Goal: Task Accomplishment & Management: Manage account settings

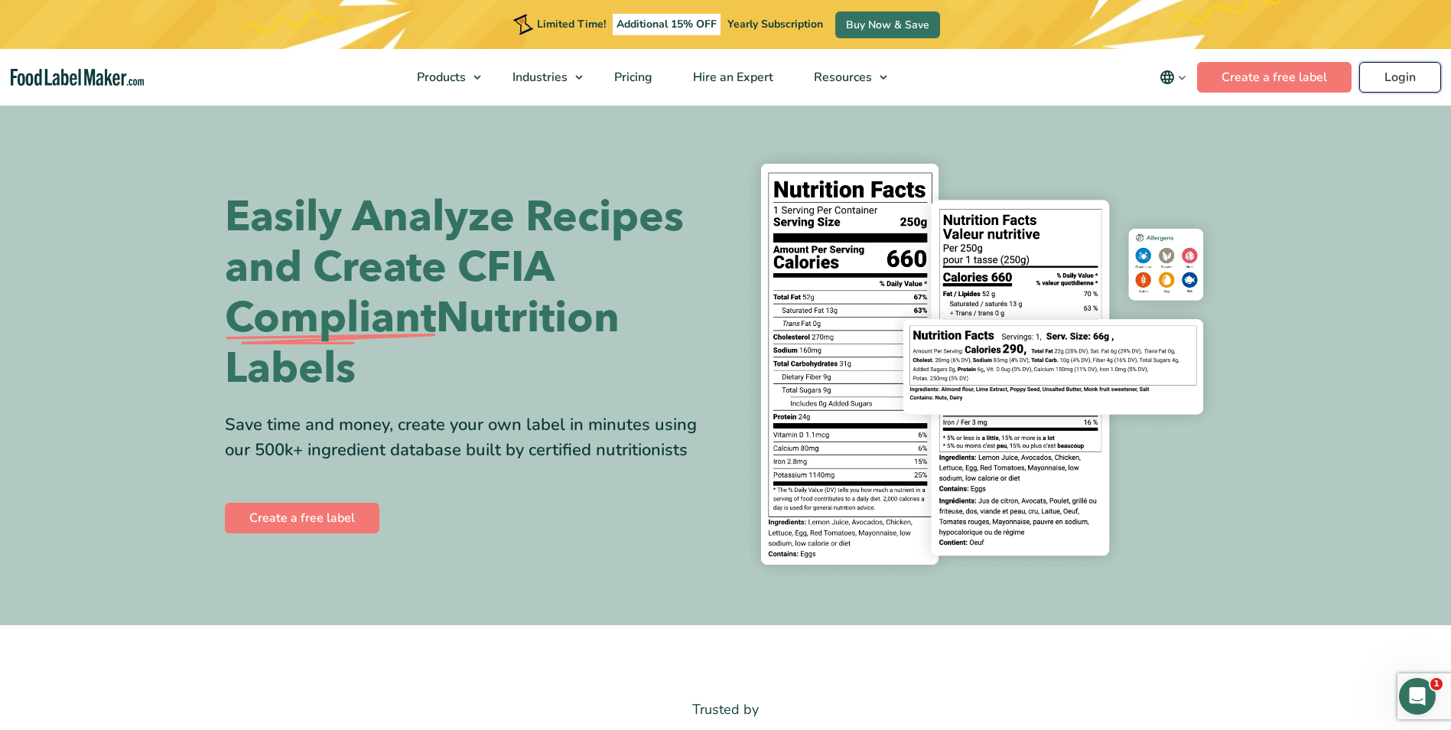
click at [1372, 78] on link "Login" at bounding box center [1400, 77] width 82 height 31
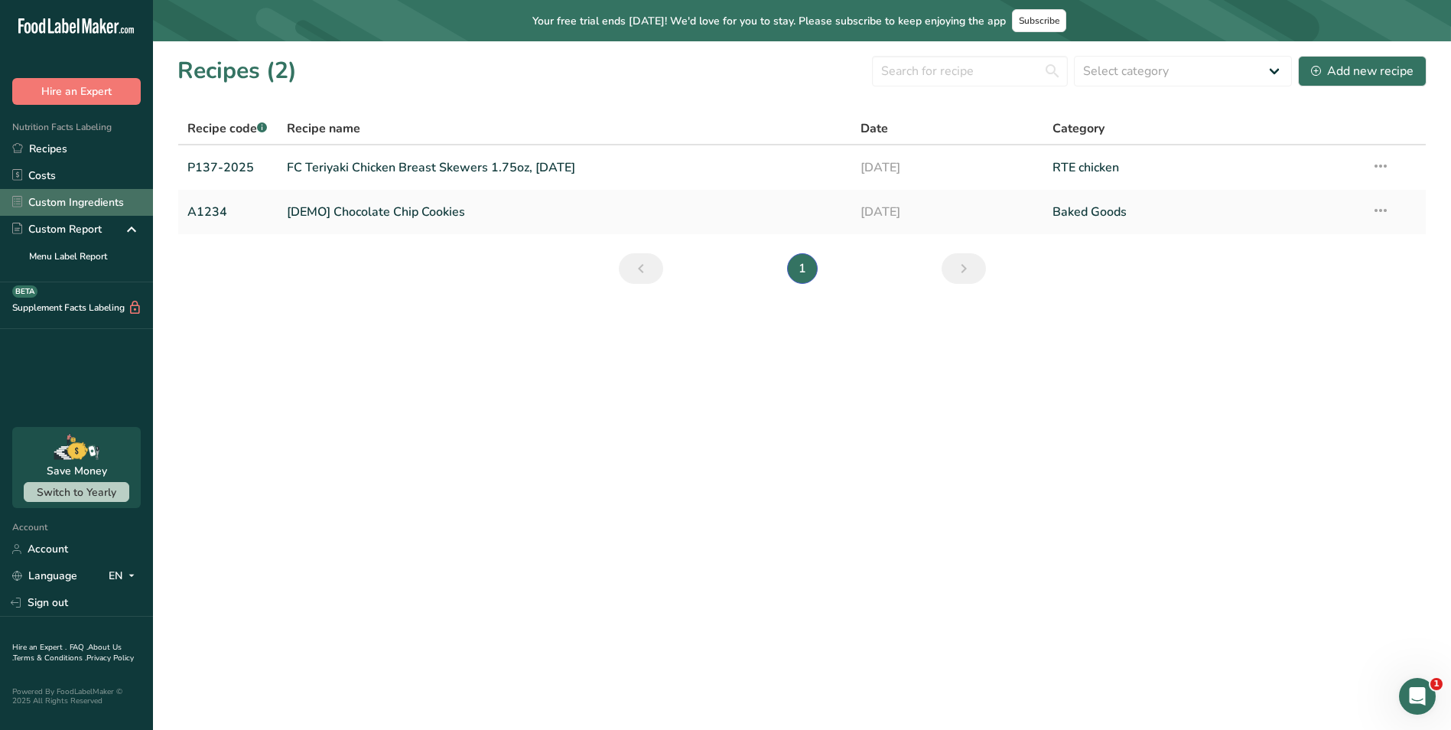
click at [120, 192] on link "Custom Ingredients" at bounding box center [76, 202] width 153 height 27
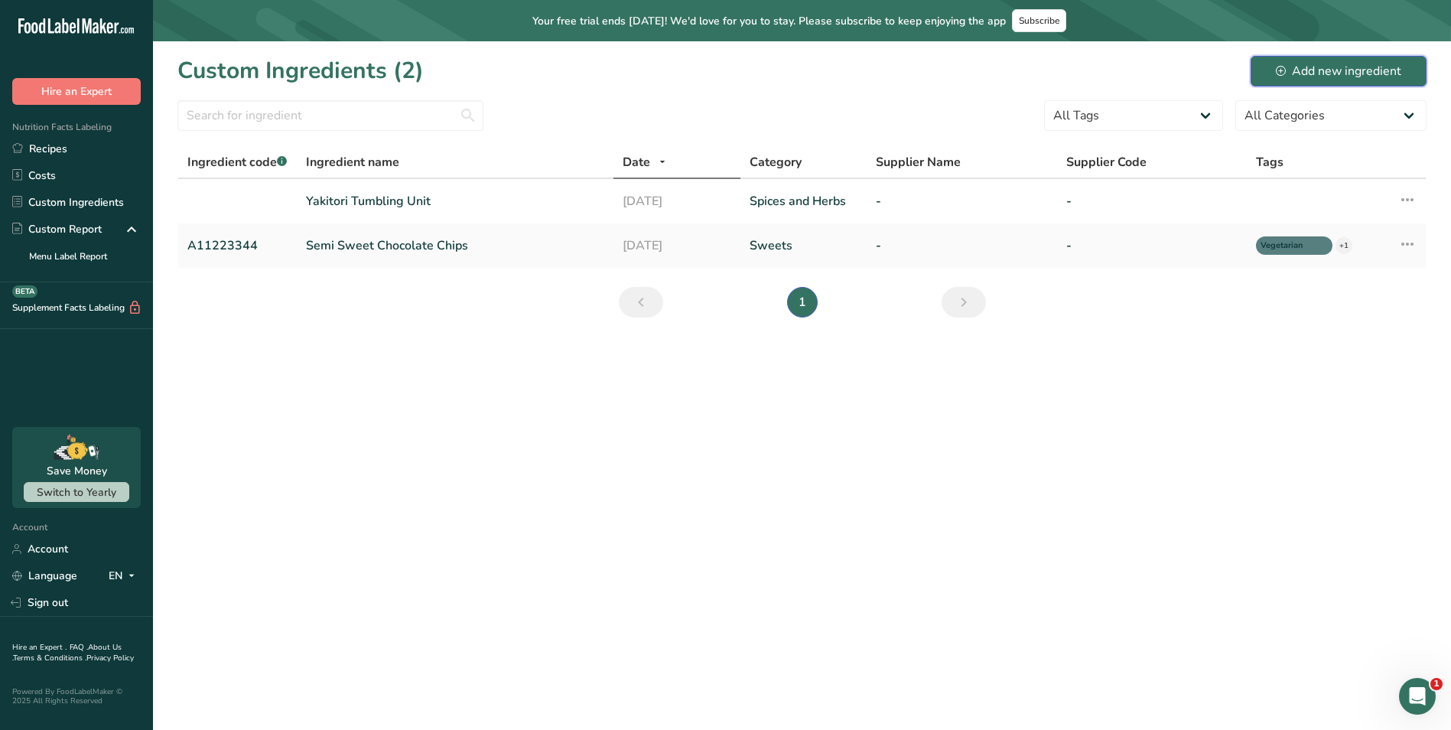
click at [1310, 60] on button "Add new ingredient" at bounding box center [1339, 71] width 176 height 31
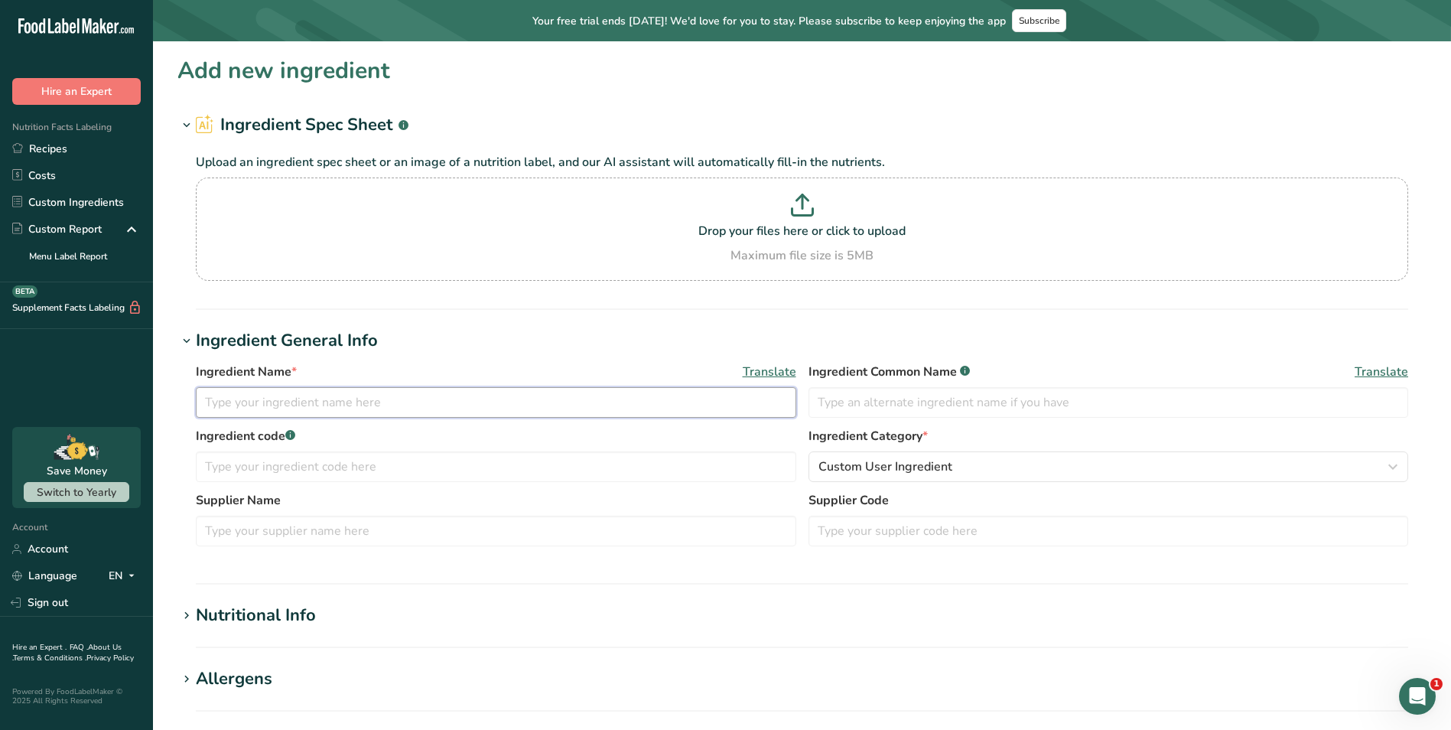
click at [441, 399] on input "text" at bounding box center [496, 402] width 600 height 31
type input "Potato starch"
click at [906, 402] on input "text" at bounding box center [1109, 402] width 600 height 31
type input "Potato starch"
click at [614, 468] on input "text" at bounding box center [496, 466] width 600 height 31
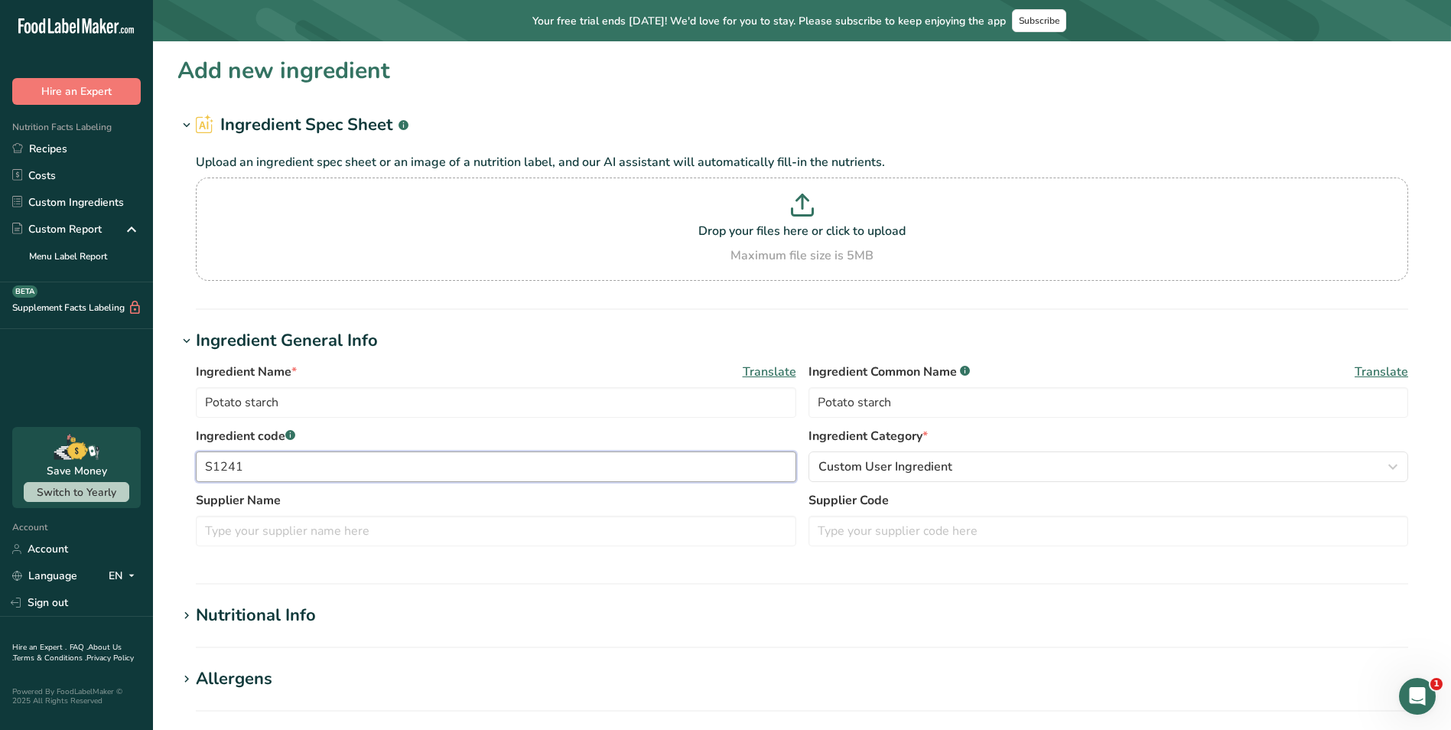
type input "S1241"
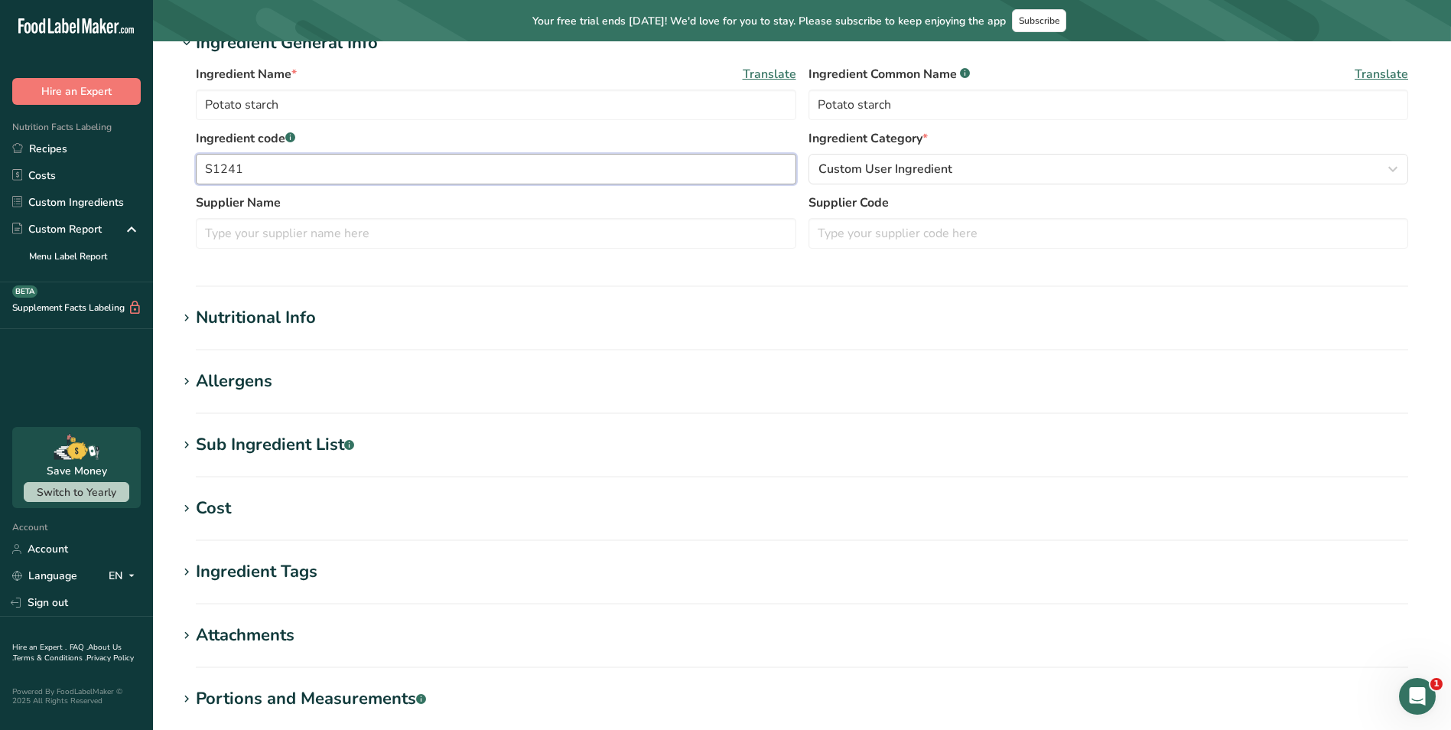
scroll to position [306, 0]
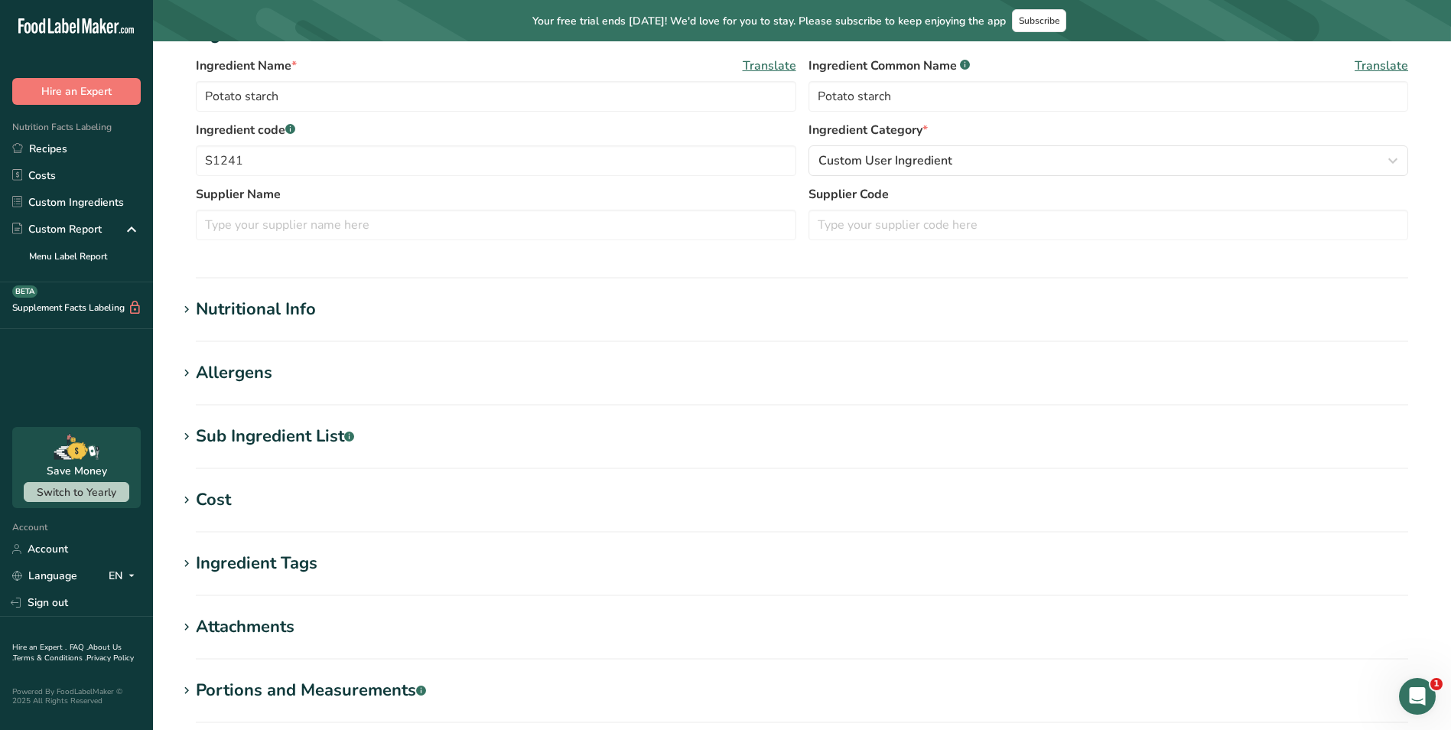
click at [184, 306] on icon at bounding box center [187, 309] width 14 height 21
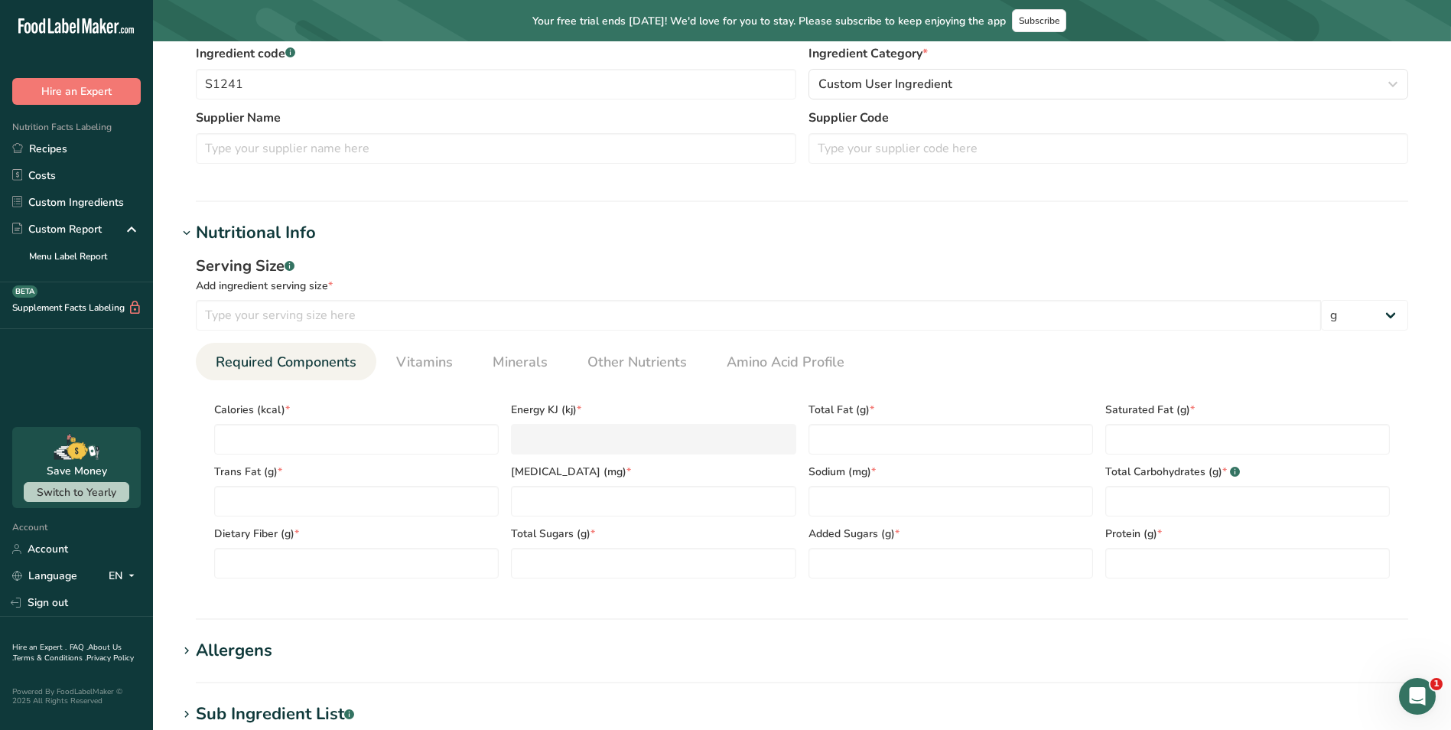
scroll to position [459, 0]
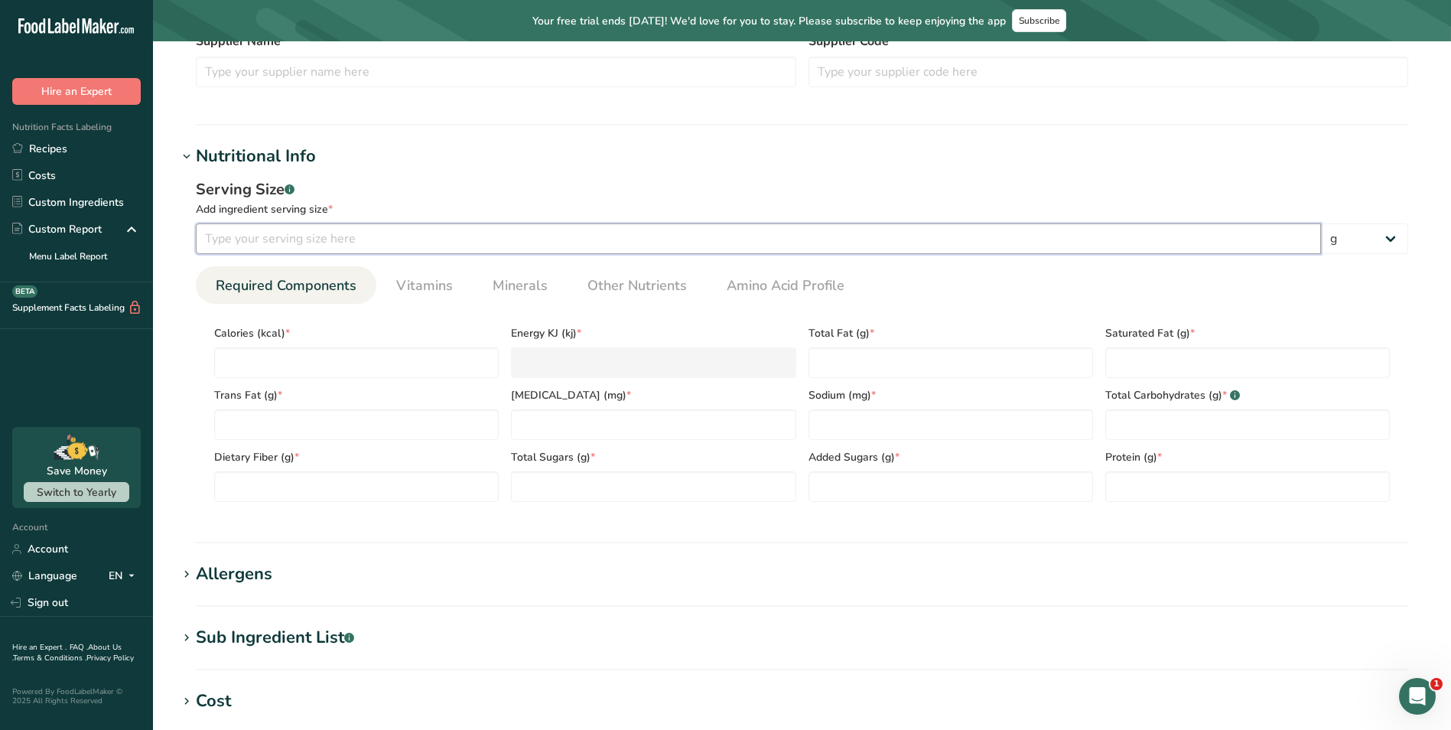
click at [814, 237] on input "number" at bounding box center [758, 238] width 1125 height 31
type input "100"
click at [376, 363] on input "number" at bounding box center [356, 362] width 285 height 31
type input "3"
type KJ "12.6"
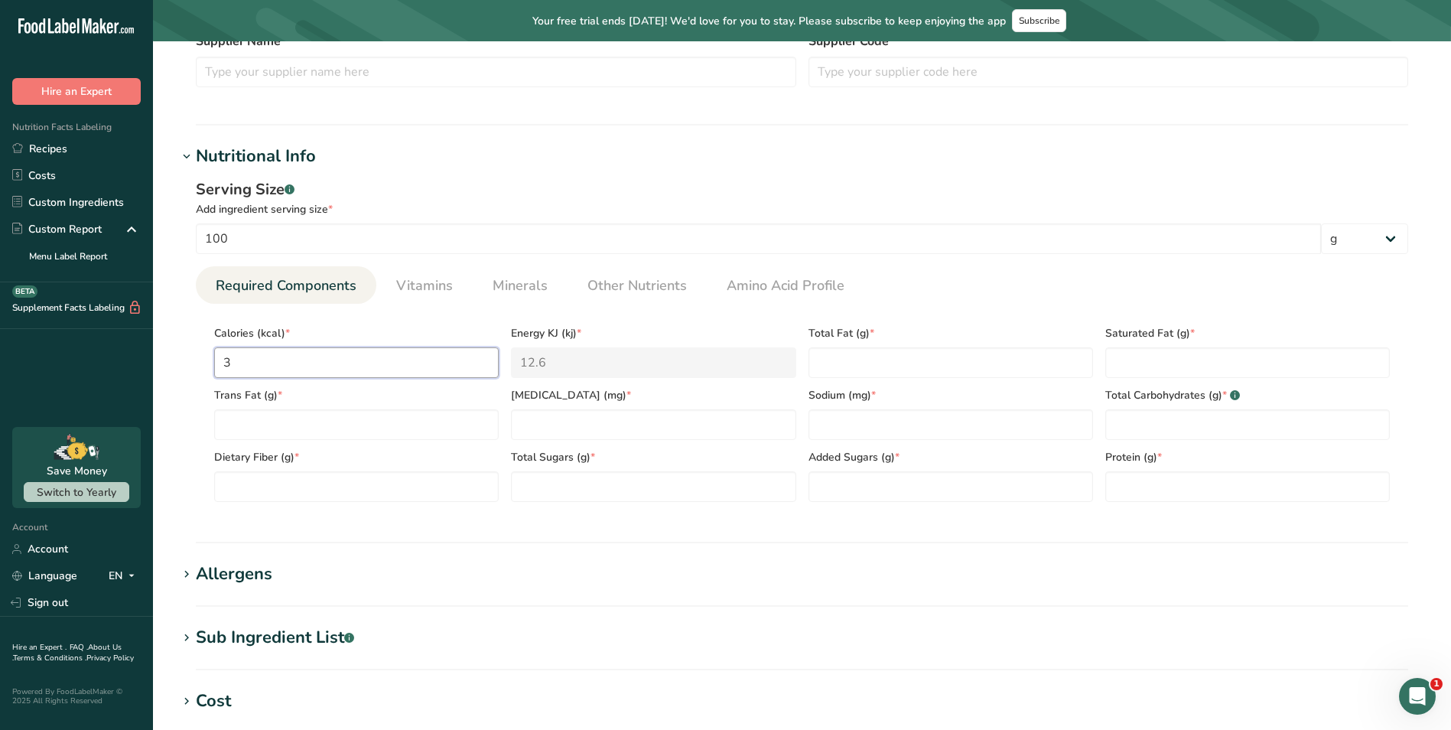
type input "32"
type KJ "133.9"
type input "324"
type KJ "1355.6"
type input "324.0"
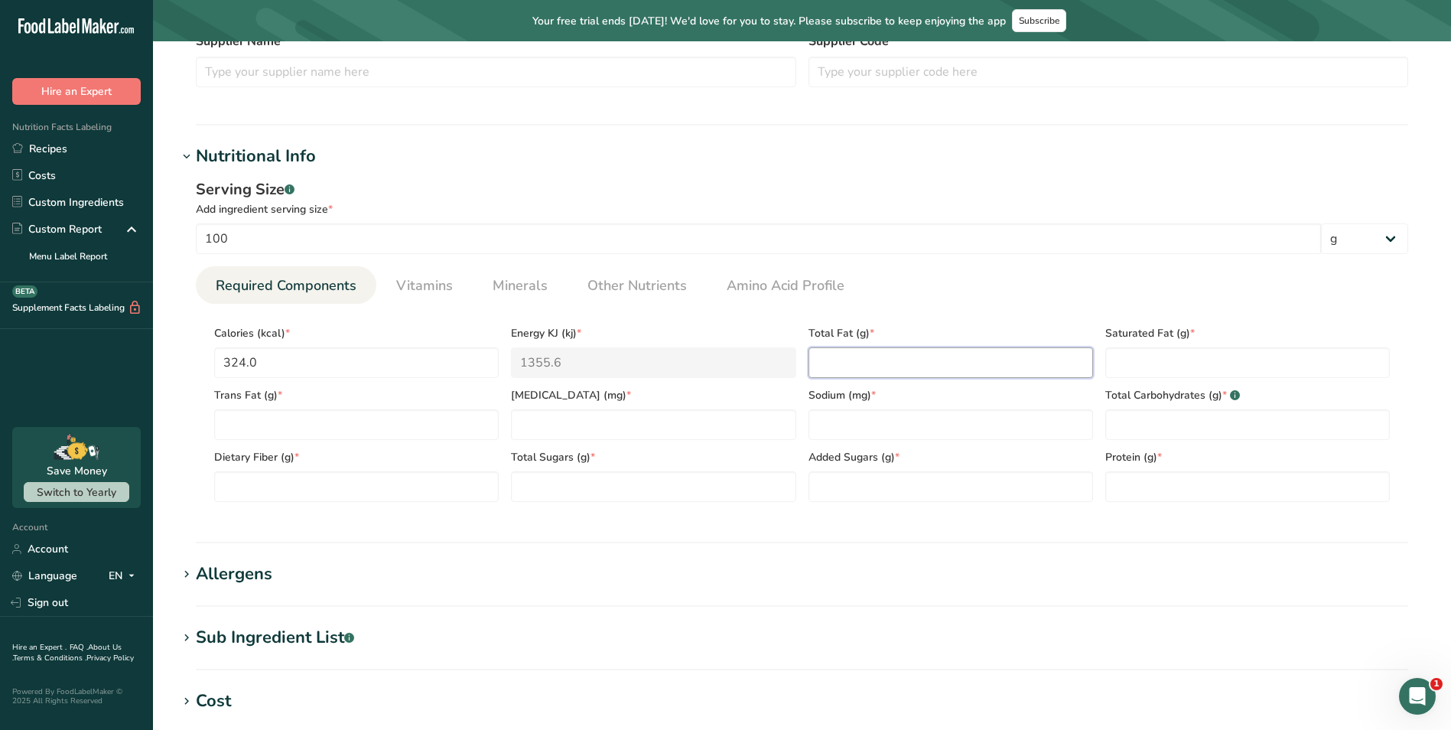
click at [887, 371] on Fat "number" at bounding box center [951, 362] width 285 height 31
click at [1006, 360] on Fat "number" at bounding box center [951, 362] width 285 height 31
type Fat "0.005"
click at [1167, 366] on Fat "number" at bounding box center [1247, 362] width 285 height 31
type Fat "0.004"
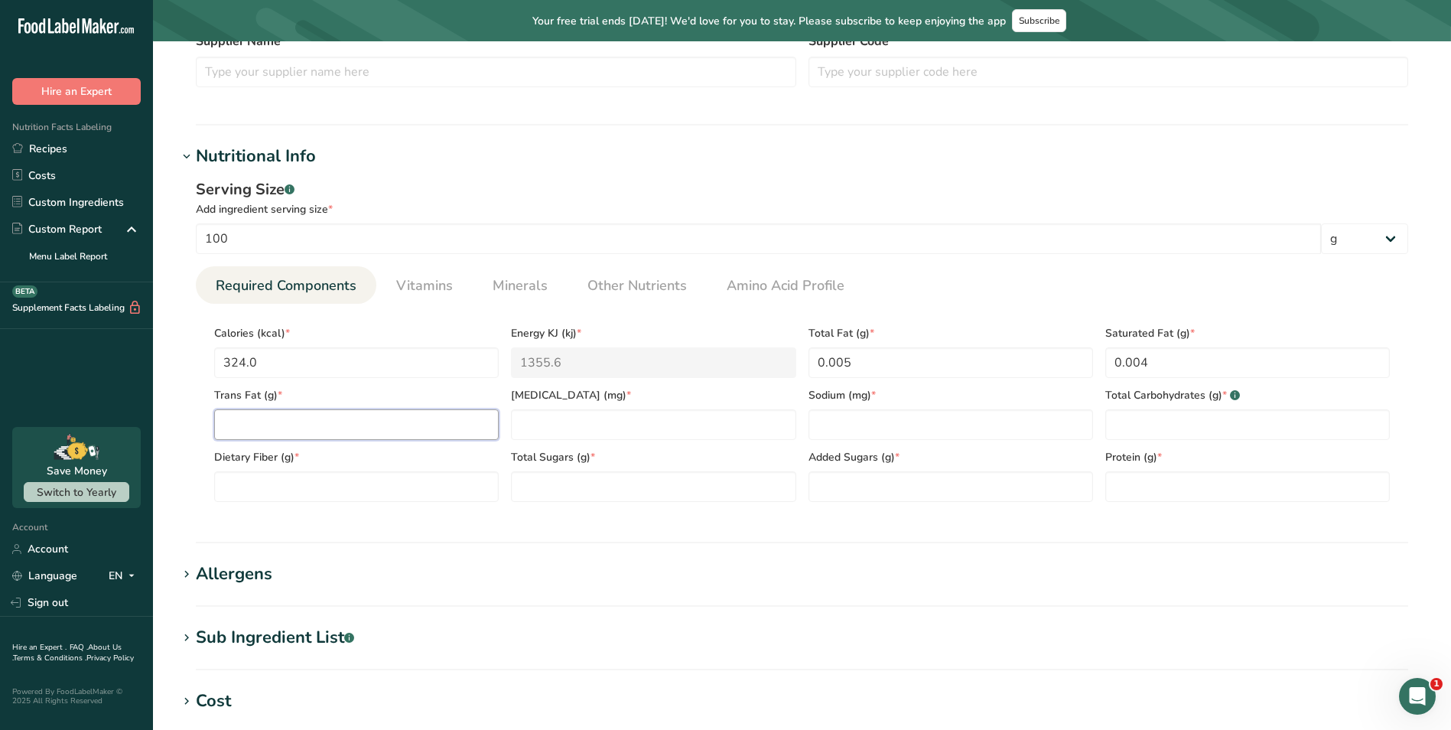
click at [320, 423] on Fat "number" at bounding box center [356, 424] width 285 height 31
type Fat "0.004"
click at [547, 427] on input "number" at bounding box center [653, 424] width 285 height 31
click at [718, 431] on input "number" at bounding box center [653, 424] width 285 height 31
type input "1"
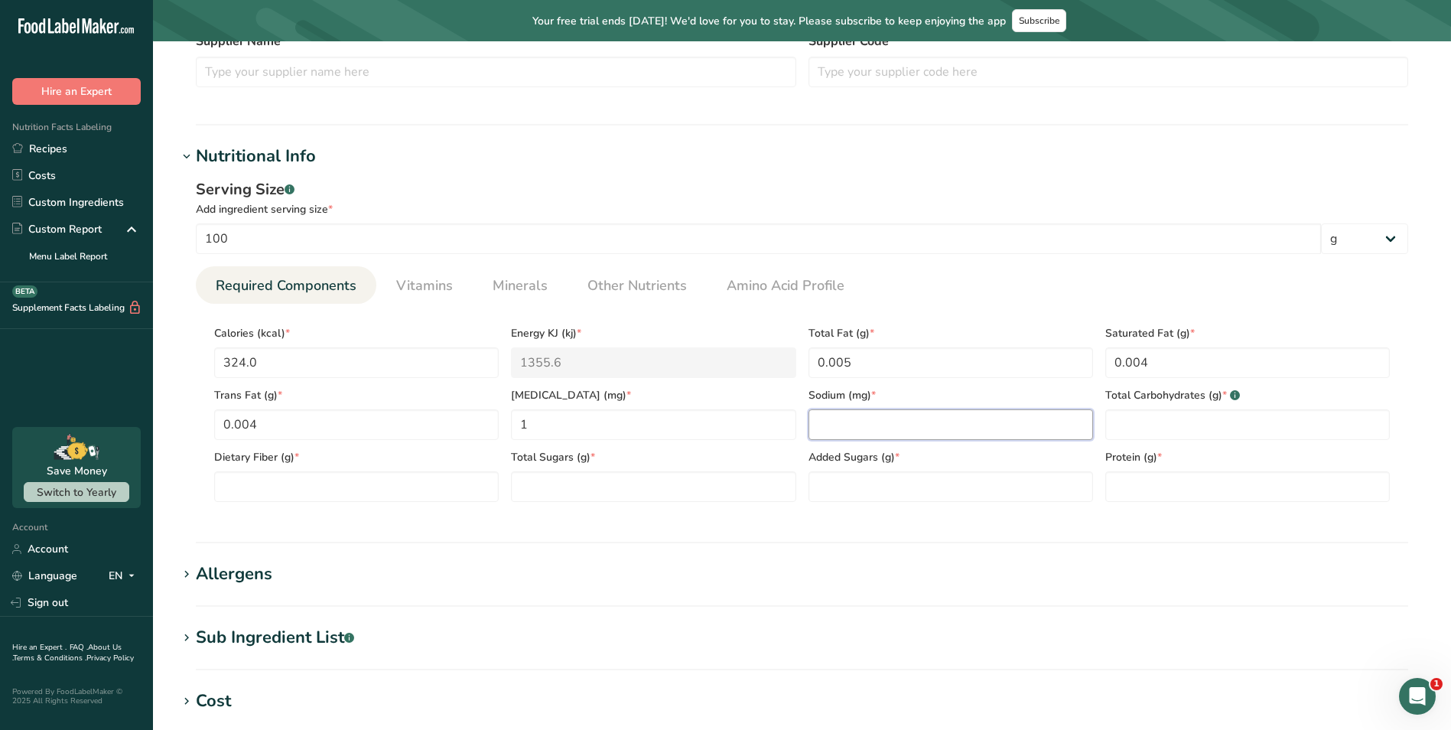
click at [915, 422] on input "number" at bounding box center [951, 424] width 285 height 31
click at [978, 420] on input "number" at bounding box center [951, 424] width 285 height 31
type input "8"
click at [1130, 434] on Carbohydrates "number" at bounding box center [1247, 424] width 285 height 31
click at [1187, 417] on Carbohydrates "number" at bounding box center [1247, 424] width 285 height 31
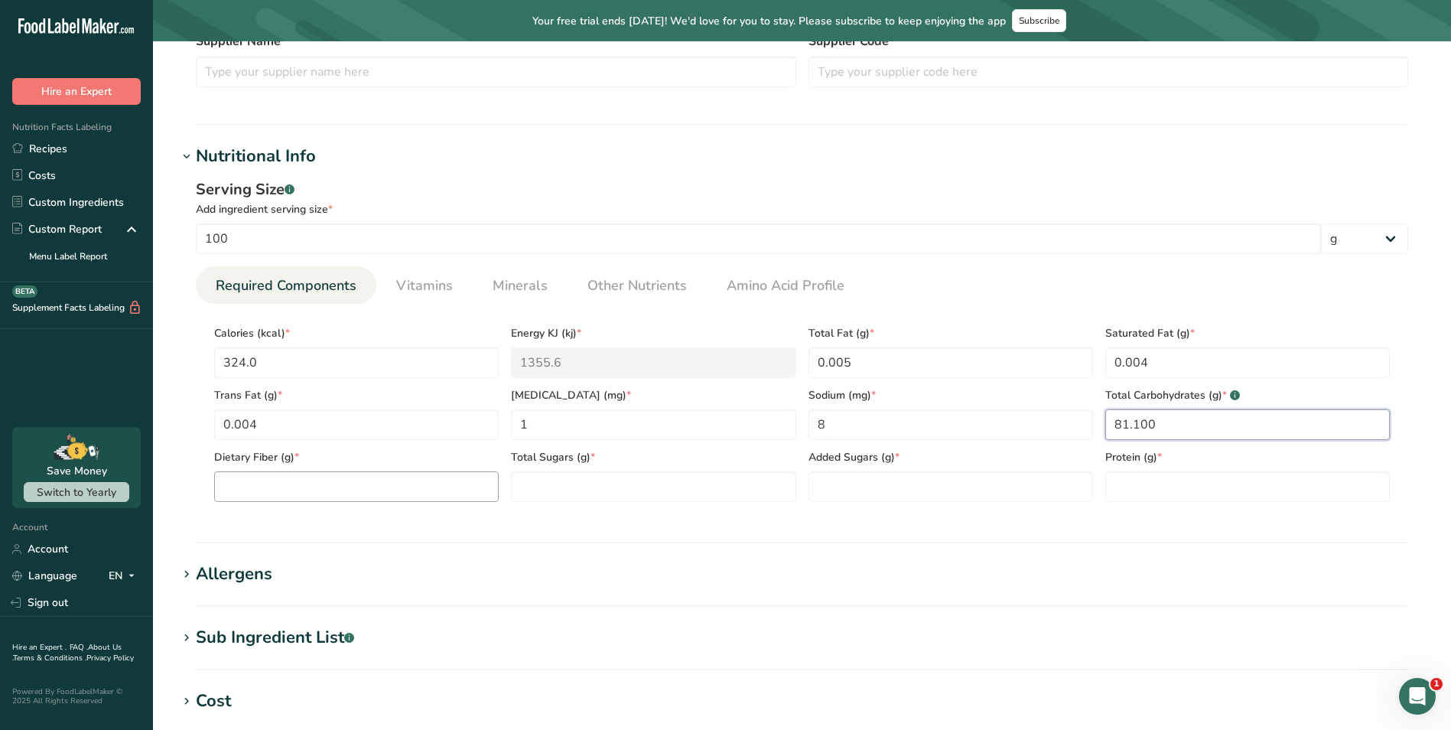
type Carbohydrates "81.100"
click at [345, 489] on Fiber "number" at bounding box center [356, 486] width 285 height 31
click at [341, 499] on Fiber "number" at bounding box center [356, 486] width 285 height 31
type Fiber "0.100"
click at [526, 487] on Sugars "number" at bounding box center [653, 486] width 285 height 31
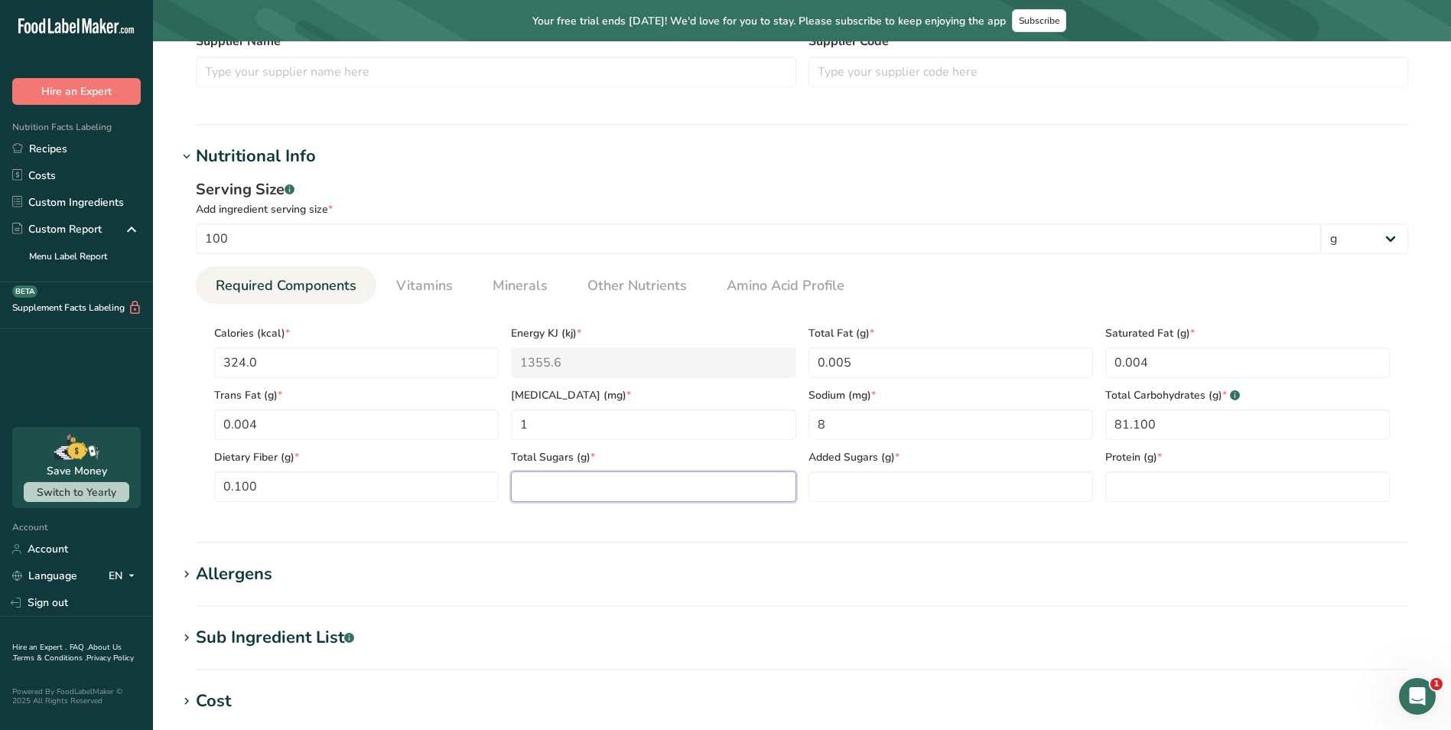
click at [630, 490] on Sugars "number" at bounding box center [653, 486] width 285 height 31
type Sugars "0.400"
click at [946, 484] on Sugars "number" at bounding box center [951, 486] width 285 height 31
click at [1255, 484] on input "number" at bounding box center [1247, 486] width 285 height 31
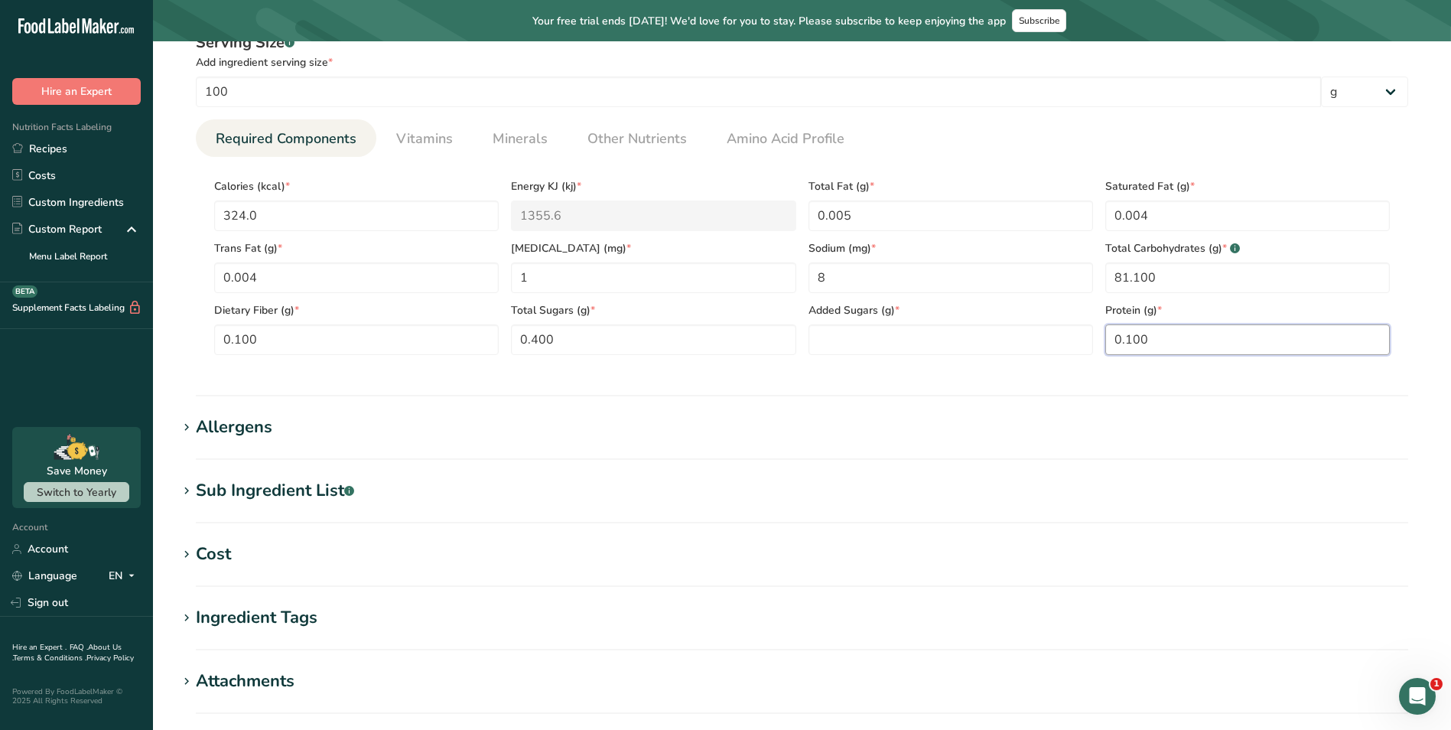
scroll to position [612, 0]
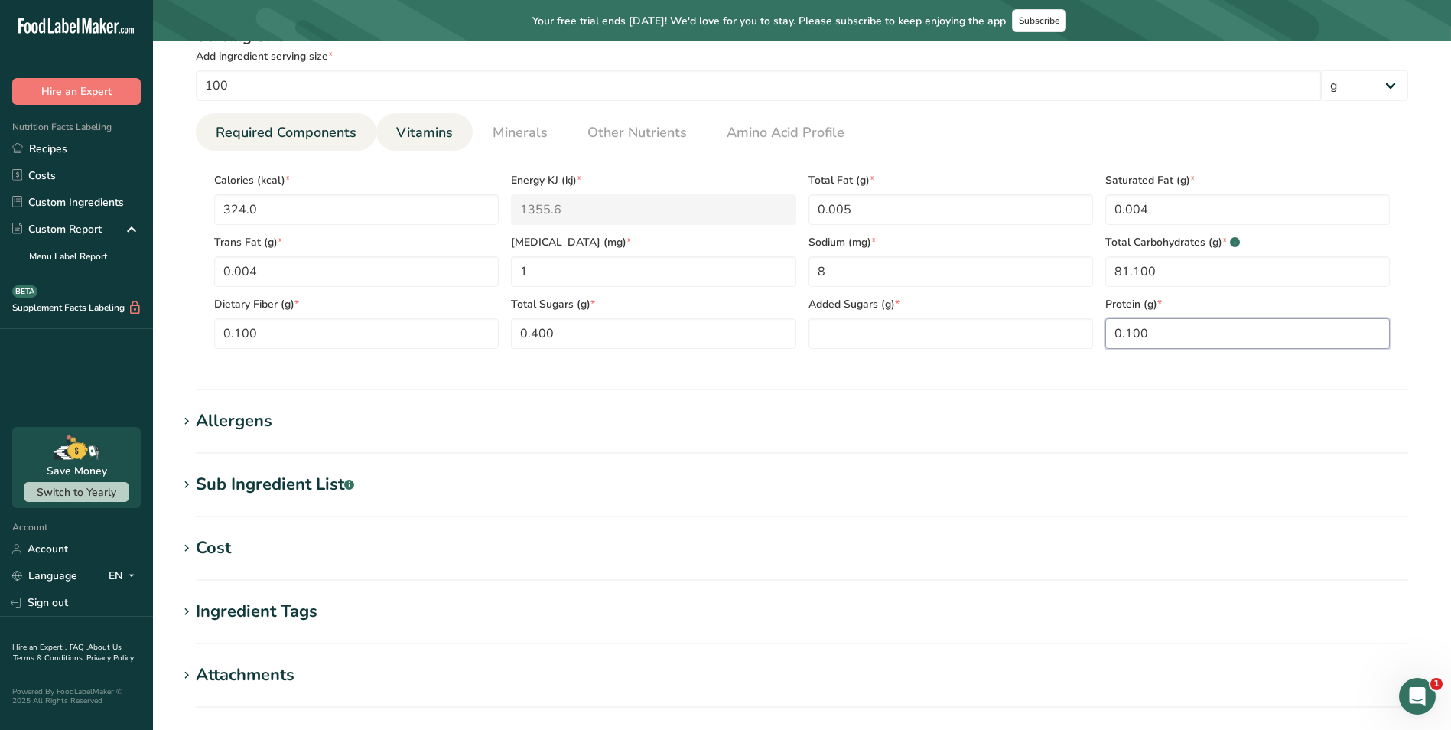
type input "0.100"
click at [418, 126] on span "Vitamins" at bounding box center [424, 132] width 57 height 21
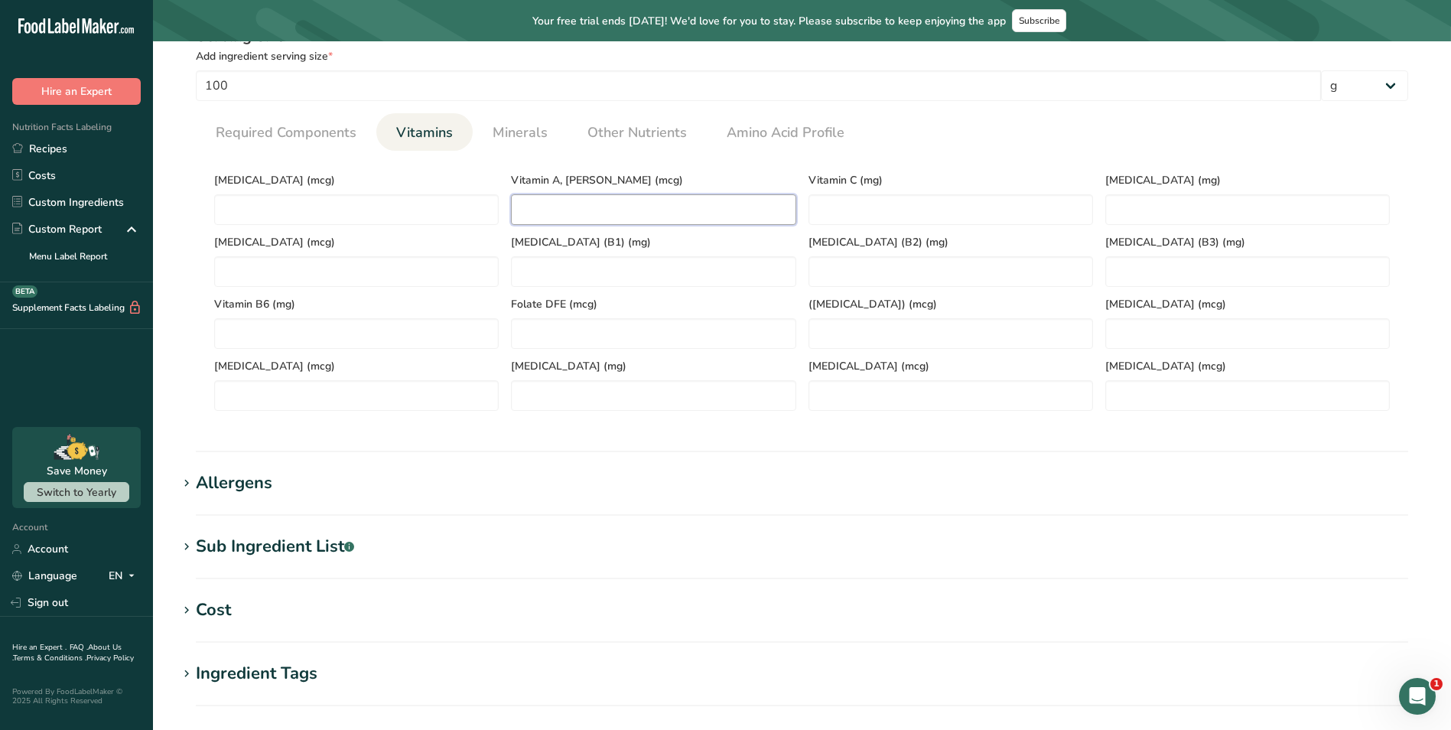
click at [614, 202] on RAE "number" at bounding box center [653, 209] width 285 height 31
type RAE "50"
click at [1020, 205] on C "number" at bounding box center [951, 209] width 285 height 31
click at [969, 198] on C "number" at bounding box center [951, 209] width 285 height 31
type C "0.500"
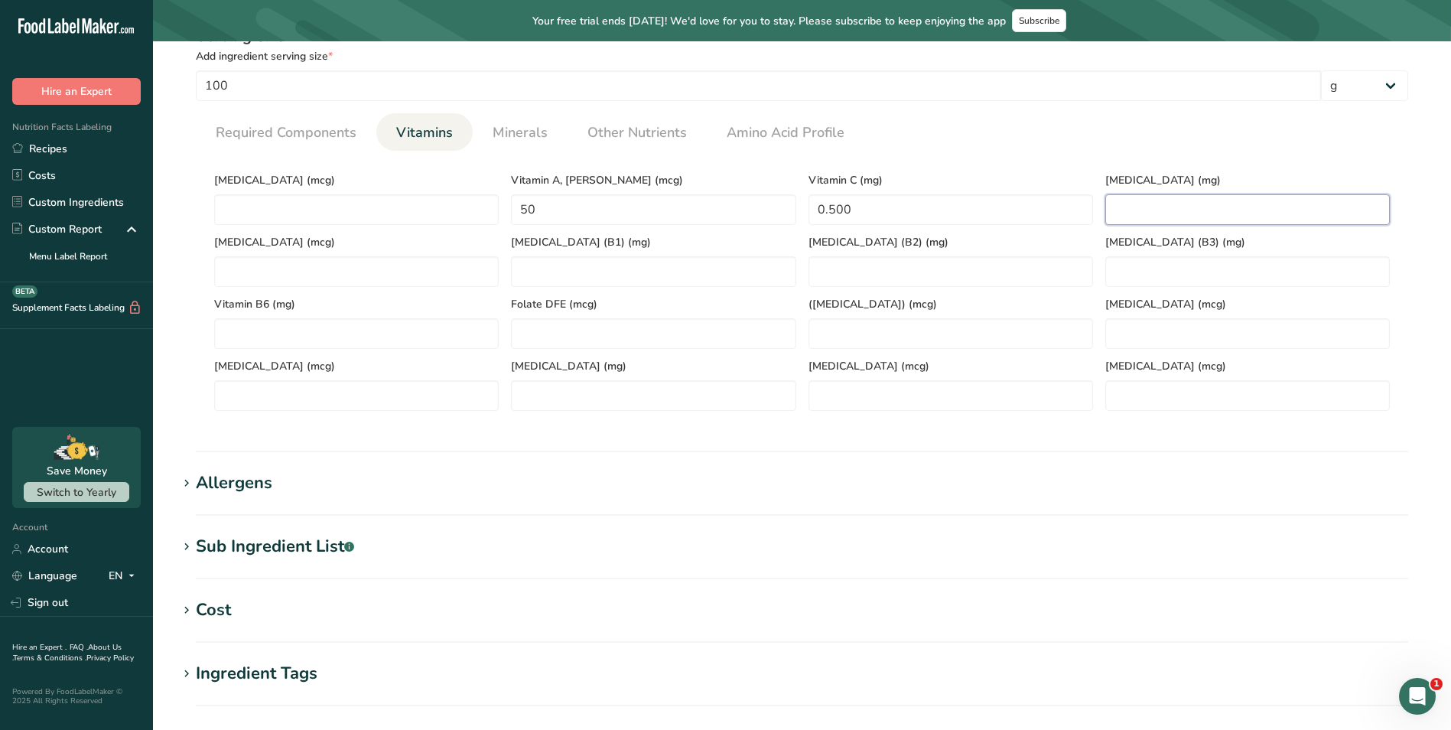
click at [1163, 200] on E "number" at bounding box center [1247, 209] width 285 height 31
click at [1175, 269] on \(B3\) "number" at bounding box center [1247, 271] width 285 height 31
type \(B3\) "1"
click at [871, 320] on Acid\) "number" at bounding box center [951, 333] width 285 height 31
type Acid\) "0.200"
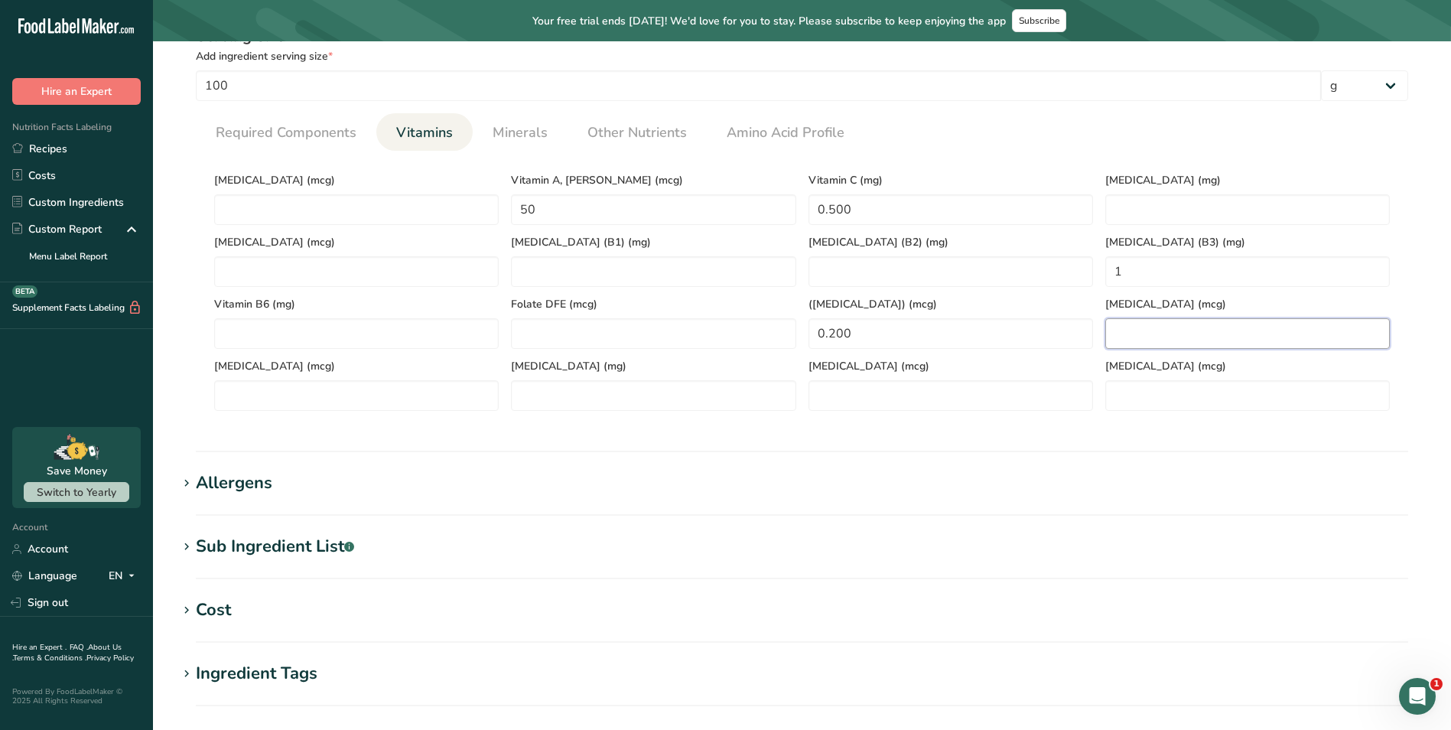
click at [1228, 329] on B12 "number" at bounding box center [1247, 333] width 285 height 31
drag, startPoint x: 517, startPoint y: 136, endPoint x: 527, endPoint y: 169, distance: 34.4
click at [517, 136] on span "Minerals" at bounding box center [520, 132] width 55 height 21
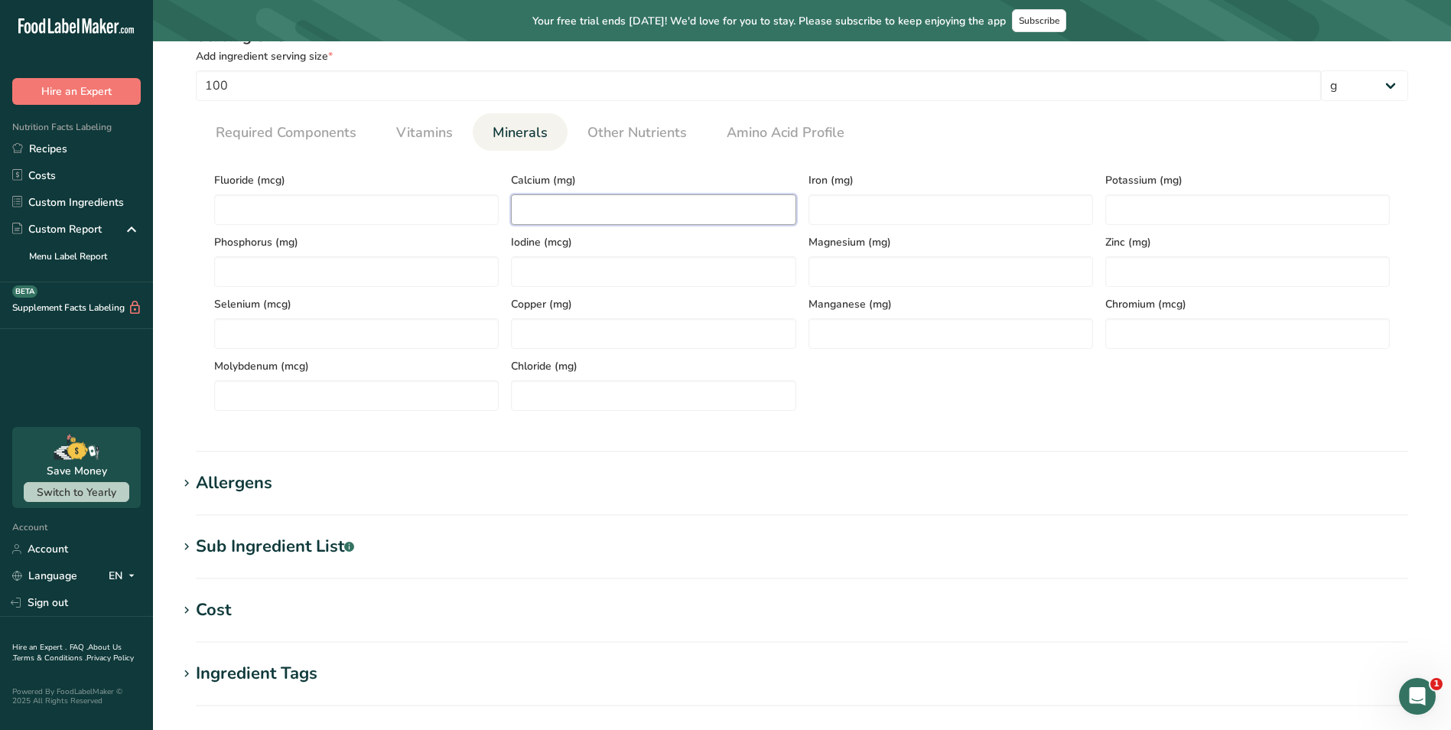
click at [689, 207] on input "number" at bounding box center [653, 209] width 285 height 31
type input "32"
click at [840, 213] on input "number" at bounding box center [951, 209] width 285 height 31
click at [848, 208] on input "number" at bounding box center [951, 209] width 285 height 31
type input "0.300"
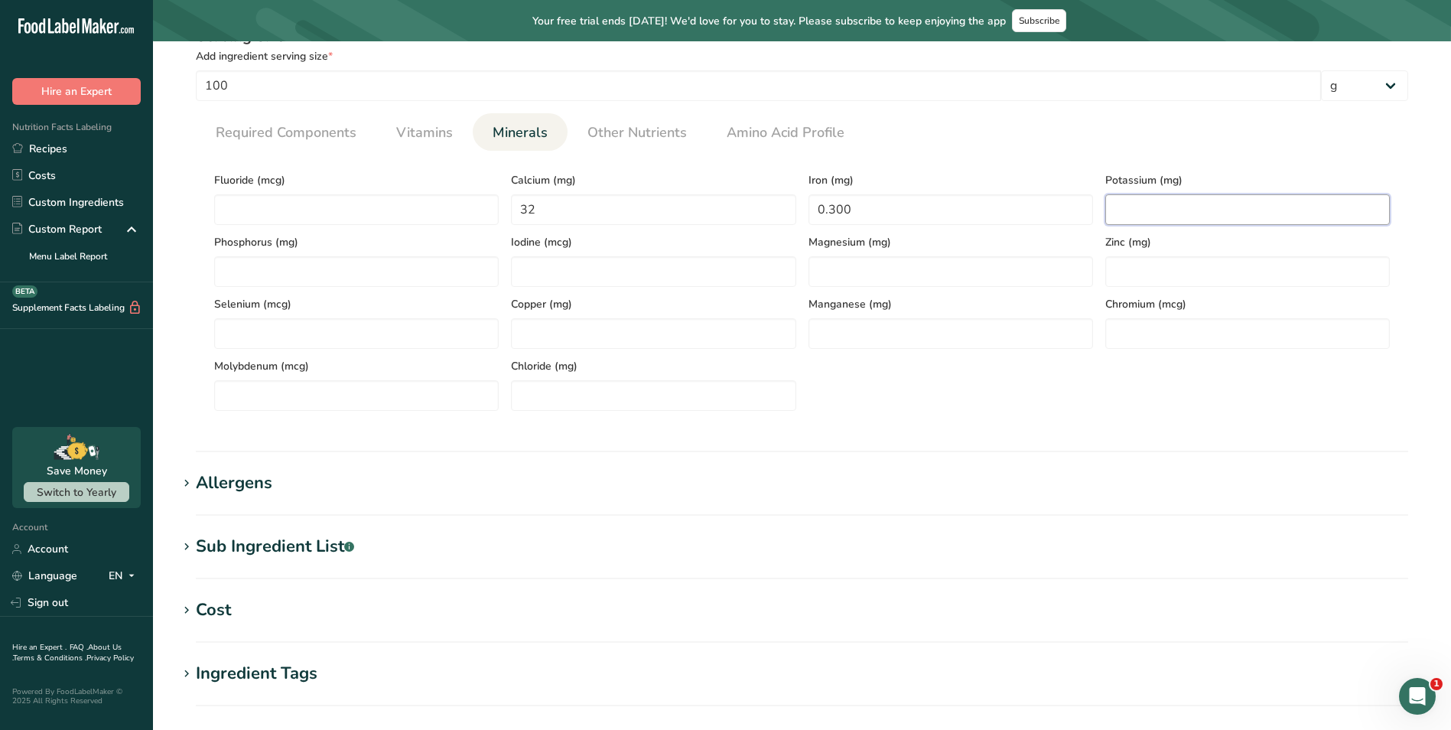
click at [1184, 213] on input "number" at bounding box center [1247, 209] width 285 height 31
click at [1200, 208] on input "number" at bounding box center [1247, 209] width 285 height 31
type input "10"
click at [440, 282] on input "number" at bounding box center [356, 271] width 285 height 31
click at [444, 272] on input "number" at bounding box center [356, 271] width 285 height 31
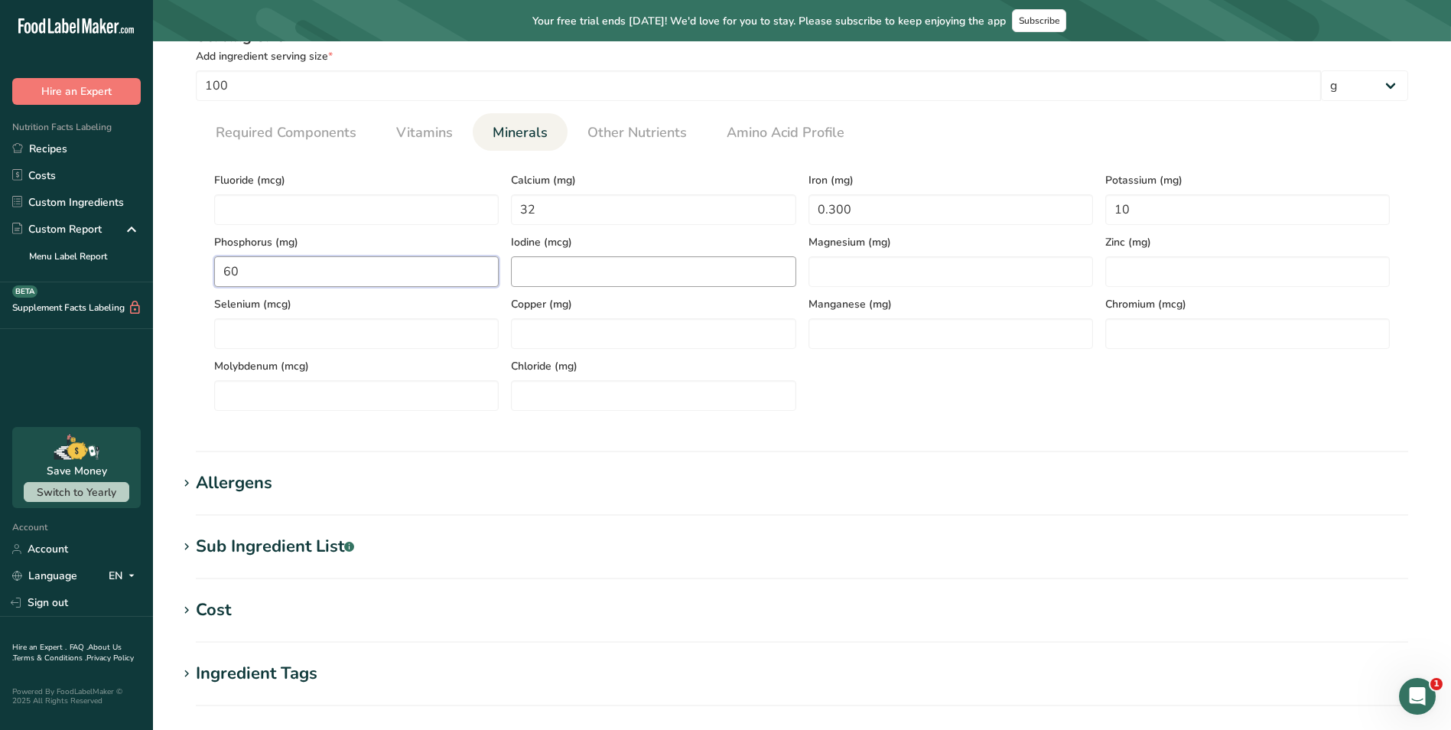
type input "60"
click at [682, 263] on input "number" at bounding box center [653, 271] width 285 height 31
click at [647, 135] on span "Other Nutrients" at bounding box center [636, 132] width 99 height 21
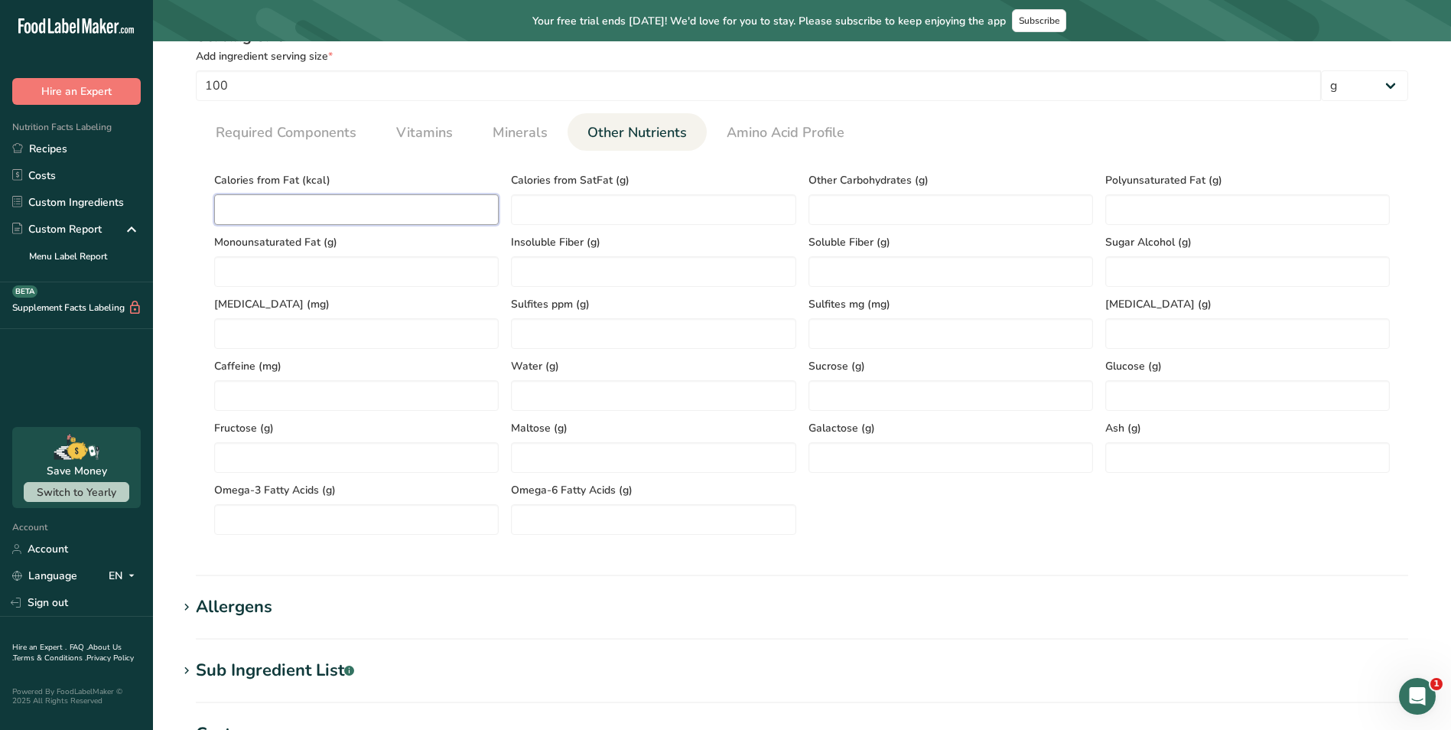
click at [370, 207] on Fat "number" at bounding box center [356, 209] width 285 height 31
type Fat "0.045"
click at [581, 210] on SatFat "number" at bounding box center [653, 209] width 285 height 31
type SatFat "0.036"
click at [824, 210] on Carbohydrates "number" at bounding box center [951, 209] width 285 height 31
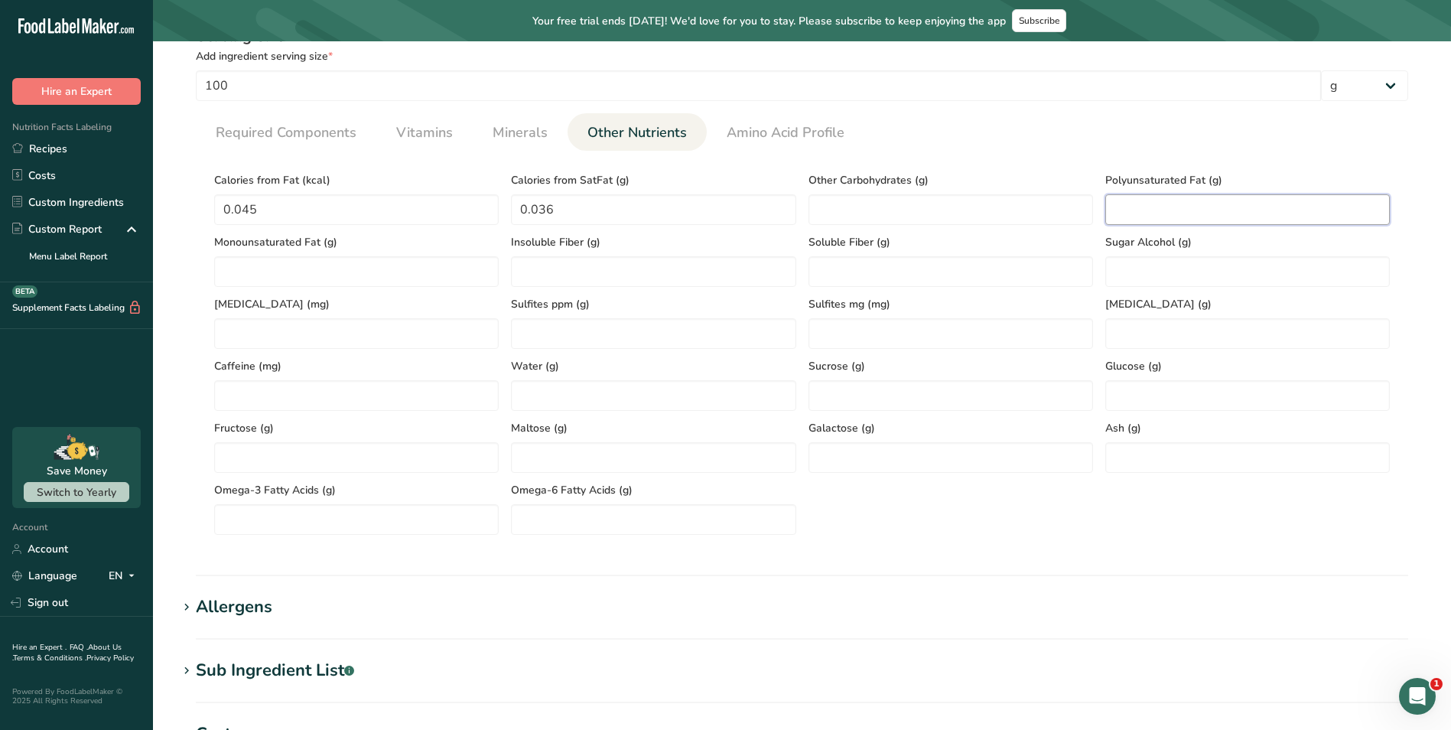
click at [1161, 211] on Fat "number" at bounding box center [1247, 209] width 285 height 31
click at [643, 402] on input "number" at bounding box center [653, 395] width 285 height 31
click at [580, 405] on input "number" at bounding box center [653, 395] width 285 height 31
type input "18.500"
click at [1150, 456] on input "number" at bounding box center [1247, 457] width 285 height 31
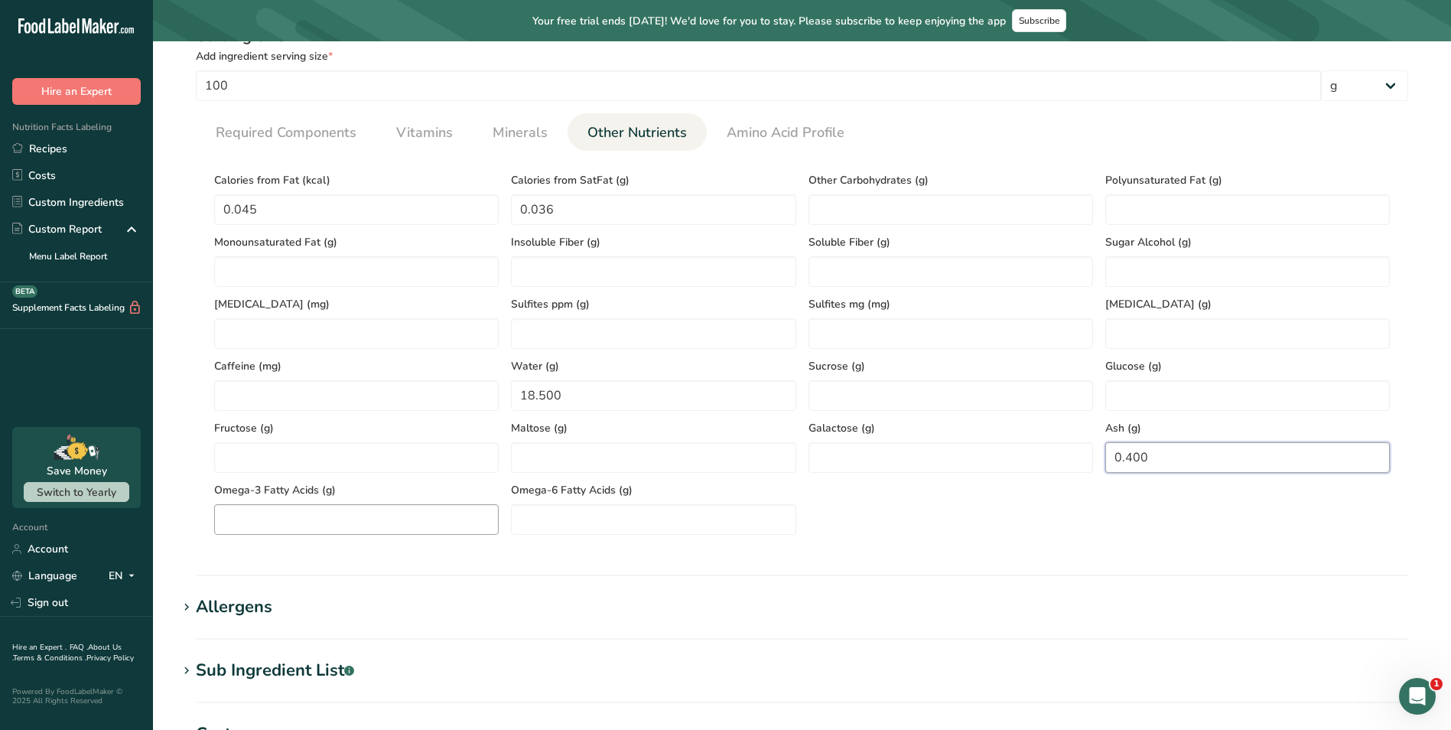
type input "0.400"
click at [309, 513] on Acids "number" at bounding box center [356, 519] width 285 height 31
type Acids "0.001"
click at [576, 512] on Acids "number" at bounding box center [653, 519] width 285 height 31
type Acids "0.001"
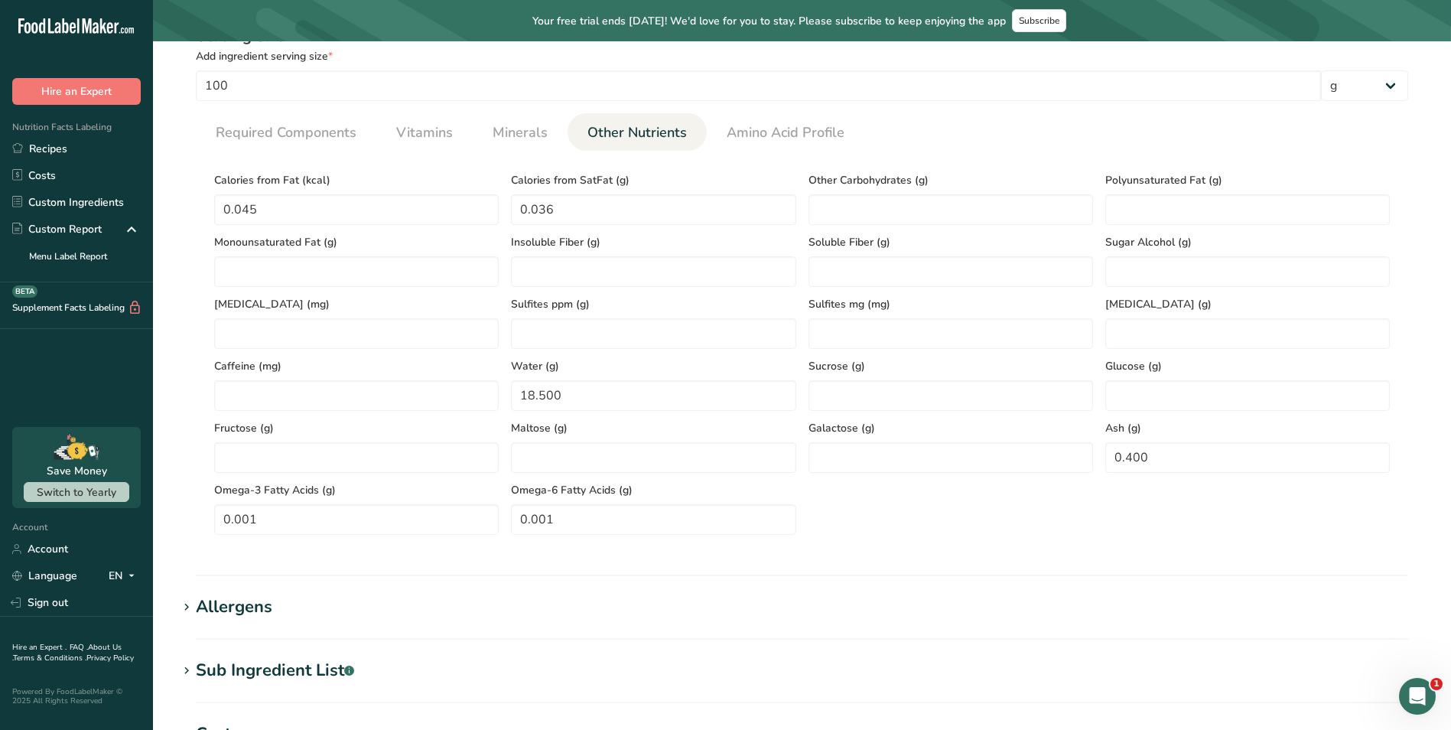
click at [854, 506] on div "Calories from Fat (kcal) 0.045 Calories from SatFat (g) 0.036 Other Carbohydrat…" at bounding box center [802, 349] width 1188 height 372
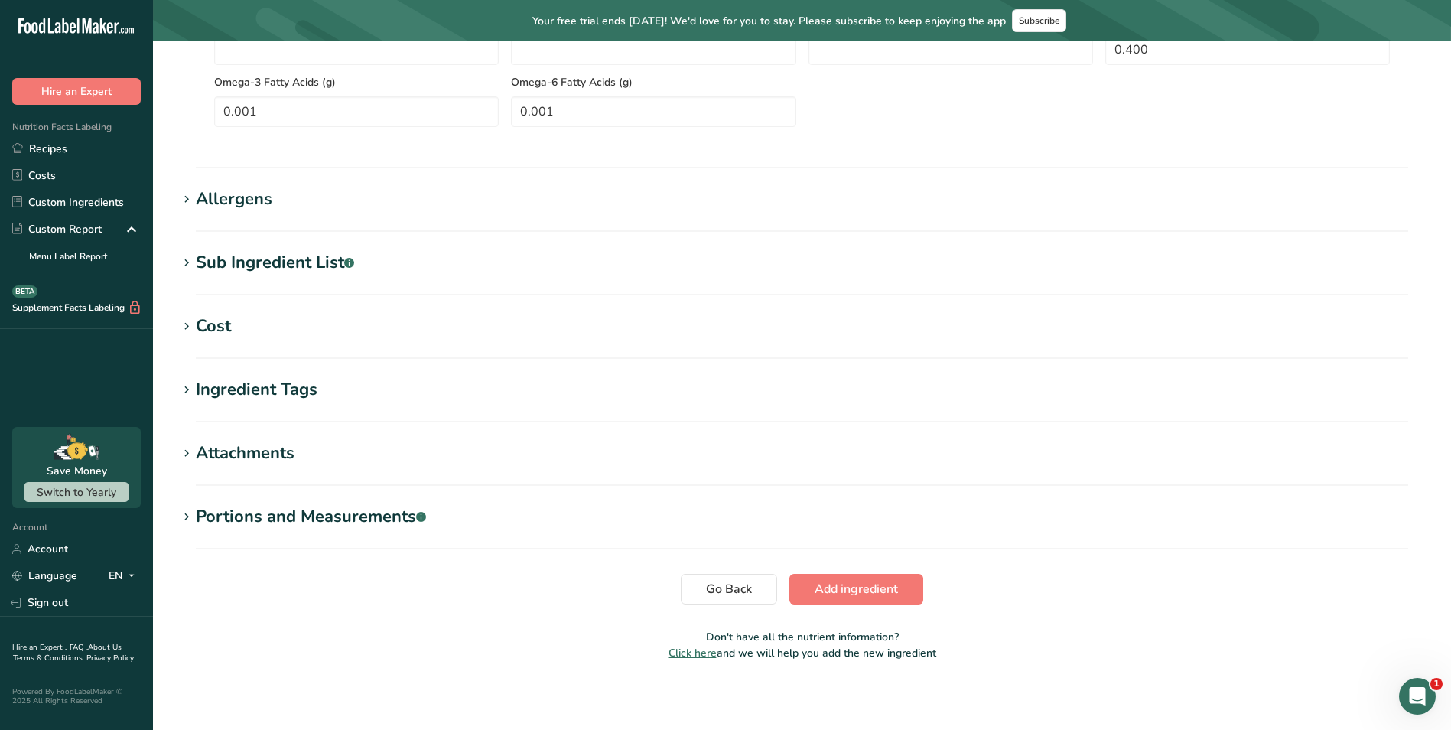
scroll to position [1024, 0]
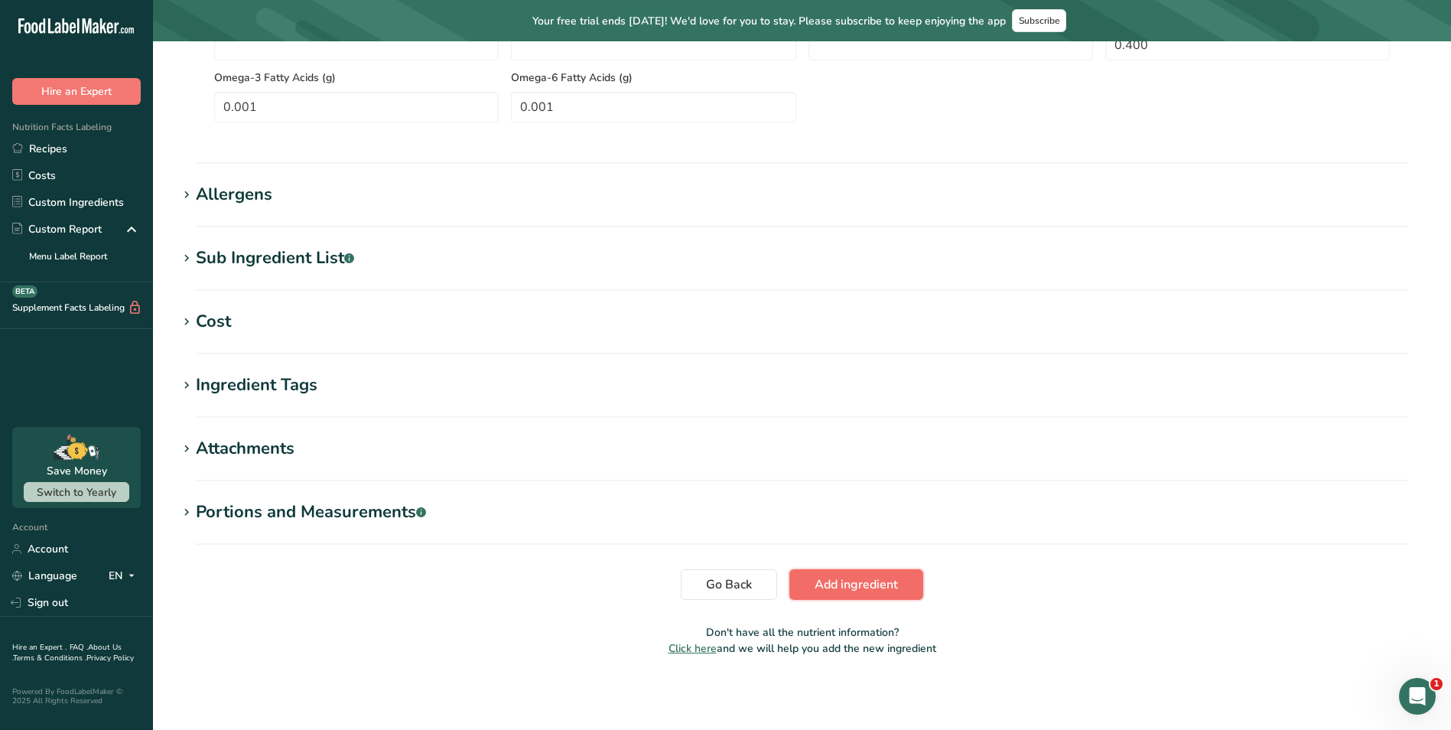
click at [822, 583] on span "Add ingredient" at bounding box center [856, 584] width 83 height 18
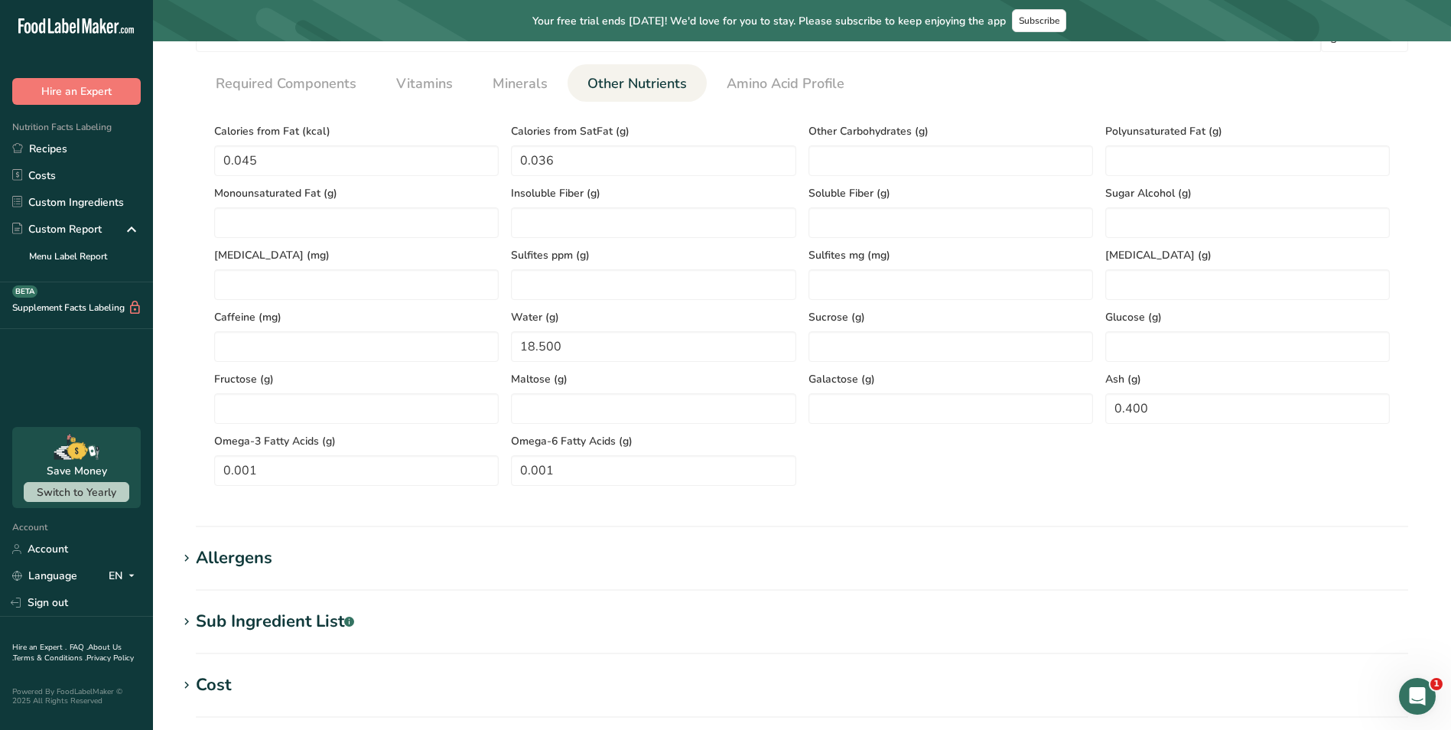
scroll to position [603, 0]
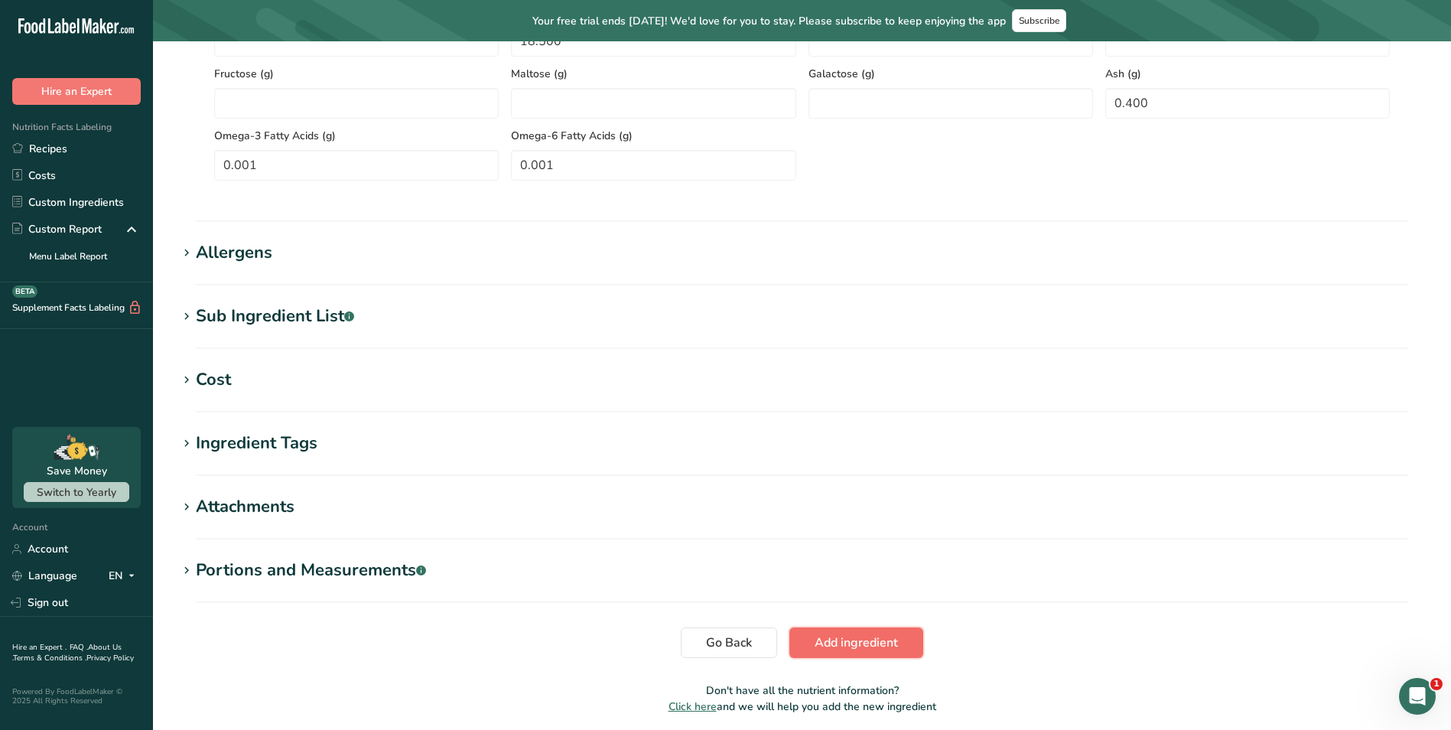
click at [845, 640] on span "Add ingredient" at bounding box center [856, 642] width 83 height 18
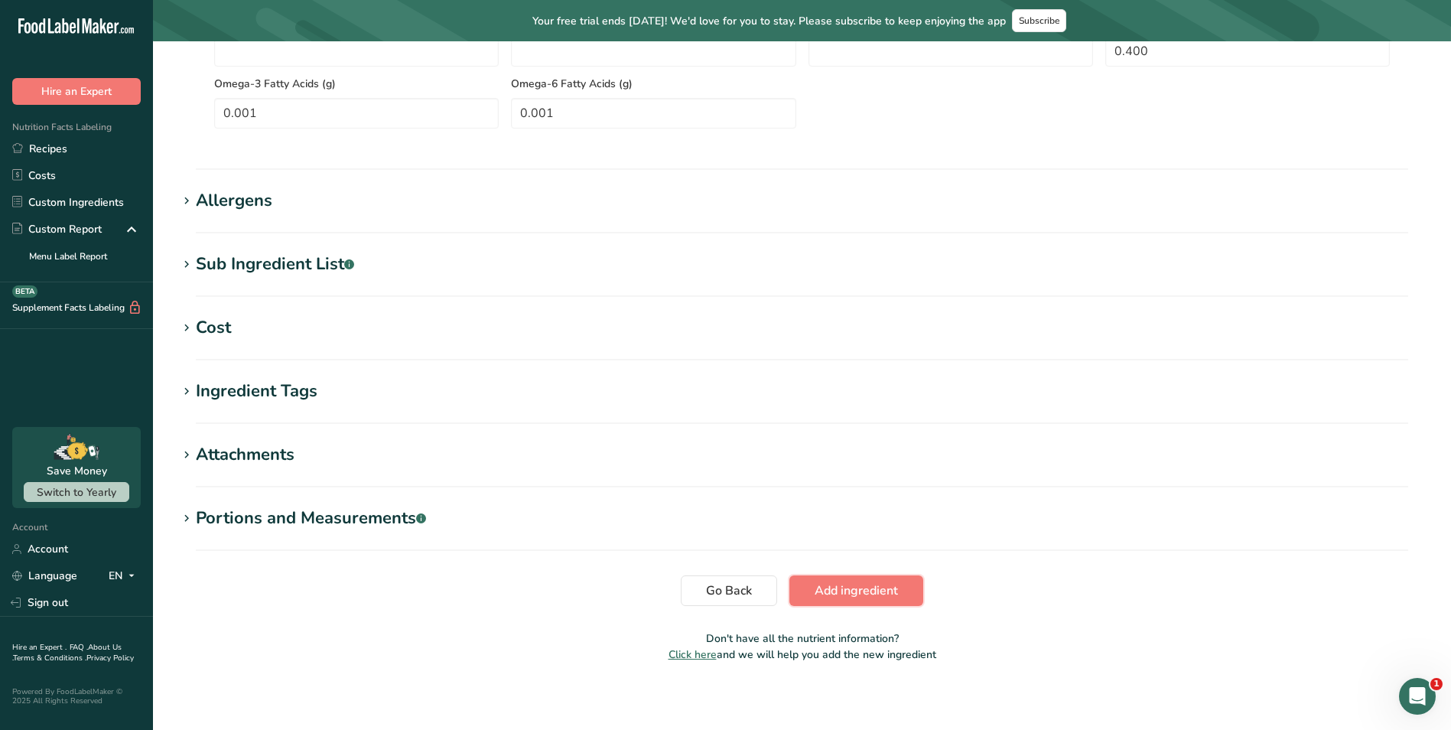
scroll to position [661, 0]
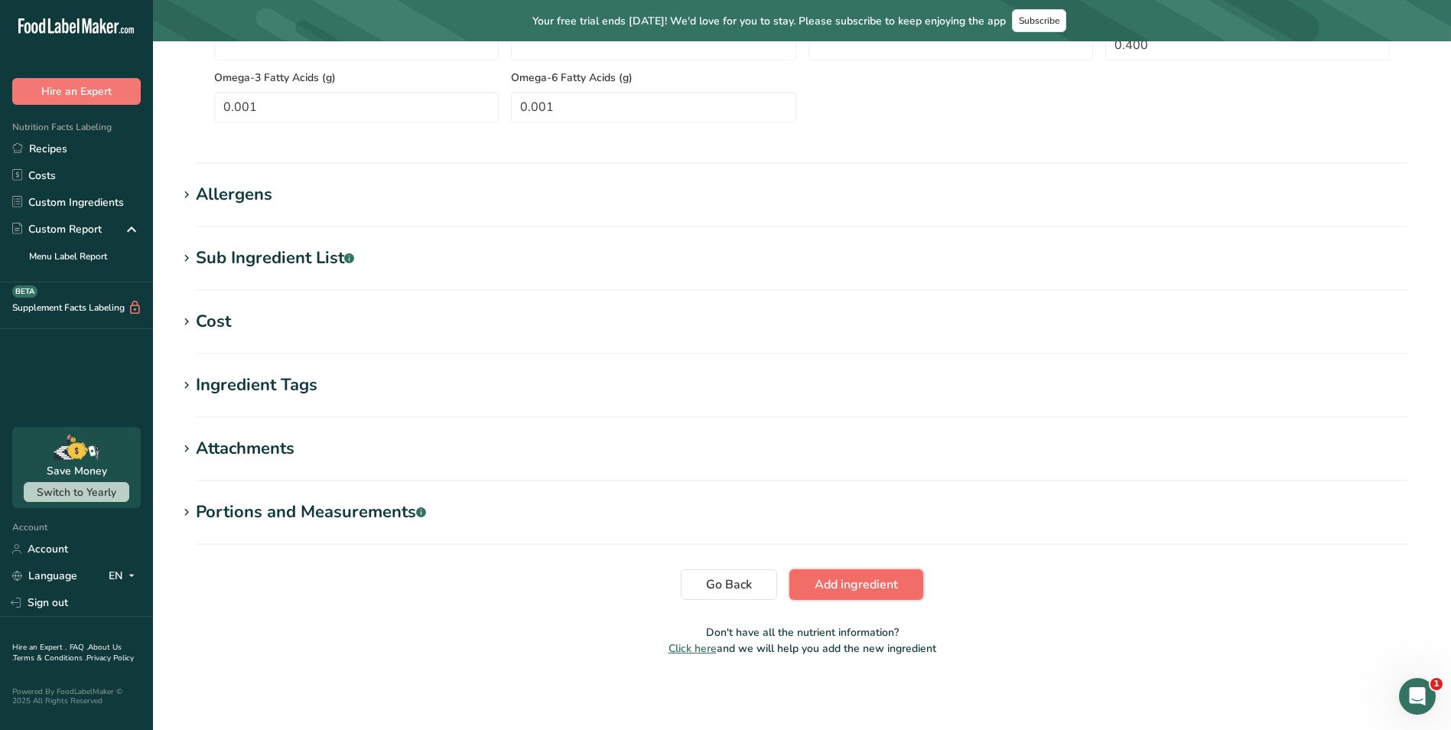
click at [836, 584] on span "Add ingredient" at bounding box center [856, 584] width 83 height 18
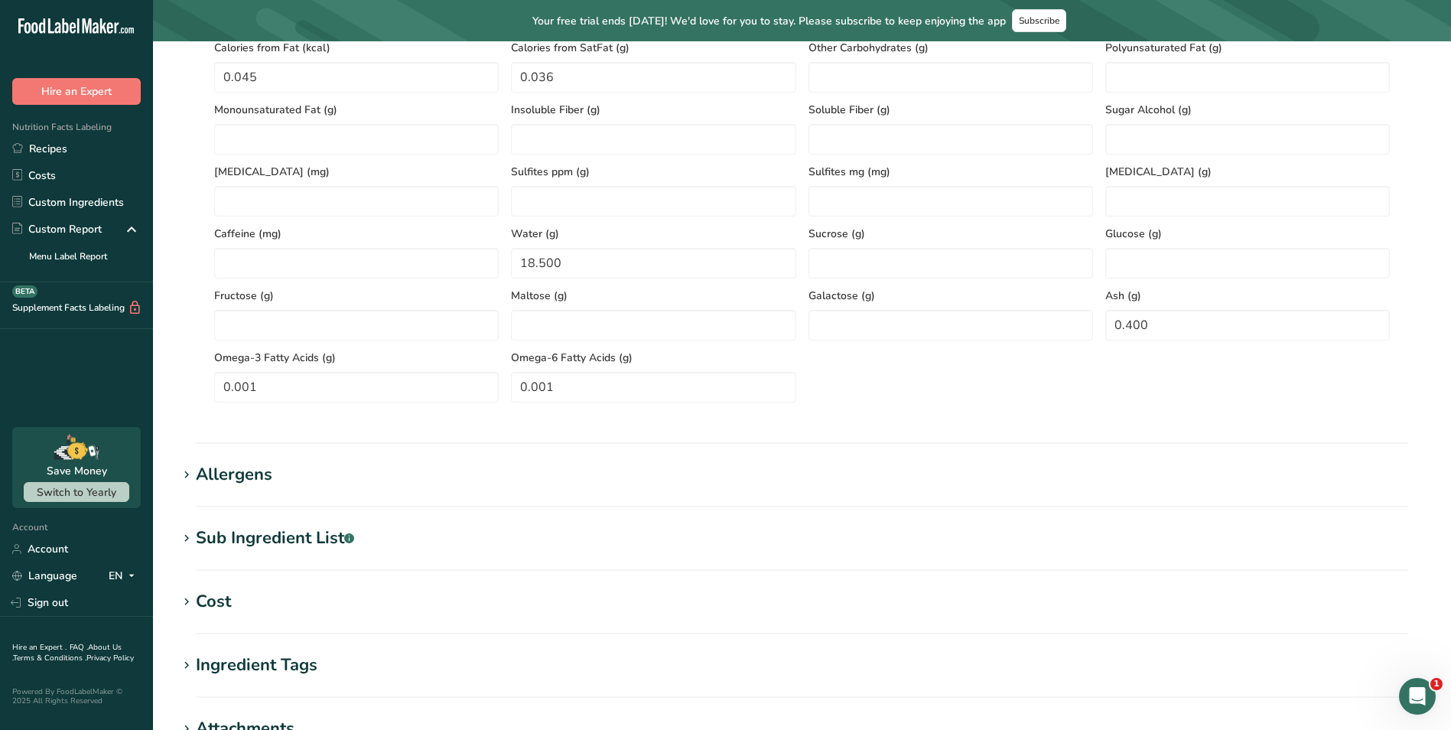
scroll to position [239, 0]
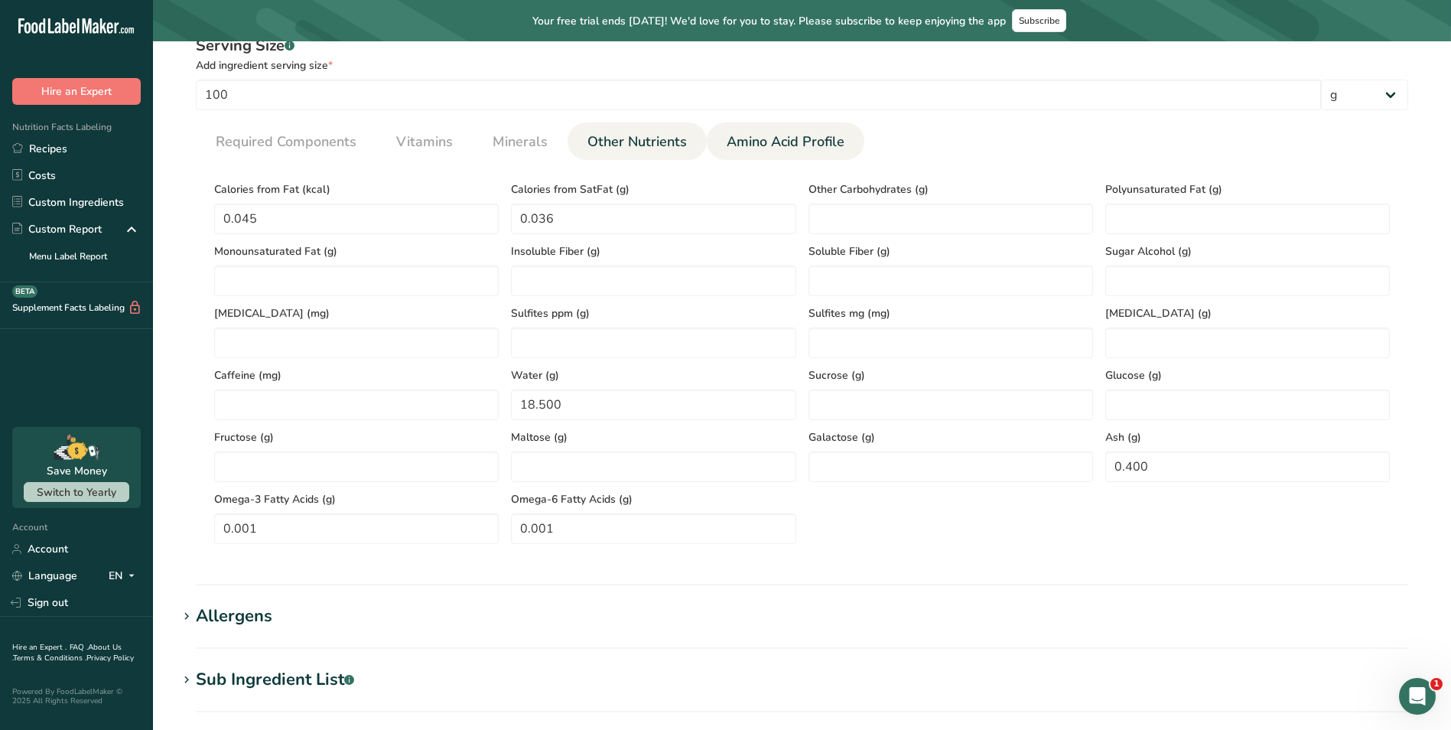
click at [773, 135] on span "Amino Acid Profile" at bounding box center [786, 142] width 118 height 21
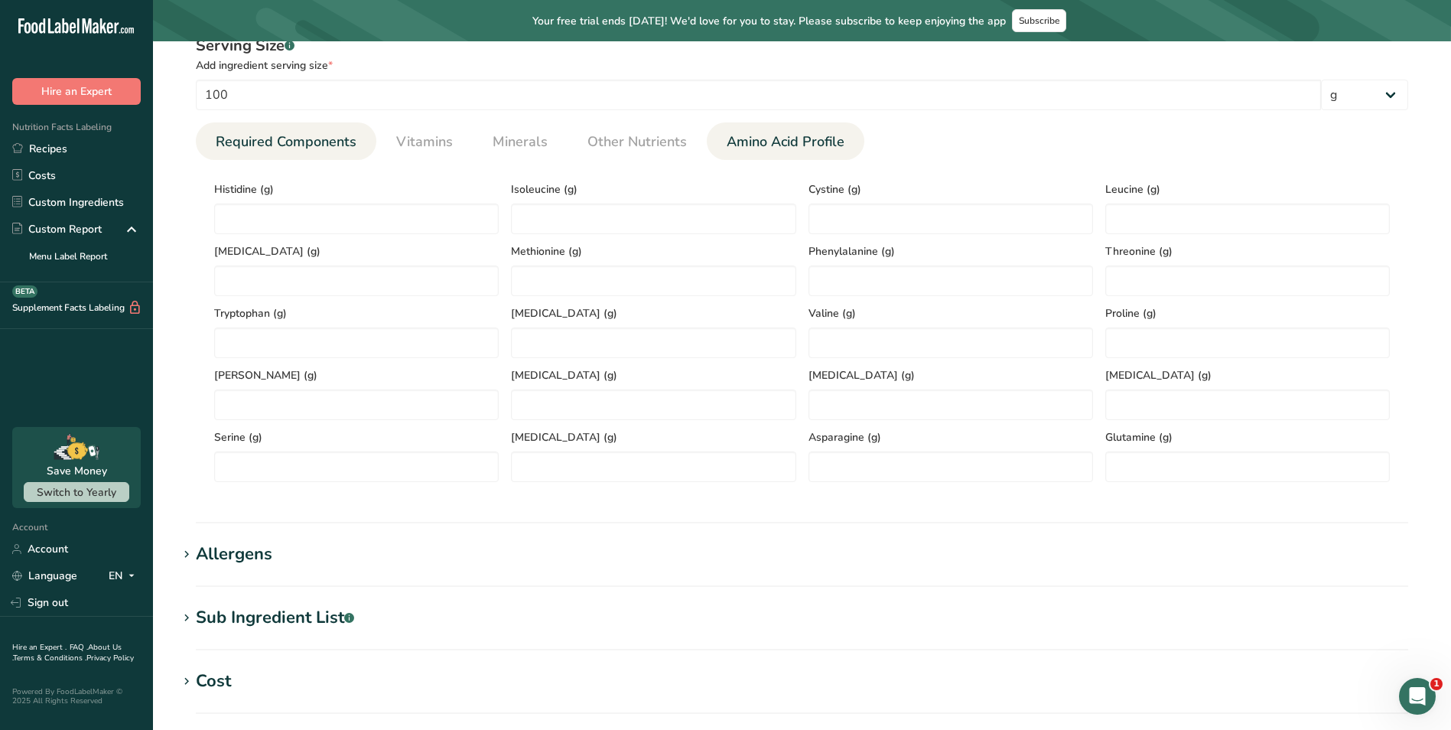
click at [301, 146] on span "Required Components" at bounding box center [286, 142] width 141 height 21
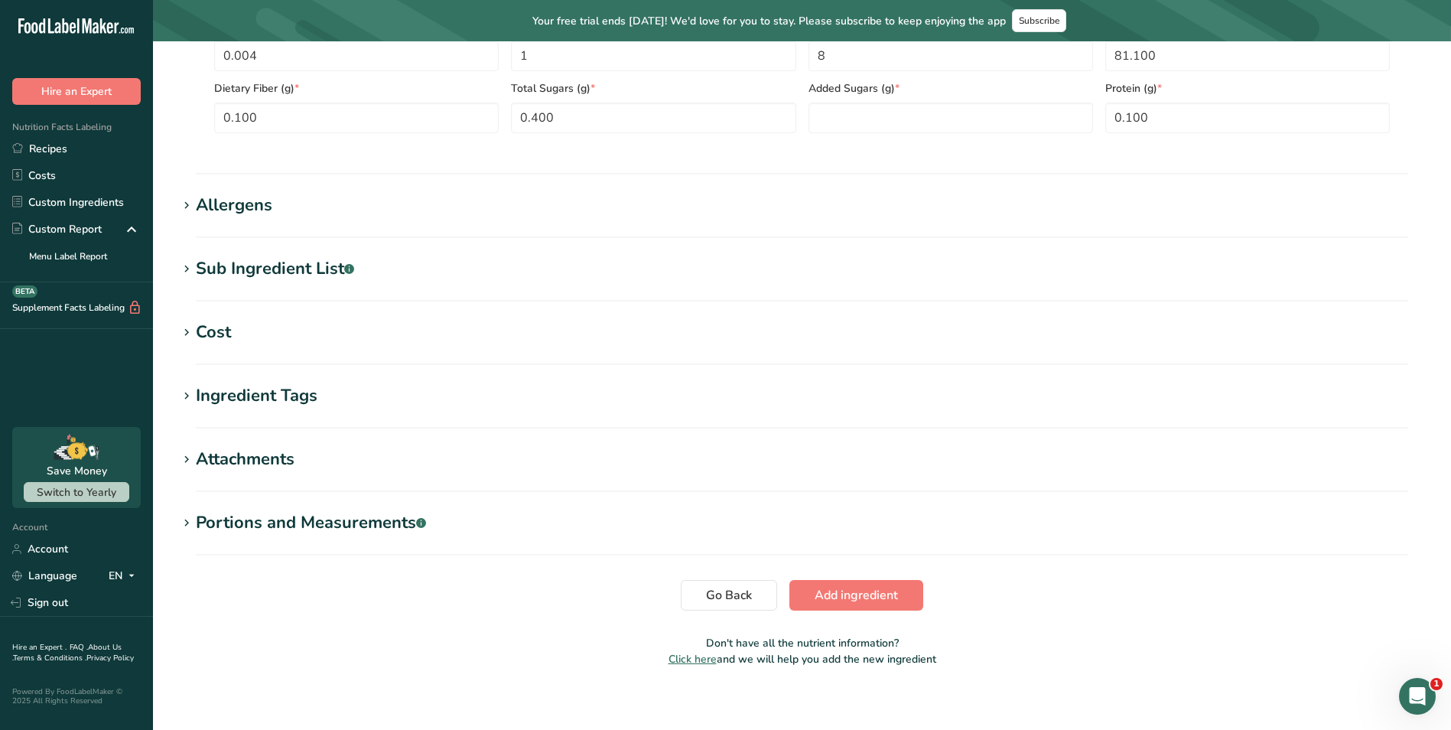
scroll to position [475, 0]
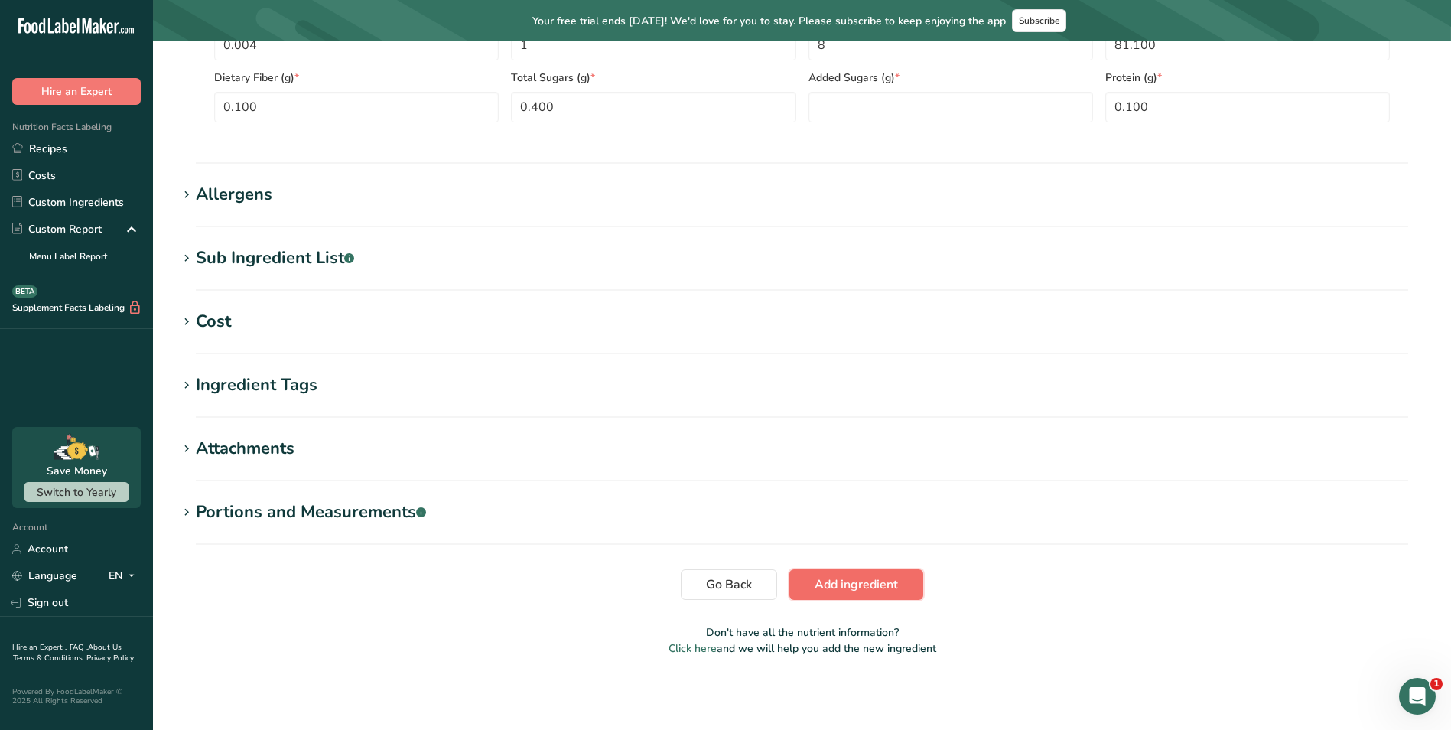
click at [812, 578] on button "Add ingredient" at bounding box center [856, 584] width 134 height 31
drag, startPoint x: 725, startPoint y: 587, endPoint x: 703, endPoint y: 574, distance: 26.1
click at [725, 587] on span "Go Back" at bounding box center [729, 584] width 46 height 18
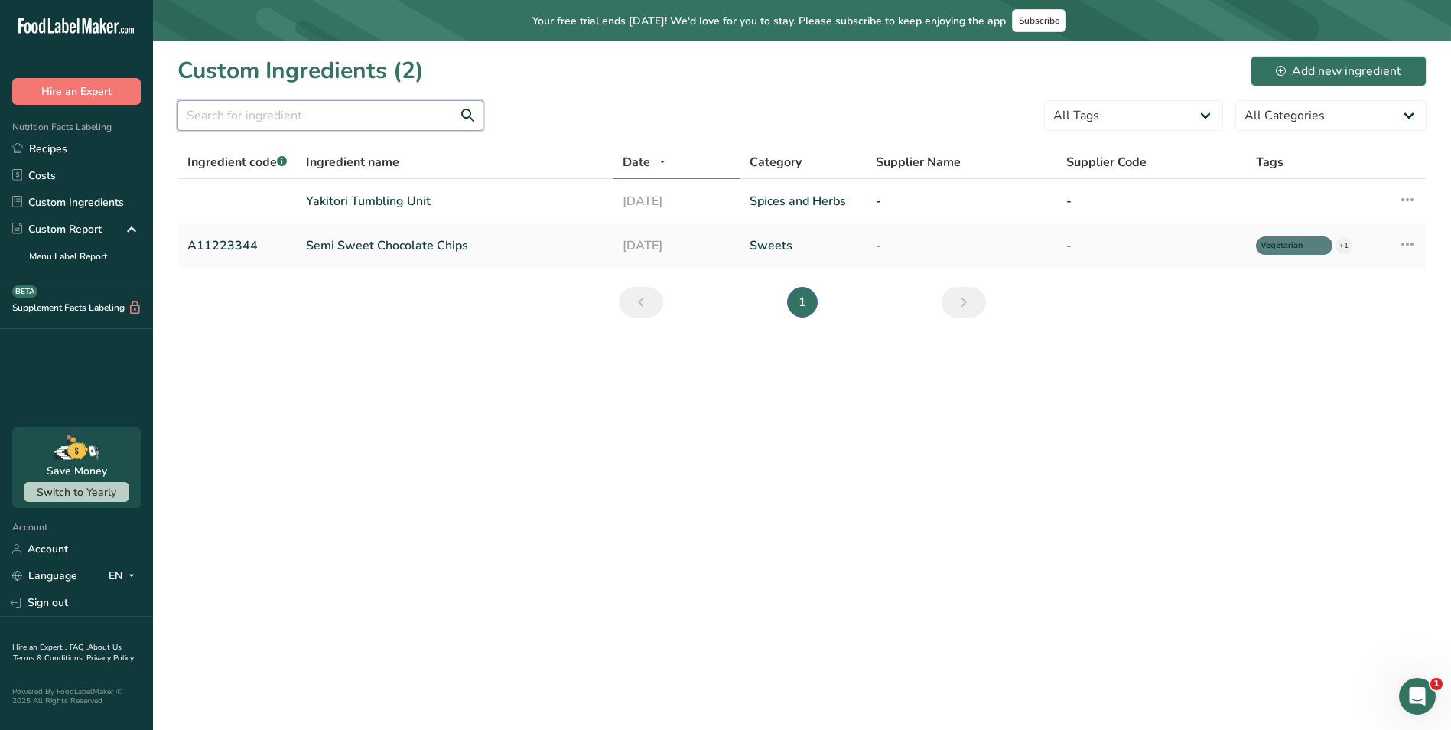
click at [282, 112] on input "text" at bounding box center [330, 115] width 306 height 31
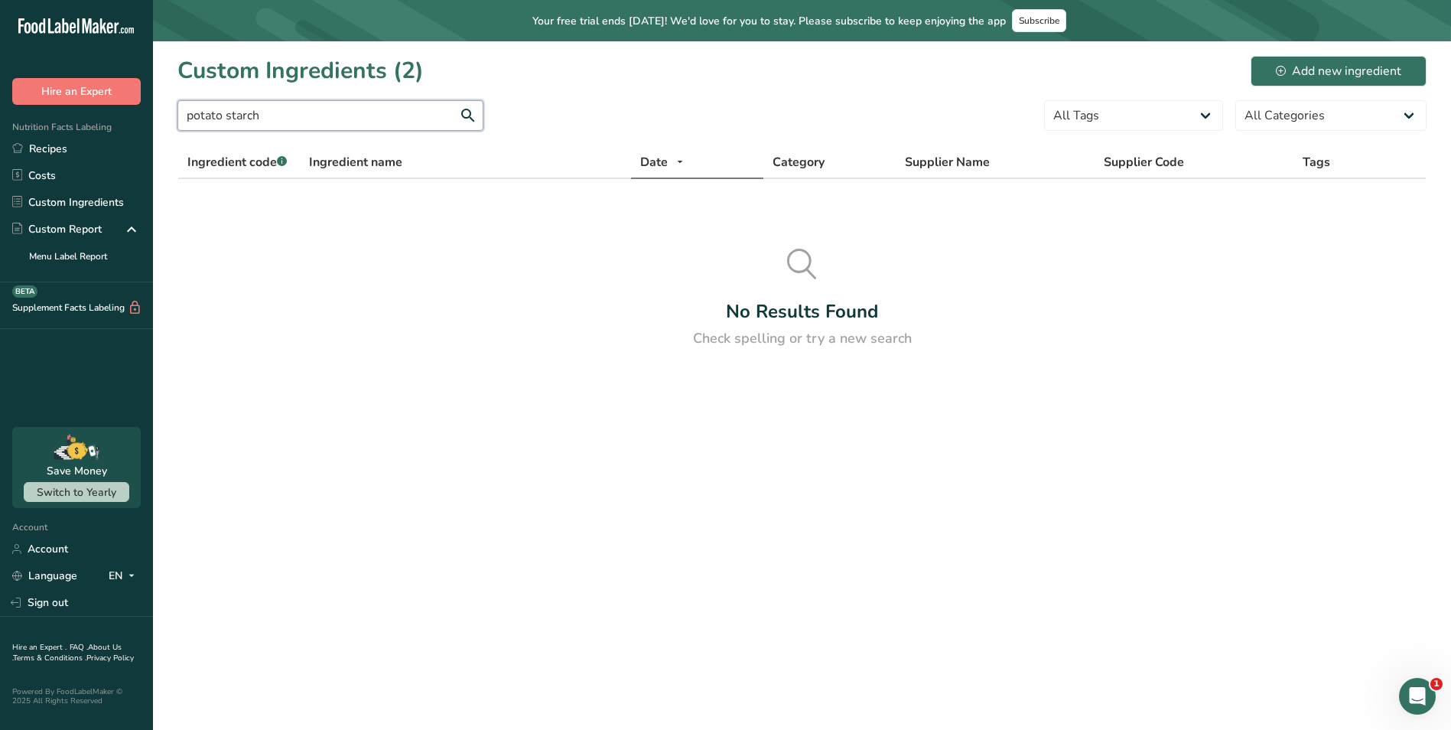
type input "potato starch"
drag, startPoint x: 278, startPoint y: 113, endPoint x: 67, endPoint y: 119, distance: 210.4
click at [67, 119] on div ".a-20{fill:#fff;} Hire an Expert Nutrition Facts Labeling Recipes Costs Custom …" at bounding box center [725, 365] width 1451 height 730
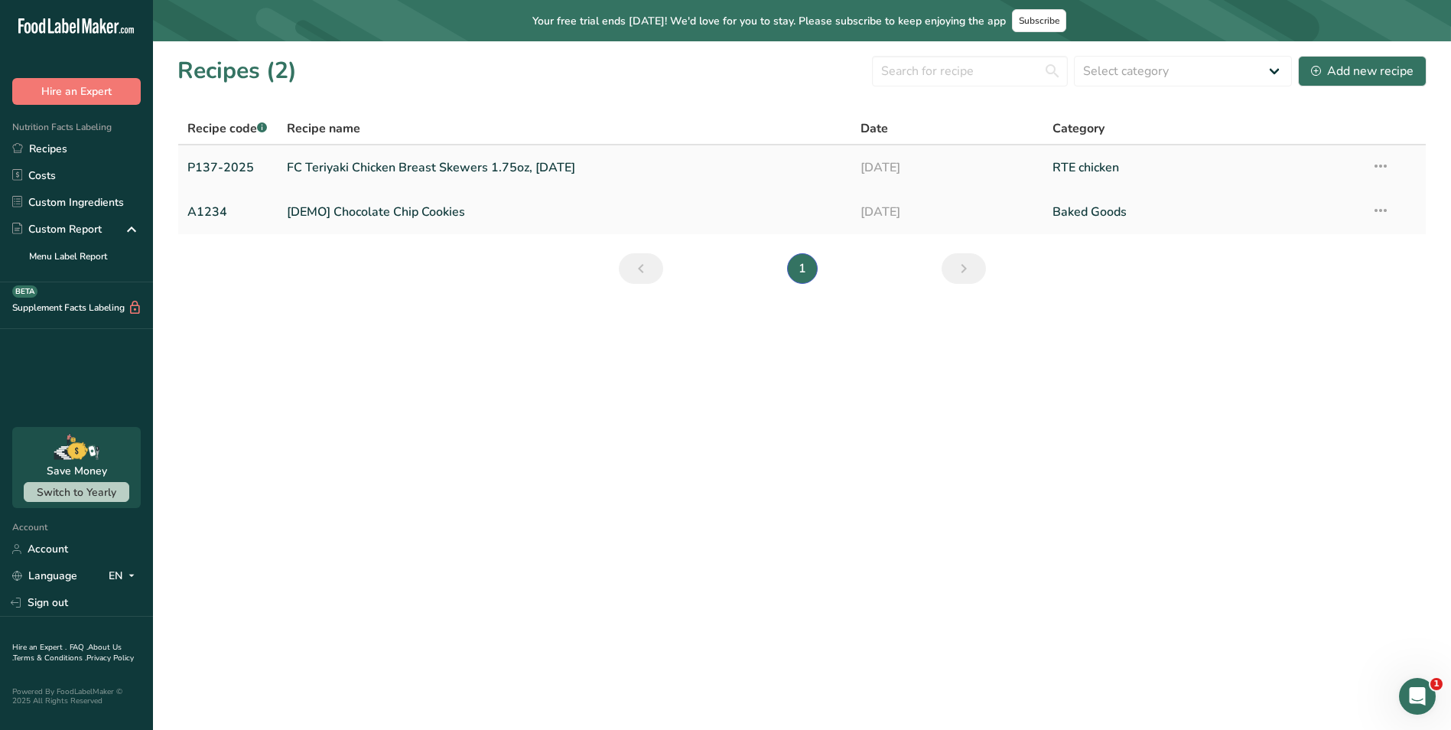
click at [578, 159] on link "FC Teriyaki Chicken Breast Skewers 1.75oz, [DATE]" at bounding box center [565, 167] width 556 height 32
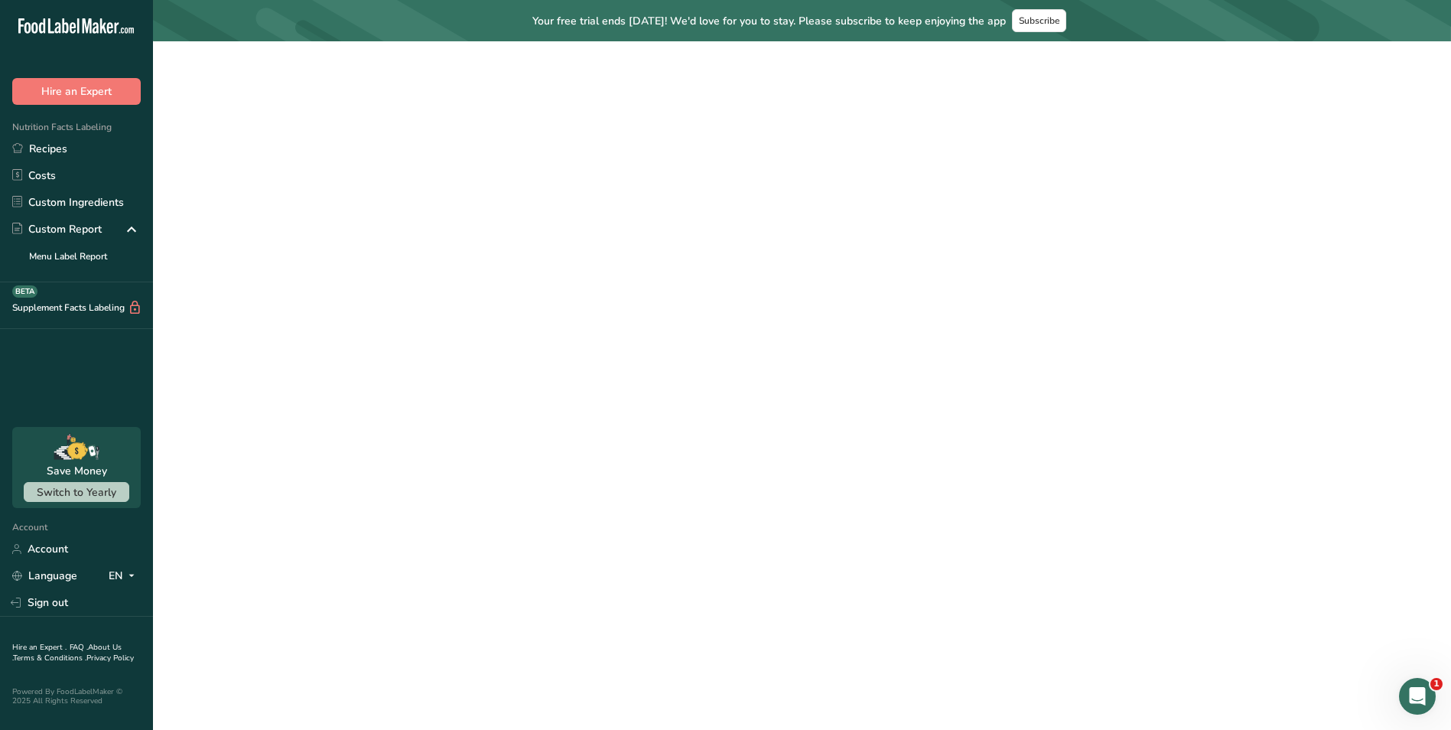
click at [578, 159] on link "FC Teriyaki Chicken Breast Skewers 1.75oz, [DATE]" at bounding box center [565, 167] width 556 height 32
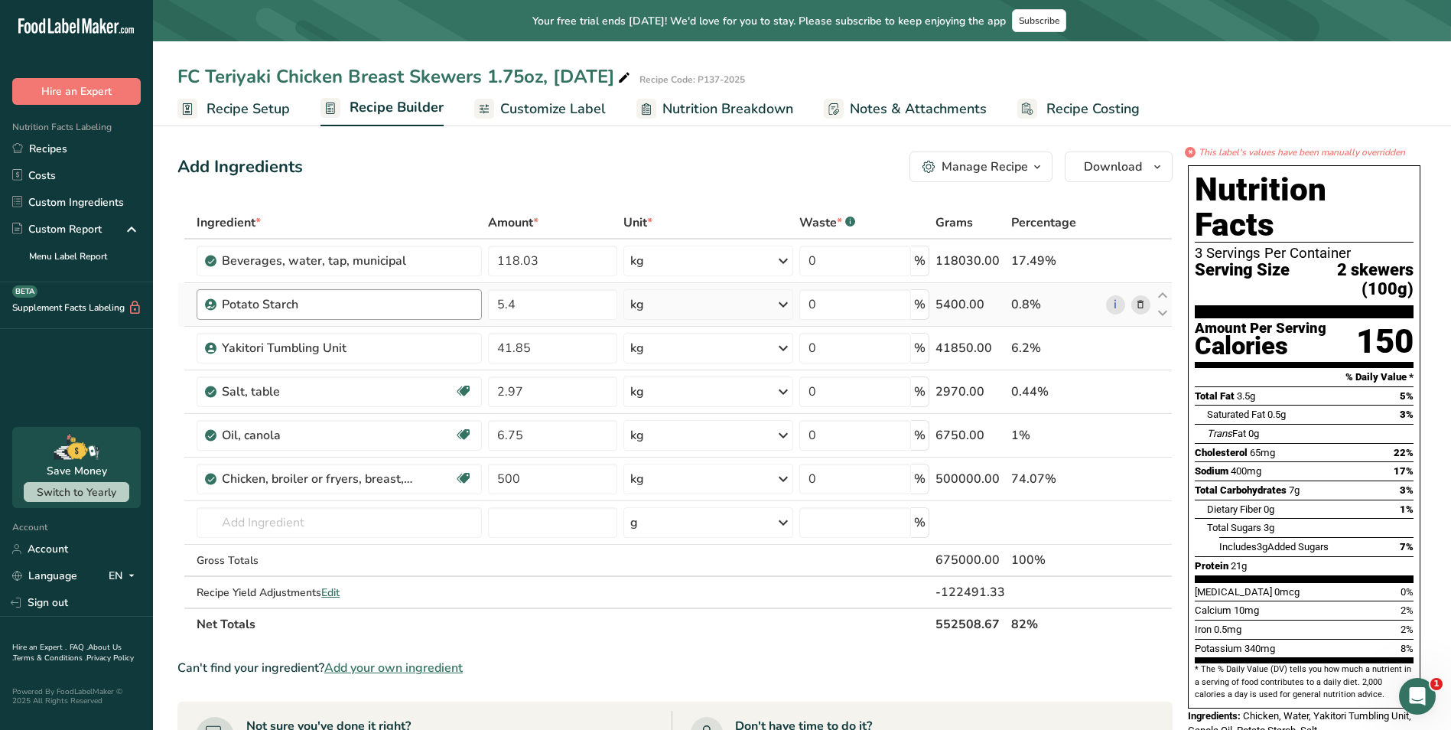
click at [417, 304] on div "Potato Starch" at bounding box center [347, 304] width 250 height 18
click at [1141, 301] on icon at bounding box center [1140, 305] width 11 height 16
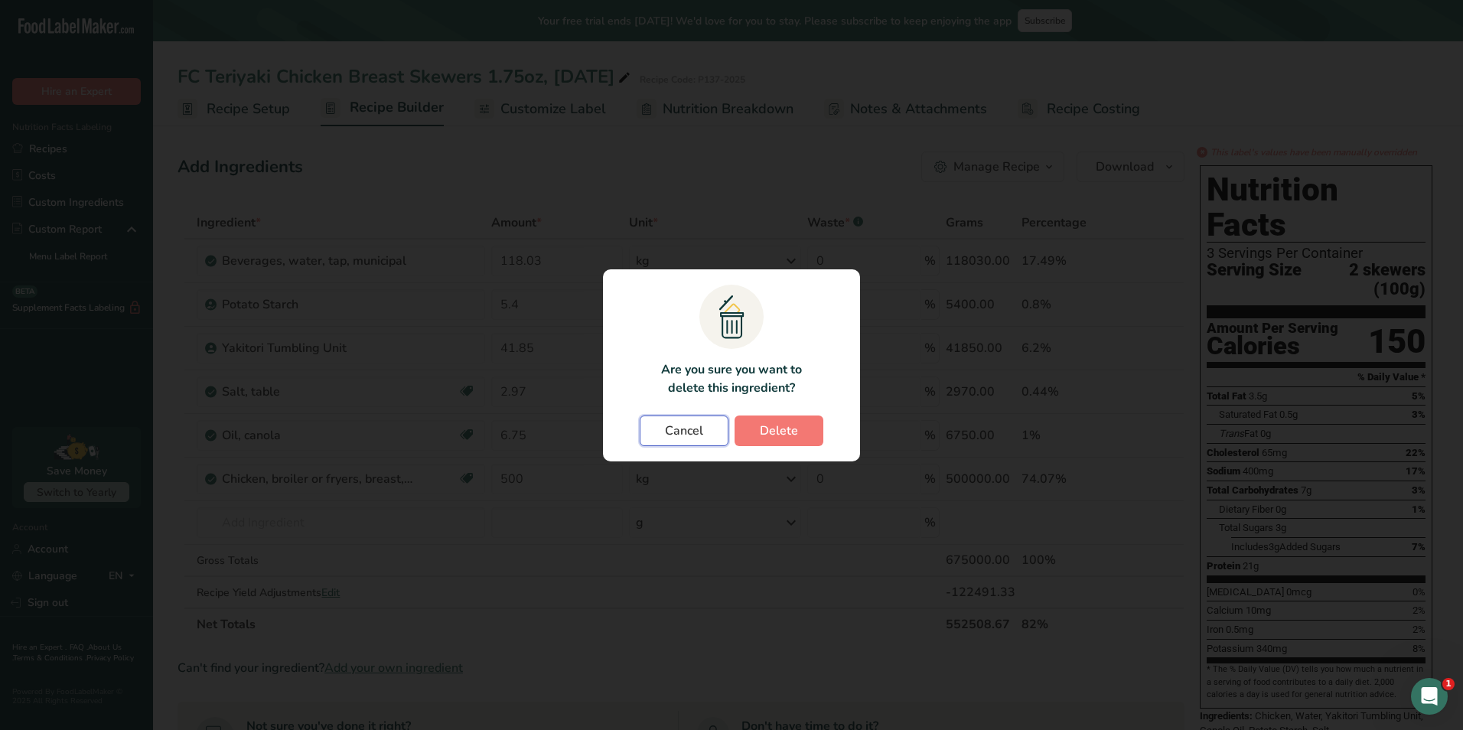
click at [688, 421] on span "Cancel" at bounding box center [684, 430] width 38 height 18
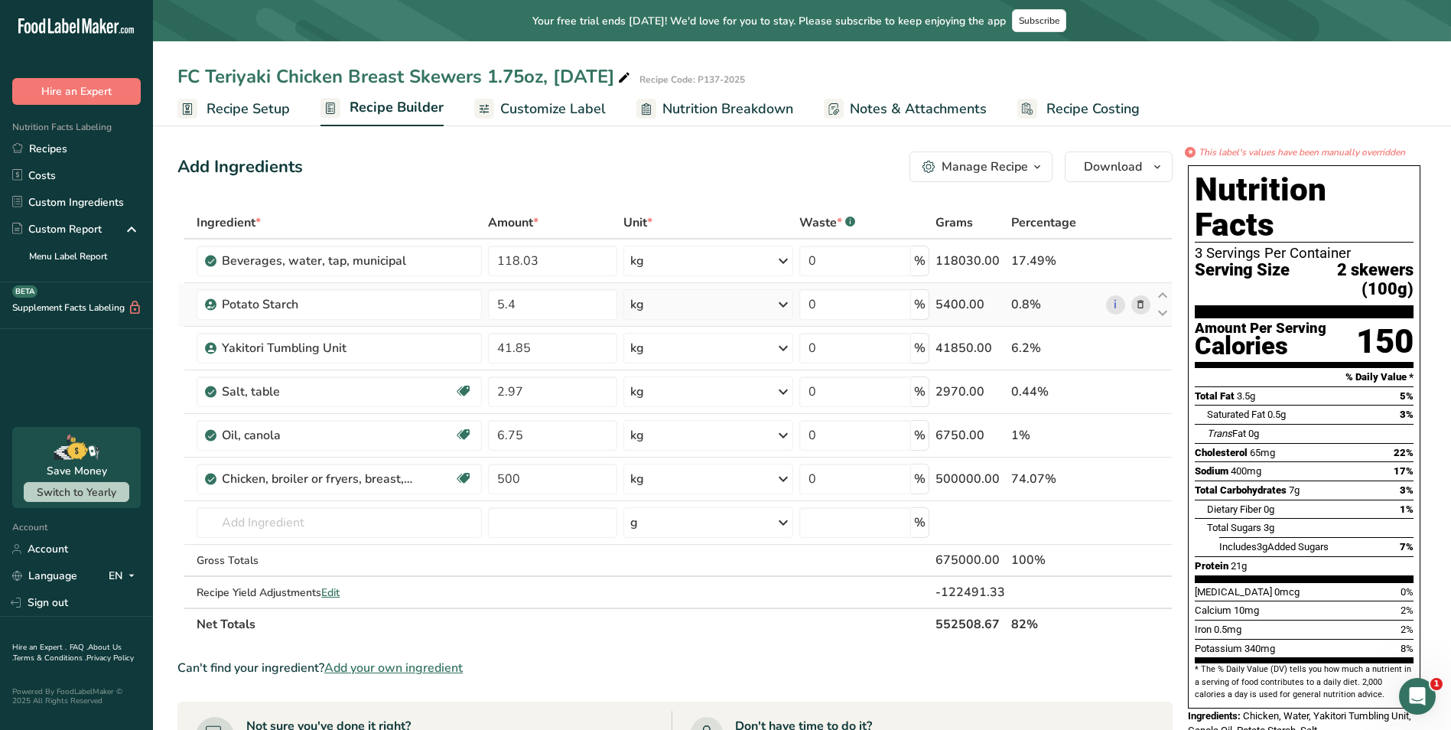
click at [1142, 305] on icon at bounding box center [1140, 305] width 11 height 16
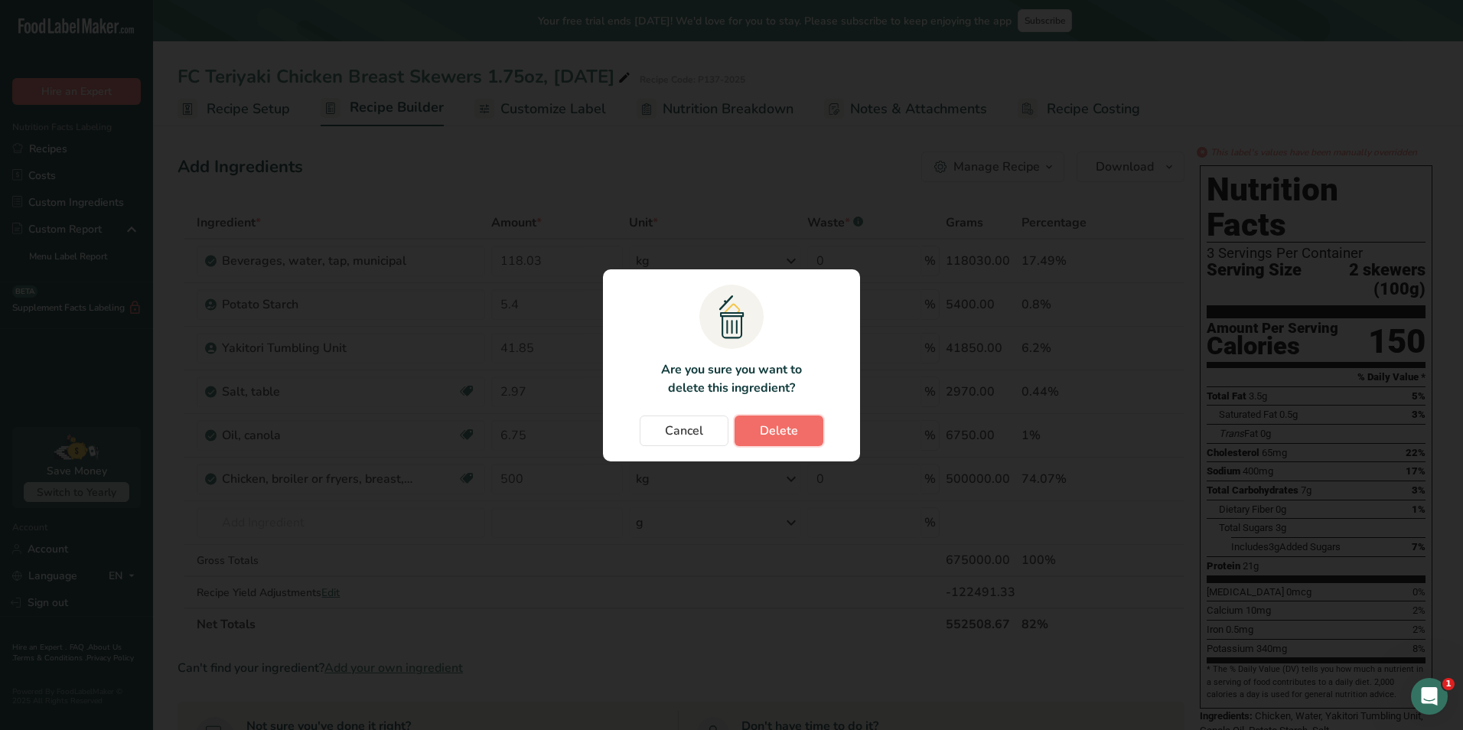
click at [753, 426] on button "Delete" at bounding box center [778, 430] width 89 height 31
type input "41.85"
type input "2.97"
type input "6.75"
type input "500"
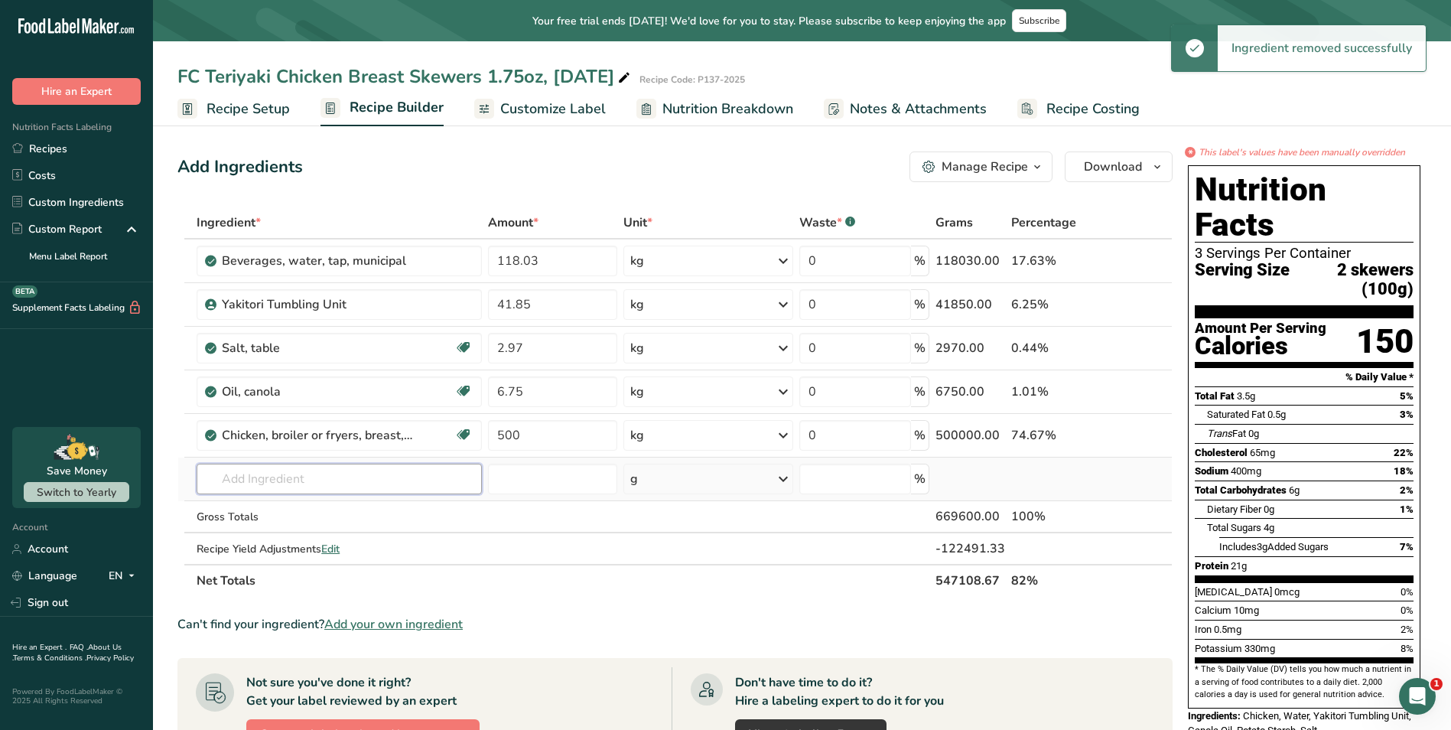
click at [323, 478] on input "text" at bounding box center [339, 479] width 285 height 31
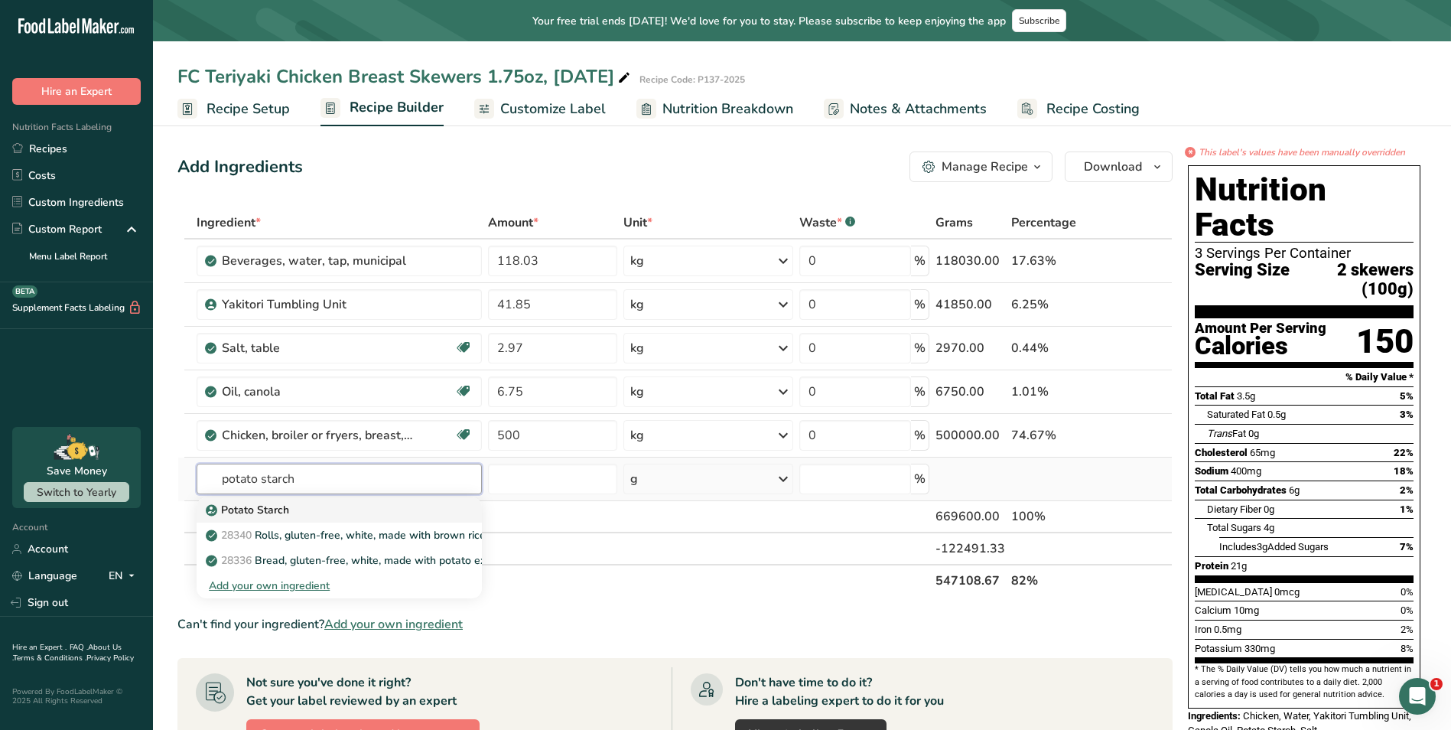
type input "potato starch"
click at [312, 516] on div "Potato Starch" at bounding box center [327, 510] width 236 height 16
type input "Potato Starch"
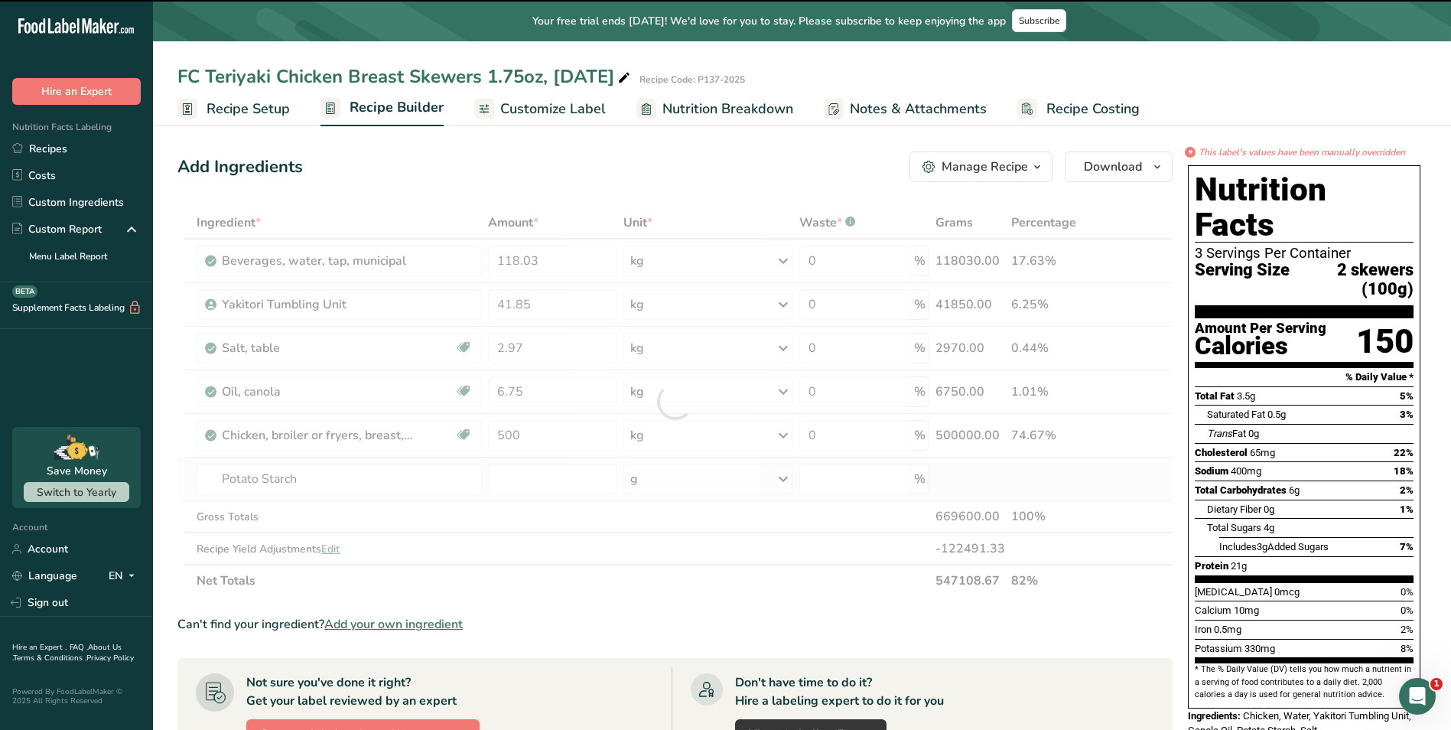
type input "0"
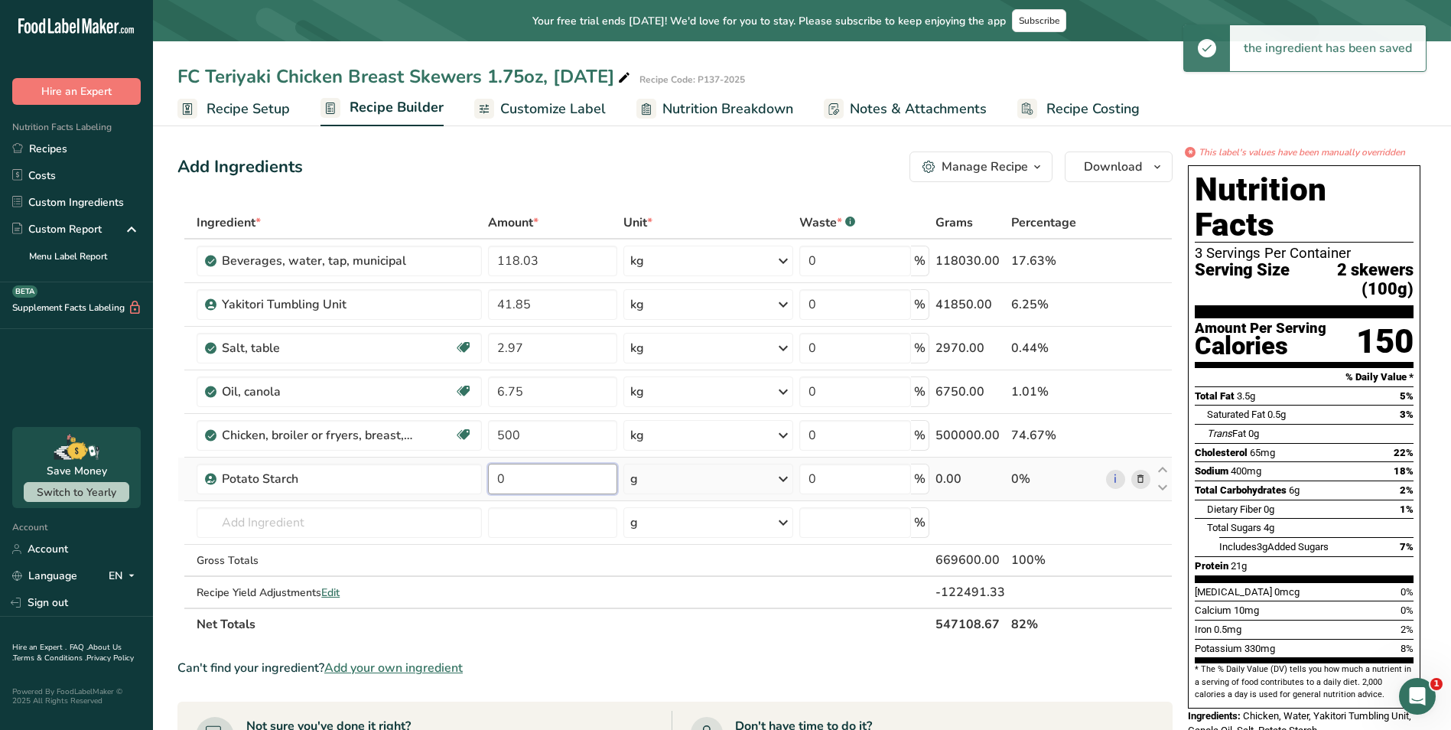
click at [526, 476] on input "0" at bounding box center [552, 479] width 129 height 31
type input "5.4"
click at [789, 482] on div "Ingredient * Amount * Unit * Waste * .a-a{fill:#347362;}.b-a{fill:#fff;} Grams …" at bounding box center [674, 424] width 995 height 434
click at [786, 479] on icon at bounding box center [783, 479] width 18 height 28
click at [703, 565] on div "kg" at bounding box center [697, 559] width 129 height 22
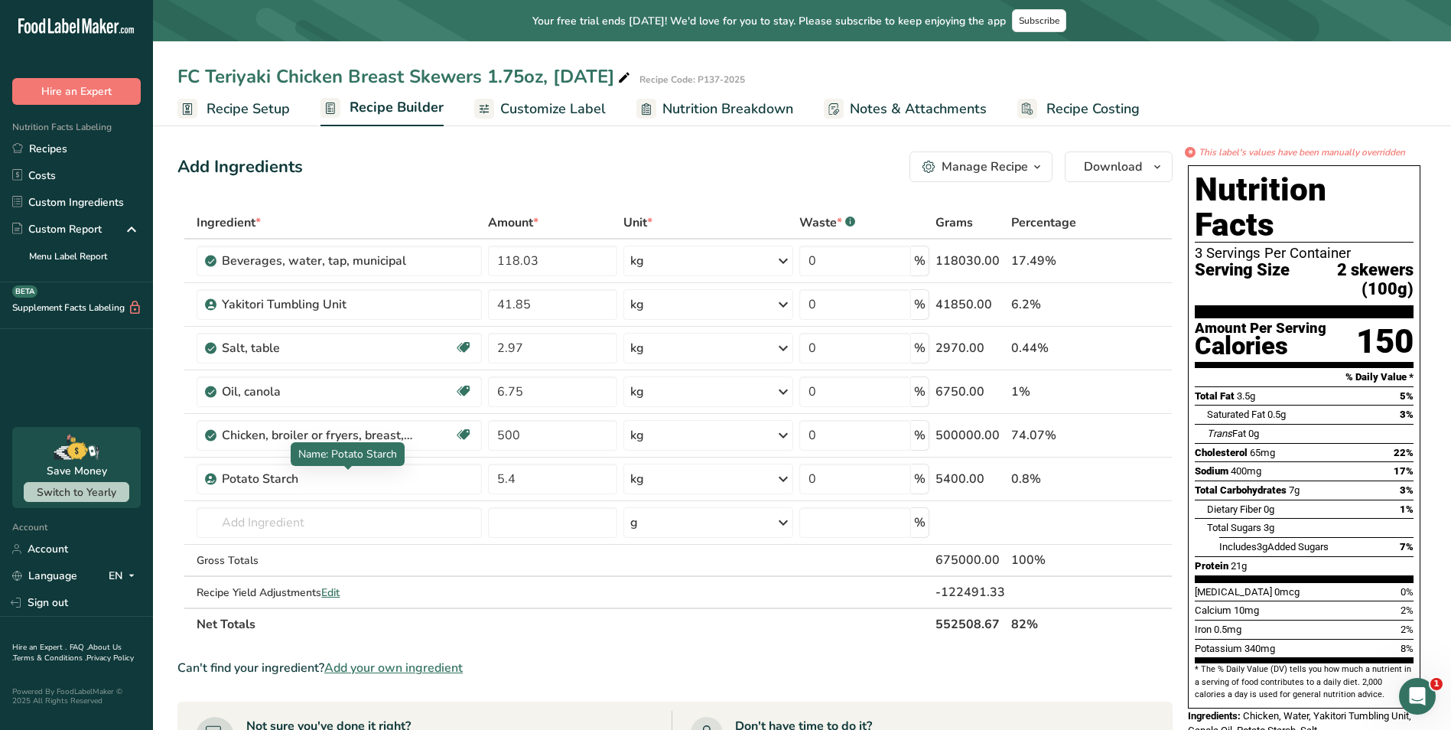
drag, startPoint x: 344, startPoint y: 483, endPoint x: 1115, endPoint y: 479, distance: 770.3
click at [1115, 479] on link "i" at bounding box center [1115, 479] width 19 height 19
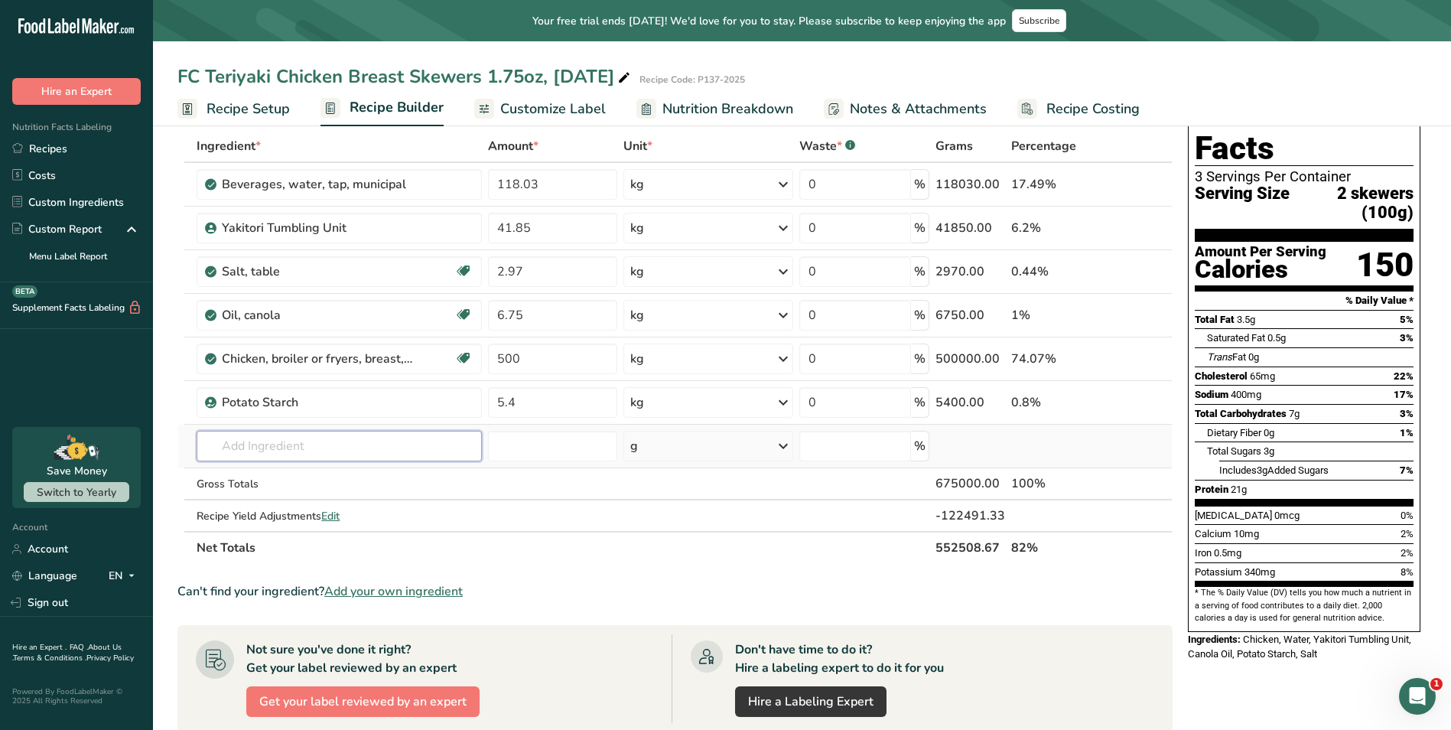
click at [368, 453] on input "text" at bounding box center [339, 446] width 285 height 31
drag, startPoint x: 368, startPoint y: 453, endPoint x: 295, endPoint y: 444, distance: 73.2
click at [295, 444] on input "text" at bounding box center [339, 446] width 285 height 31
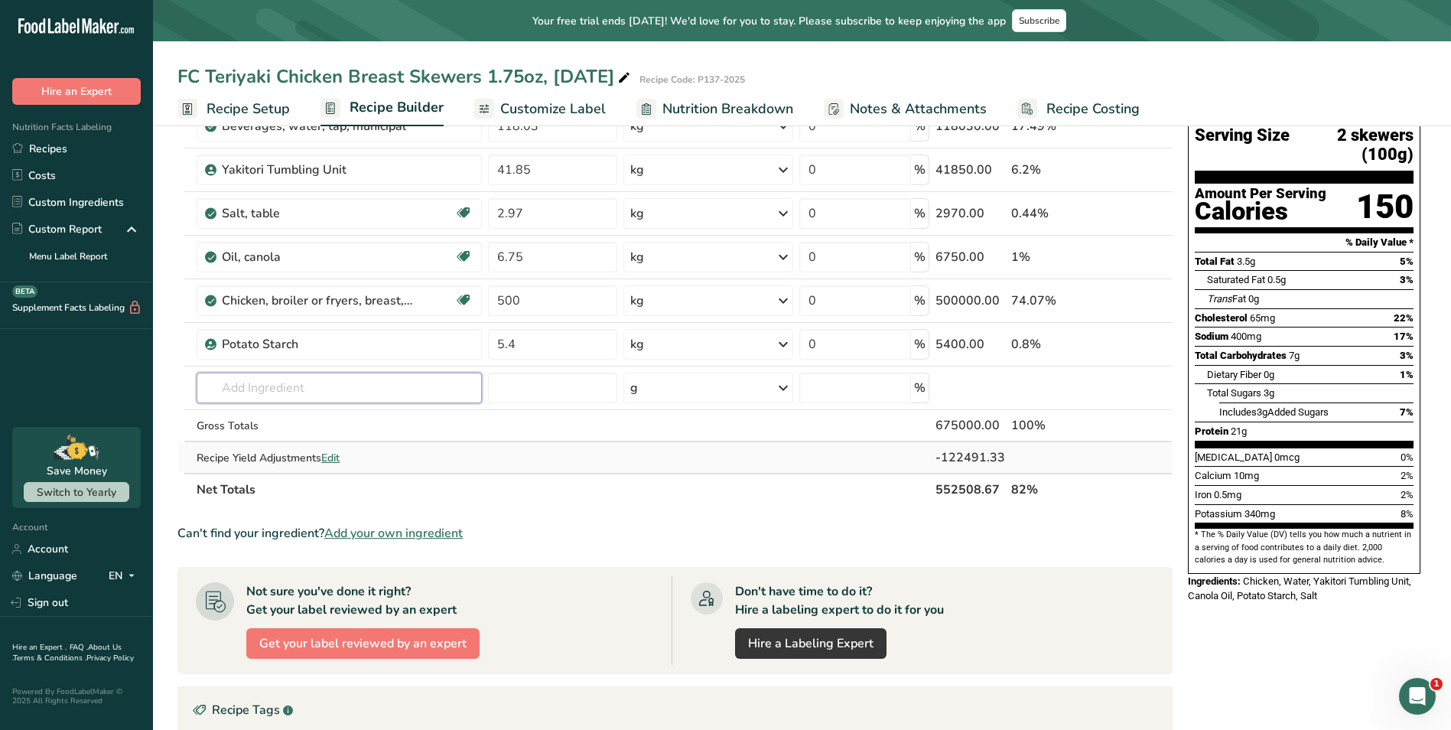
scroll to position [229, 0]
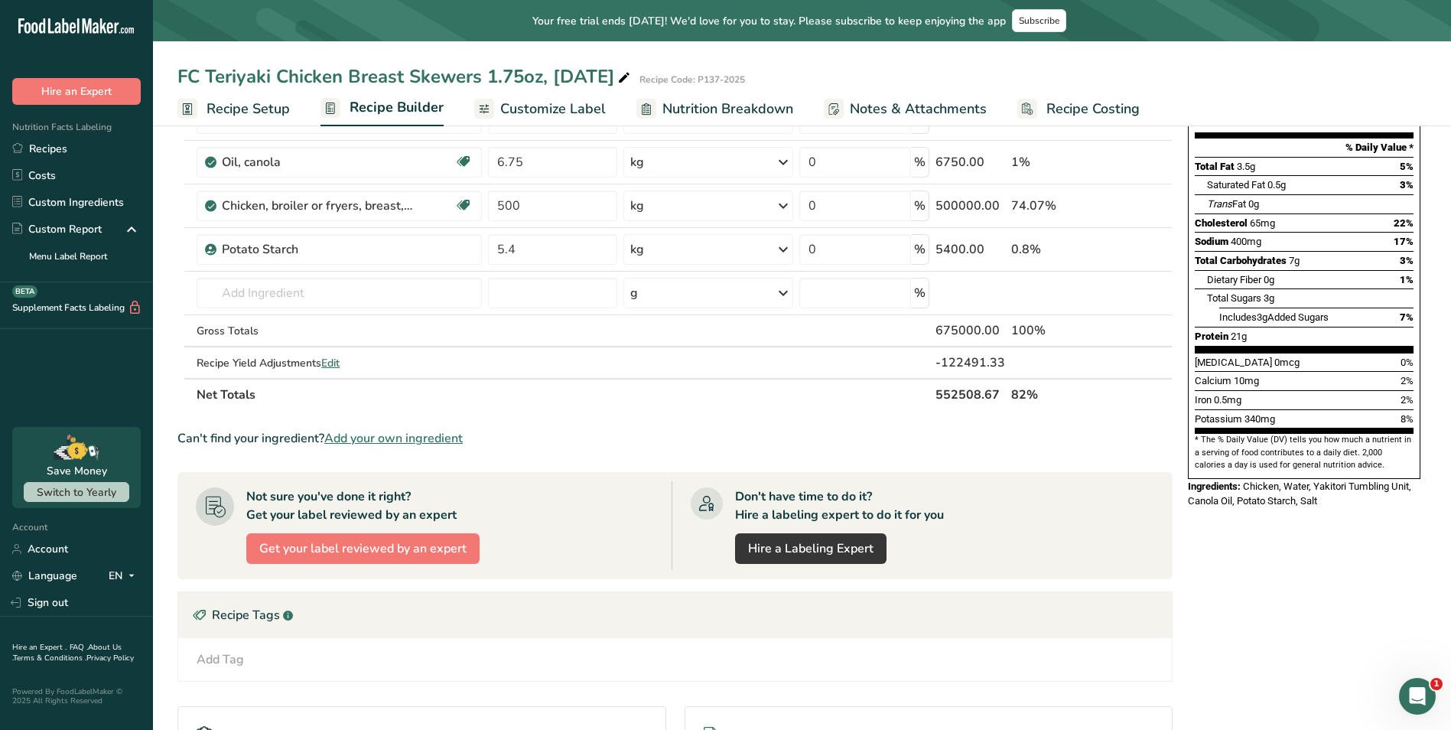
drag, startPoint x: 1140, startPoint y: 244, endPoint x: 1134, endPoint y: 255, distance: 13.0
click at [1140, 244] on icon at bounding box center [1140, 250] width 11 height 16
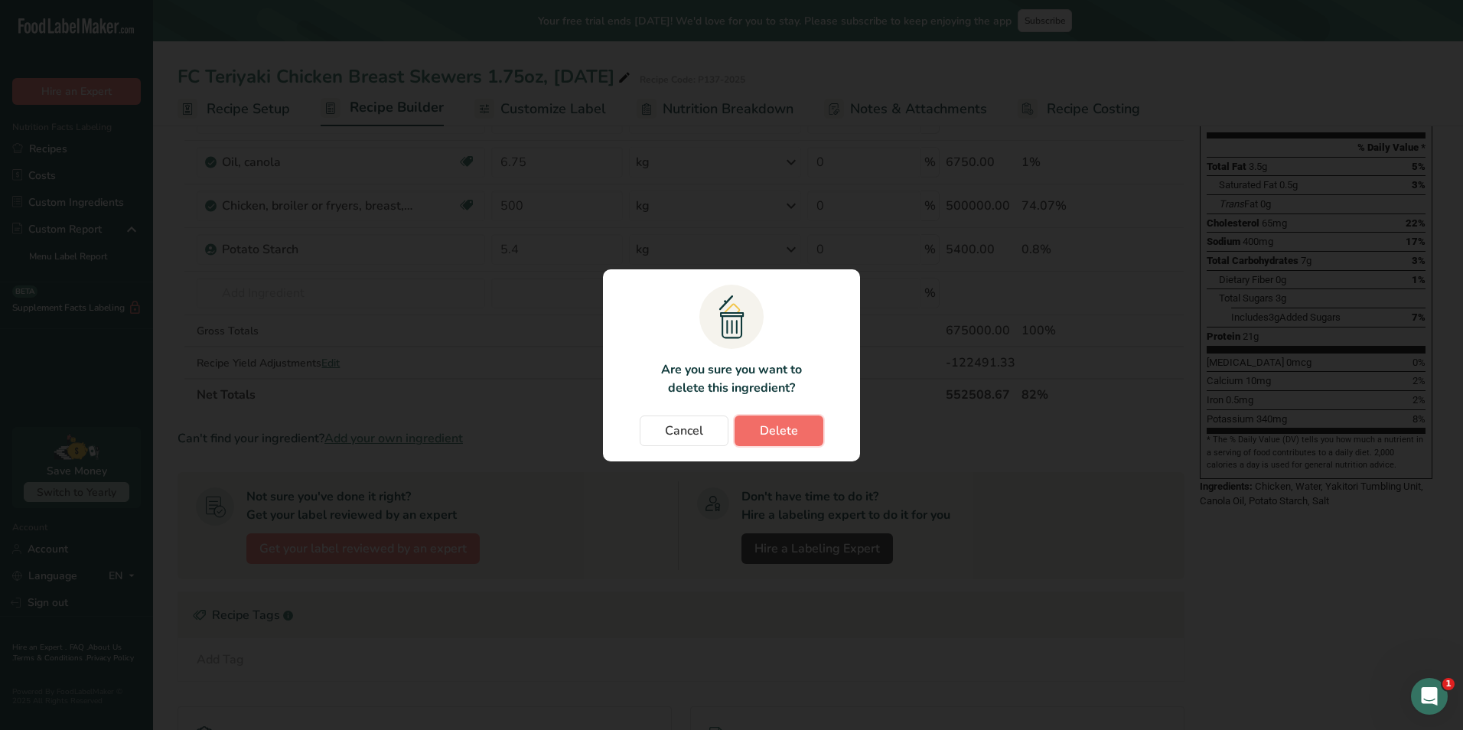
click at [757, 425] on button "Delete" at bounding box center [778, 430] width 89 height 31
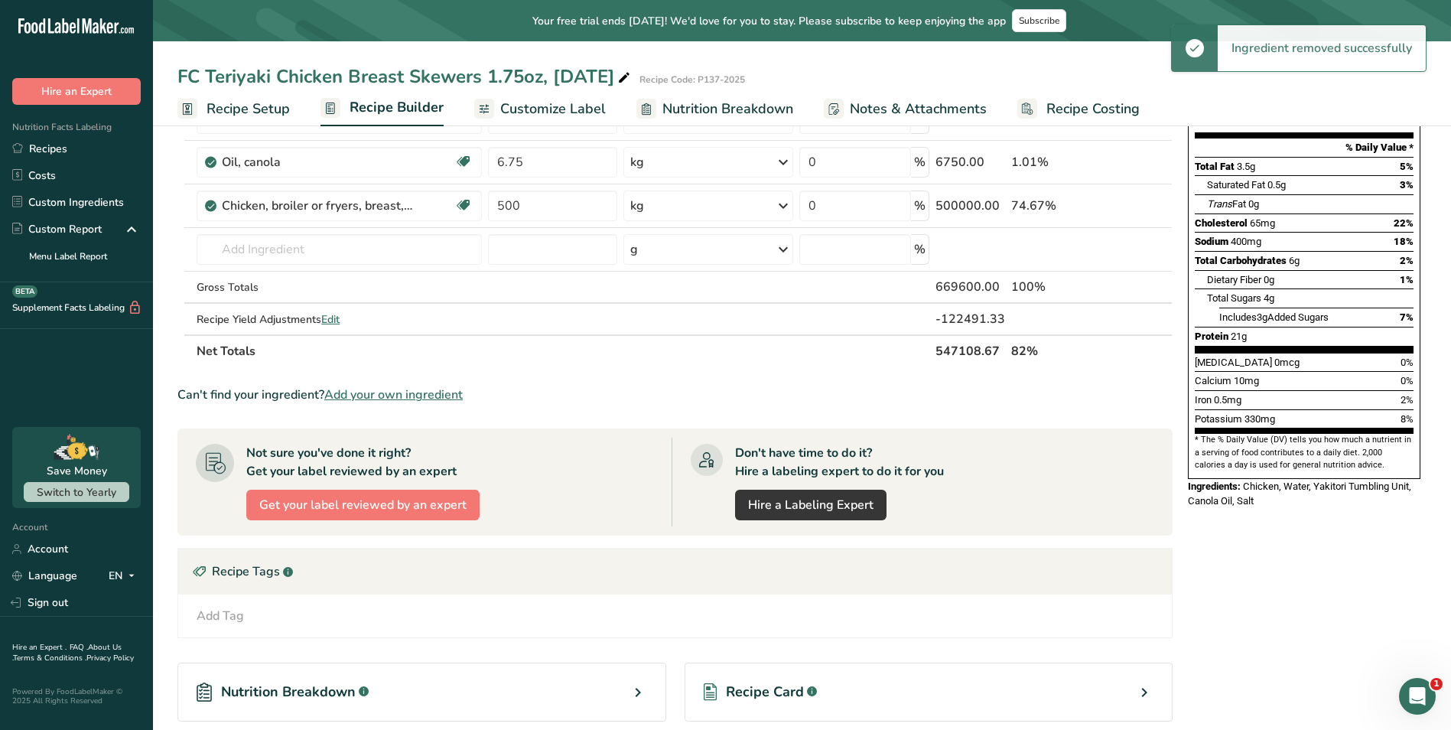
click at [435, 392] on span "Add your own ingredient" at bounding box center [393, 395] width 138 height 18
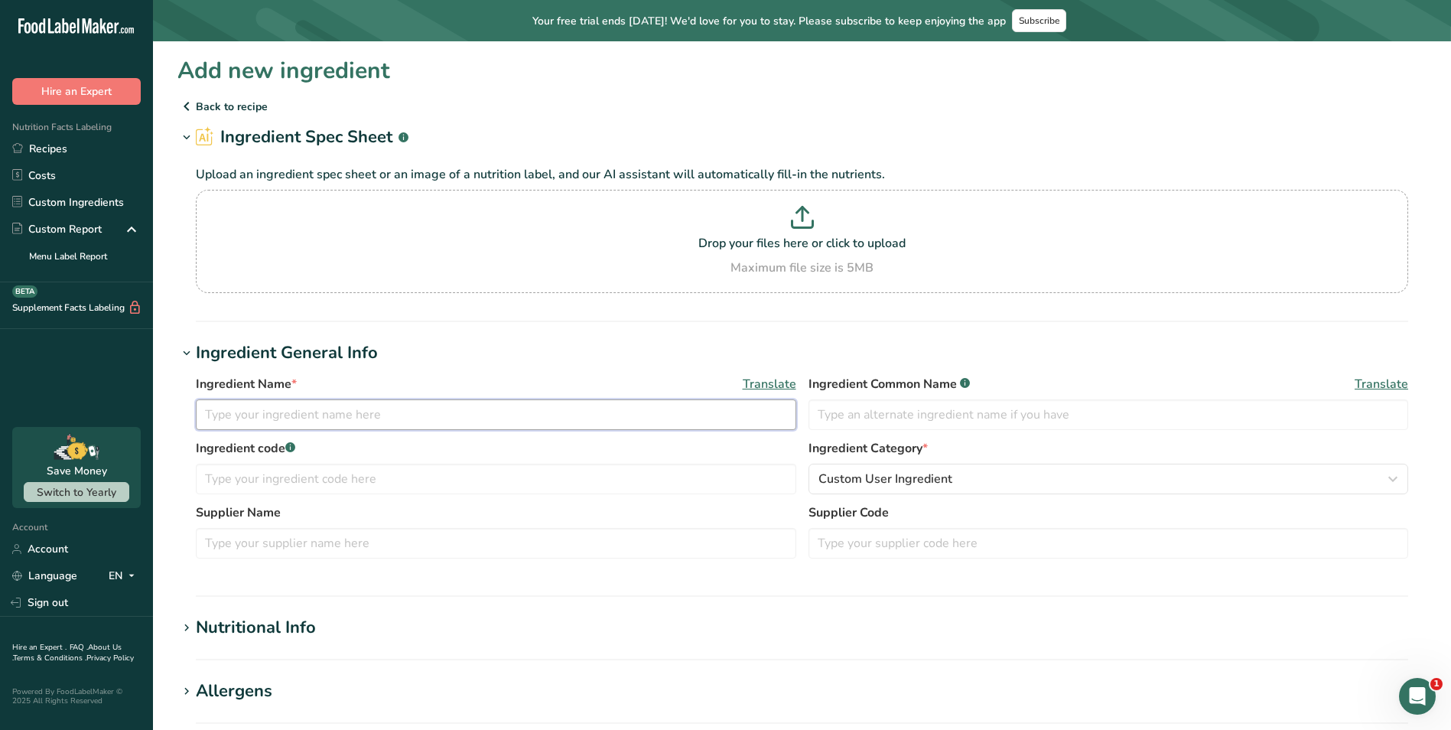
click at [477, 415] on input "text" at bounding box center [496, 414] width 600 height 31
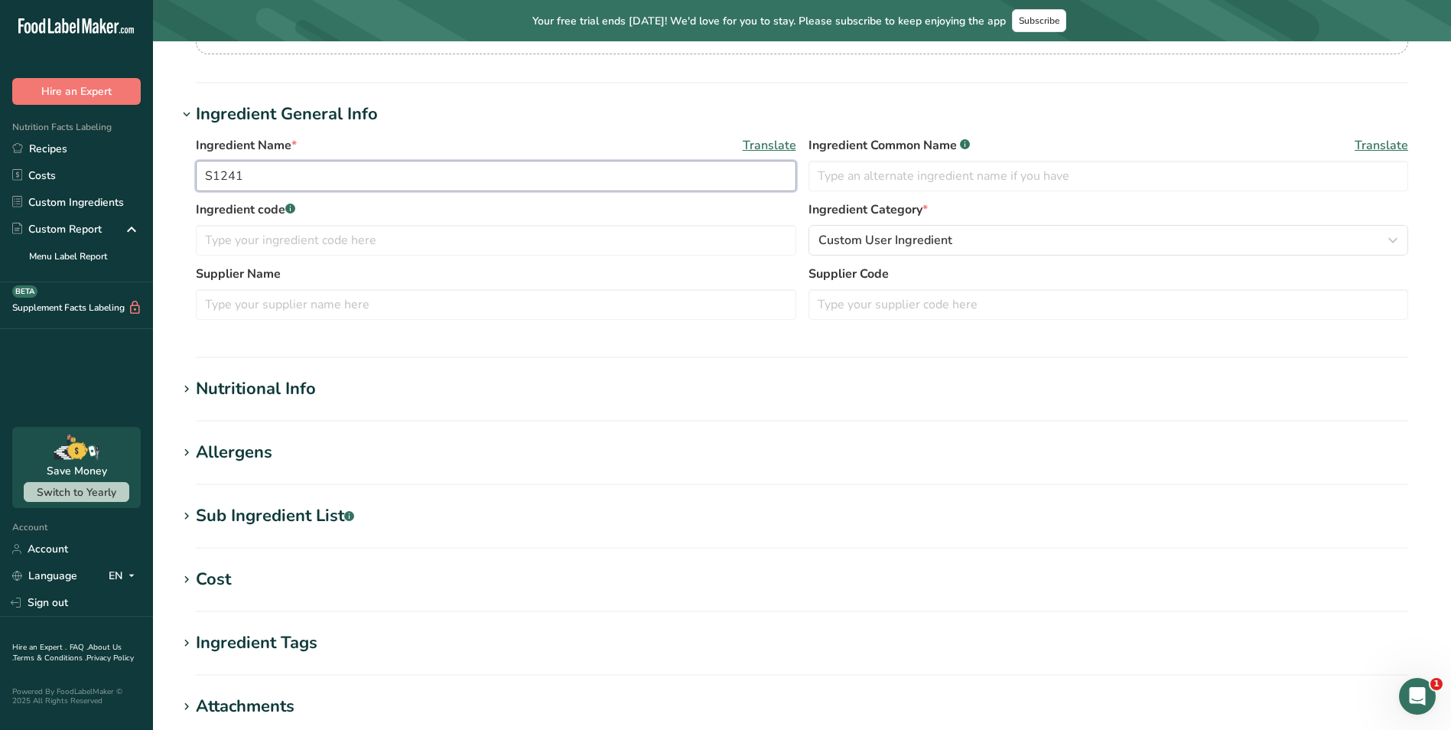
scroll to position [306, 0]
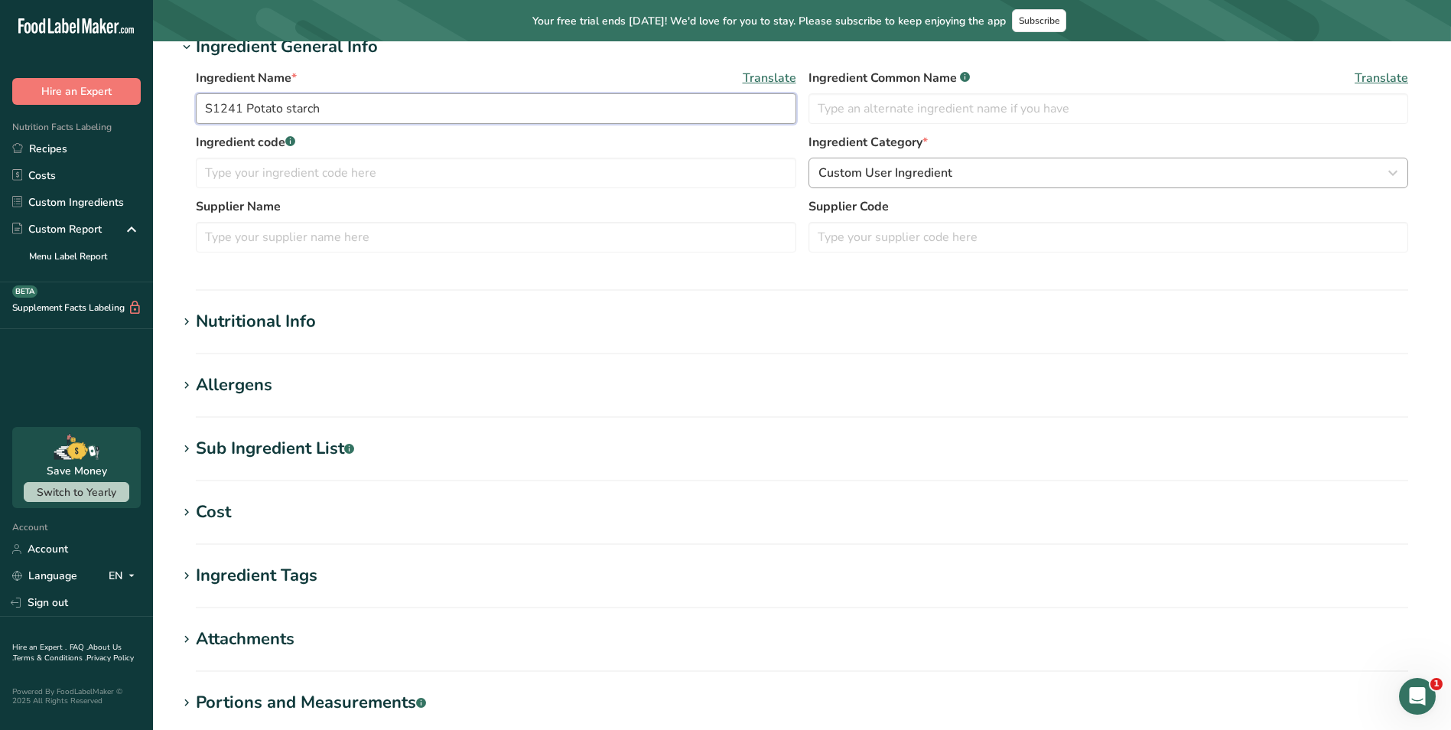
type input "S1241 Potato starch"
click at [958, 171] on div "Custom User Ingredient" at bounding box center [1104, 173] width 571 height 18
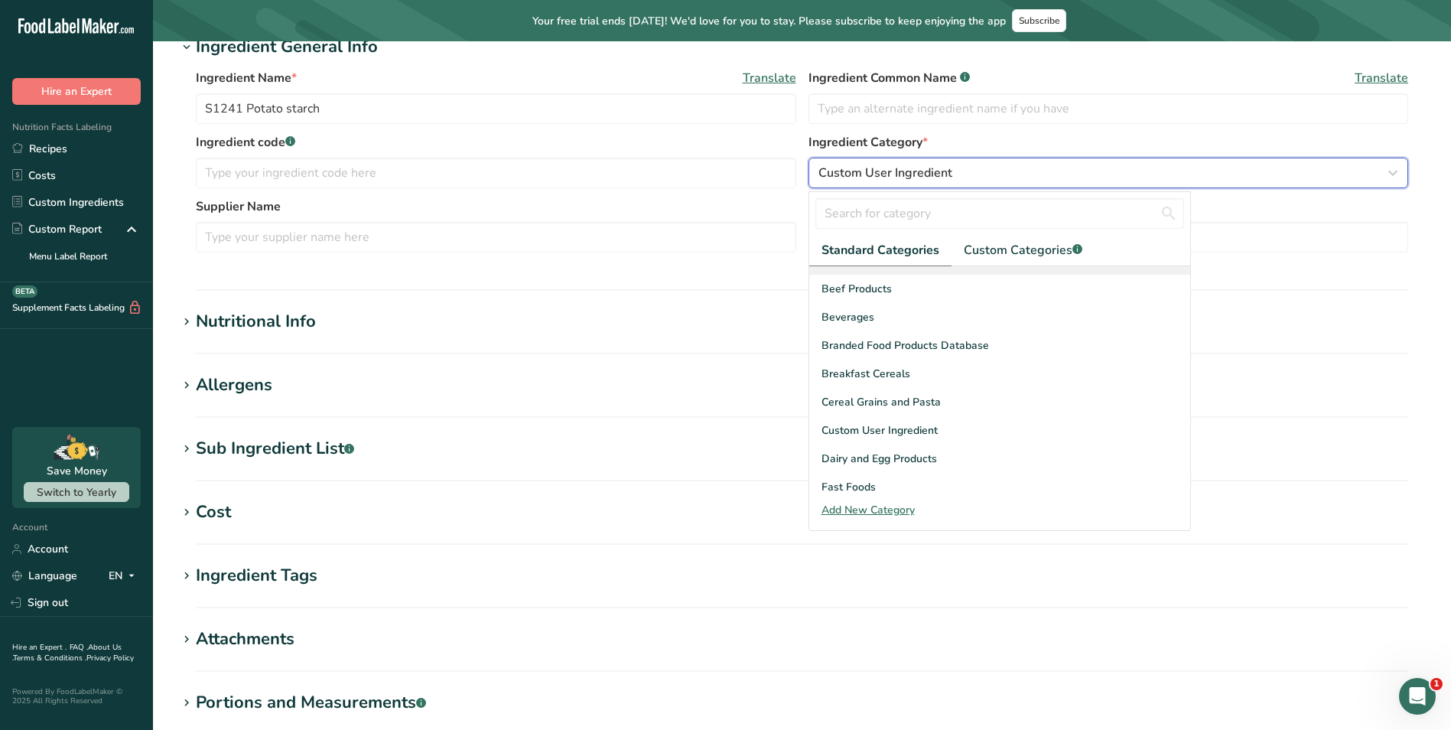
scroll to position [153, 0]
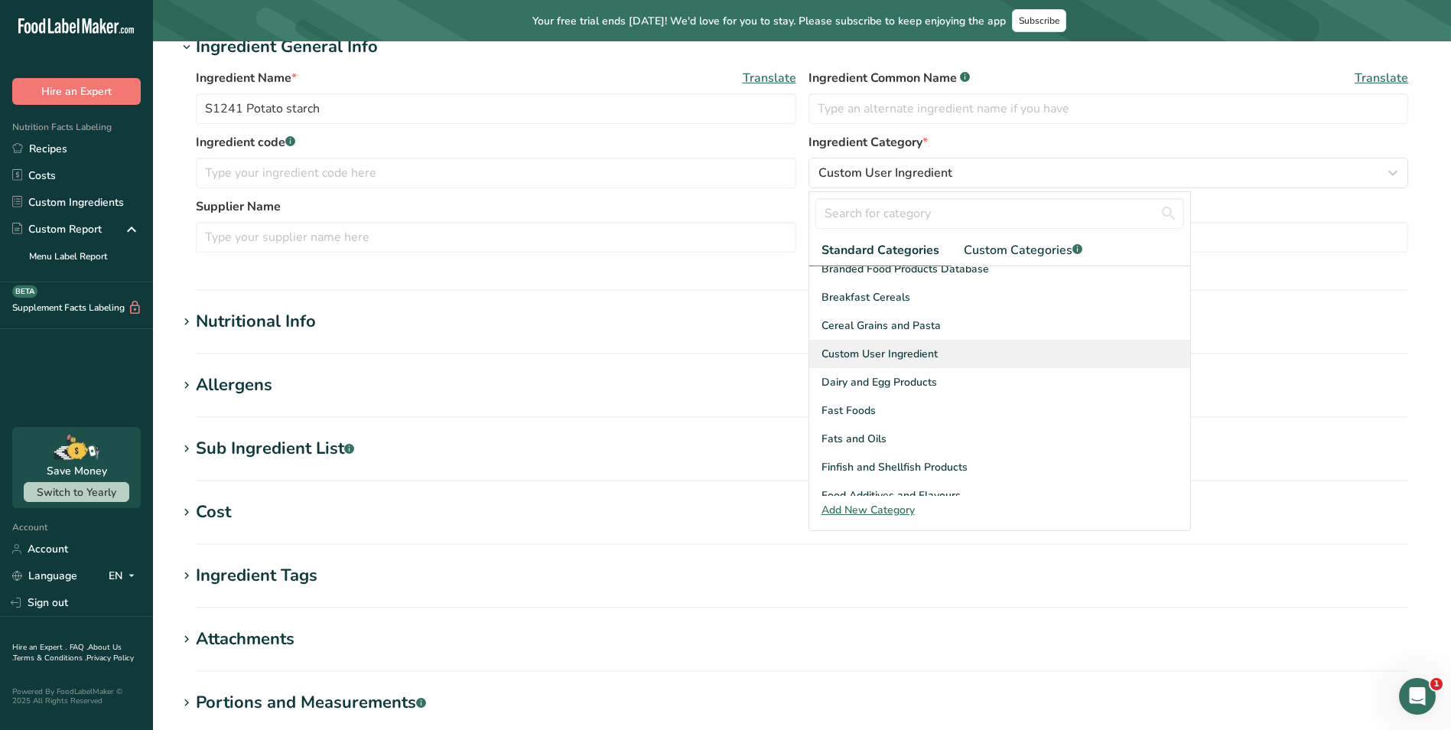
click at [945, 346] on div "Custom User Ingredient" at bounding box center [999, 354] width 381 height 28
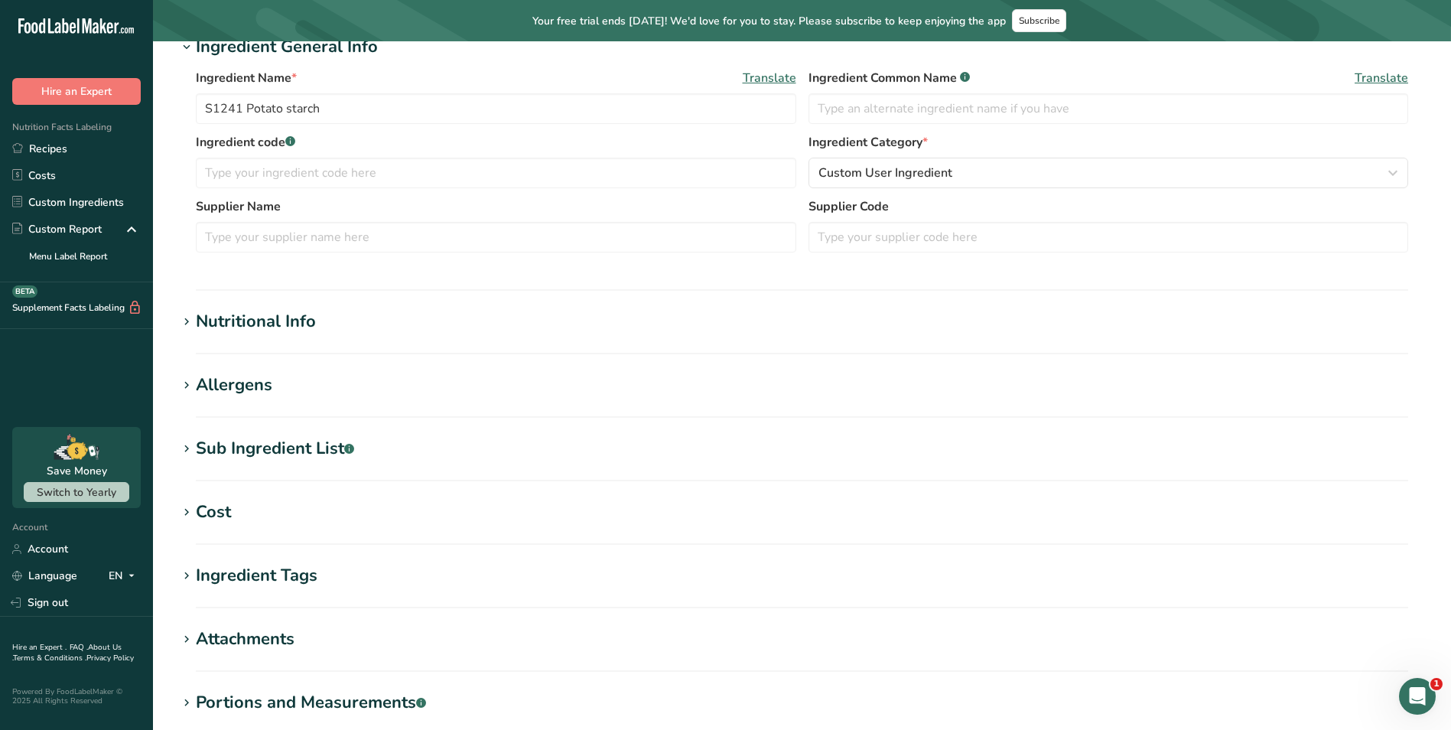
click at [271, 328] on div "Nutritional Info" at bounding box center [256, 321] width 120 height 25
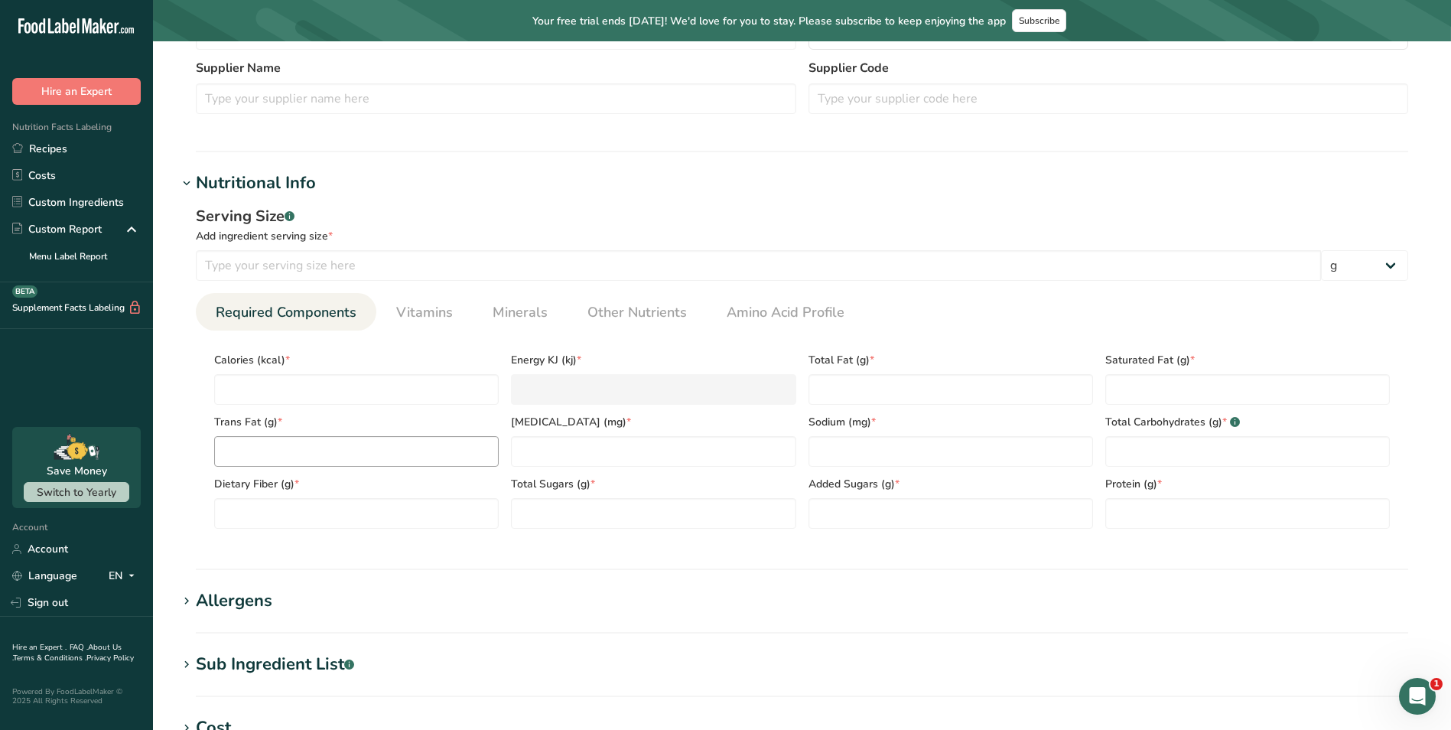
scroll to position [459, 0]
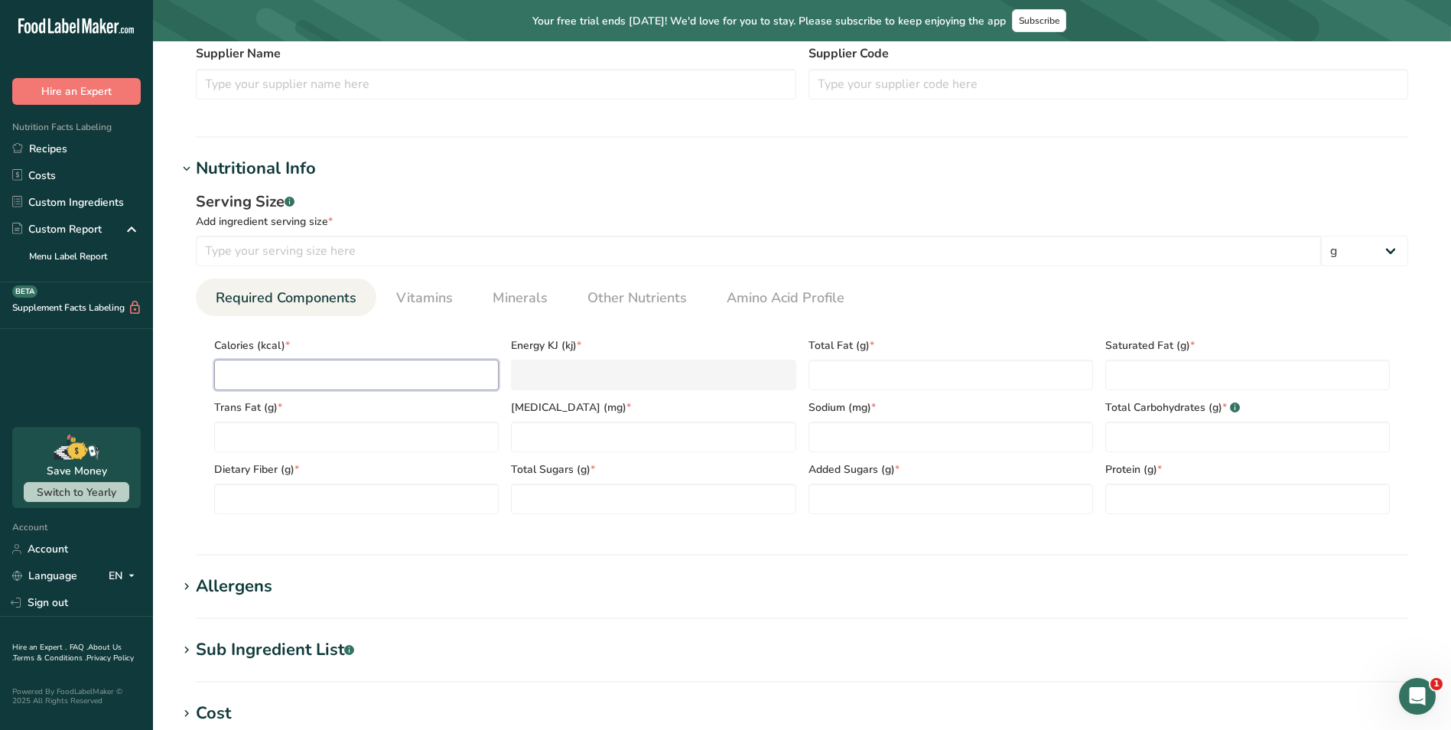
click at [372, 374] on input "number" at bounding box center [356, 375] width 285 height 31
type input "324"
type input "Potato starch"
type input "100"
type Fat "0.005"
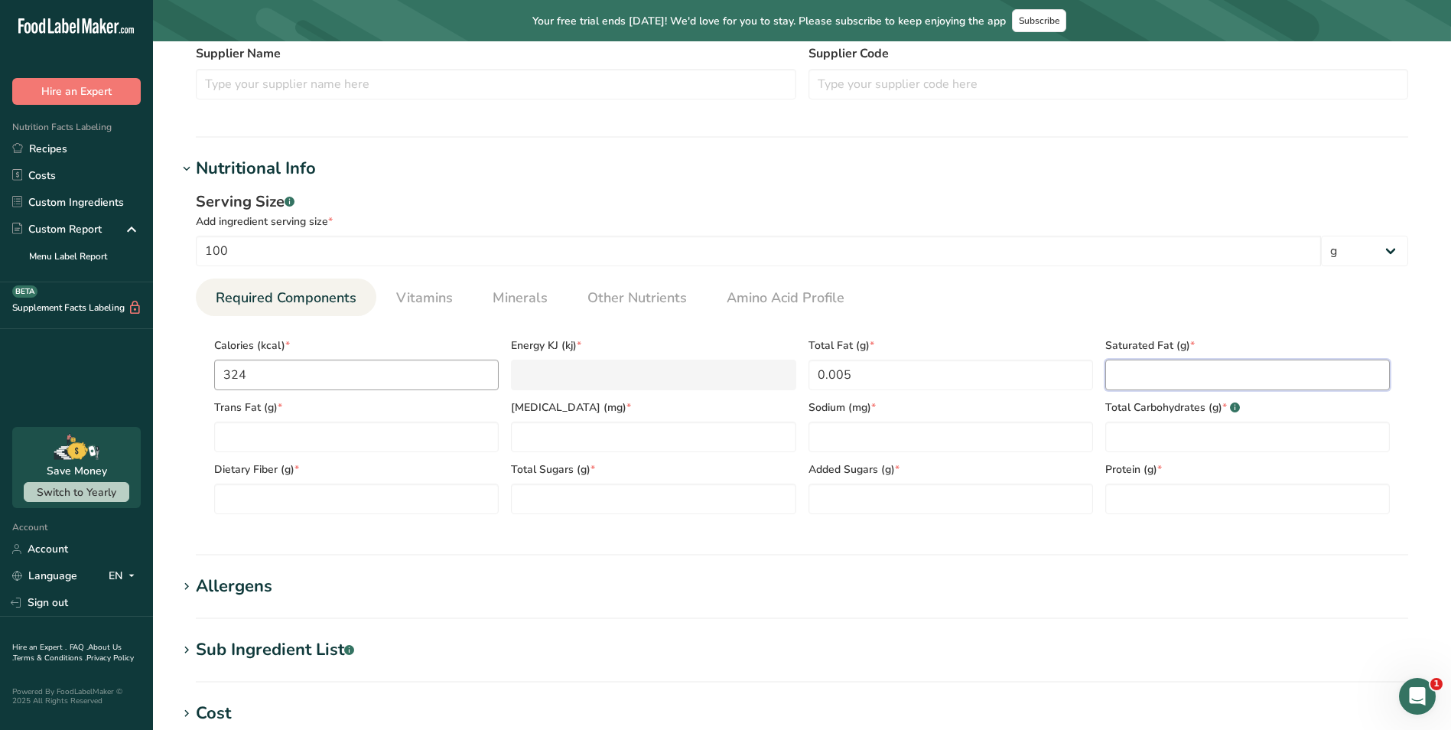
type Fat "0.004"
type input "1"
type input "8"
type Carbohydrates "81.1"
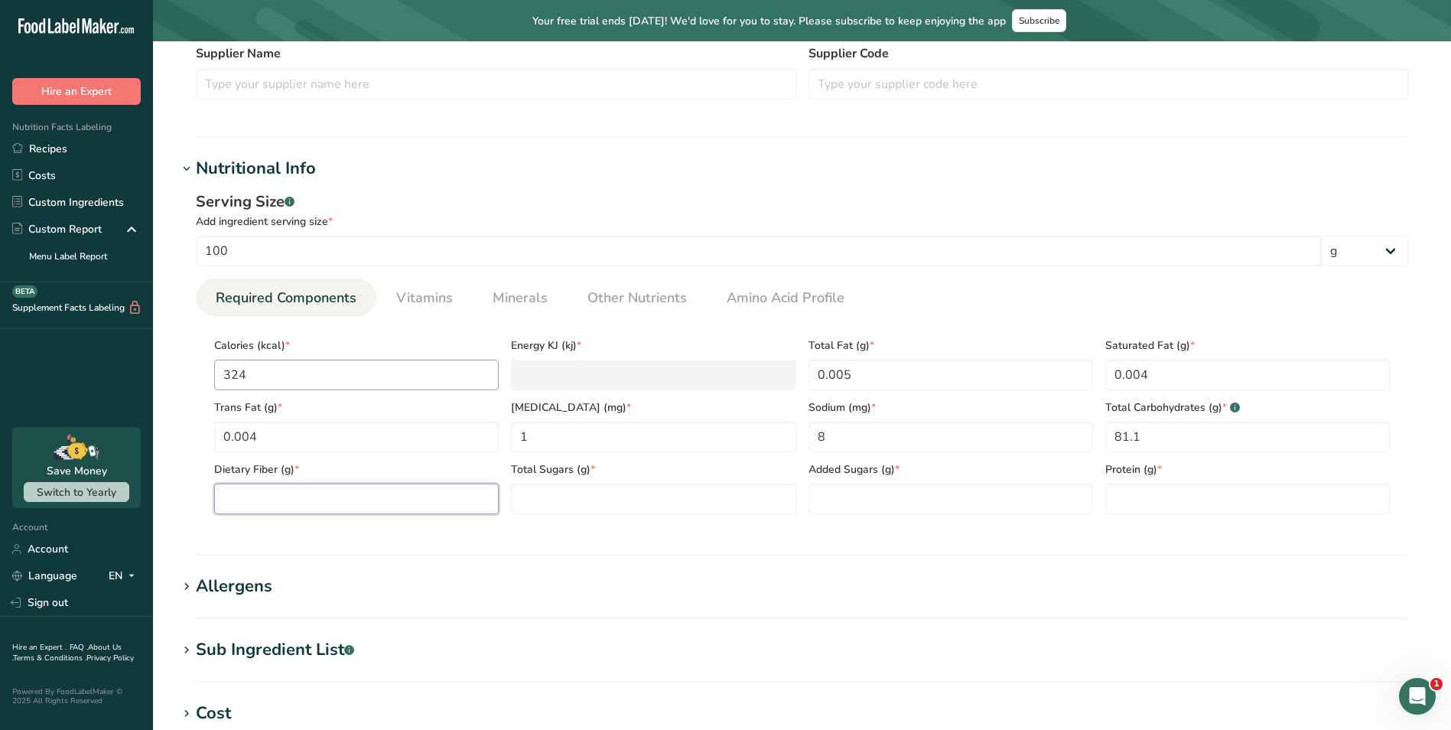
type Fiber "0.1"
type Sugars "0.4"
type input "0.1"
type KJ "1355.6"
type Sugars "0"
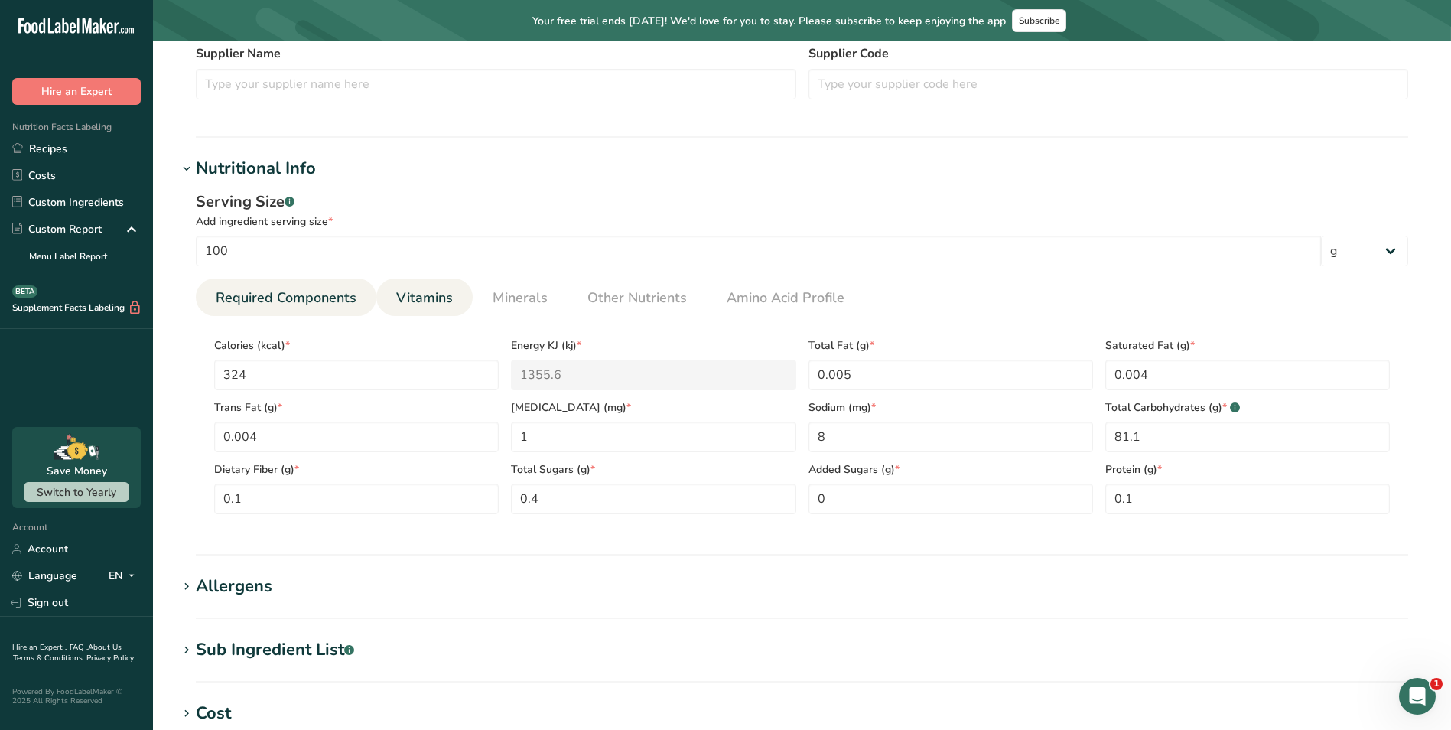
click at [433, 301] on span "Vitamins" at bounding box center [424, 298] width 57 height 21
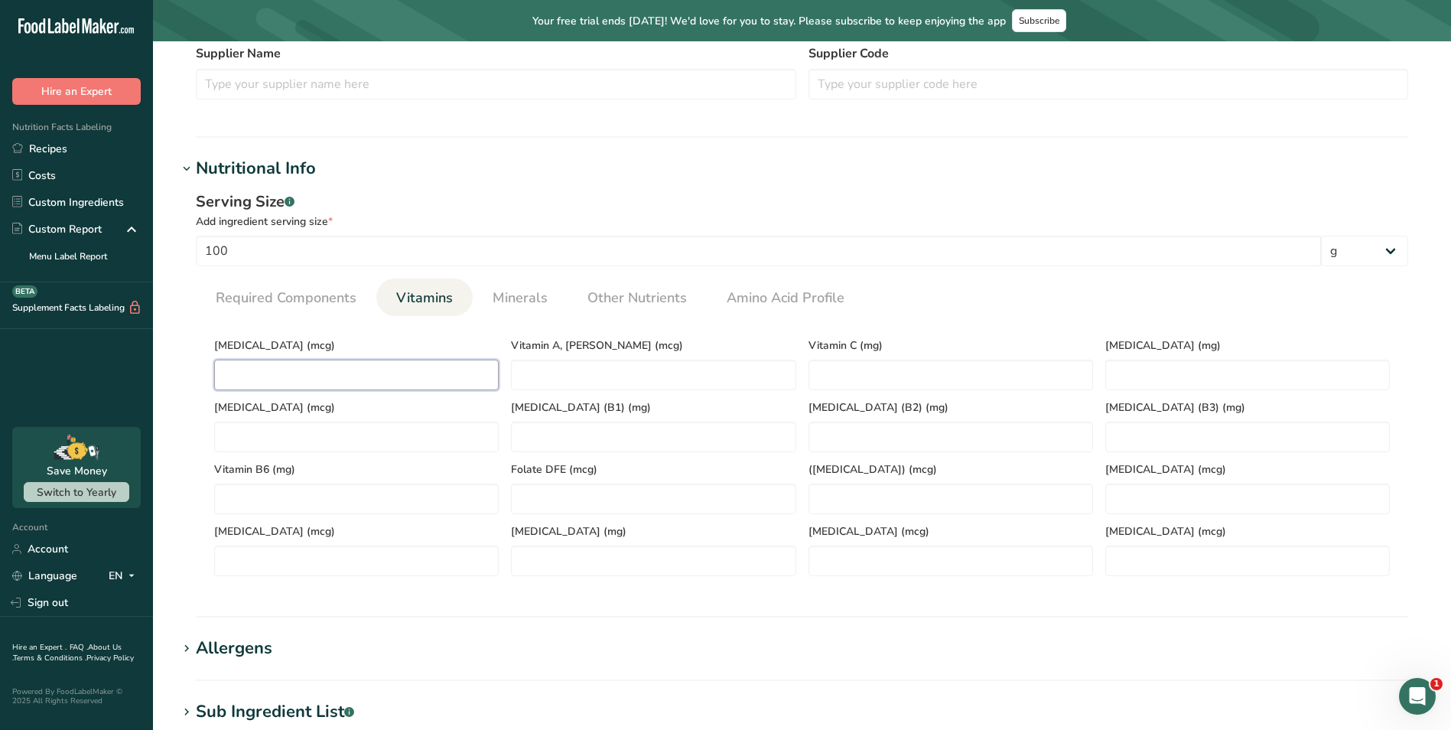
click at [288, 382] on D "number" at bounding box center [356, 375] width 285 height 31
click at [500, 291] on span "Minerals" at bounding box center [520, 298] width 55 height 21
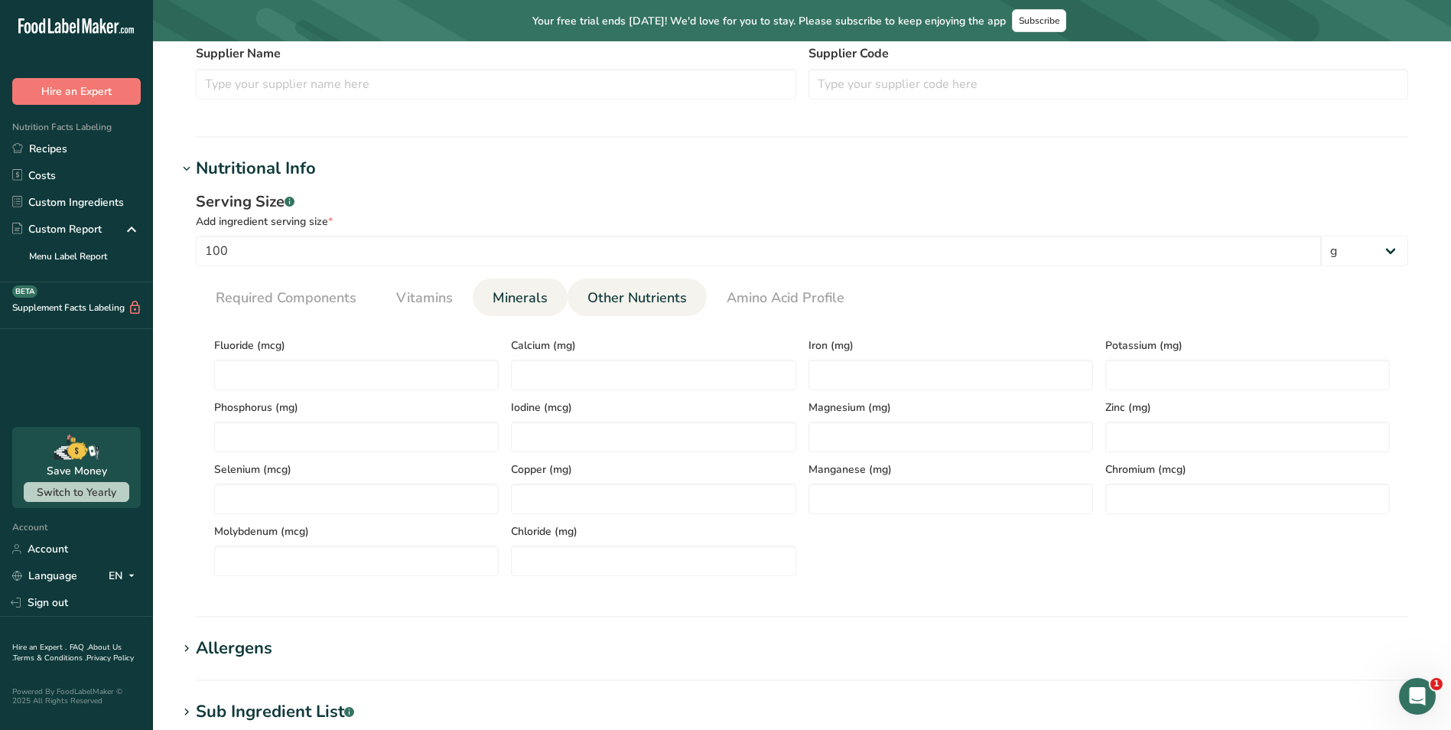
click at [630, 304] on span "Other Nutrients" at bounding box center [636, 298] width 99 height 21
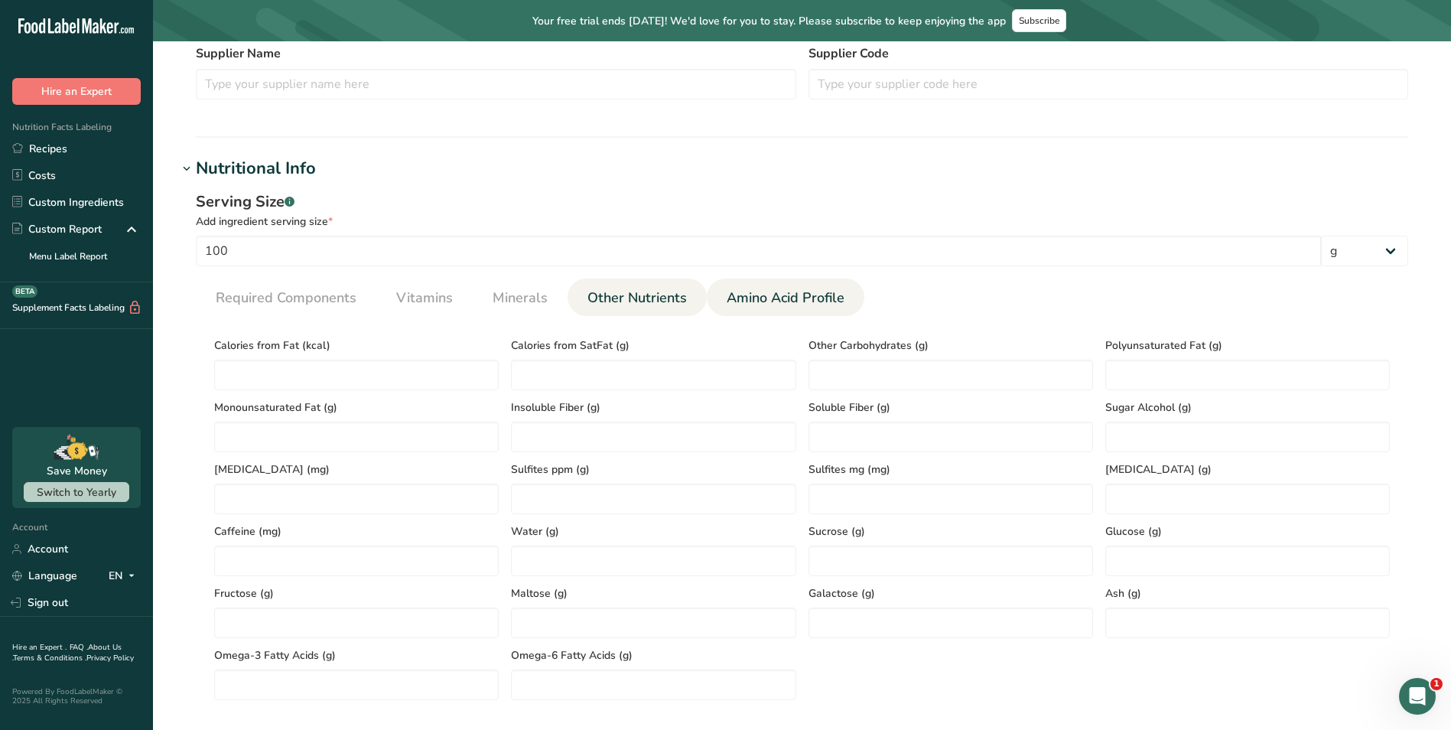
click at [824, 302] on span "Amino Acid Profile" at bounding box center [786, 298] width 118 height 21
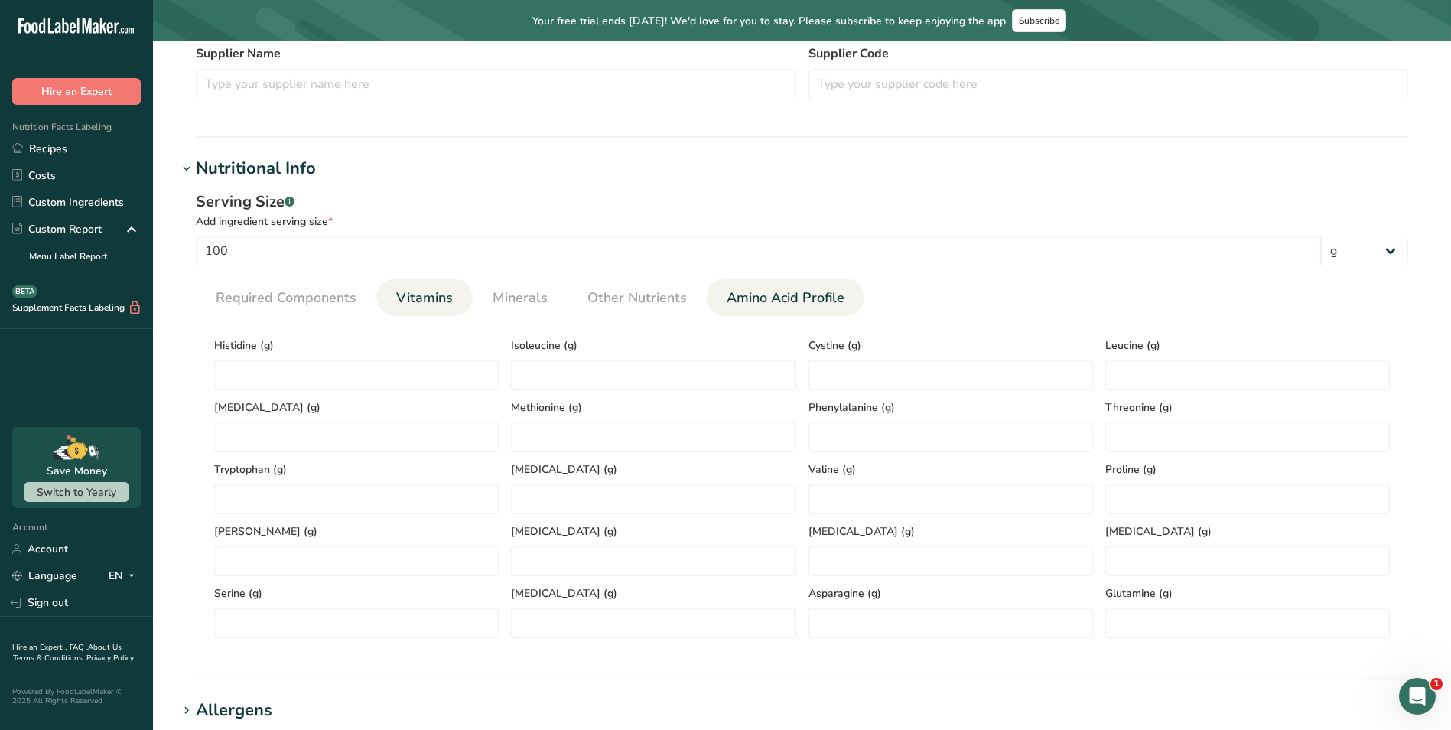
drag, startPoint x: 450, startPoint y: 309, endPoint x: 384, endPoint y: 314, distance: 65.9
click at [443, 312] on link "Vitamins" at bounding box center [424, 297] width 69 height 39
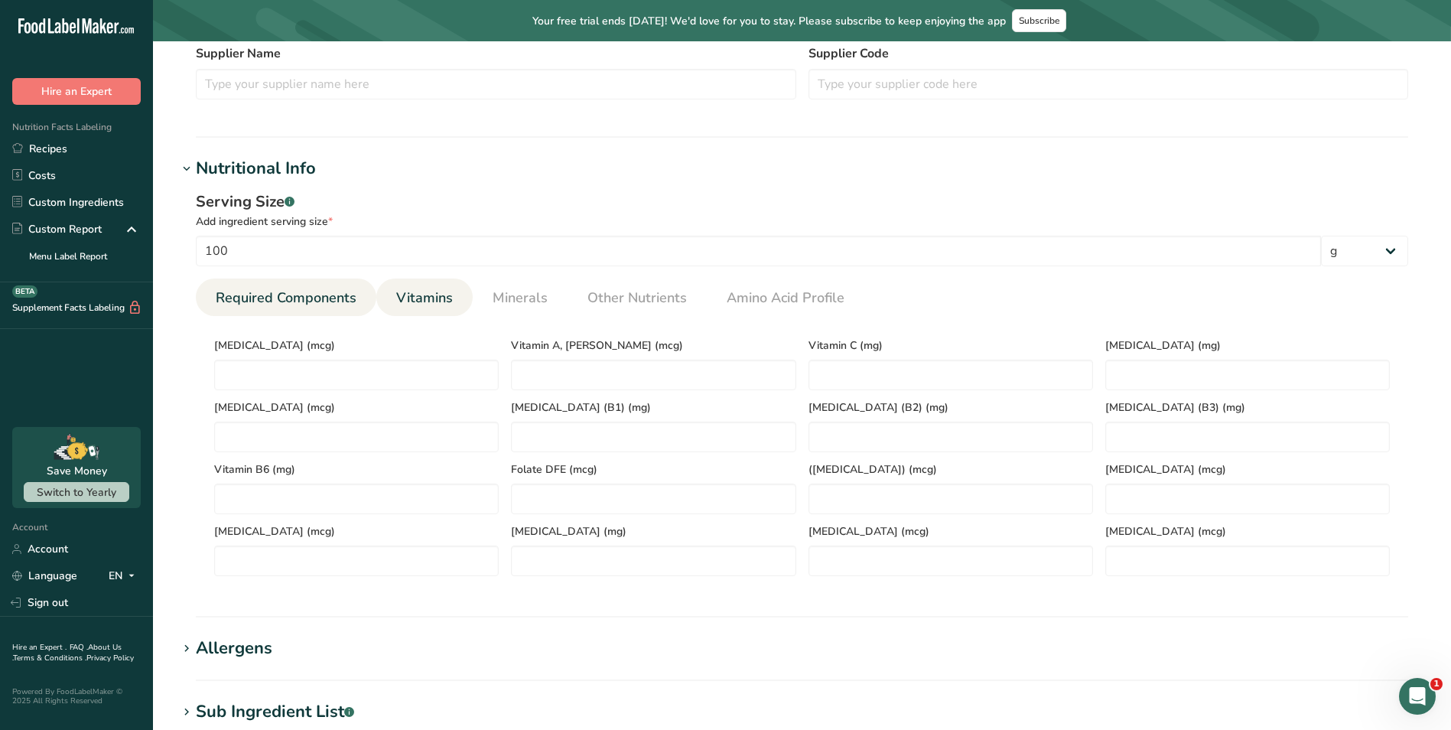
click at [317, 304] on span "Required Components" at bounding box center [286, 298] width 141 height 21
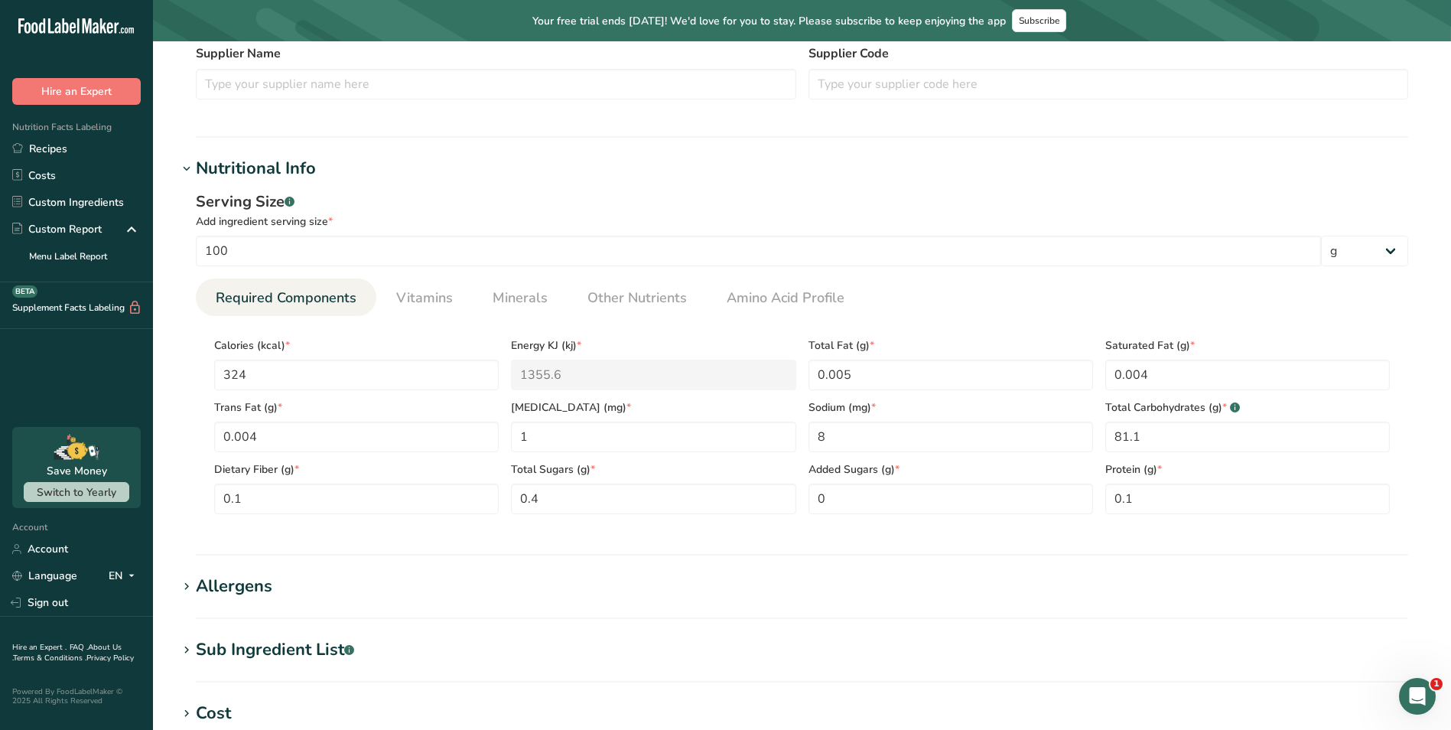
drag, startPoint x: 418, startPoint y: 288, endPoint x: 428, endPoint y: 329, distance: 42.7
click at [418, 288] on span "Vitamins" at bounding box center [424, 298] width 57 height 21
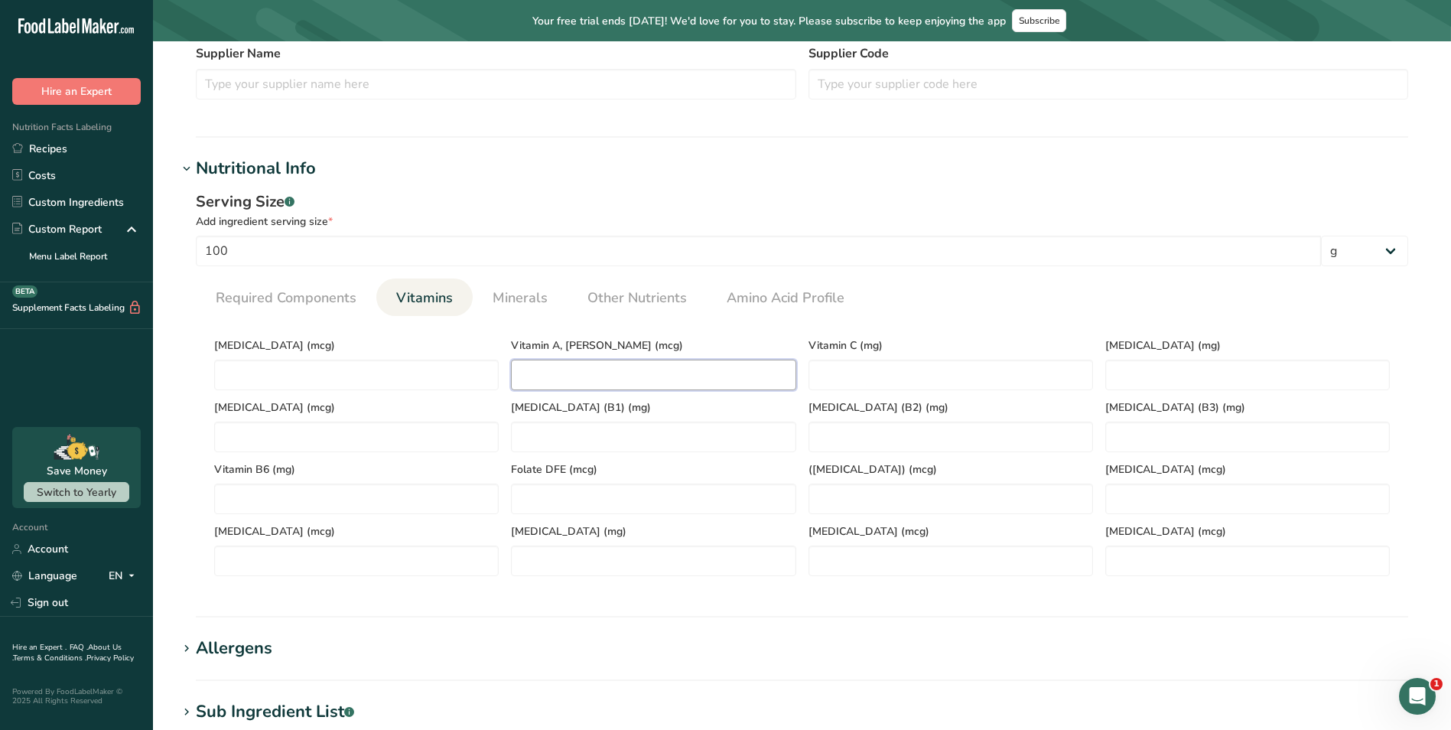
click at [699, 380] on RAE "number" at bounding box center [653, 375] width 285 height 31
type RAE "50"
click at [911, 369] on C "number" at bounding box center [951, 375] width 285 height 31
type C "0.500"
click at [1134, 364] on E "number" at bounding box center [1247, 375] width 285 height 31
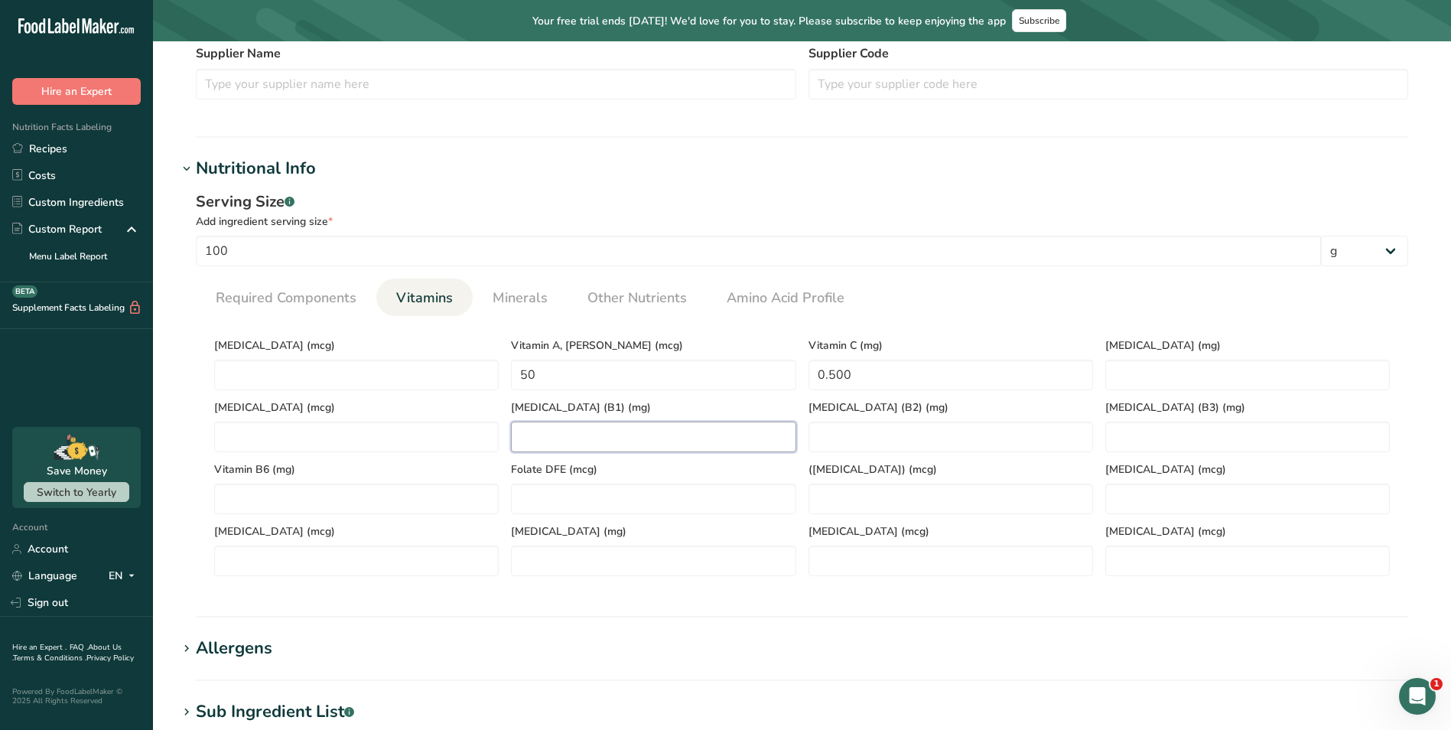
drag, startPoint x: 620, startPoint y: 441, endPoint x: 640, endPoint y: 433, distance: 22.0
click at [620, 441] on \(B1\) "number" at bounding box center [653, 436] width 285 height 31
type \(B1\) "0.100"
click at [971, 437] on \(B2\) "number" at bounding box center [951, 436] width 285 height 31
drag, startPoint x: 890, startPoint y: 430, endPoint x: 904, endPoint y: 424, distance: 15.1
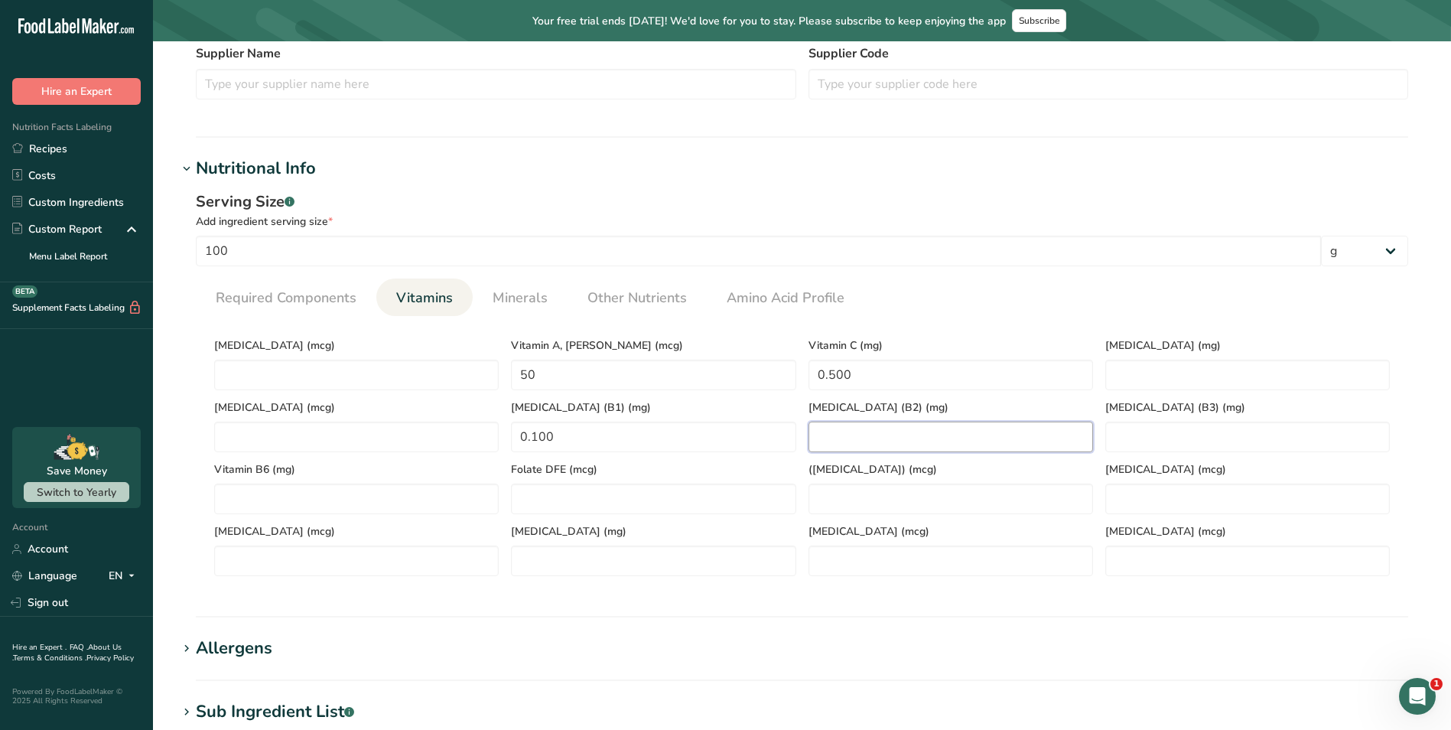
click at [890, 430] on \(B2\) "number" at bounding box center [951, 436] width 285 height 31
type \(B2\) "0.100"
click at [1156, 438] on \(B3\) "number" at bounding box center [1247, 436] width 285 height 31
click at [1212, 431] on \(B3\) "number" at bounding box center [1247, 436] width 285 height 31
type \(B3\) "1"
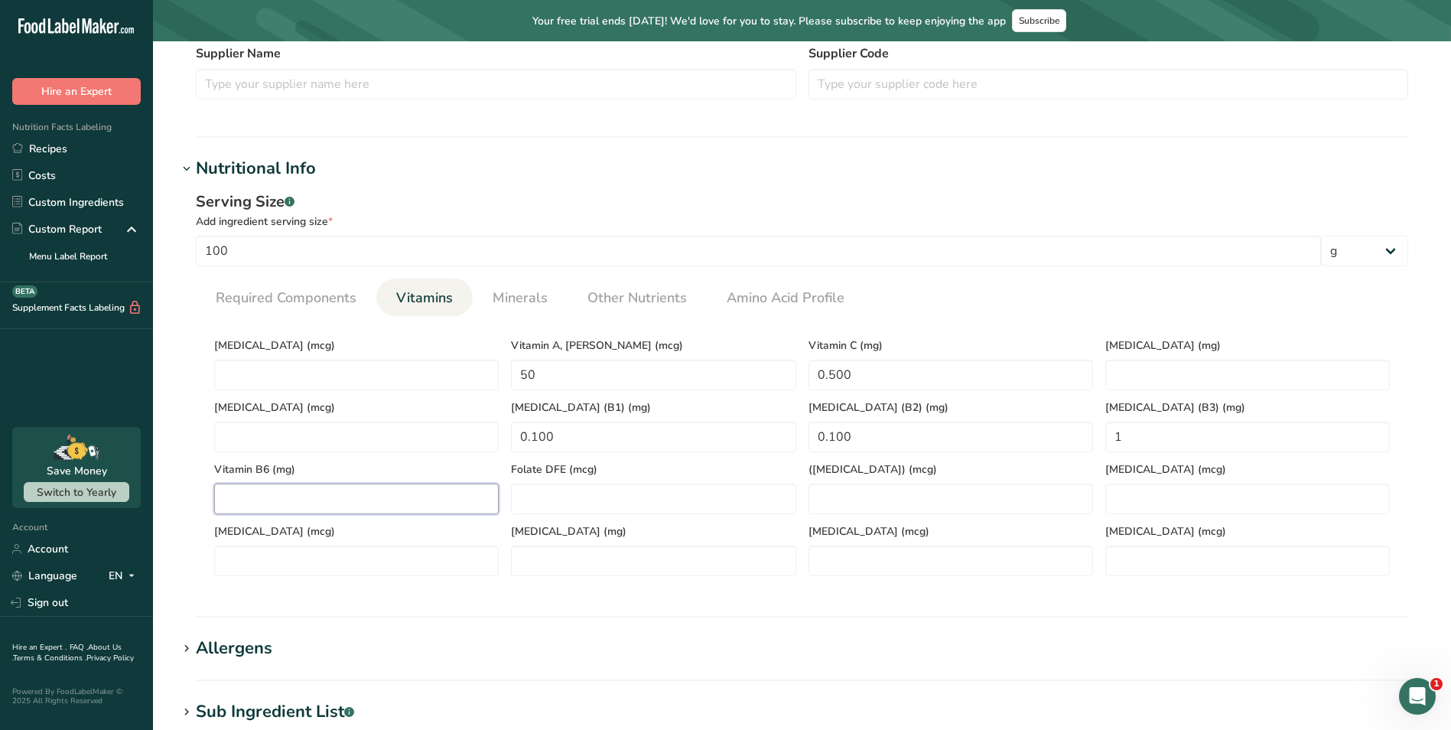
click at [373, 496] on B6 "number" at bounding box center [356, 498] width 285 height 31
drag, startPoint x: 845, startPoint y: 498, endPoint x: 994, endPoint y: 489, distance: 149.4
click at [845, 498] on Acid\) "number" at bounding box center [951, 498] width 285 height 31
type Acid\) "0.200"
click at [1268, 490] on B12 "number" at bounding box center [1247, 498] width 285 height 31
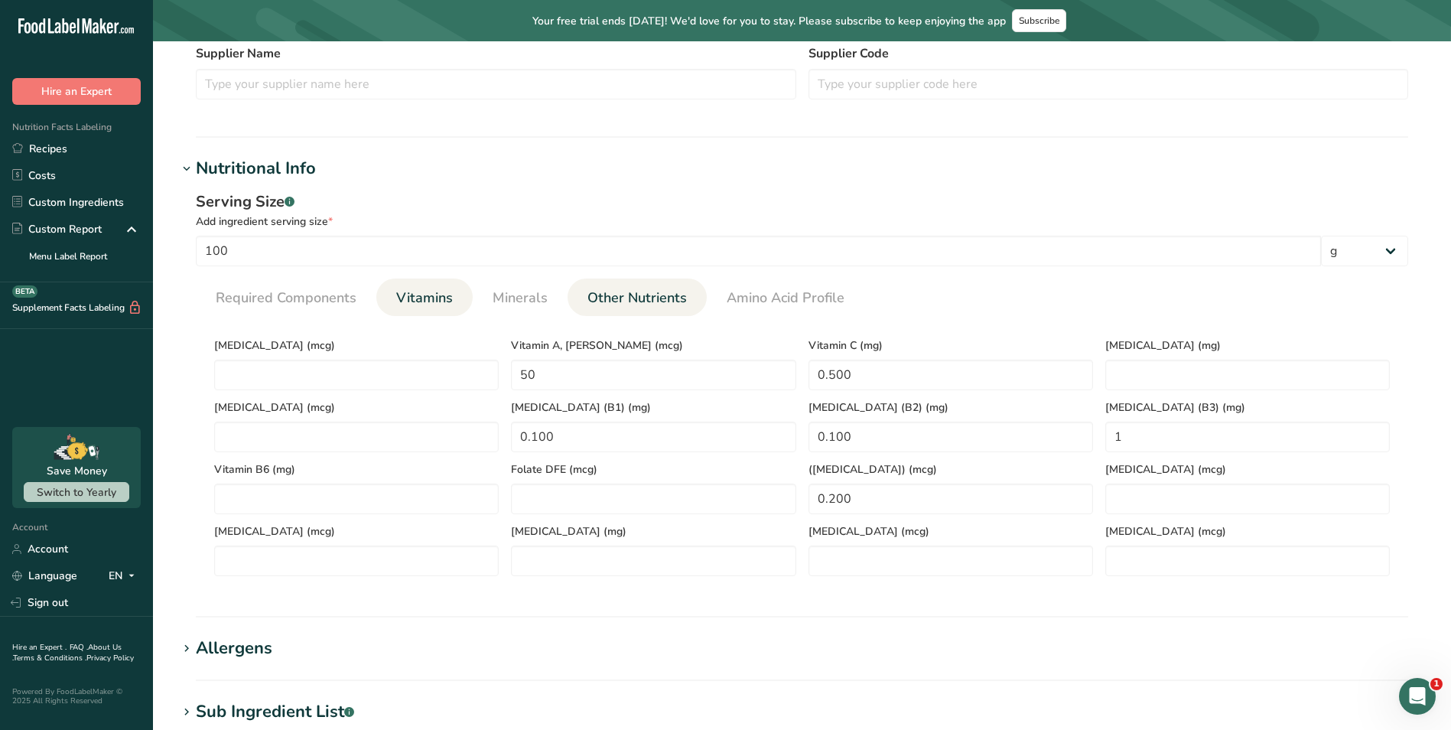
drag, startPoint x: 535, startPoint y: 296, endPoint x: 570, endPoint y: 305, distance: 35.6
click at [535, 296] on span "Minerals" at bounding box center [520, 298] width 55 height 21
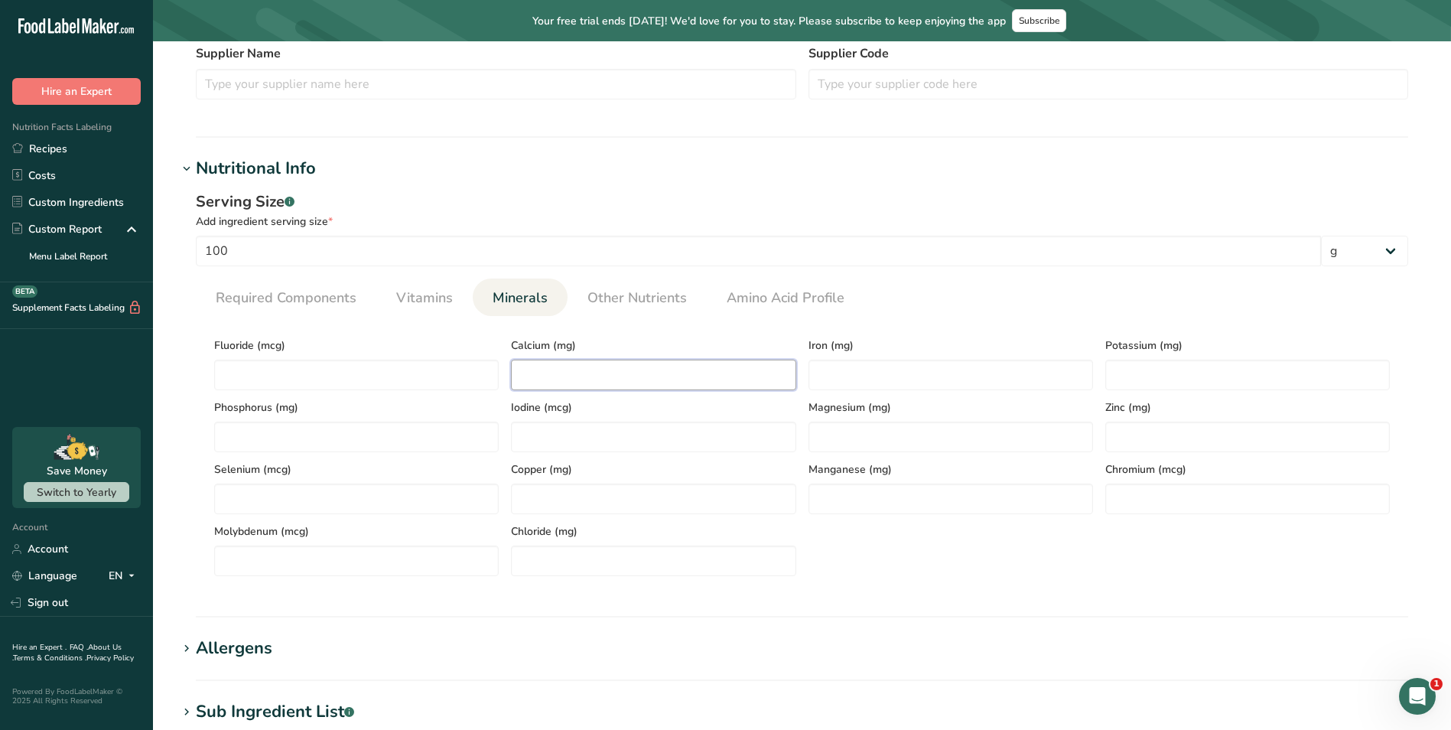
click at [703, 367] on input "number" at bounding box center [653, 375] width 285 height 31
type input "32"
click at [838, 369] on input "number" at bounding box center [951, 375] width 285 height 31
click at [889, 361] on input "number" at bounding box center [951, 375] width 285 height 31
type input "0.300"
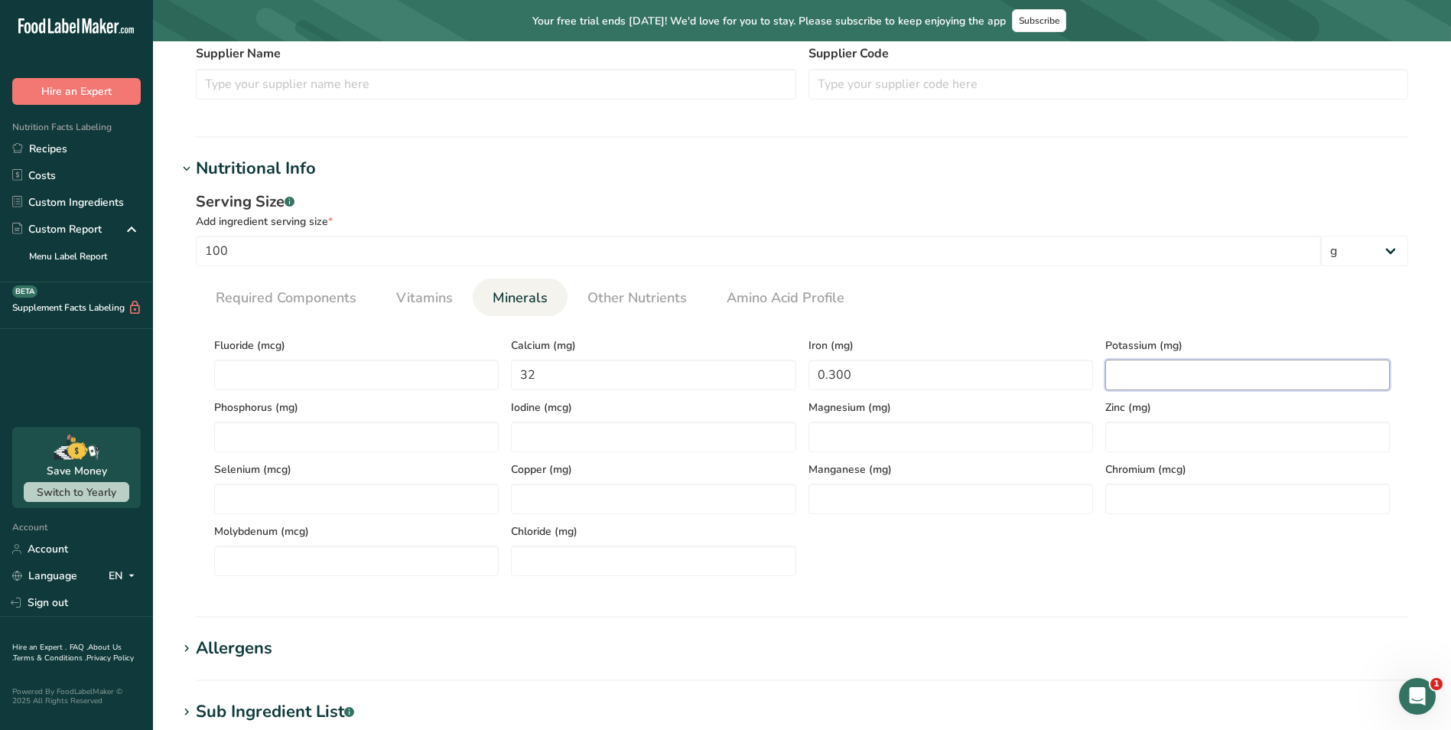
click at [1162, 366] on input "number" at bounding box center [1247, 375] width 285 height 31
click at [1186, 384] on input "number" at bounding box center [1247, 375] width 285 height 31
type input "10"
click at [453, 428] on input "number" at bounding box center [356, 436] width 285 height 31
click at [428, 448] on input "number" at bounding box center [356, 436] width 285 height 31
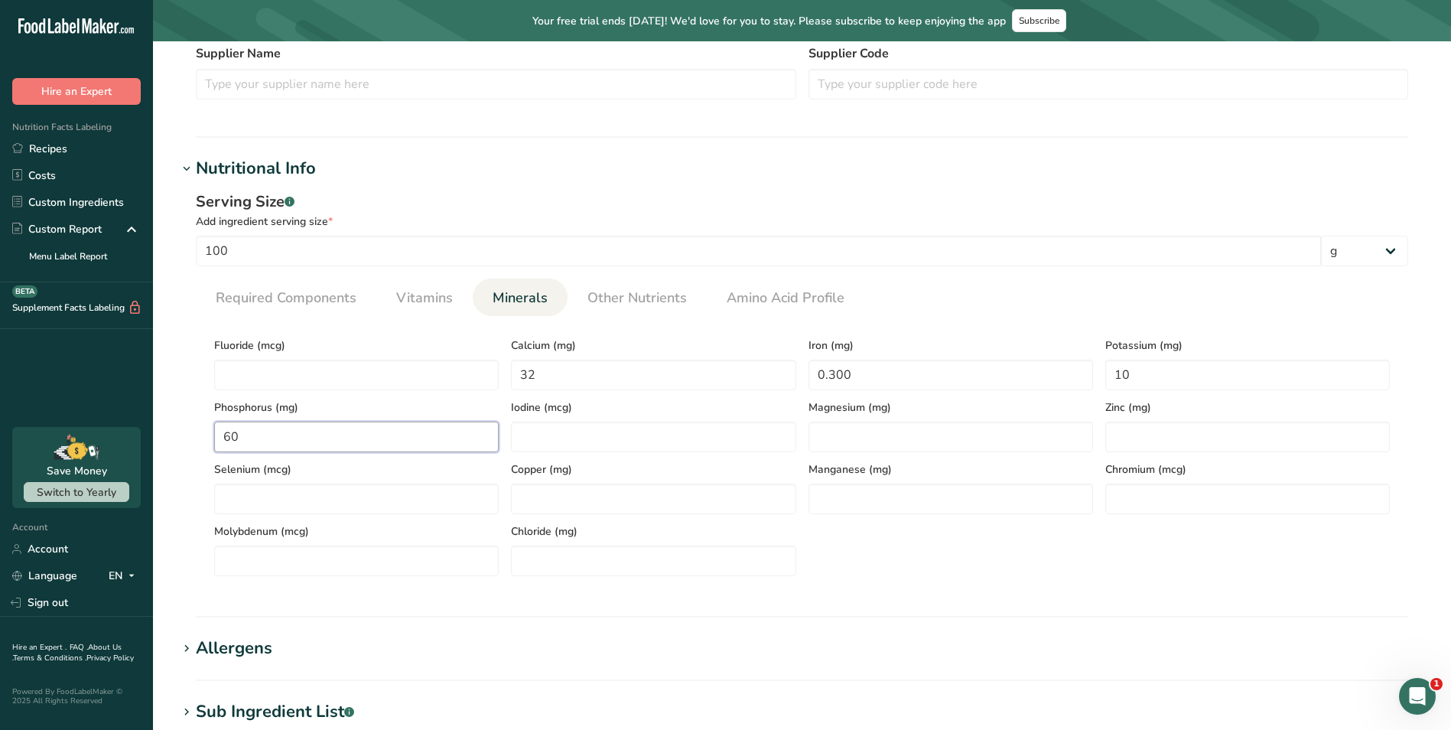
type input "60"
click at [565, 420] on div "Iodine (mcg)" at bounding box center [653, 421] width 297 height 62
click at [659, 438] on input "number" at bounding box center [653, 436] width 285 height 31
click at [653, 308] on span "Other Nutrients" at bounding box center [636, 298] width 99 height 21
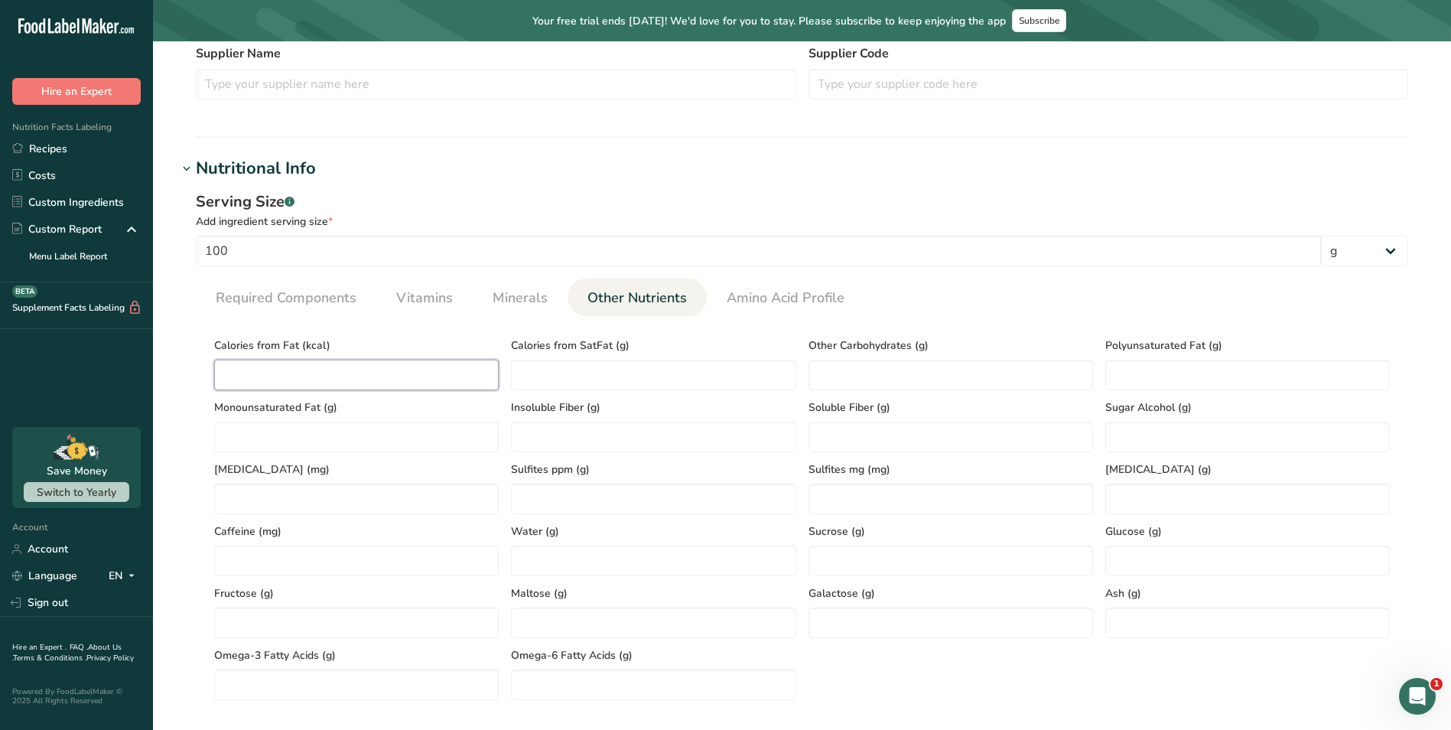
click at [415, 377] on Fat "number" at bounding box center [356, 375] width 285 height 31
type Fat "0.045"
click at [556, 380] on SatFat "number" at bounding box center [653, 375] width 285 height 31
type SatFat "0.036"
click at [557, 564] on input "number" at bounding box center [653, 560] width 285 height 31
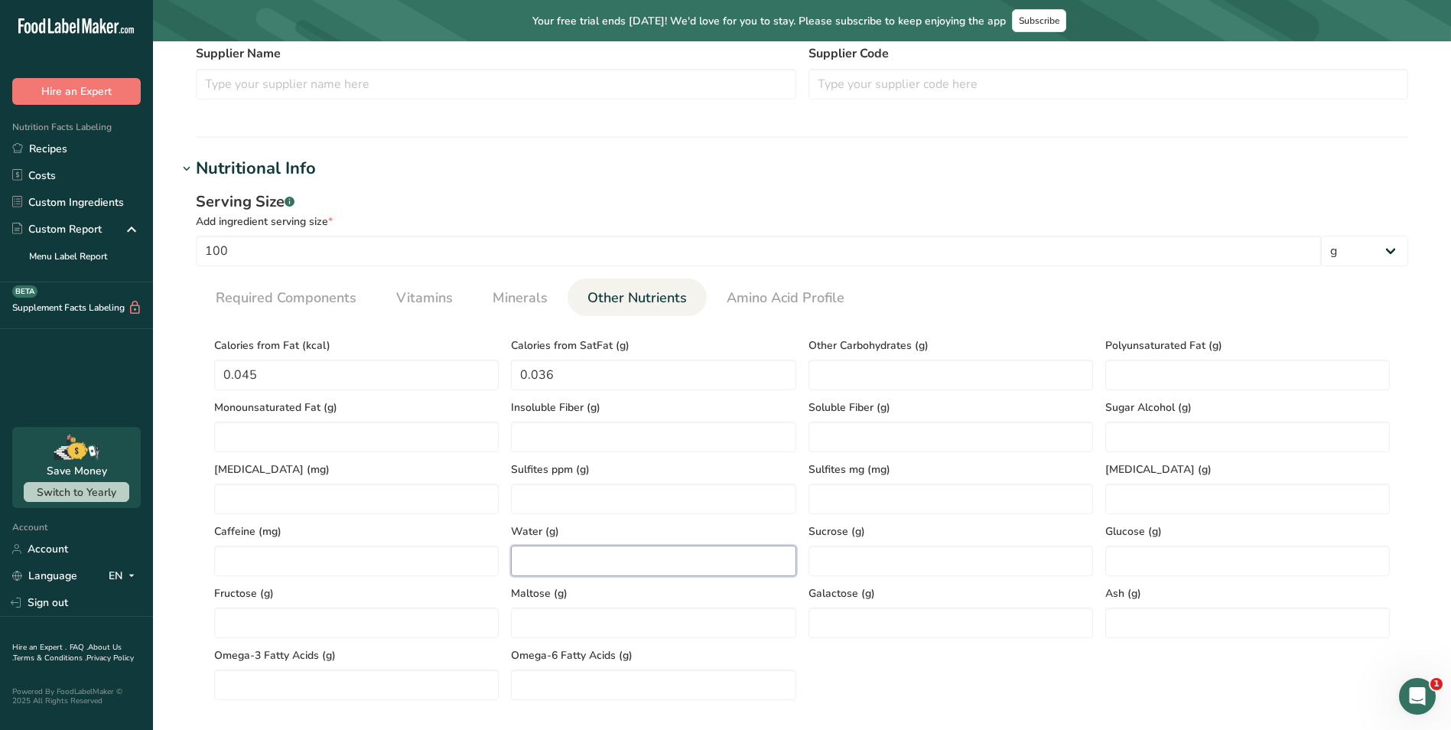
click at [613, 564] on input "number" at bounding box center [653, 560] width 285 height 31
type input "18.500"
click at [1154, 610] on input "number" at bounding box center [1247, 622] width 285 height 31
type input "0.400"
click at [896, 648] on div "Calories from Fat (kcal) 0.045 Calories from SatFat (g) 0.036 Other Carbohydrat…" at bounding box center [802, 514] width 1188 height 372
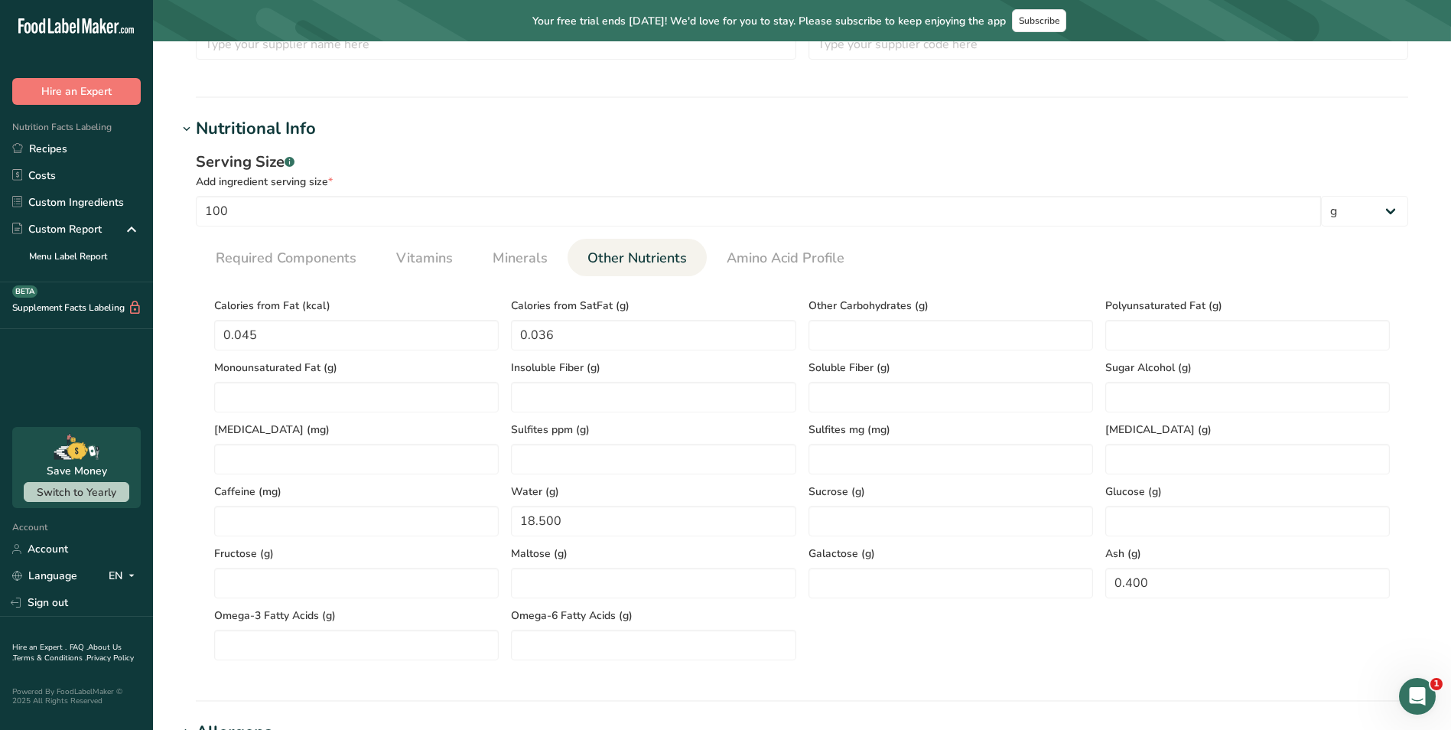
scroll to position [535, 0]
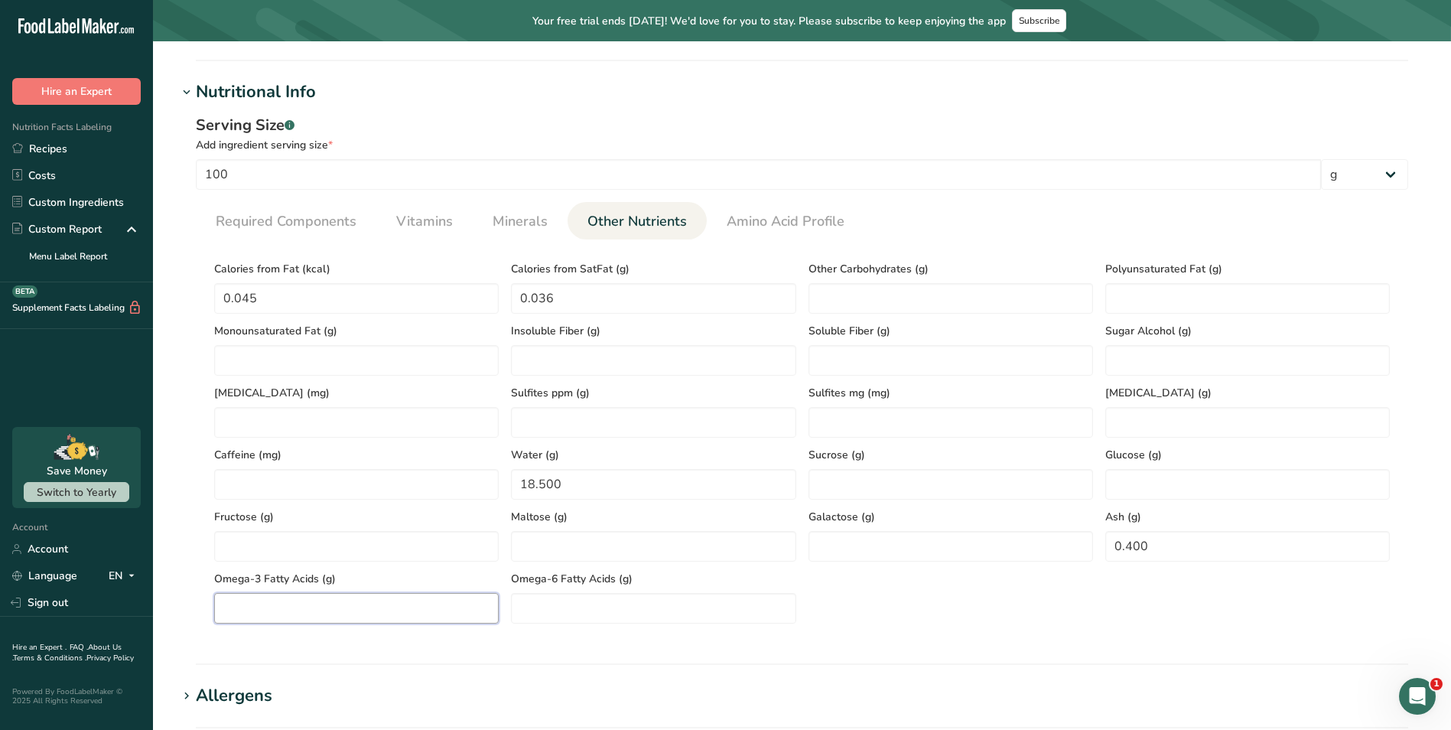
click at [370, 607] on Acids "number" at bounding box center [356, 608] width 285 height 31
type Acids "0.001"
click at [545, 600] on Acids "number" at bounding box center [653, 608] width 285 height 31
type Acids "0.001"
click at [929, 594] on div "Calories from Fat (kcal) 0.045 Calories from SatFat (g) 0.036 Other Carbohydrat…" at bounding box center [802, 438] width 1188 height 372
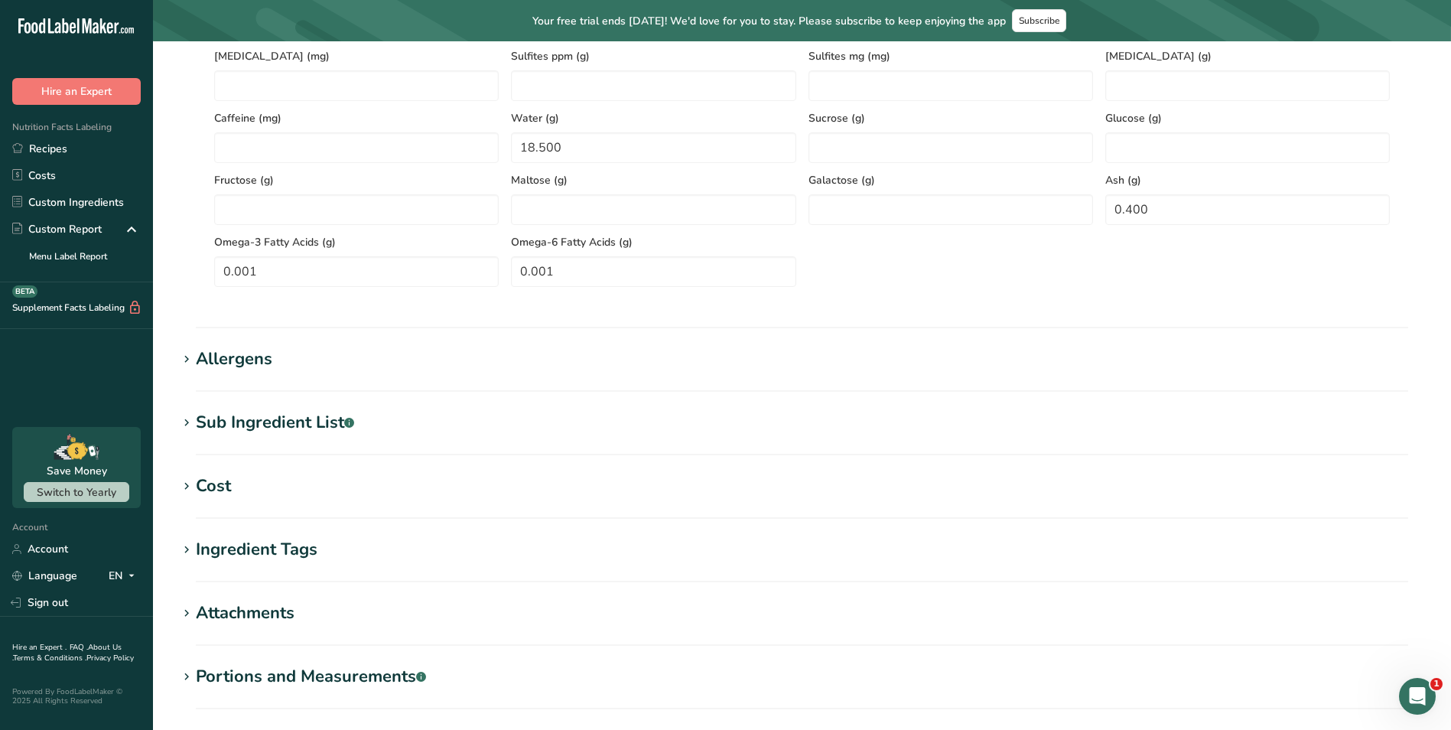
scroll to position [1037, 0]
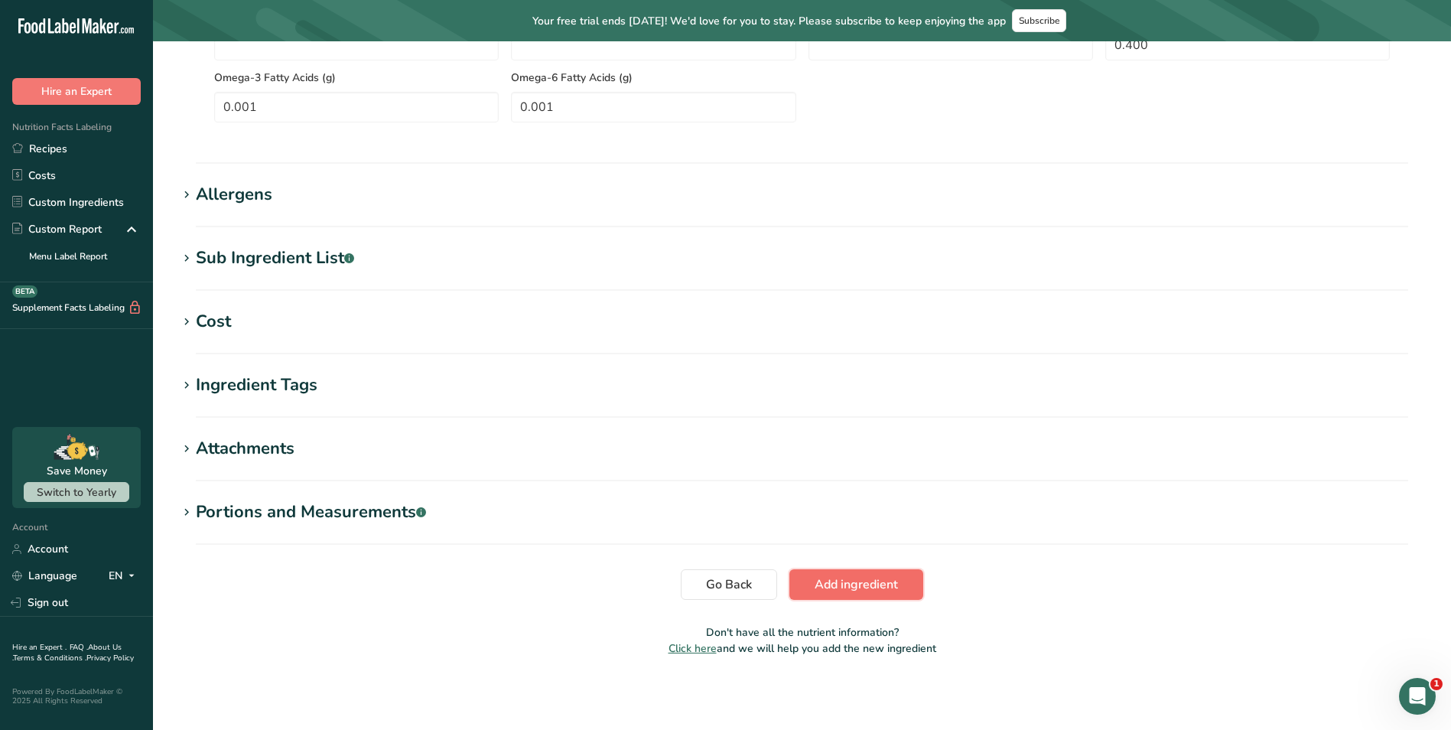
click at [828, 581] on span "Add ingredient" at bounding box center [856, 584] width 83 height 18
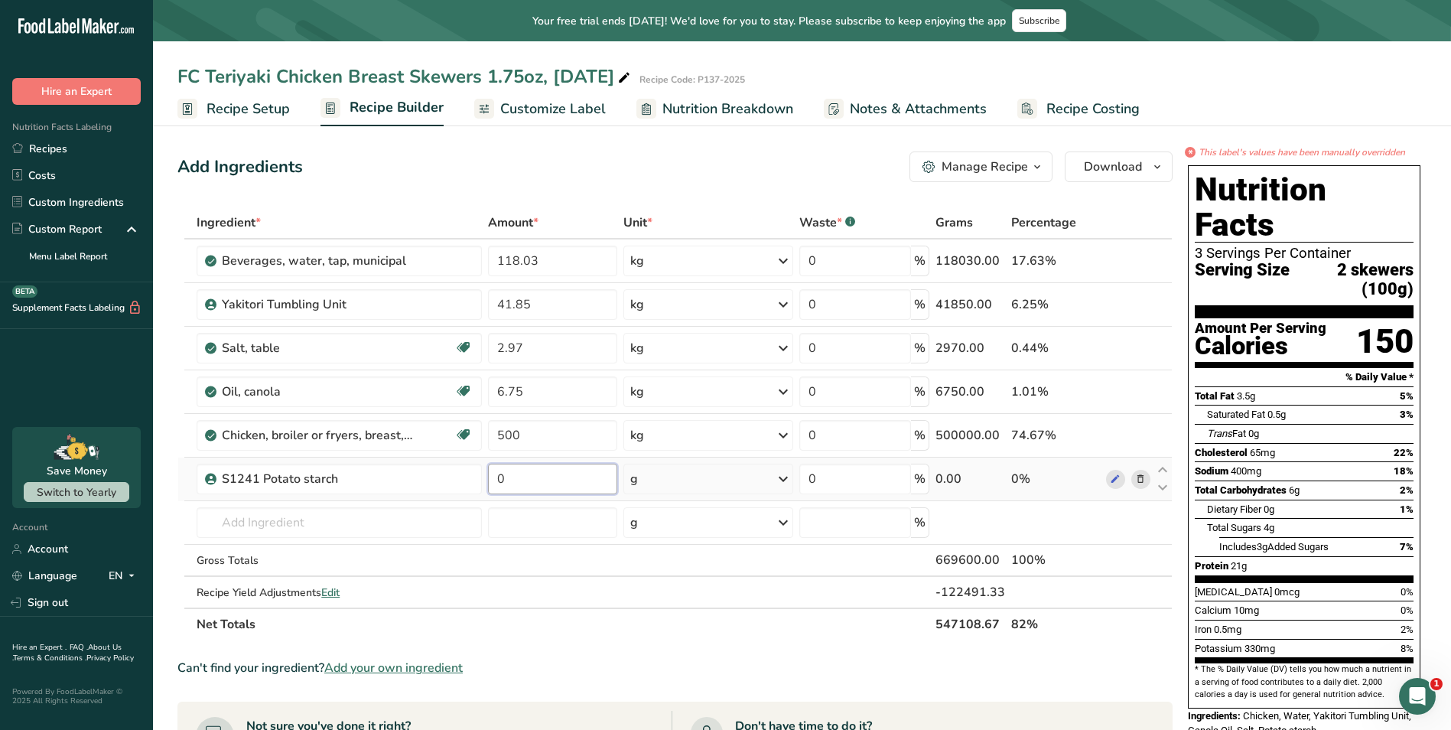
click at [521, 475] on input "0" at bounding box center [552, 479] width 129 height 31
type input "5.4"
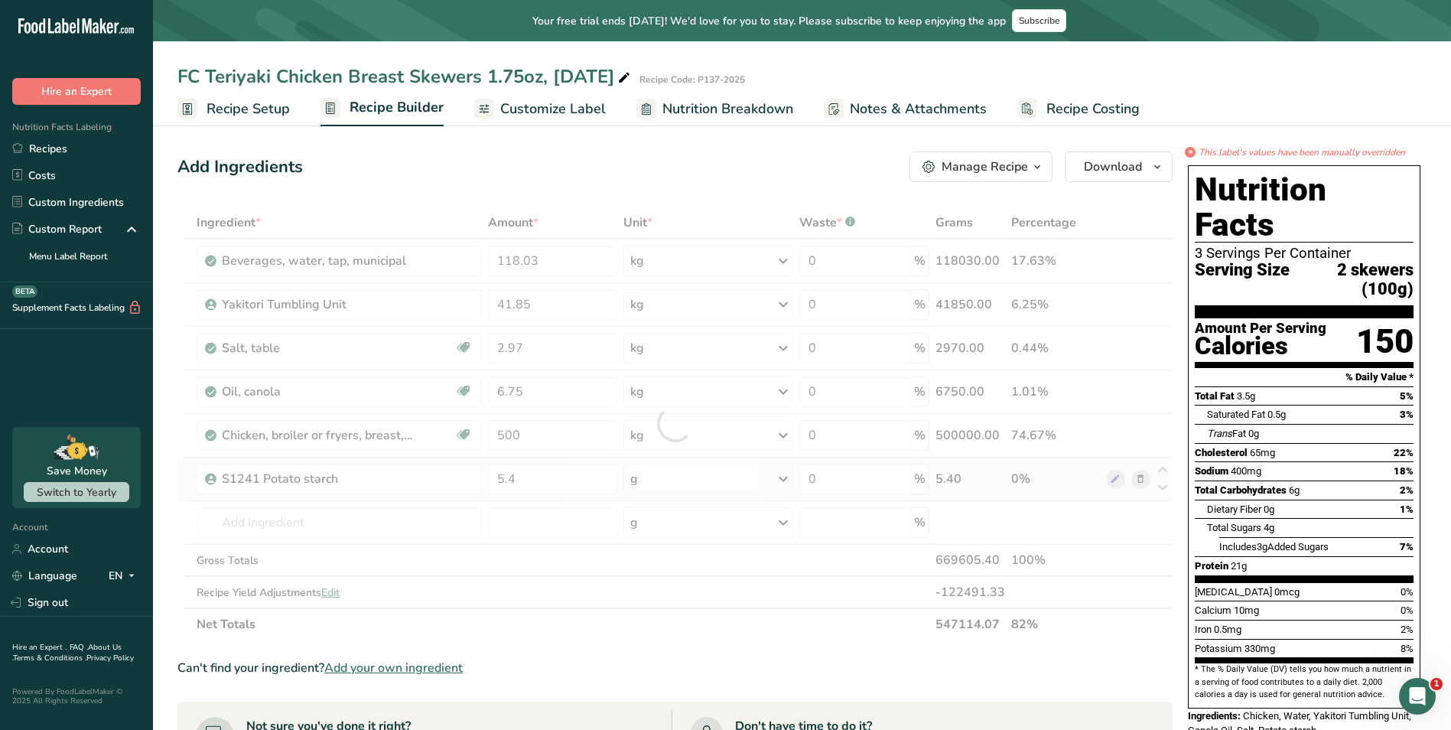
click at [786, 485] on div "Ingredient * Amount * Unit * Waste * .a-a{fill:#347362;}.b-a{fill:#fff;} Grams …" at bounding box center [674, 424] width 995 height 434
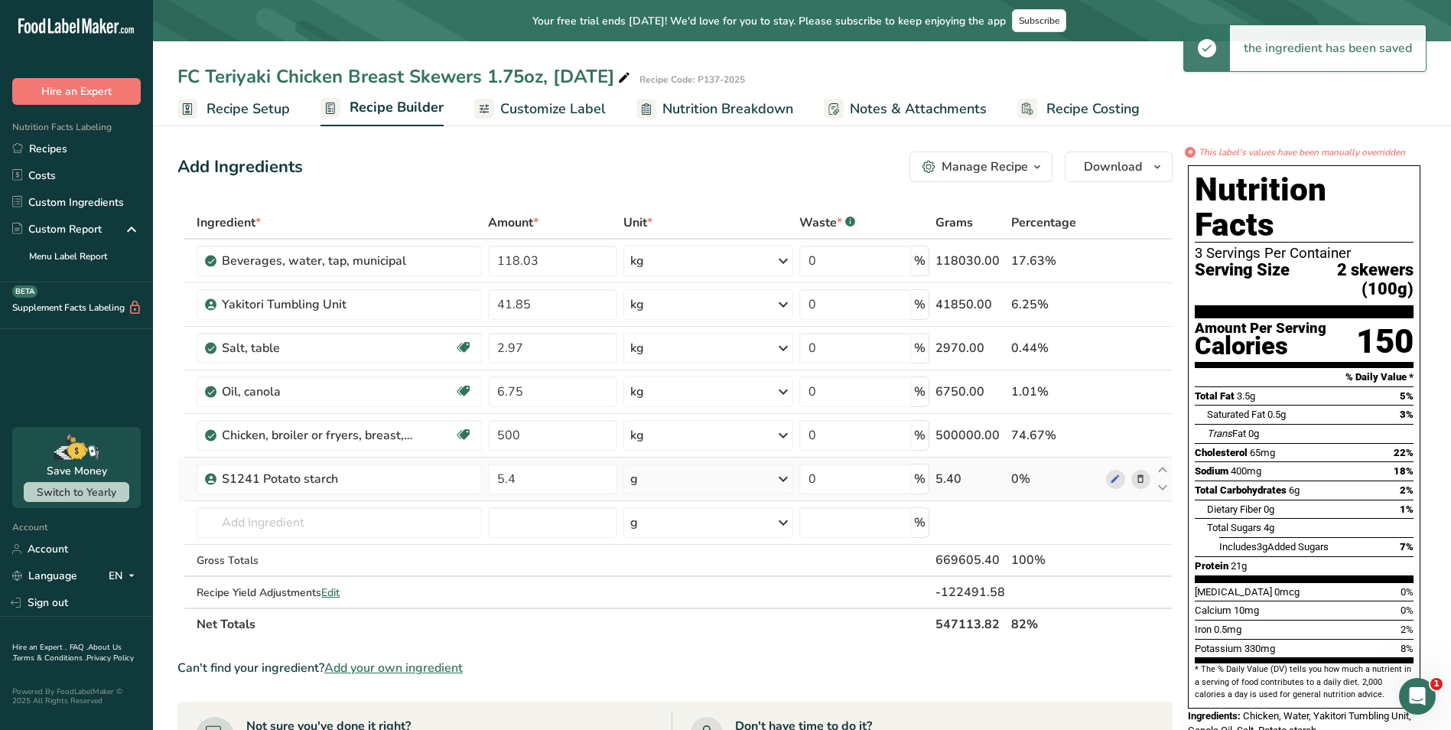
click at [778, 478] on icon at bounding box center [783, 479] width 18 height 28
click at [719, 554] on div "kg" at bounding box center [697, 559] width 129 height 22
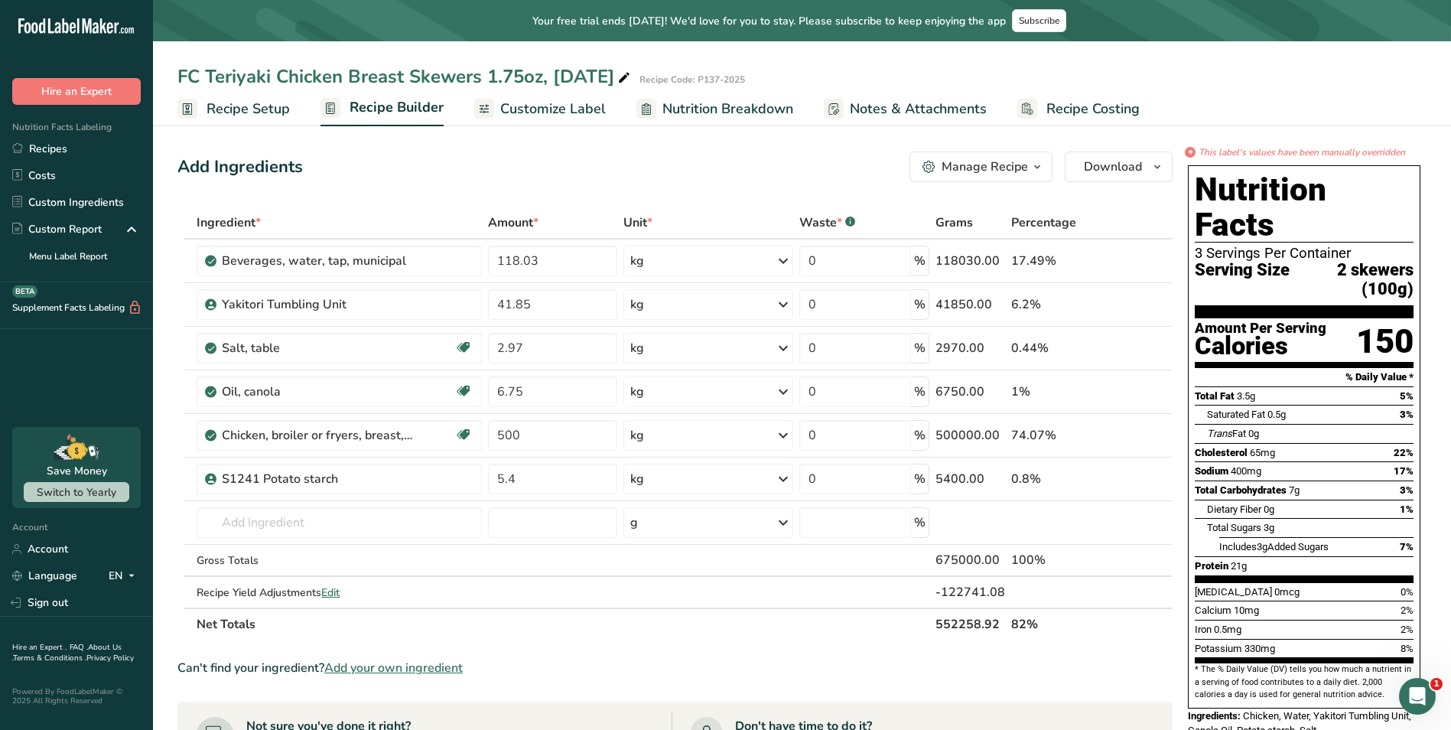
drag, startPoint x: 572, startPoint y: 109, endPoint x: 573, endPoint y: 119, distance: 10.0
click at [572, 109] on span "Customize Label" at bounding box center [553, 109] width 106 height 21
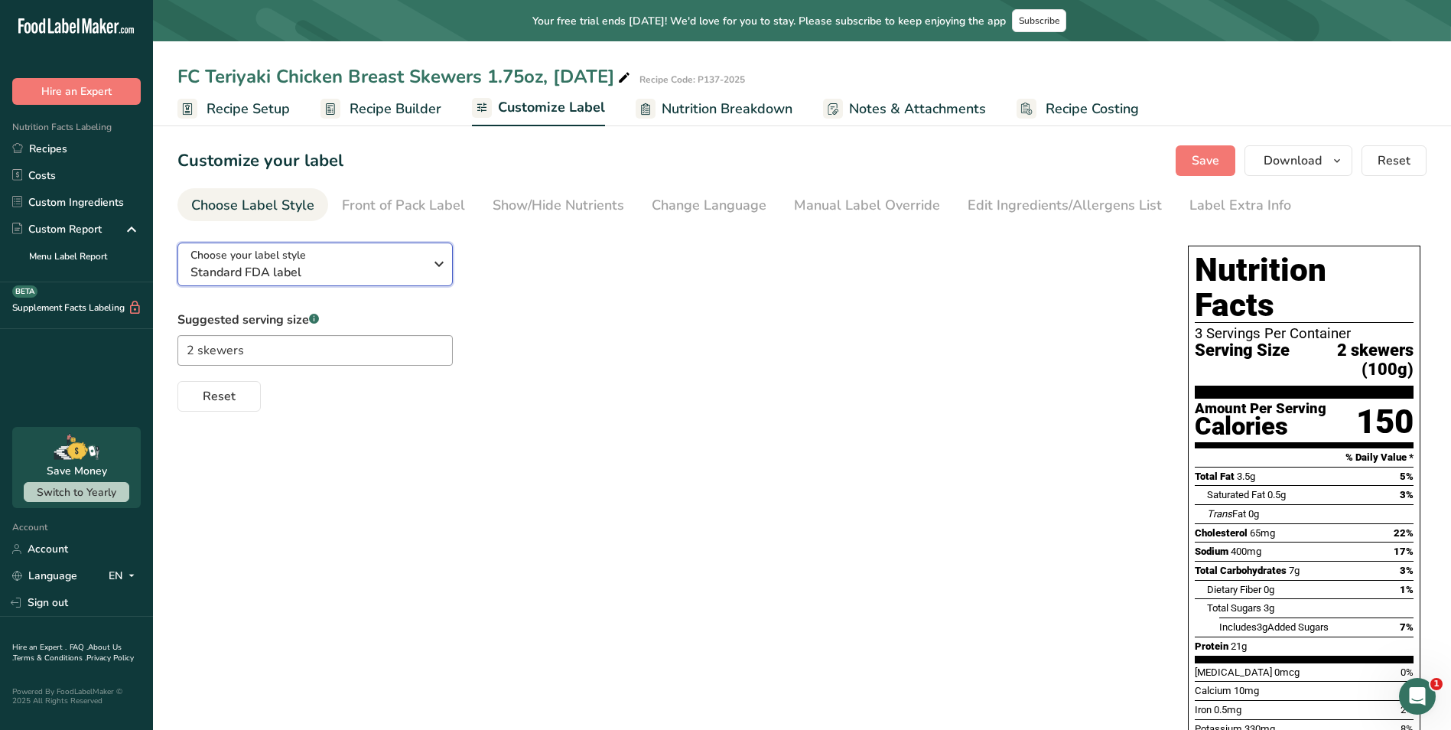
click at [433, 260] on icon "button" at bounding box center [439, 264] width 18 height 28
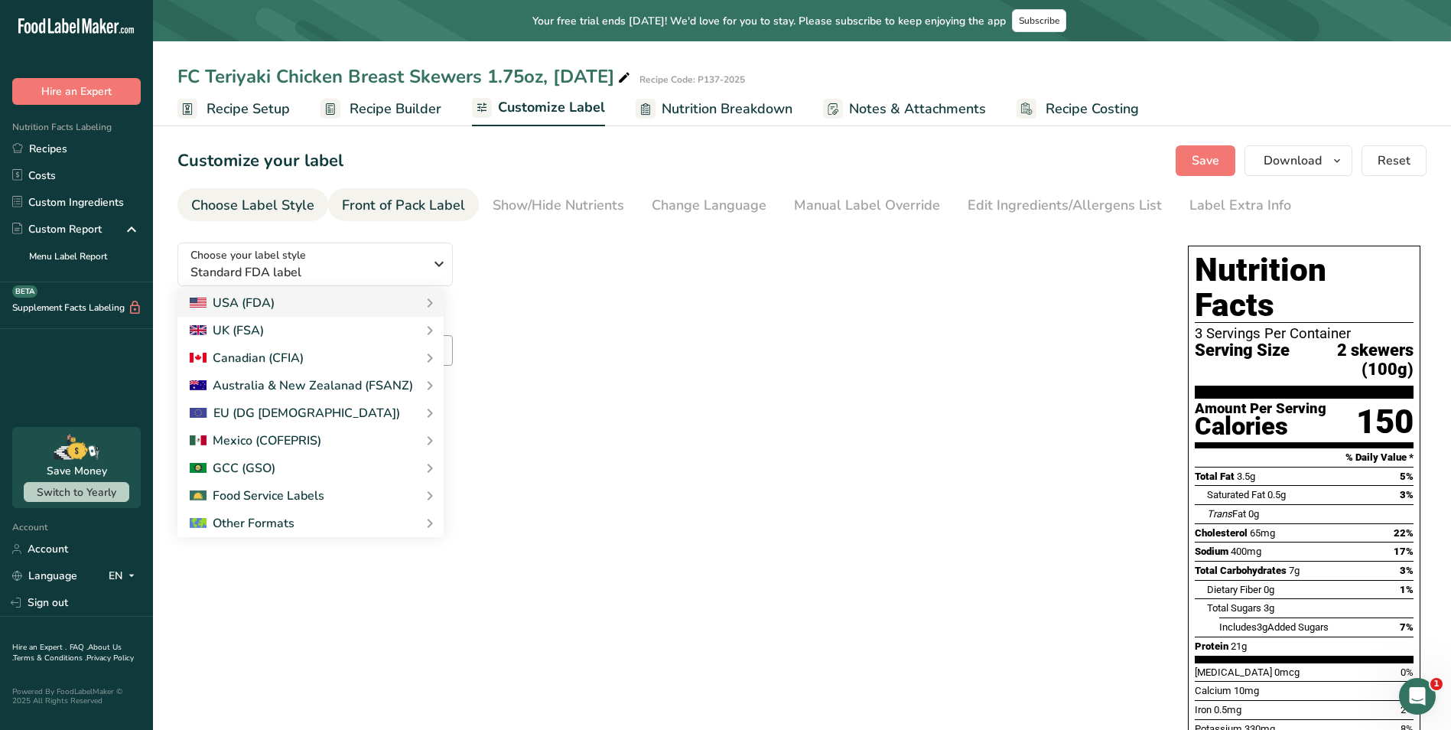
click at [424, 210] on div "Front of Pack Label" at bounding box center [403, 205] width 123 height 21
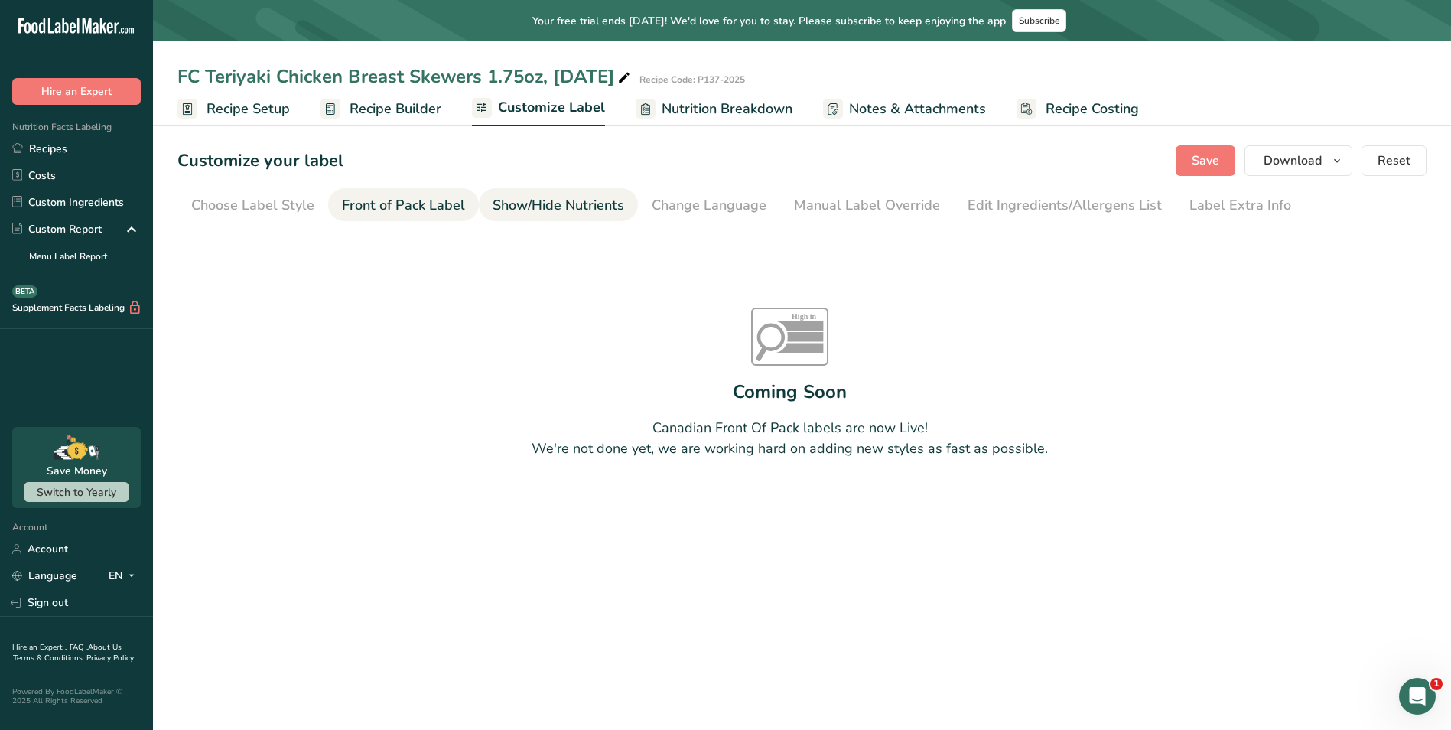
click at [537, 209] on div "Show/Hide Nutrients" at bounding box center [559, 205] width 132 height 21
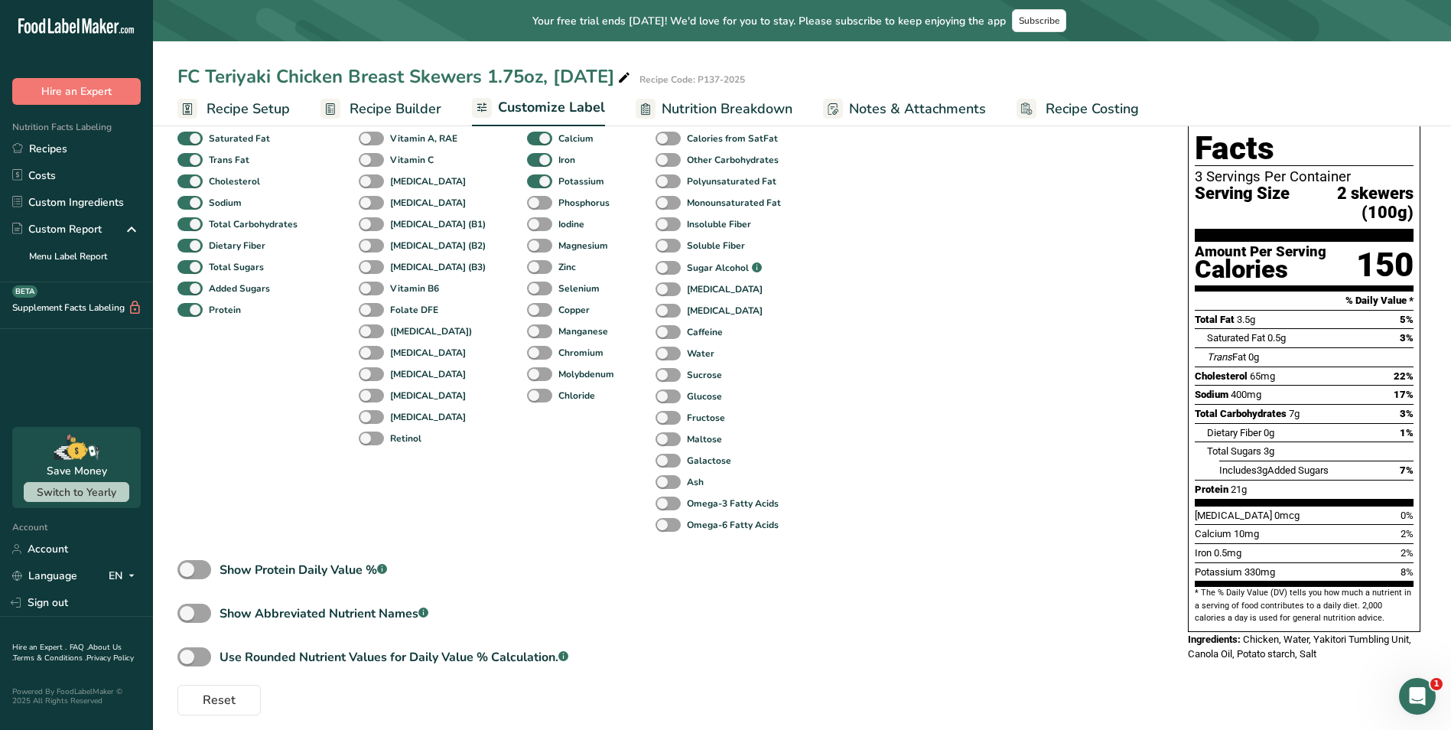
scroll to position [167, 0]
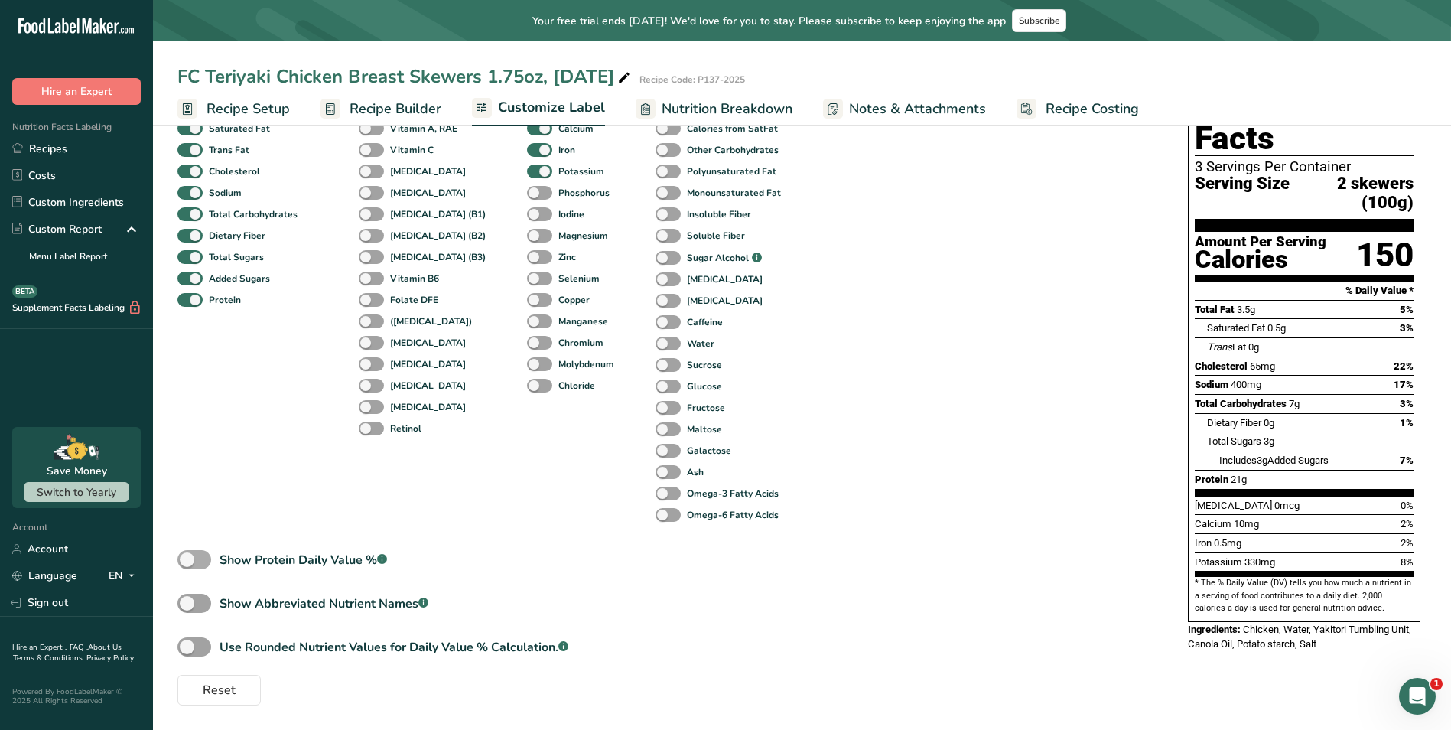
click at [195, 558] on span at bounding box center [194, 559] width 34 height 19
click at [187, 558] on input "Show Protein Daily Value % .a-a{fill:#347362;}.b-a{fill:#fff;}" at bounding box center [182, 560] width 10 height 10
checkbox input "true"
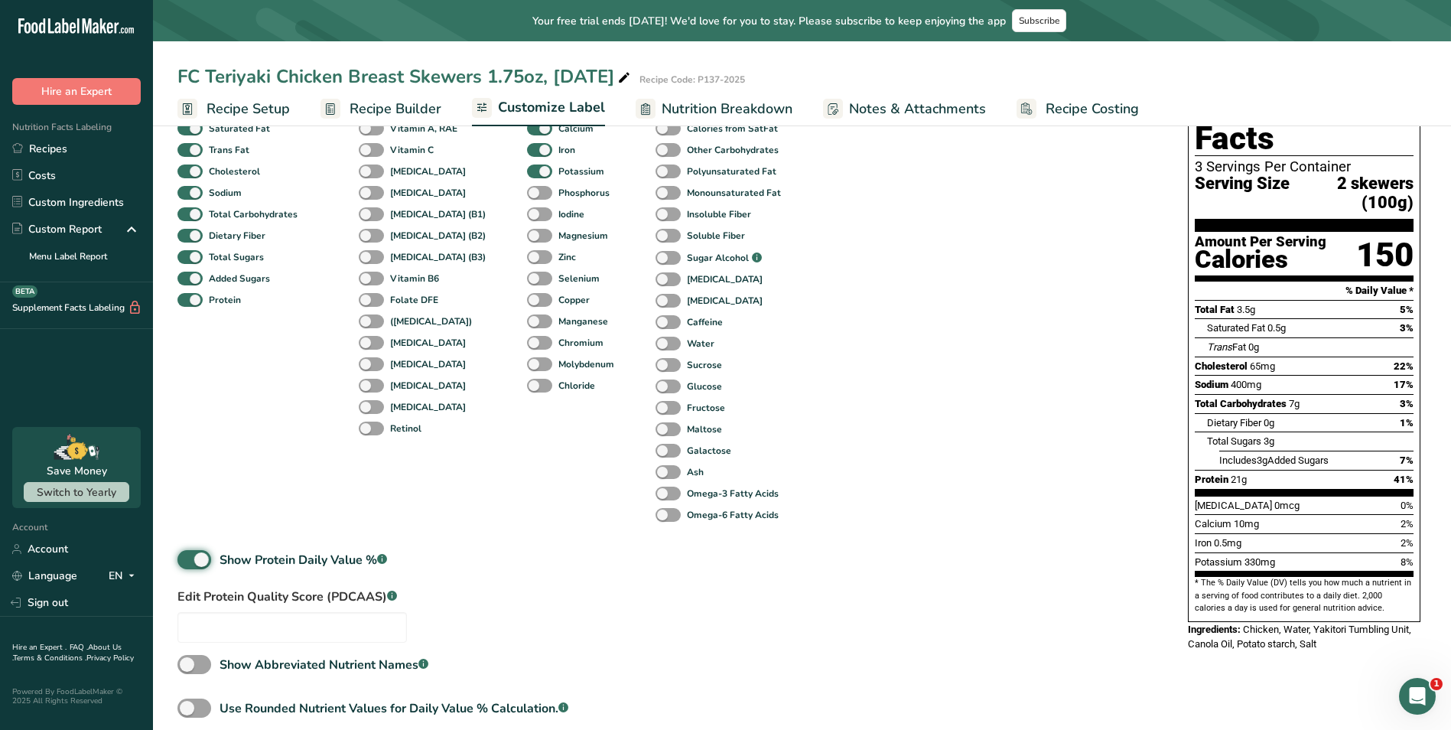
scroll to position [228, 0]
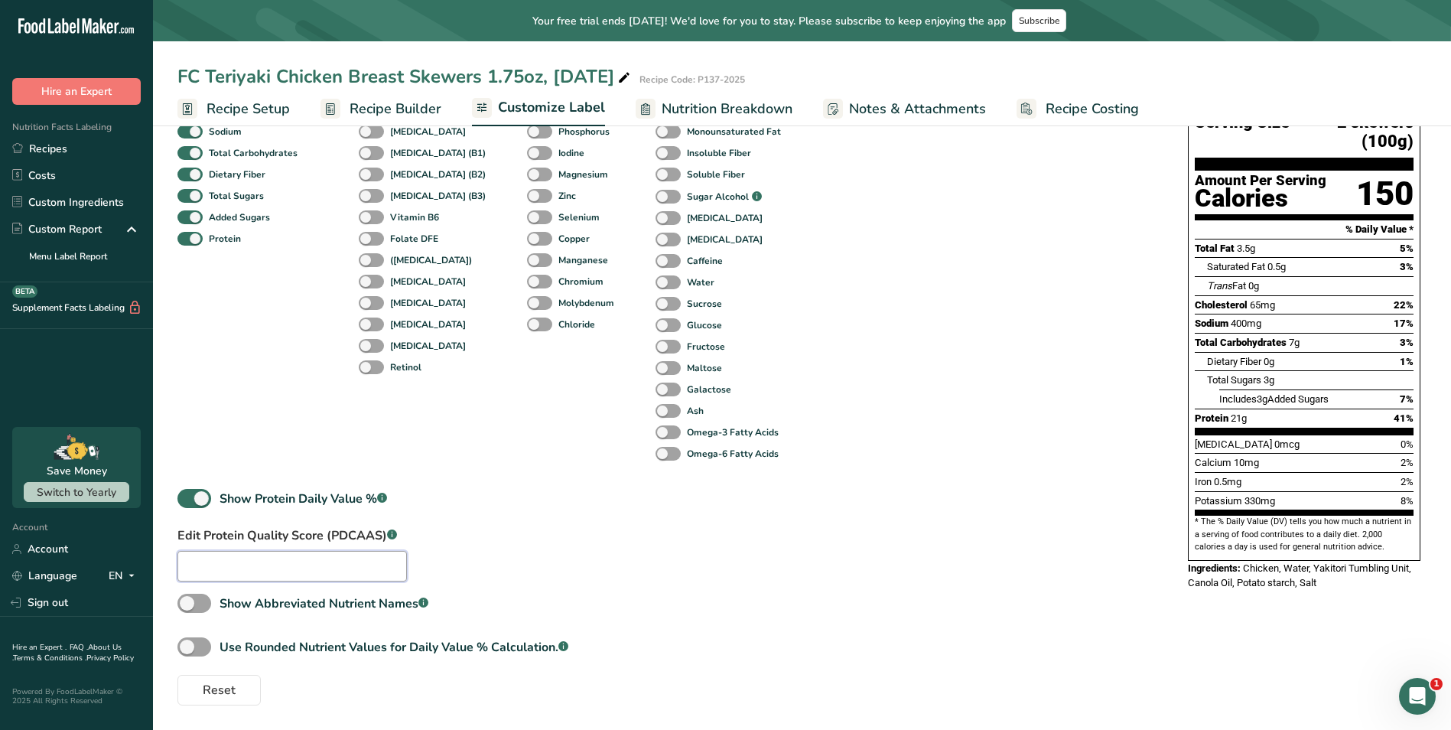
click at [282, 571] on input "text" at bounding box center [291, 566] width 229 height 31
type input "1"
click at [229, 688] on span "Reset" at bounding box center [219, 690] width 33 height 18
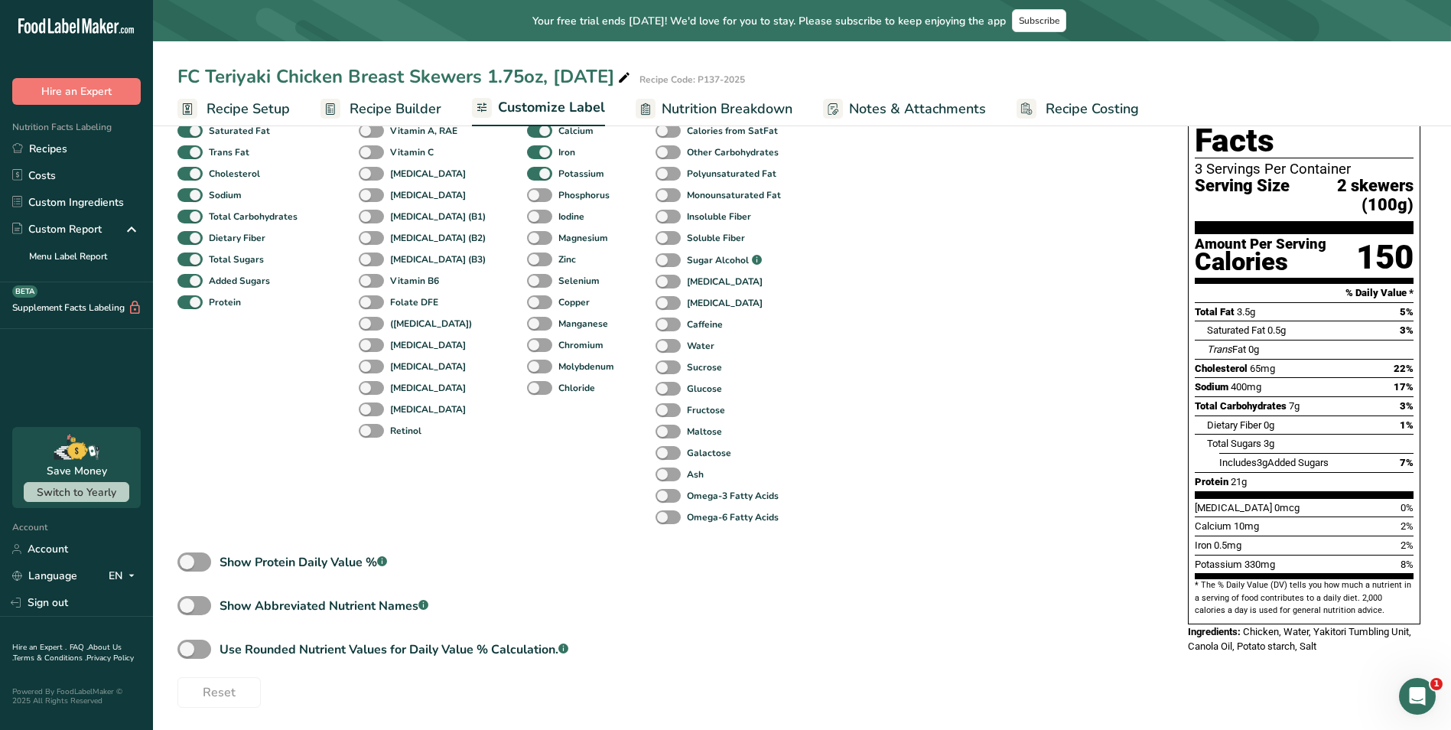
scroll to position [167, 0]
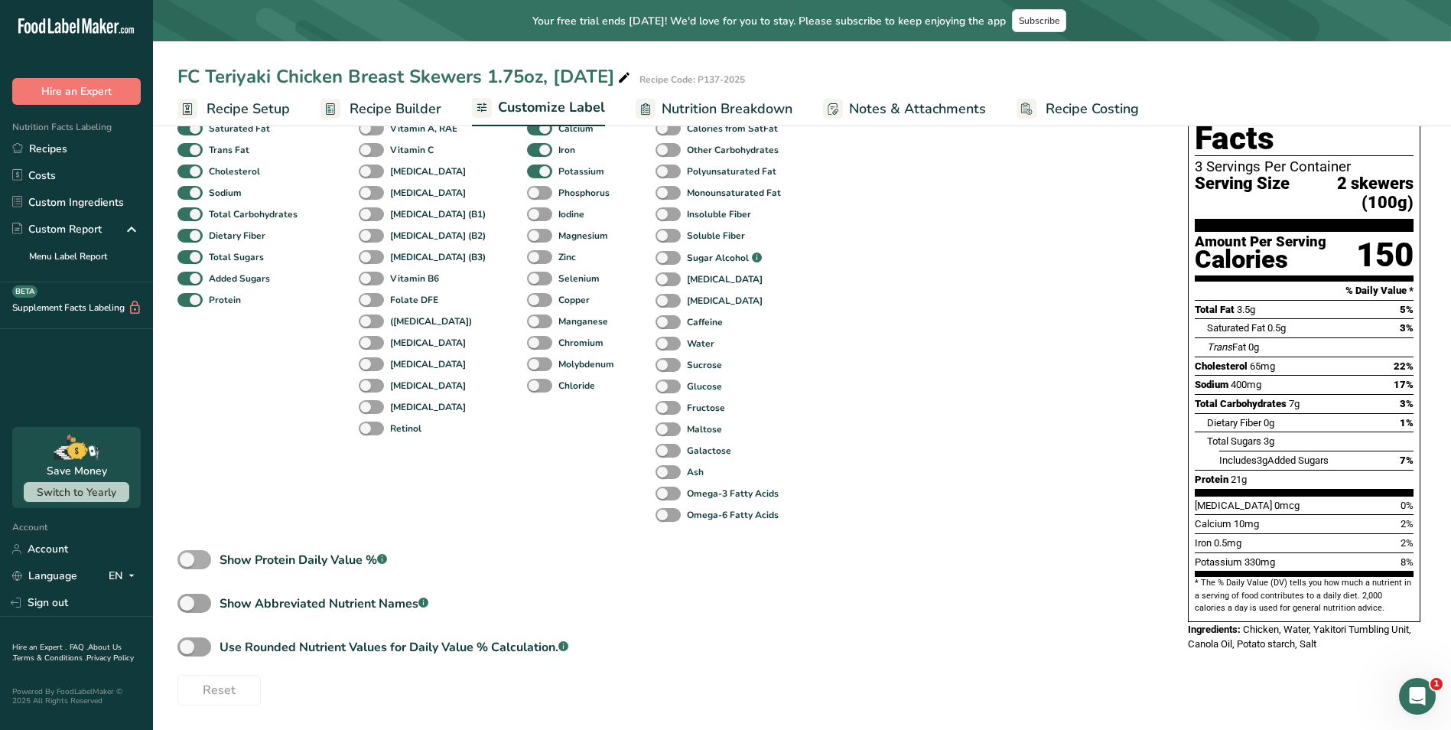
click at [200, 556] on span at bounding box center [194, 559] width 34 height 19
click at [187, 556] on input "Show Protein Daily Value % .a-a{fill:#347362;}.b-a{fill:#fff;}" at bounding box center [182, 560] width 10 height 10
checkbox input "true"
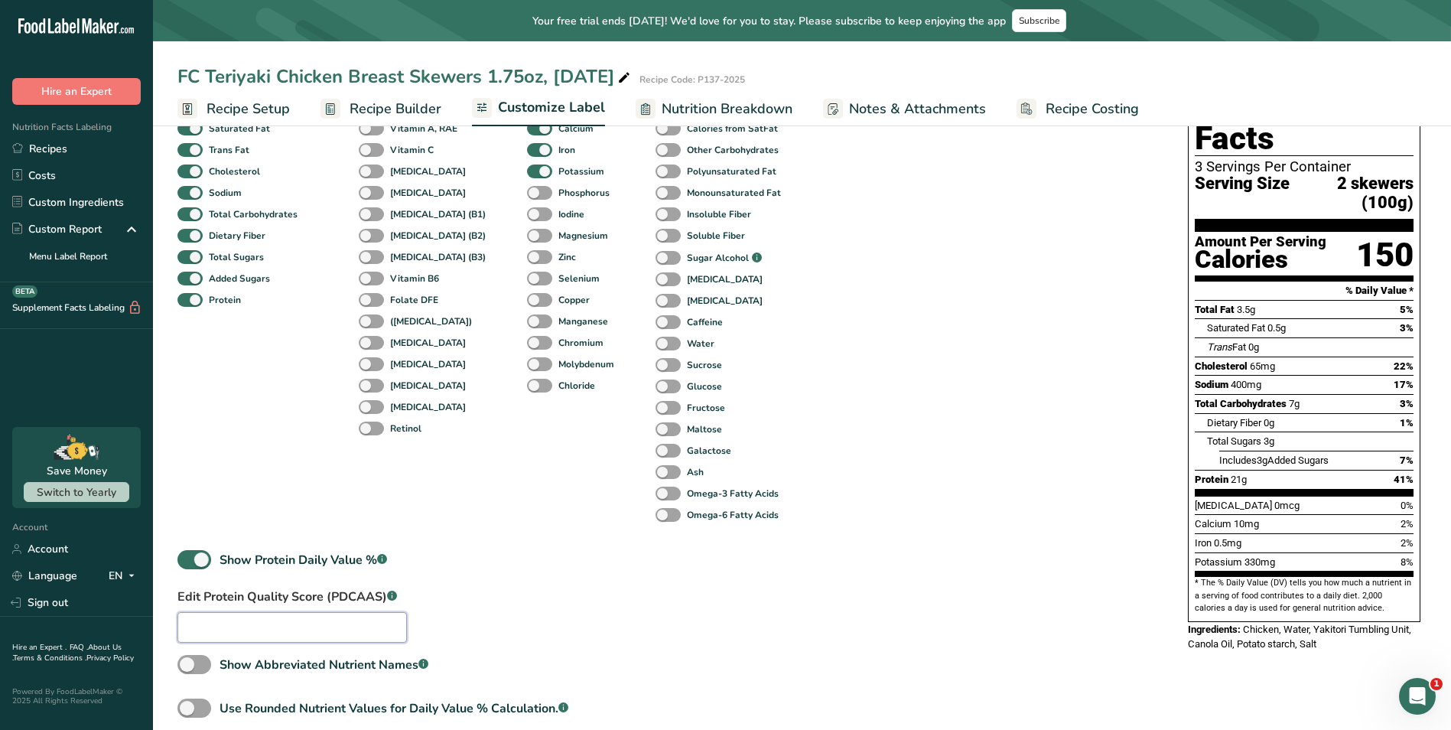
click at [256, 620] on input "text" at bounding box center [291, 627] width 229 height 31
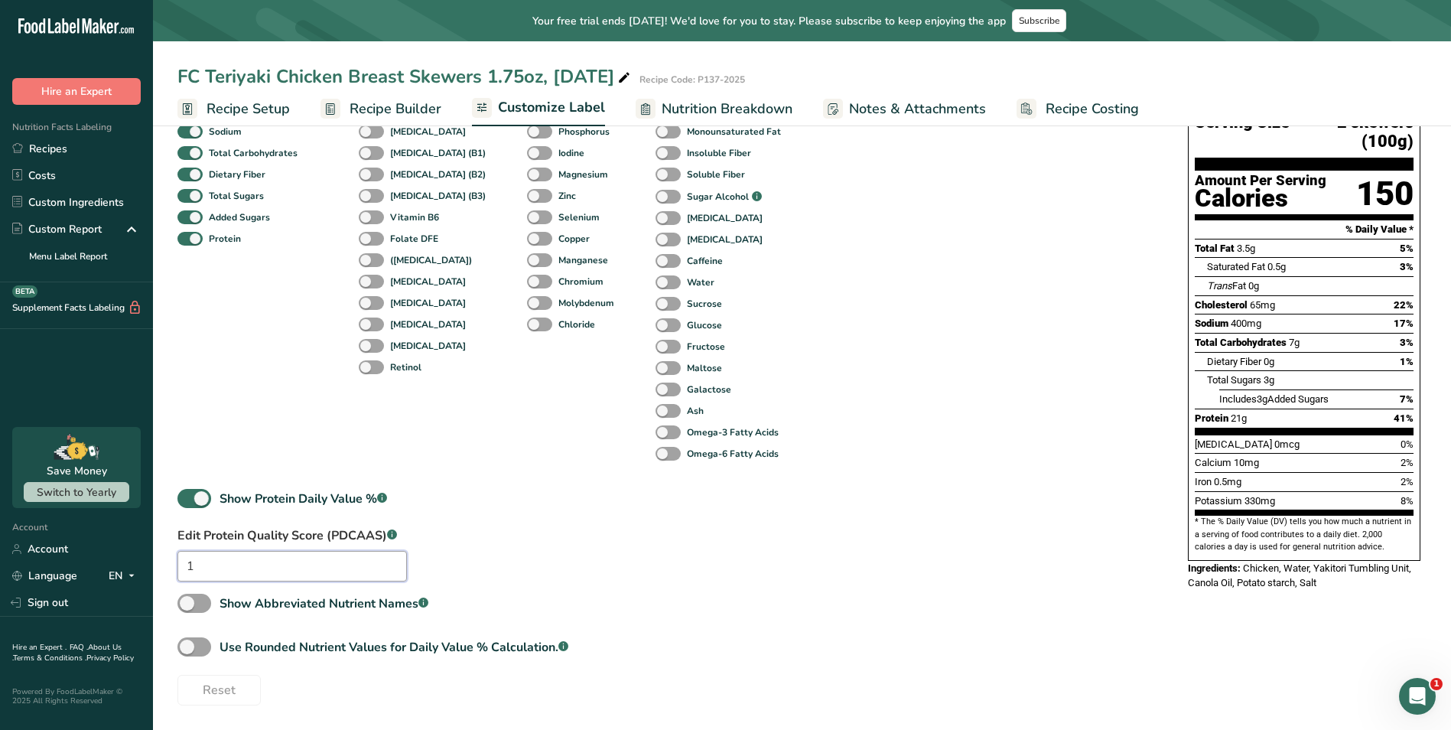
type input "1"
click at [643, 594] on div "Standard Components Total Fat Saturated Fat Trans Fat [MEDICAL_DATA] Sodium Tot…" at bounding box center [667, 353] width 980 height 703
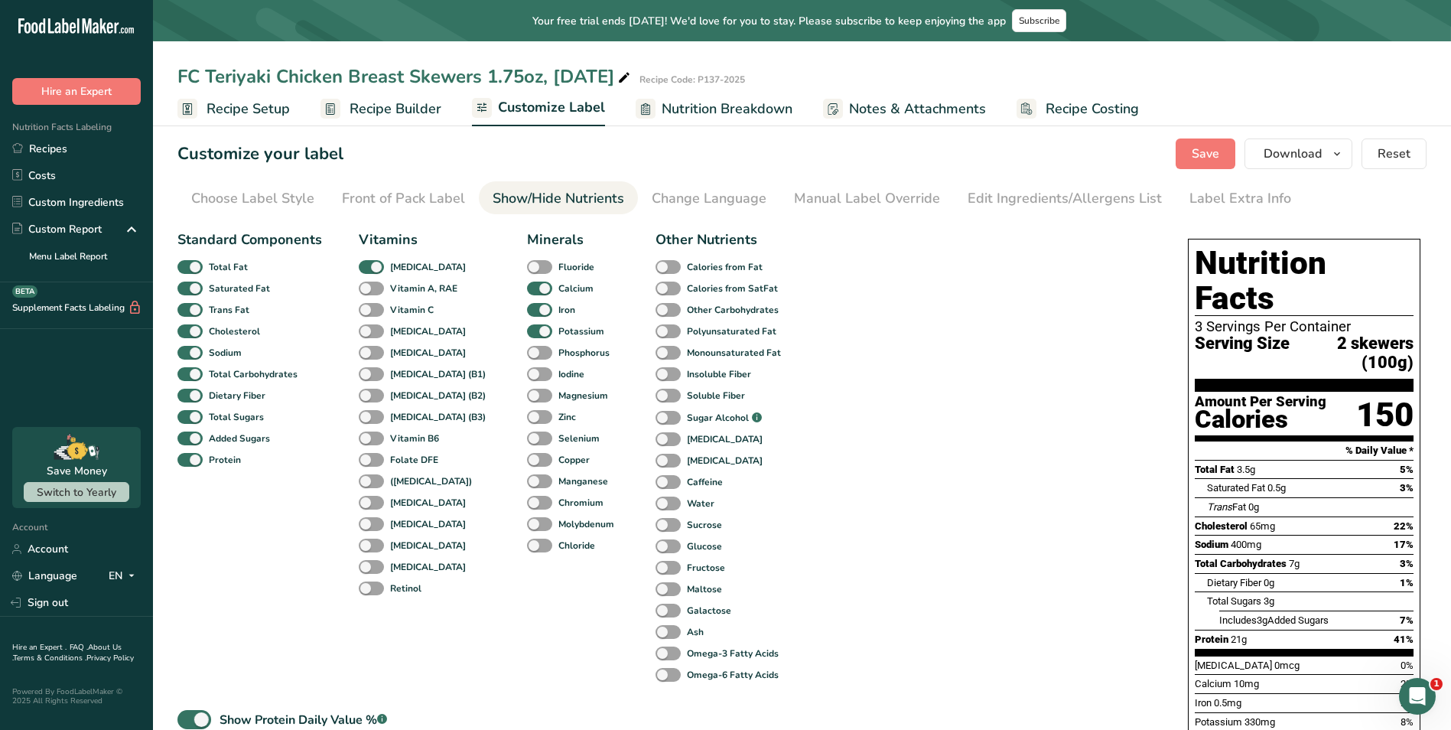
scroll to position [0, 0]
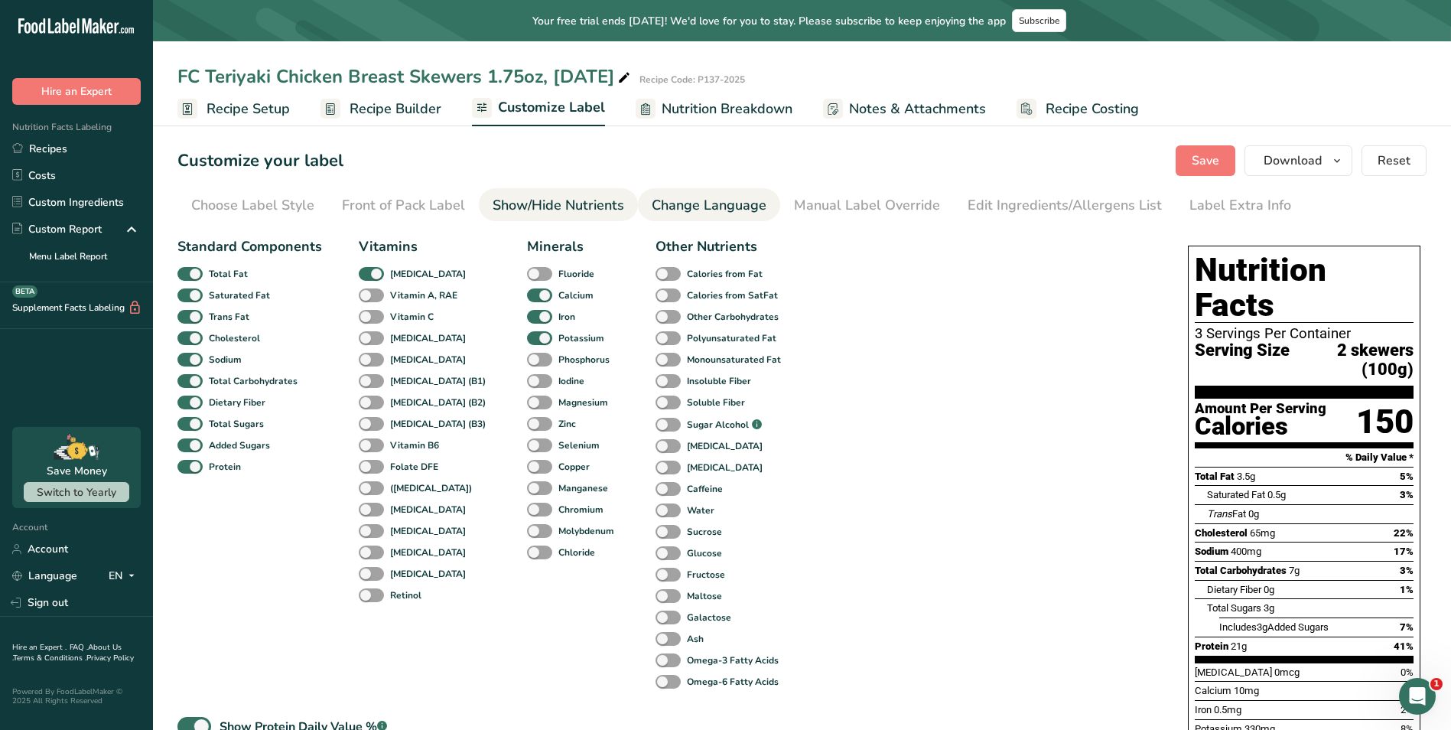
click at [691, 211] on div "Change Language" at bounding box center [709, 205] width 115 height 21
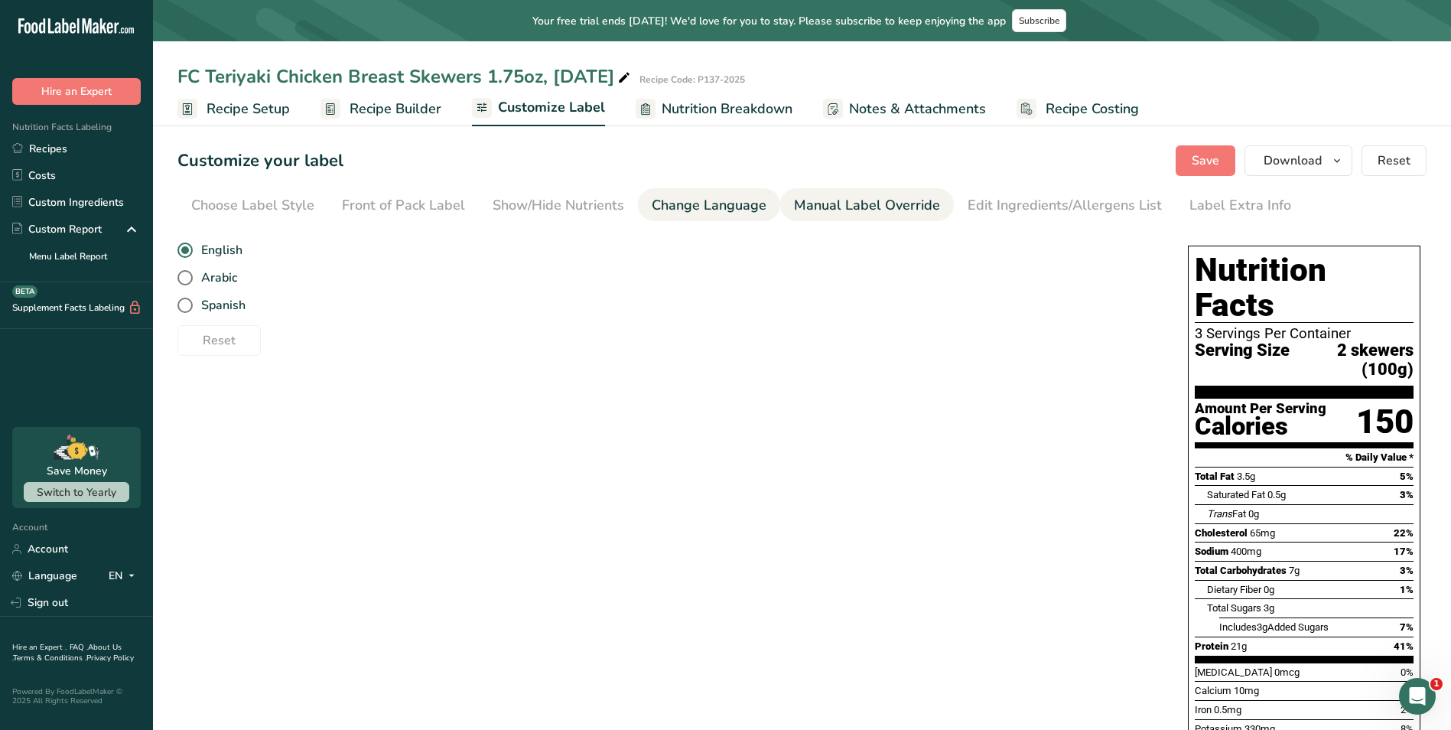
click at [822, 202] on div "Manual Label Override" at bounding box center [867, 205] width 146 height 21
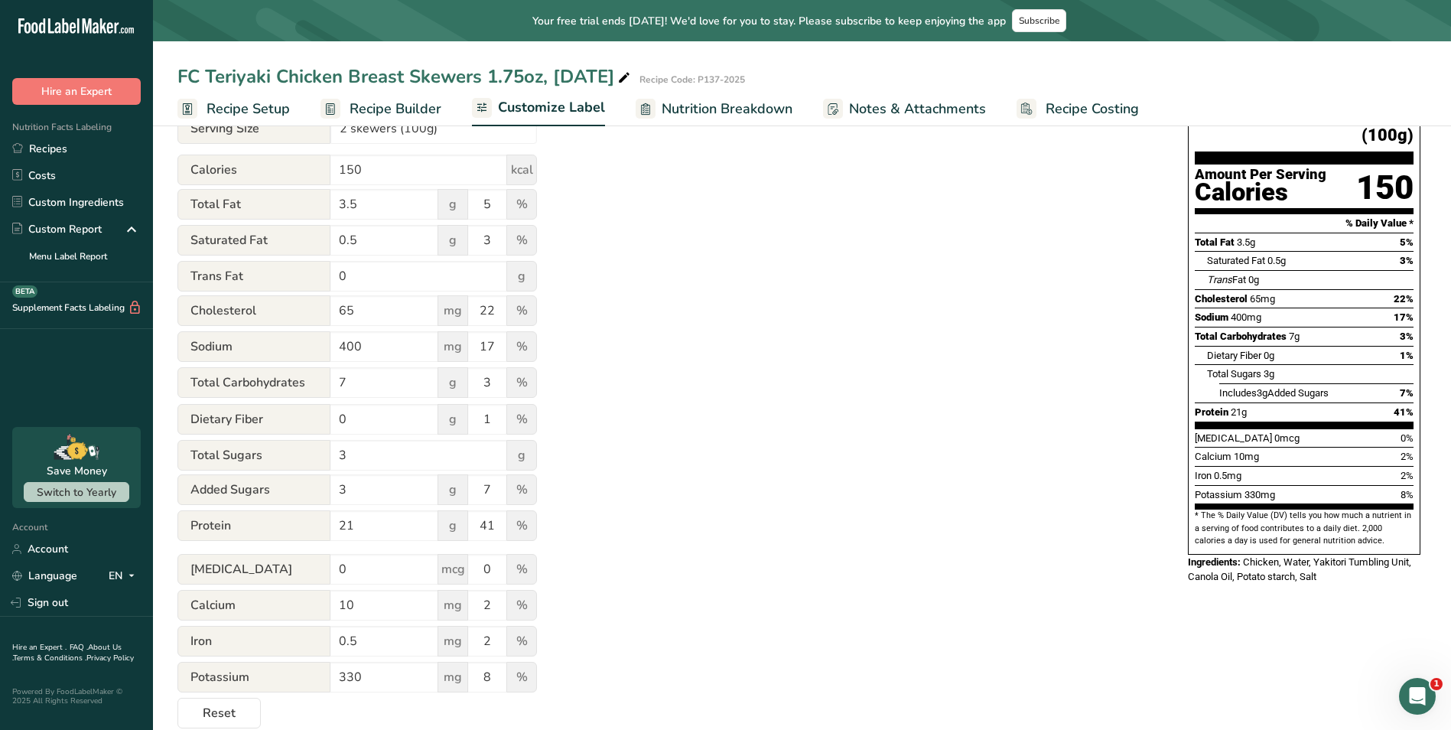
scroll to position [257, 0]
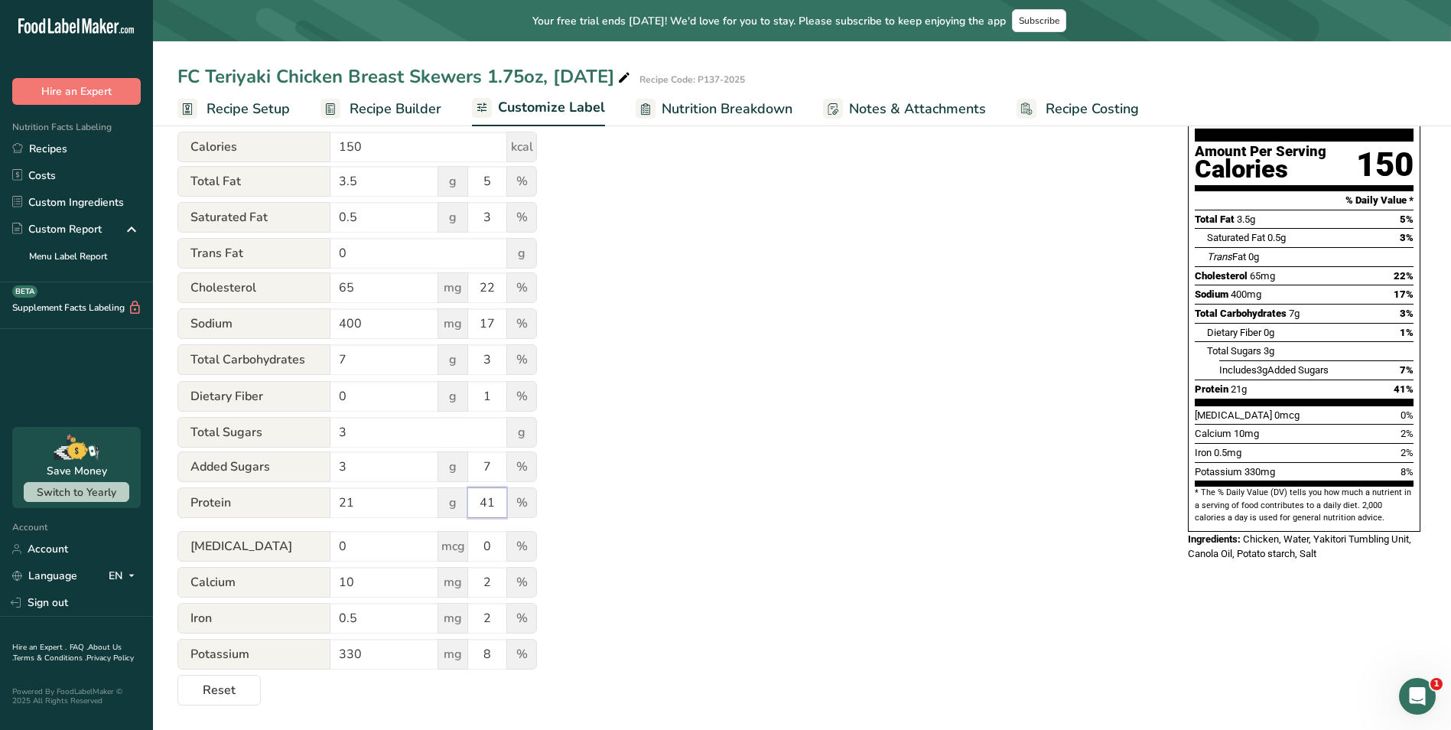
click at [495, 502] on input "41" at bounding box center [487, 502] width 38 height 31
type input "41"
click at [604, 478] on div "Utilize this manual override feature to get full control over the nutrition lab…" at bounding box center [667, 339] width 980 height 732
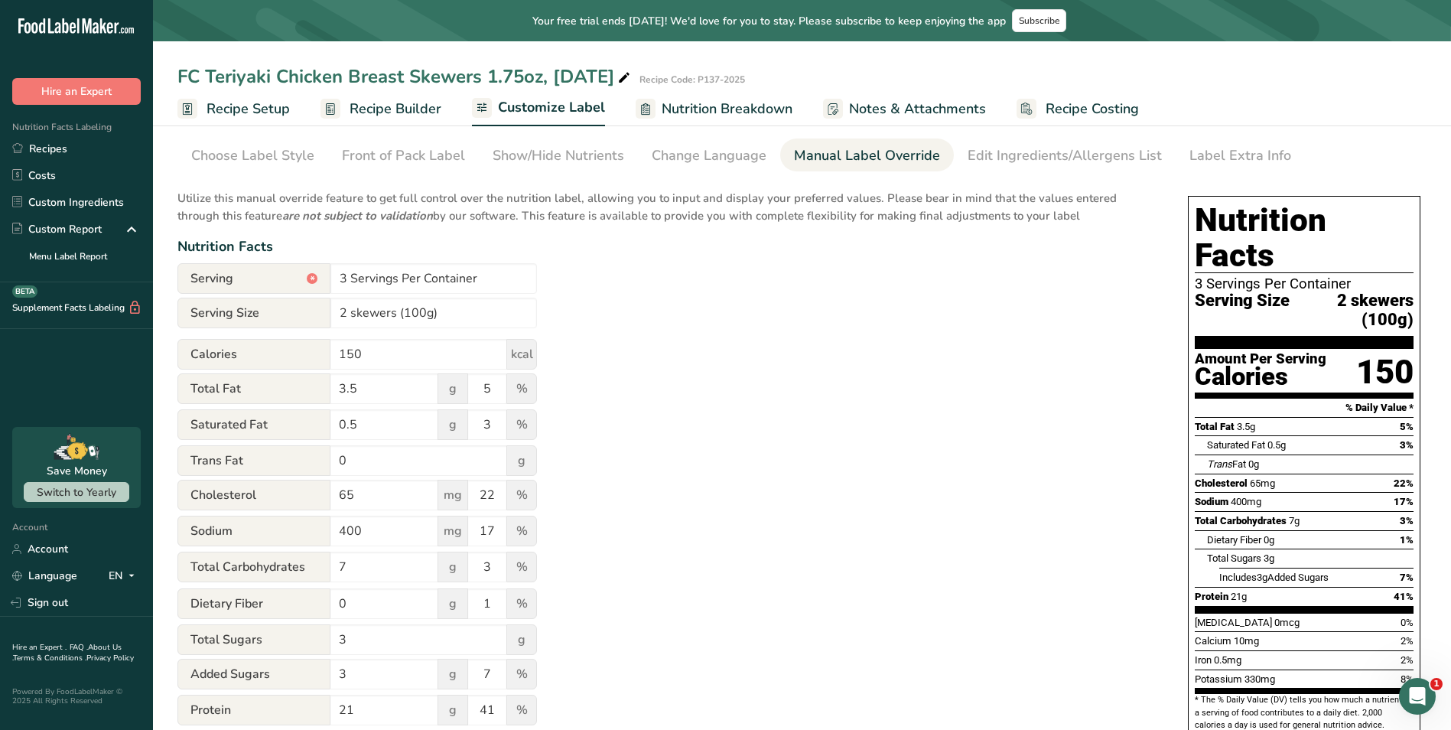
scroll to position [0, 0]
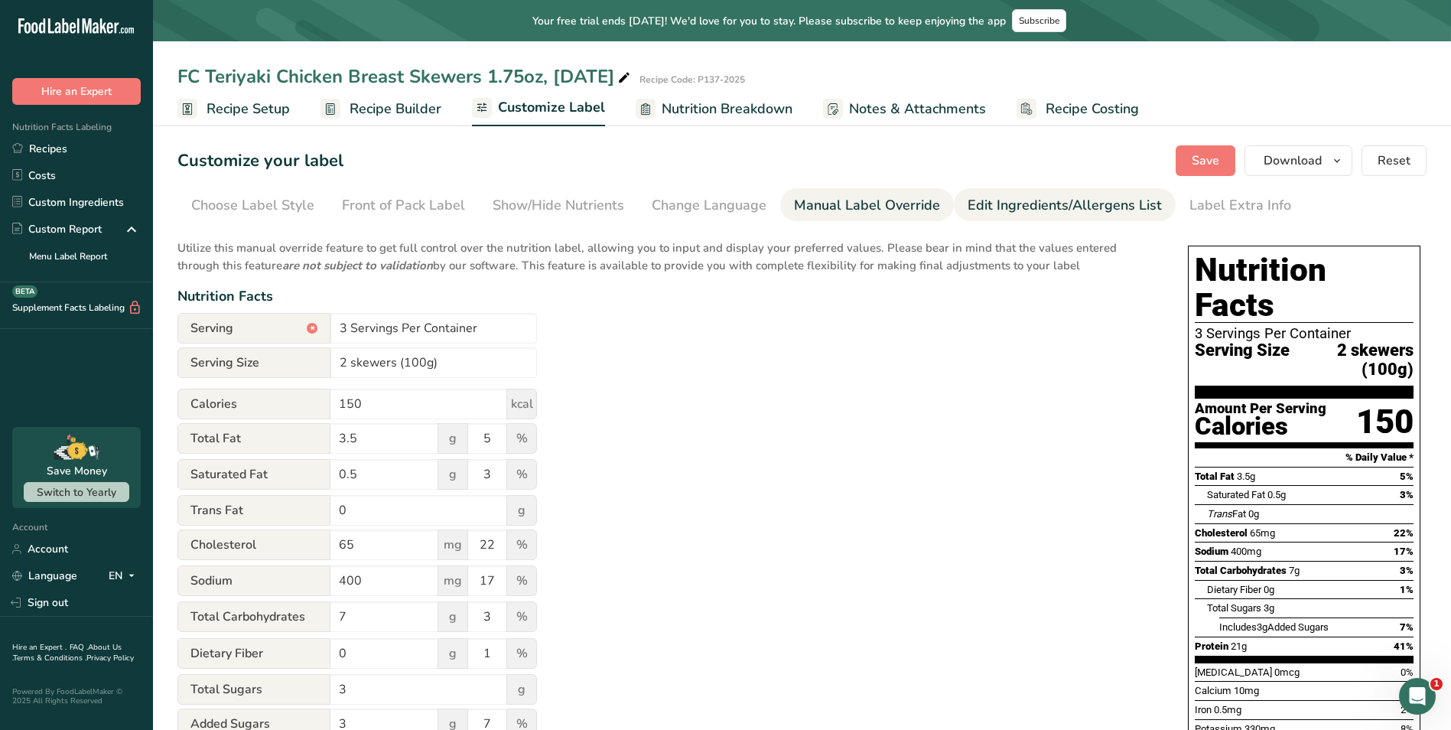
click at [1049, 213] on div "Edit Ingredients/Allergens List" at bounding box center [1065, 205] width 194 height 21
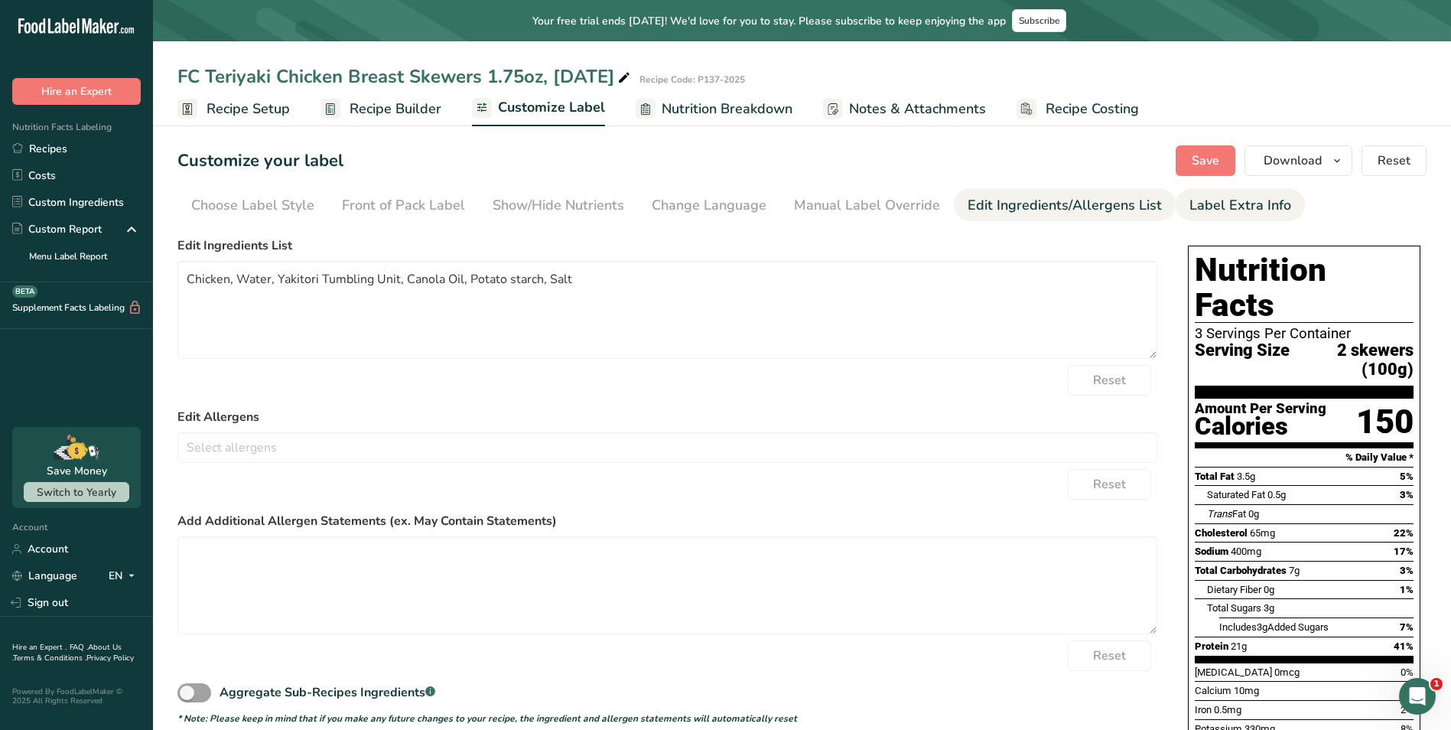
click at [1209, 213] on div "Label Extra Info" at bounding box center [1241, 205] width 102 height 21
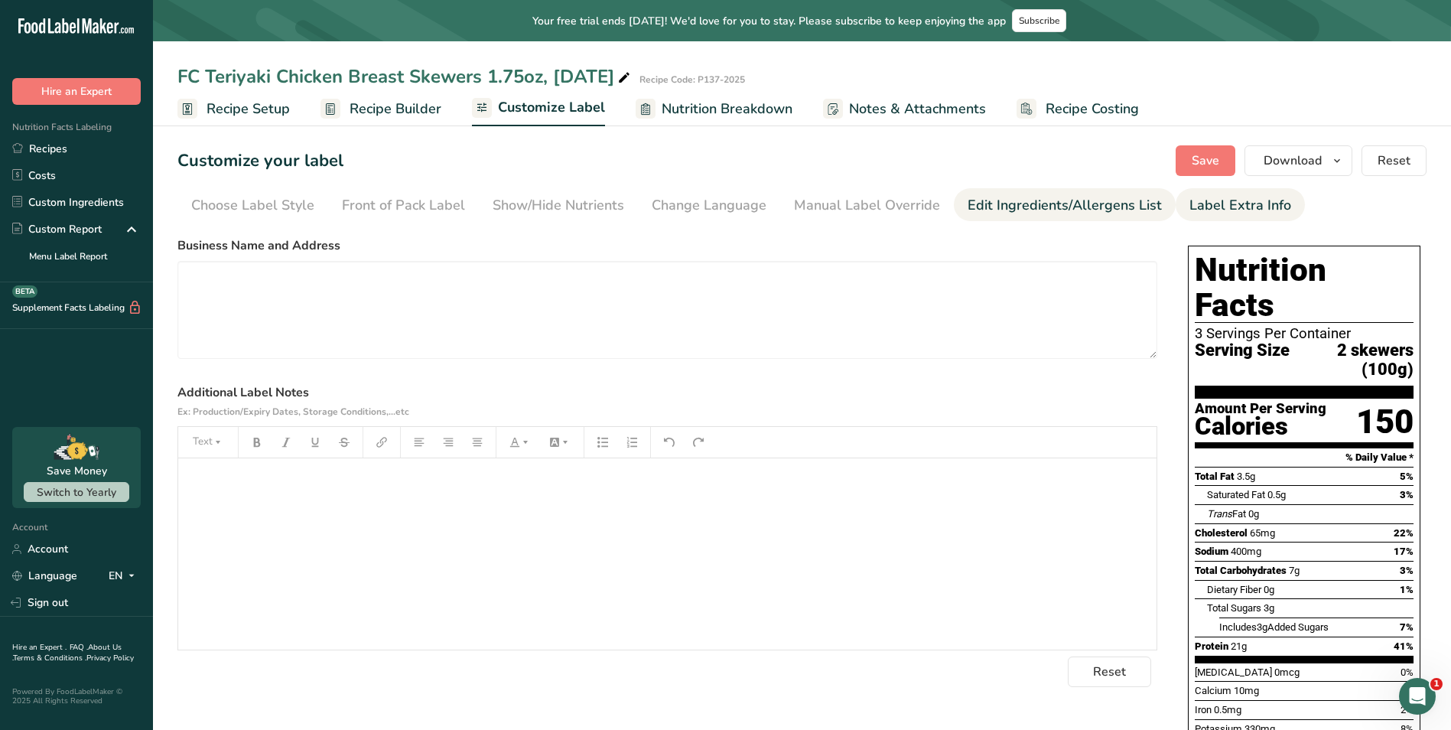
click at [1051, 217] on link "Edit Ingredients/Allergens List" at bounding box center [1065, 205] width 194 height 34
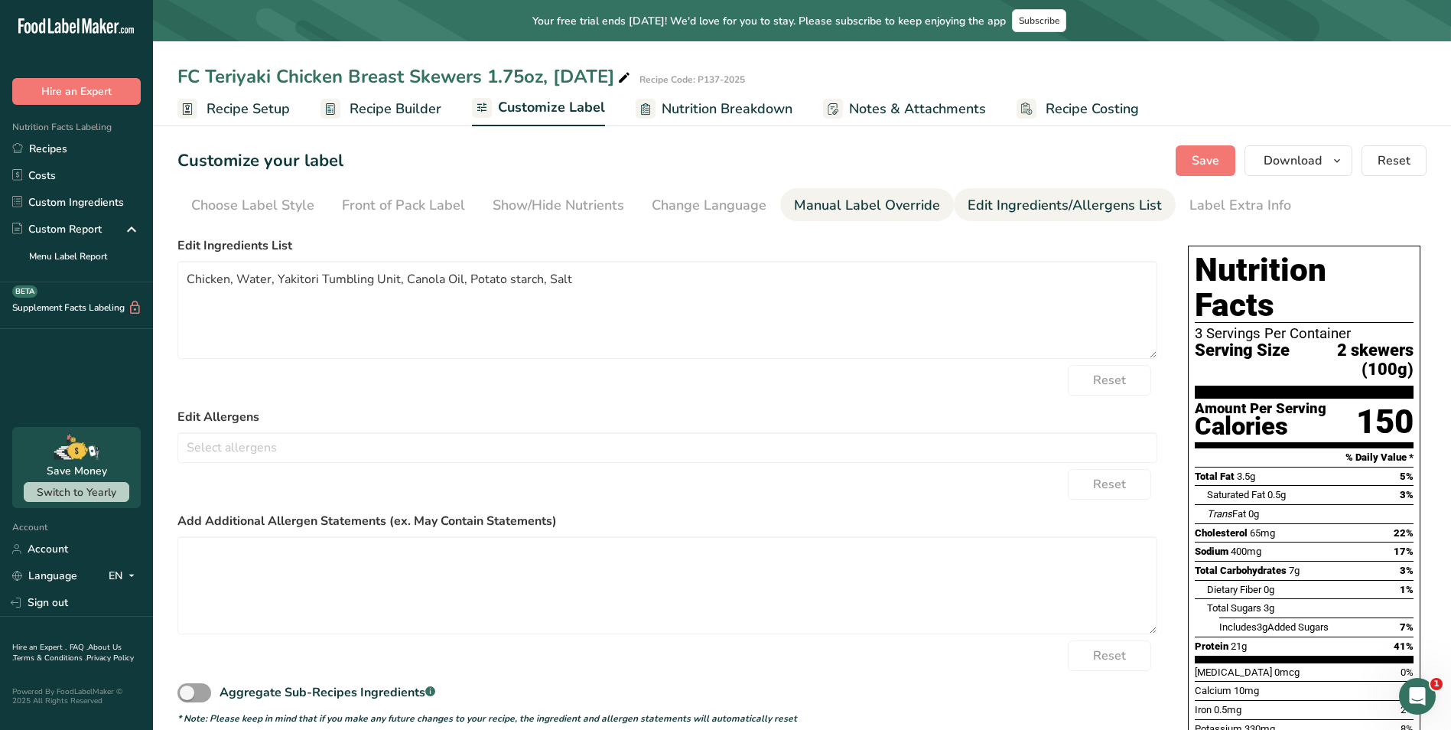
click at [901, 217] on link "Manual Label Override" at bounding box center [867, 205] width 146 height 34
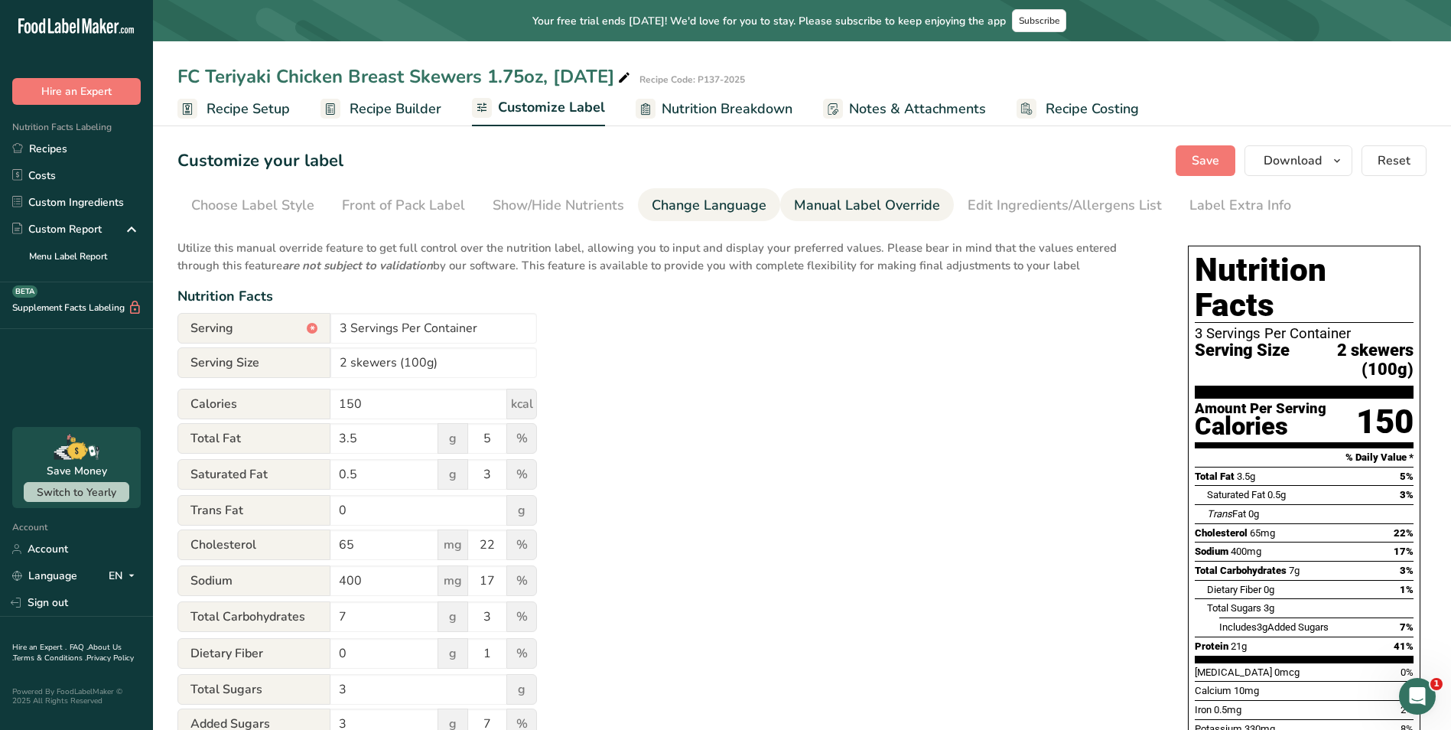
click at [714, 215] on div "Change Language" at bounding box center [709, 205] width 115 height 21
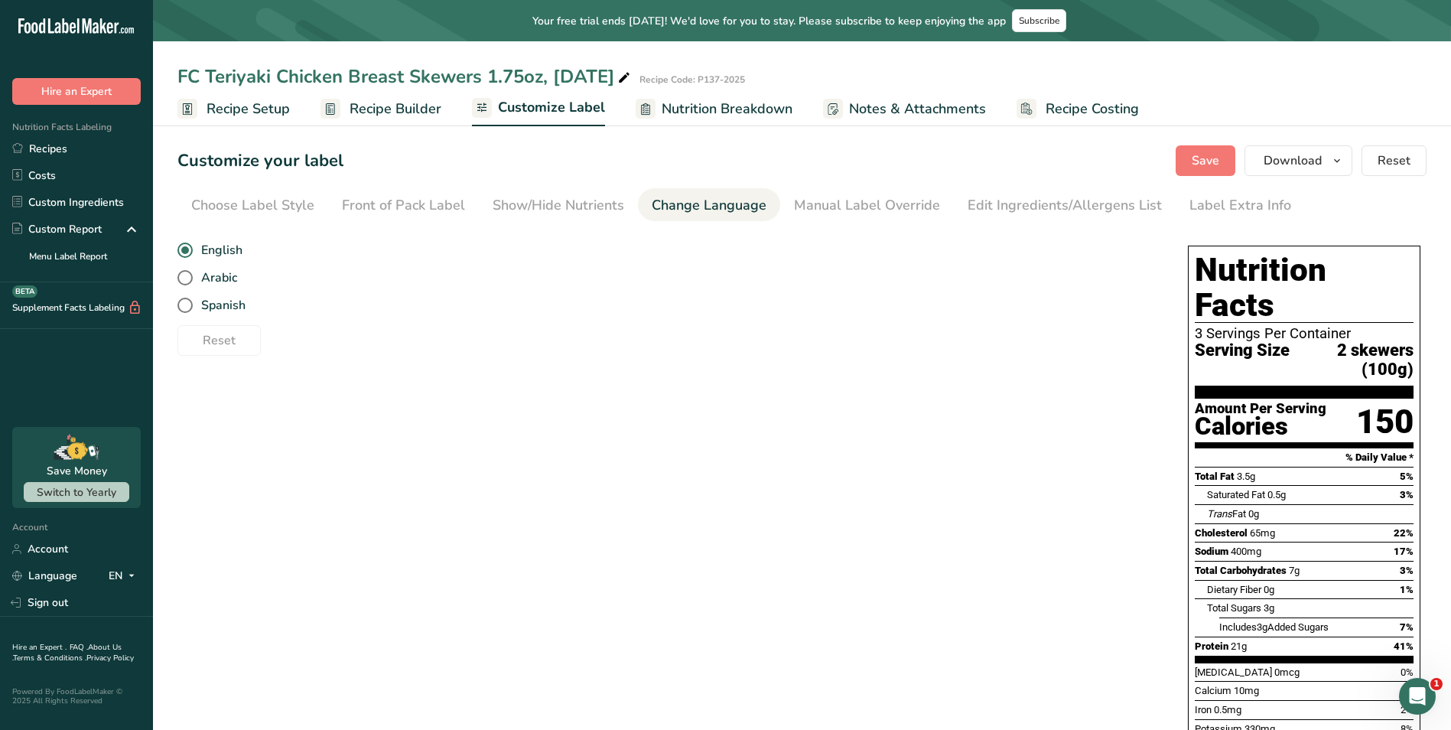
click at [662, 210] on div "Change Language" at bounding box center [709, 205] width 115 height 21
click at [215, 275] on span "Arabic" at bounding box center [215, 277] width 44 height 15
click at [187, 275] on input "Arabic" at bounding box center [182, 278] width 10 height 10
radio input "true"
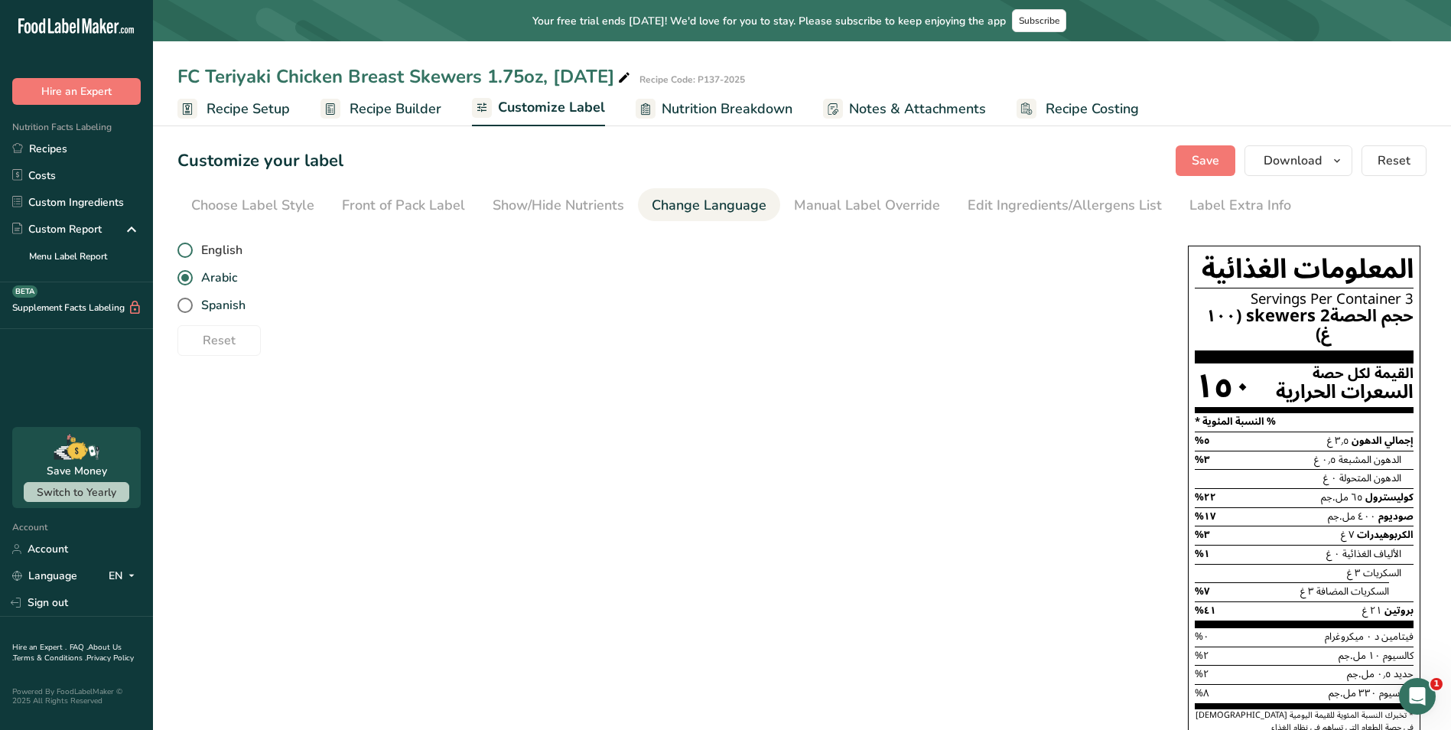
click at [221, 250] on span "English" at bounding box center [218, 249] width 50 height 15
click at [187, 250] on input "English" at bounding box center [182, 251] width 10 height 10
radio input "true"
radio input "false"
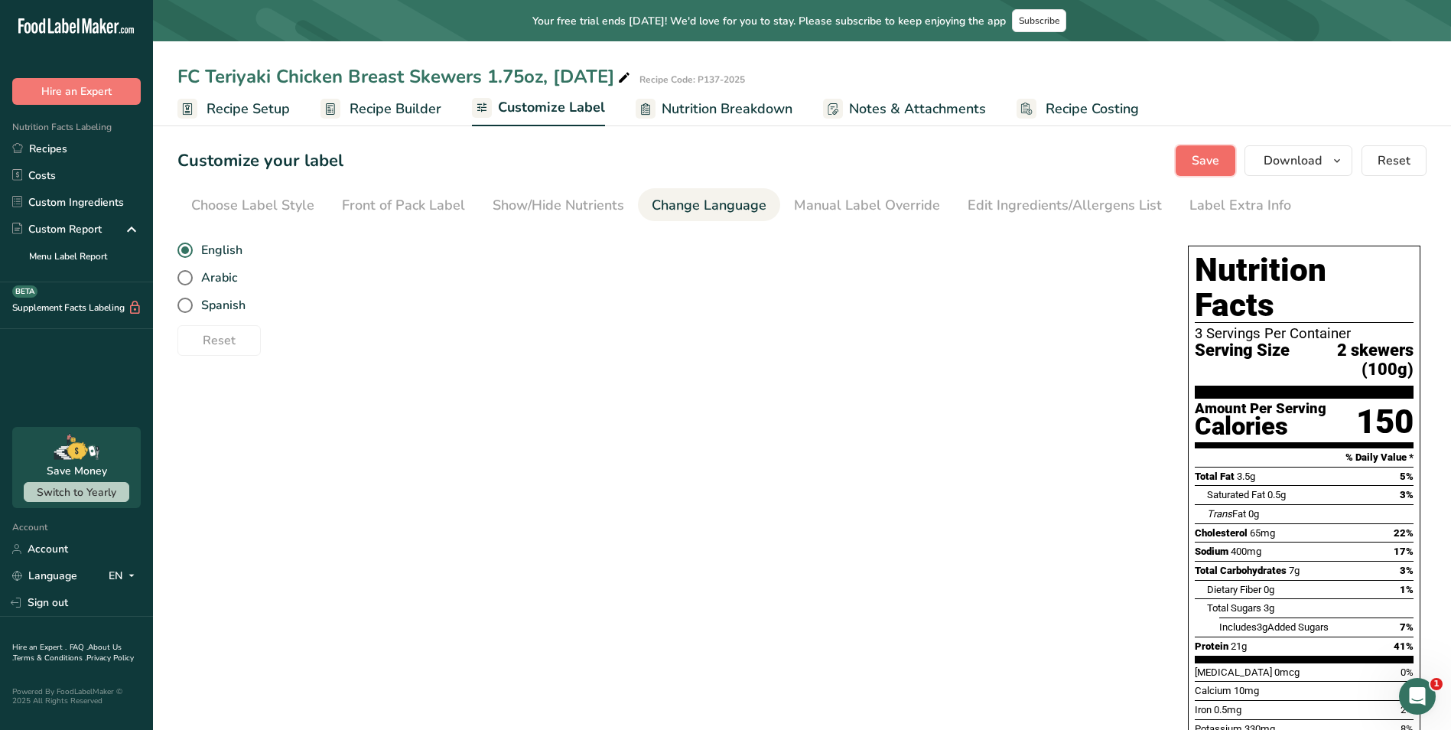
click at [1203, 157] on span "Save" at bounding box center [1206, 160] width 28 height 18
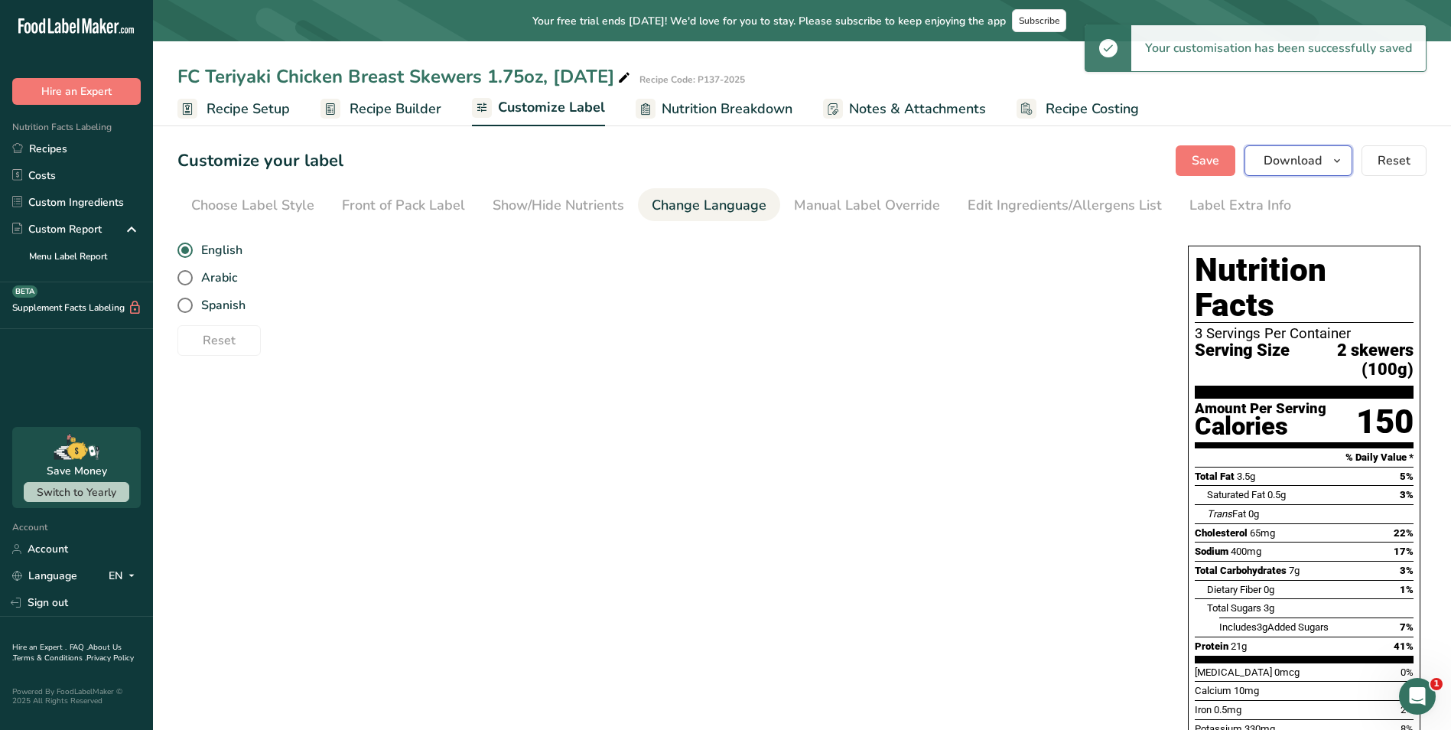
click at [1313, 161] on span "Download" at bounding box center [1293, 160] width 58 height 18
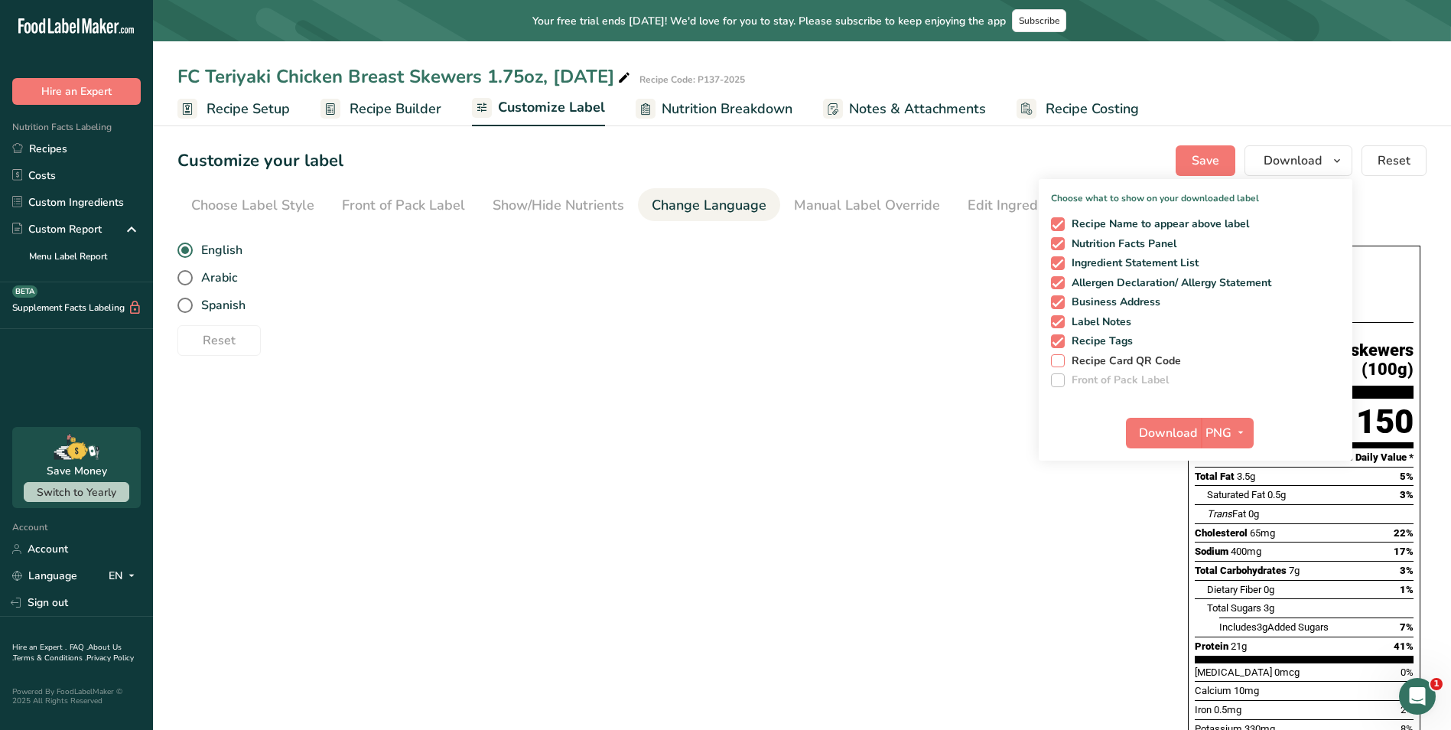
click at [1061, 356] on span at bounding box center [1058, 361] width 14 height 14
click at [1061, 356] on input "Recipe Card QR Code" at bounding box center [1056, 361] width 10 height 10
checkbox input "true"
click at [1242, 428] on icon "button" at bounding box center [1241, 432] width 12 height 19
click at [1223, 541] on link "PDF" at bounding box center [1229, 539] width 49 height 25
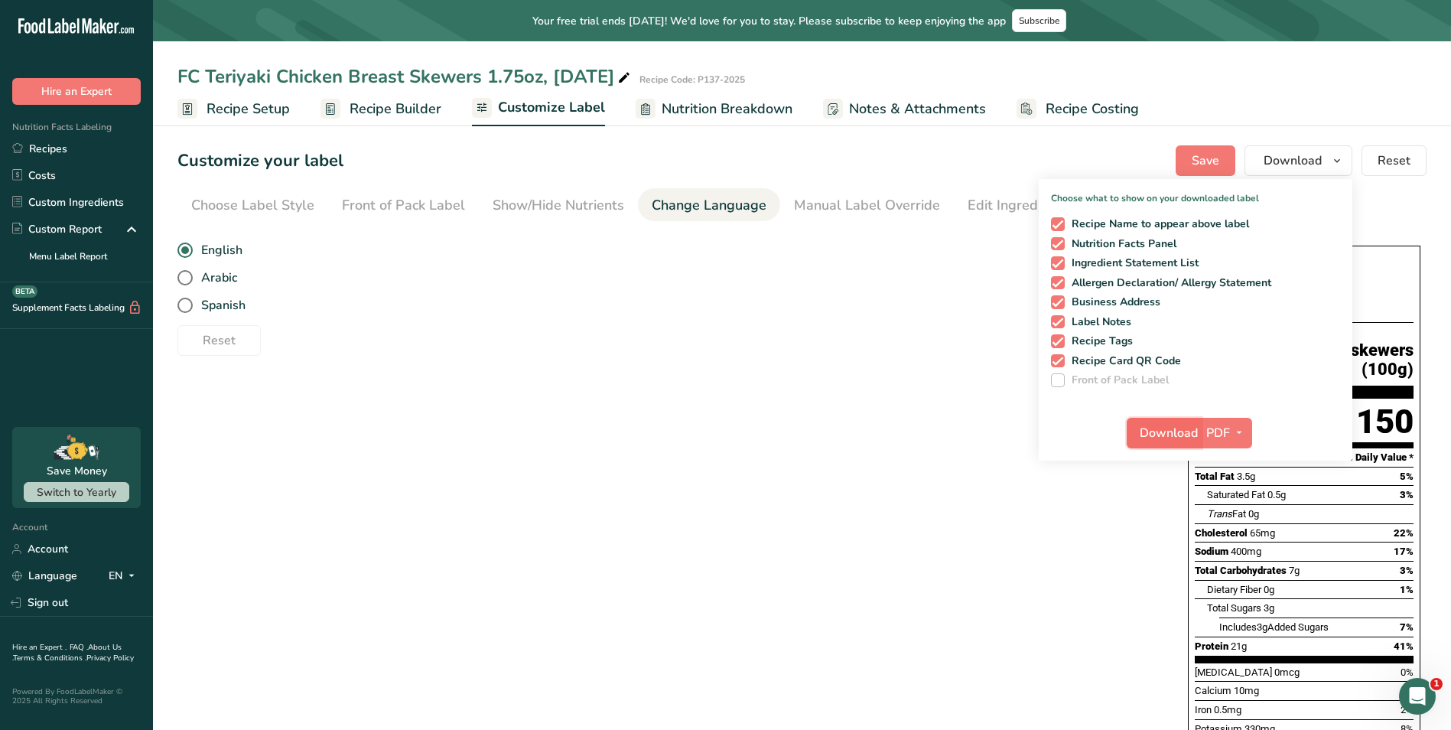
click at [1188, 438] on span "Download" at bounding box center [1169, 433] width 58 height 18
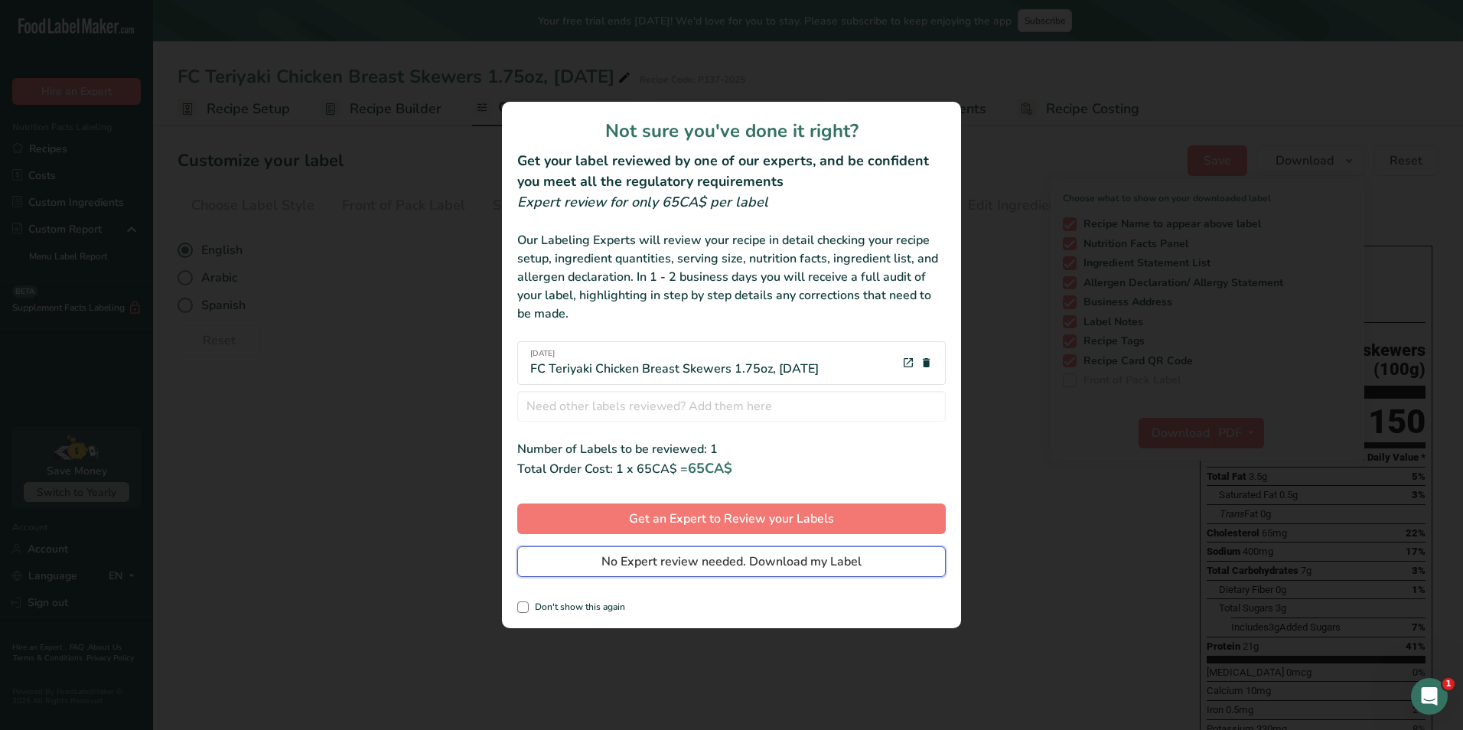
click at [802, 566] on span "No Expert review needed. Download my Label" at bounding box center [731, 561] width 260 height 18
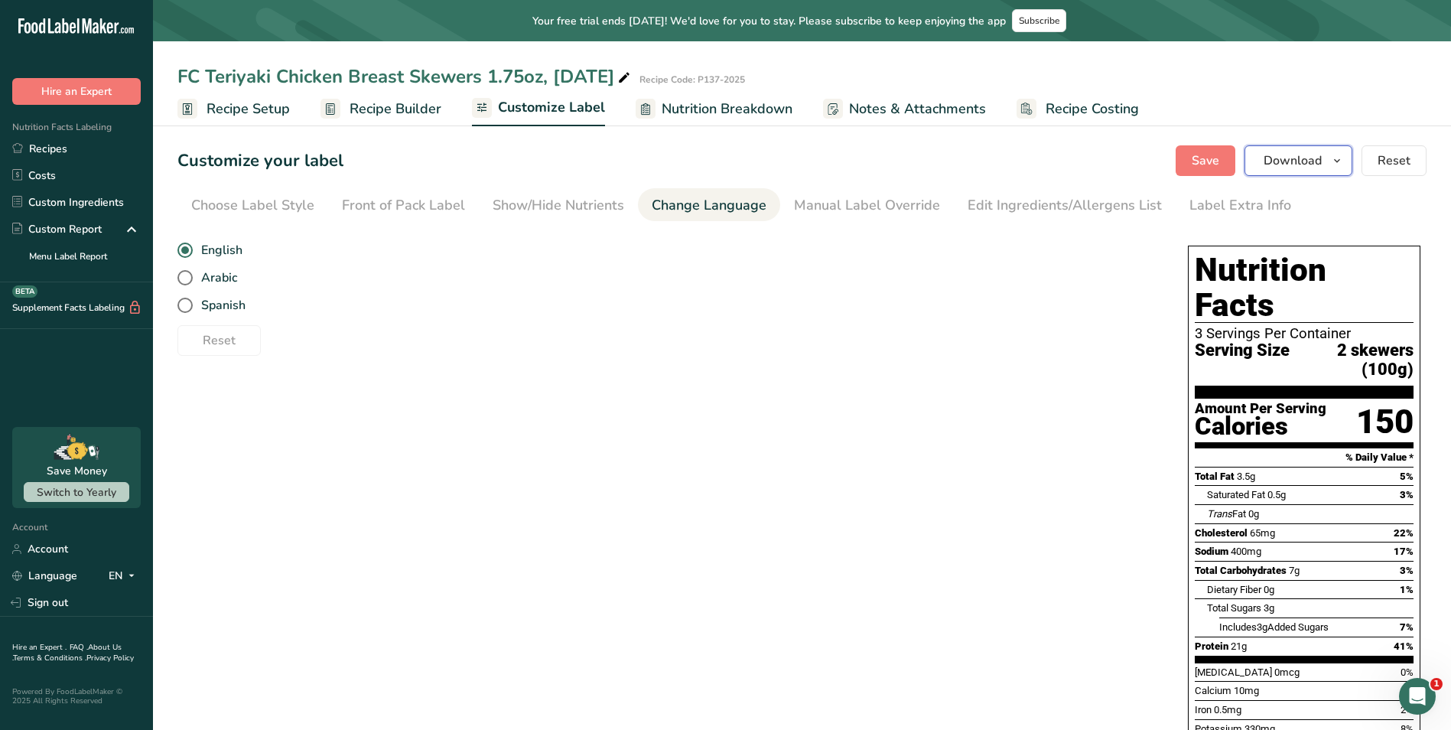
click at [1337, 174] on button "Download" at bounding box center [1299, 160] width 108 height 31
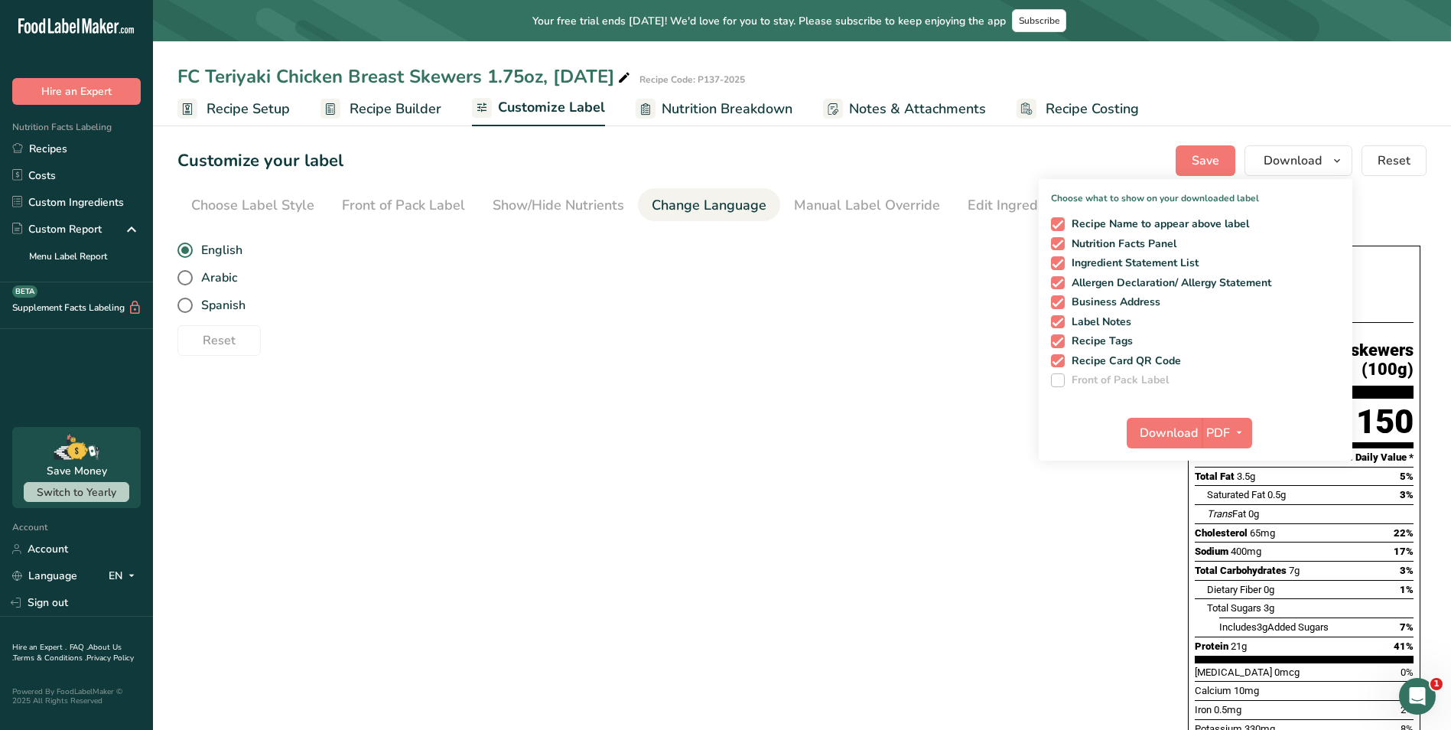
click at [956, 372] on div "Choose your label style Standard FDA label USA (FDA) Standard FDA label Tabular…" at bounding box center [801, 532] width 1249 height 604
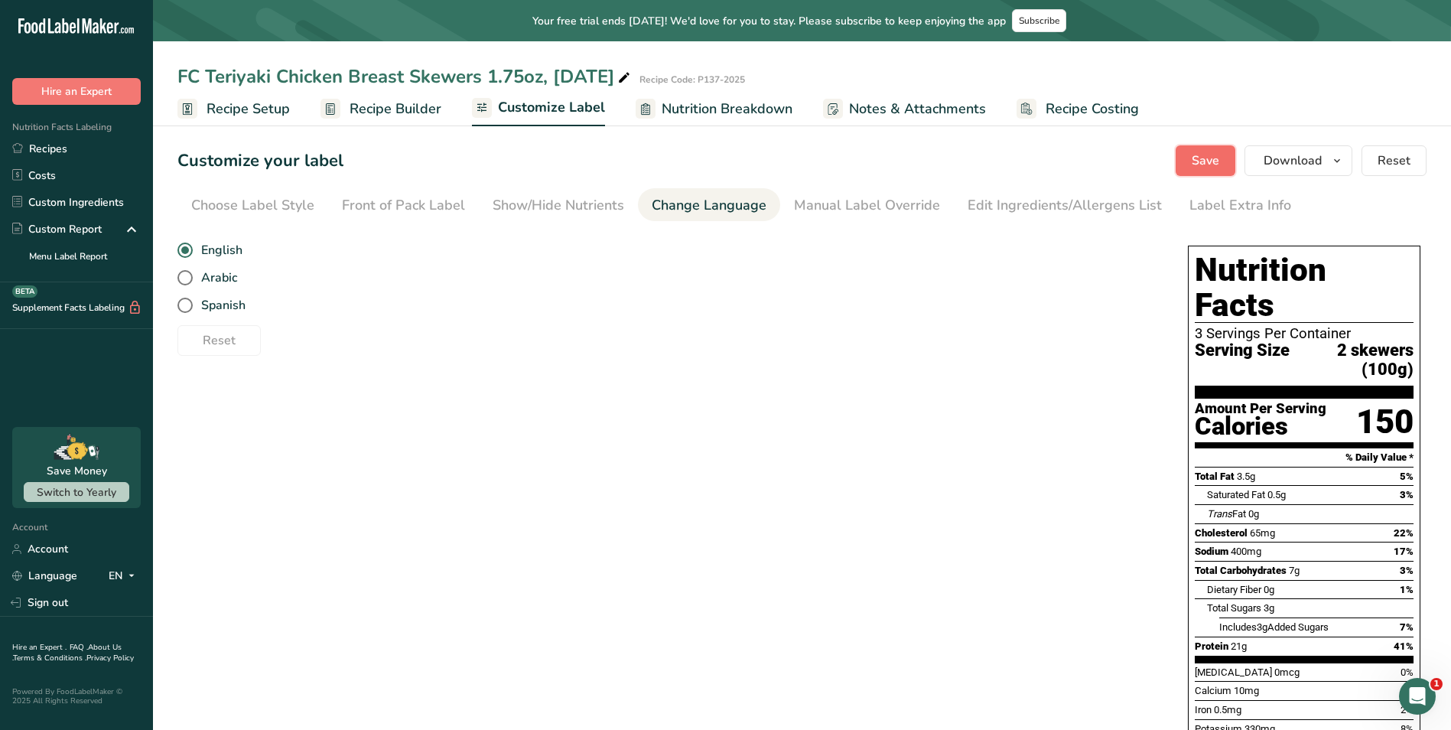
click at [1212, 161] on span "Save" at bounding box center [1206, 160] width 28 height 18
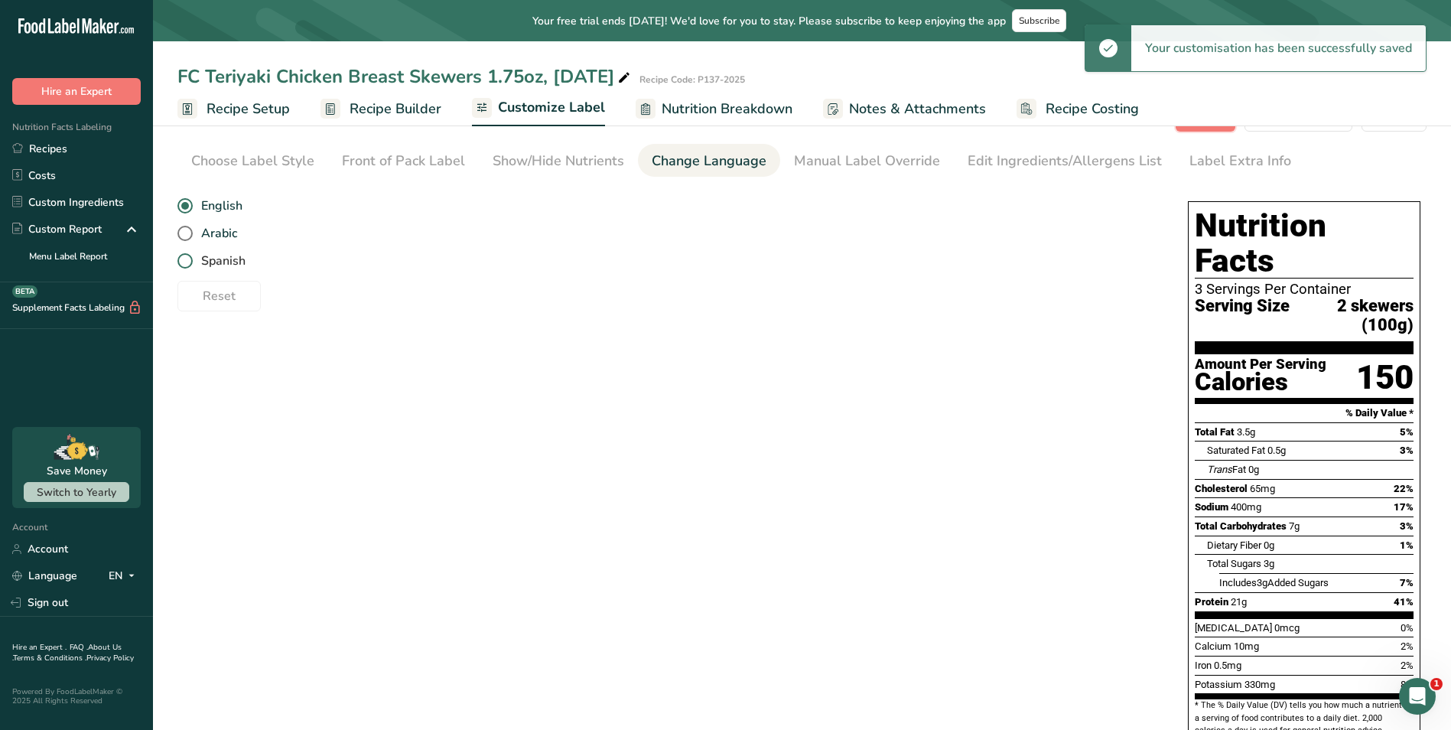
scroll to position [93, 0]
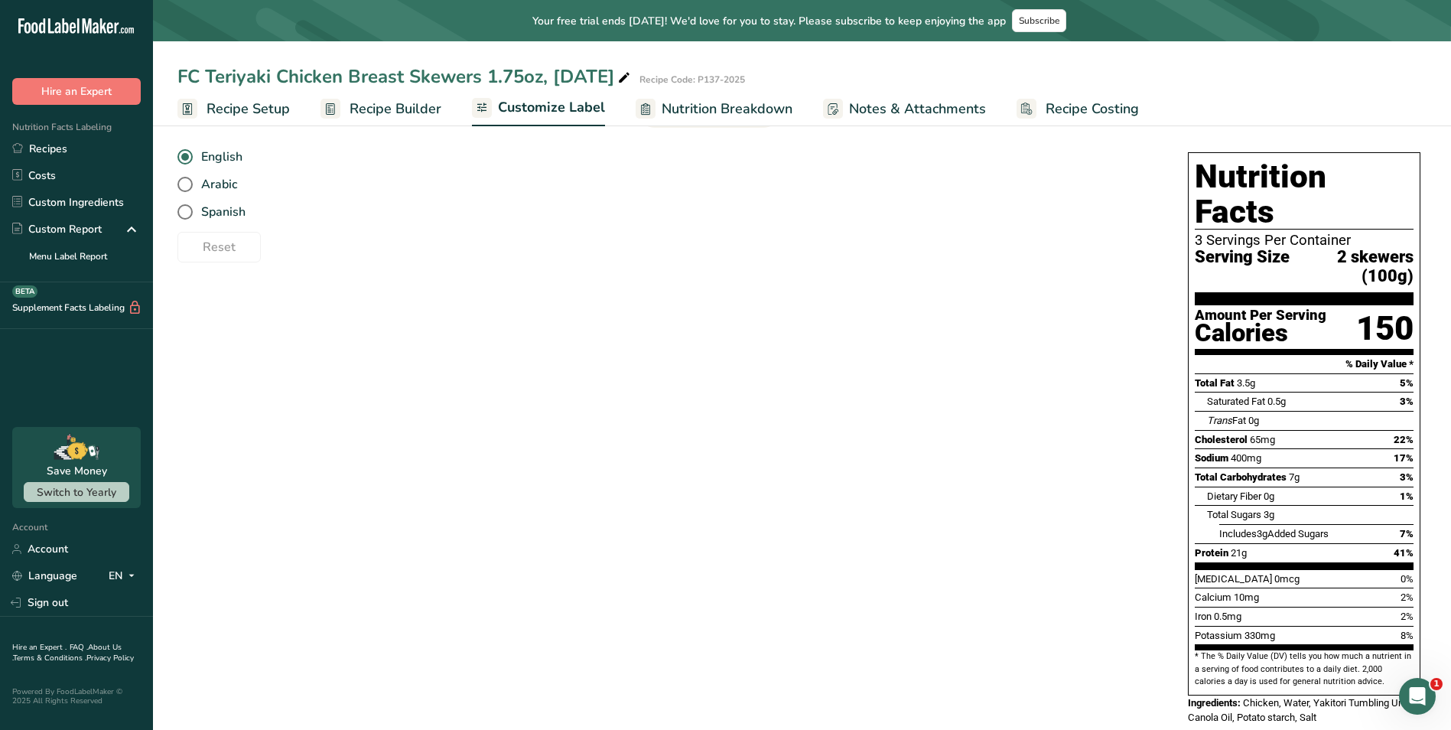
click at [1061, 109] on span "Recipe Costing" at bounding box center [1092, 109] width 93 height 21
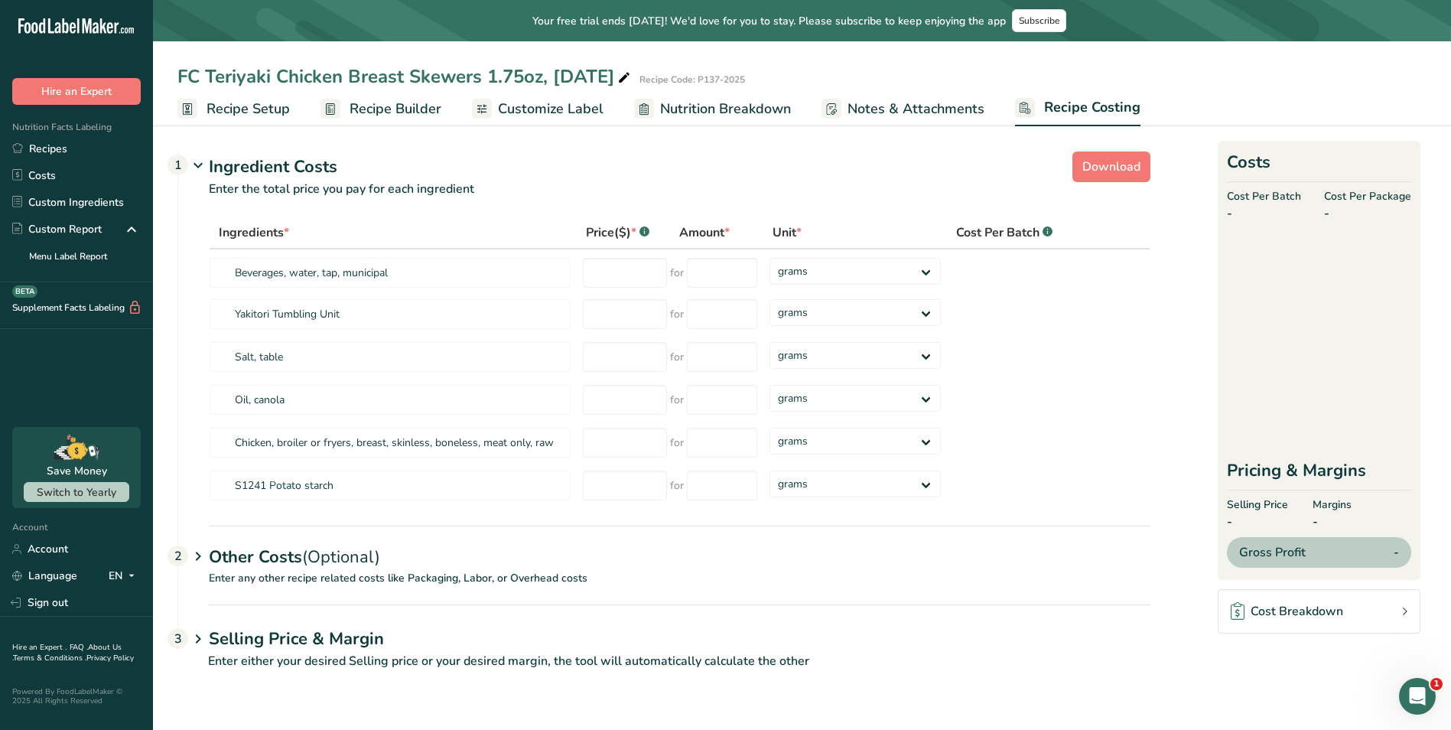
click at [891, 109] on span "Notes & Attachments" at bounding box center [916, 109] width 137 height 21
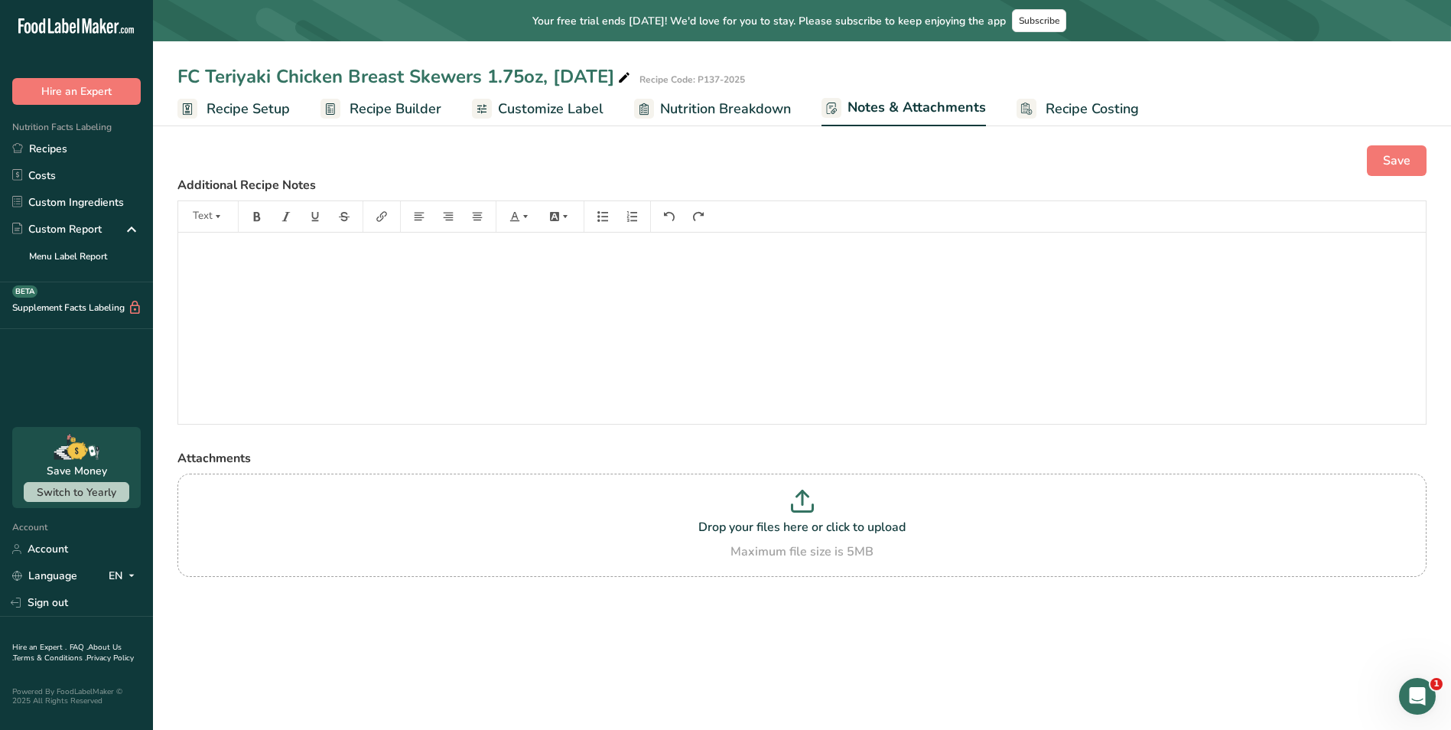
click at [714, 106] on span "Nutrition Breakdown" at bounding box center [725, 109] width 131 height 21
select select "Calories"
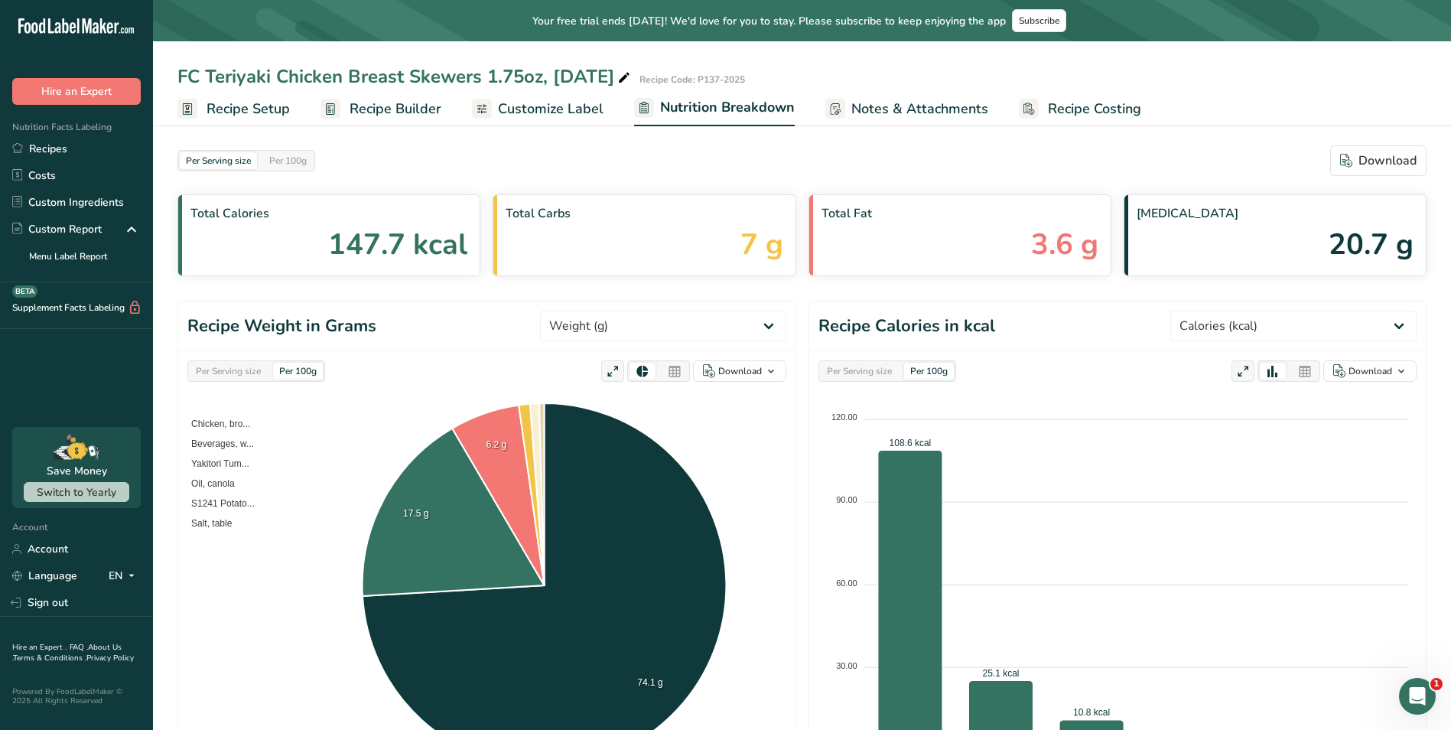
click at [555, 110] on span "Customize Label" at bounding box center [551, 109] width 106 height 21
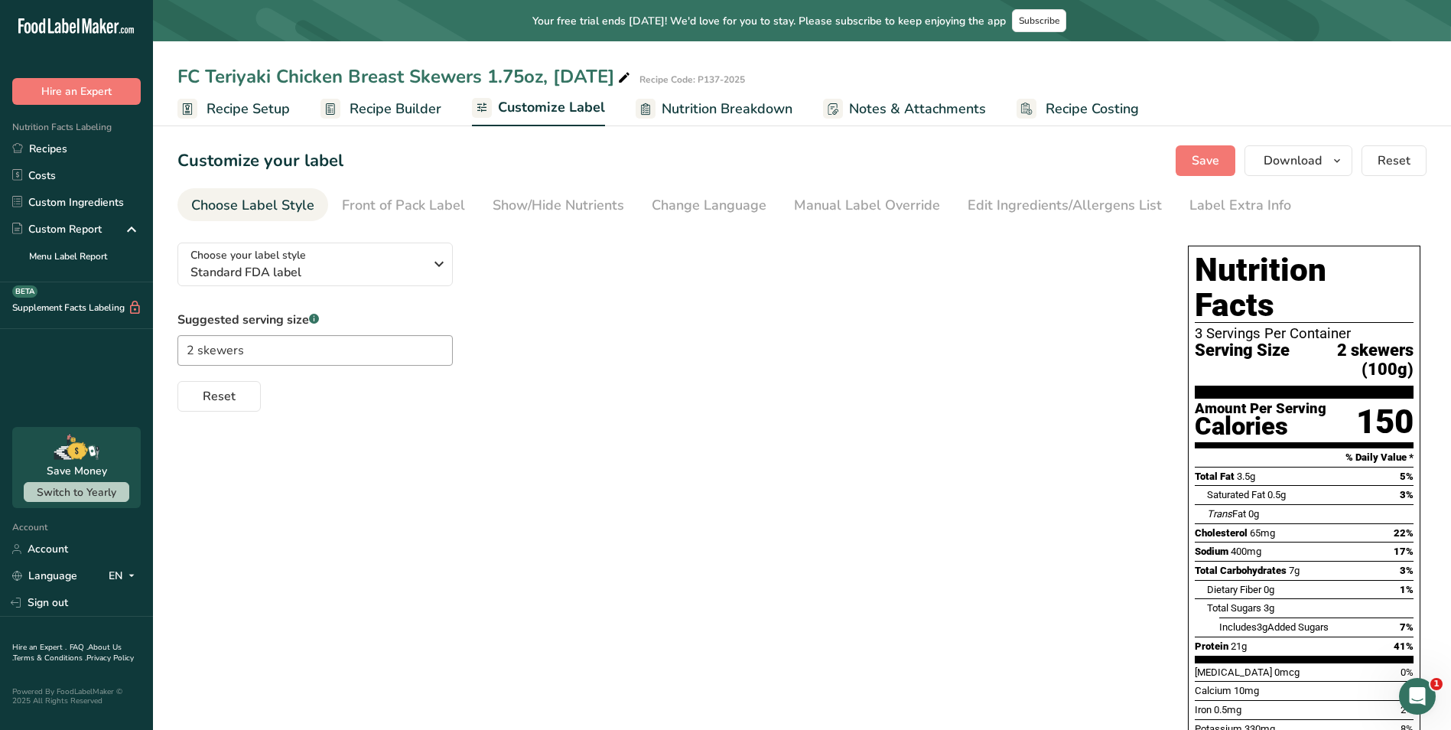
click at [425, 106] on span "Recipe Builder" at bounding box center [396, 109] width 92 height 21
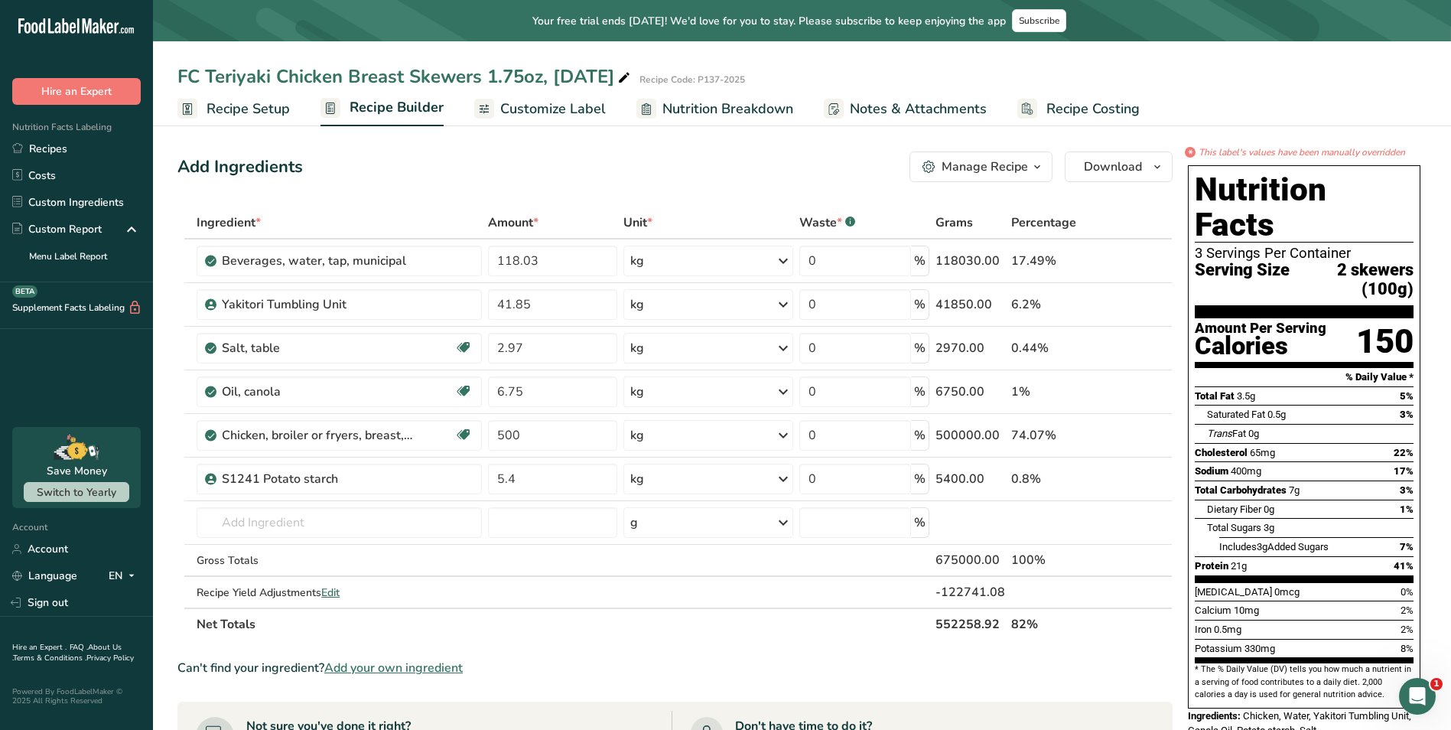
click at [265, 108] on span "Recipe Setup" at bounding box center [248, 109] width 83 height 21
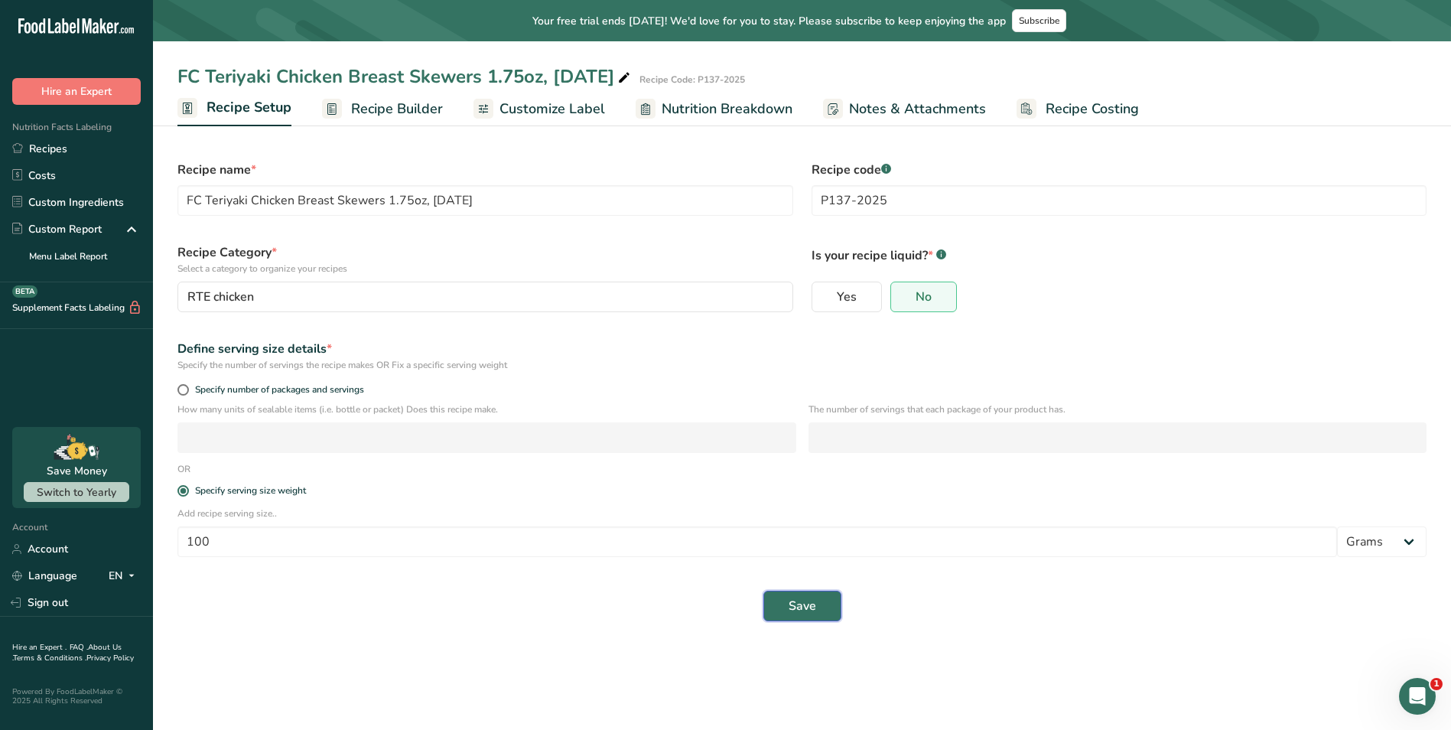
click at [815, 607] on span "Save" at bounding box center [803, 606] width 28 height 18
click at [63, 607] on link "Sign out" at bounding box center [76, 602] width 153 height 27
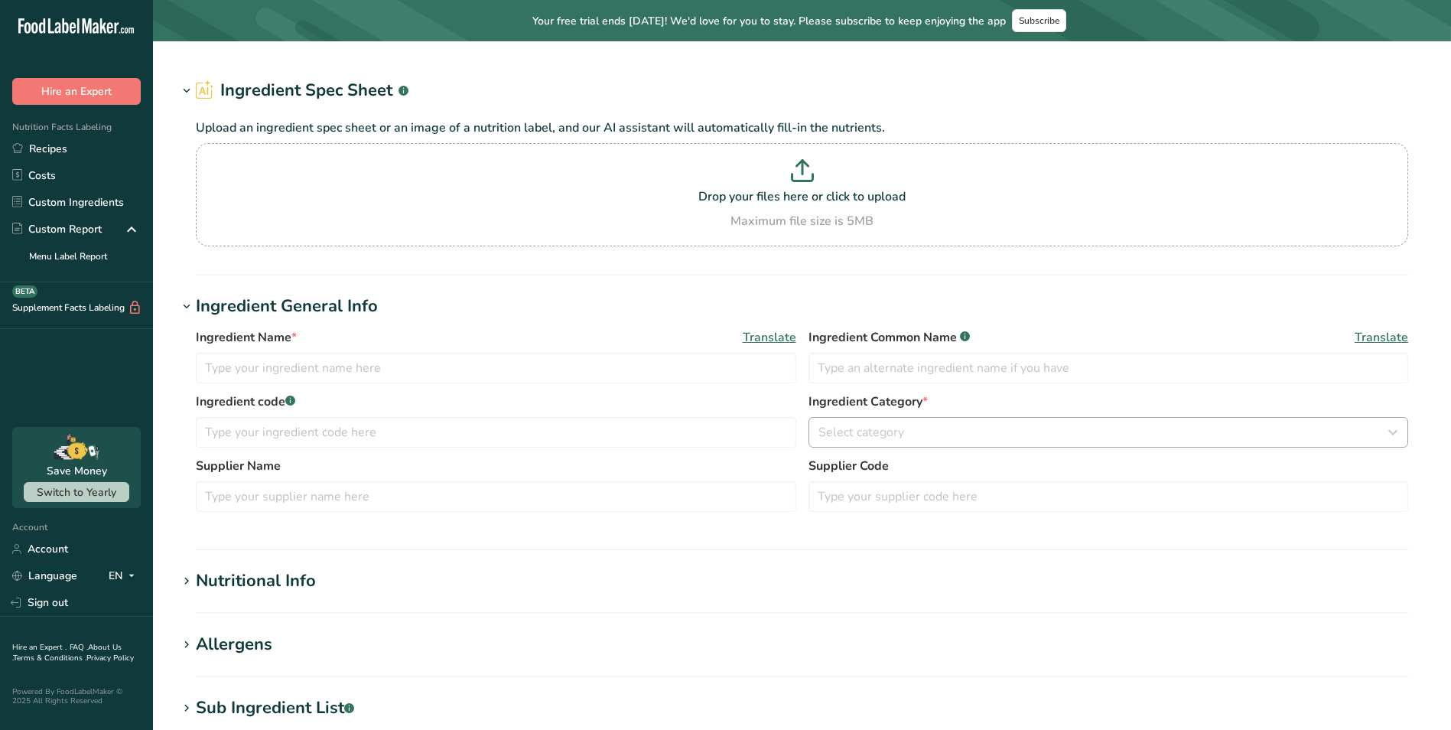
type input "Potato Starch"
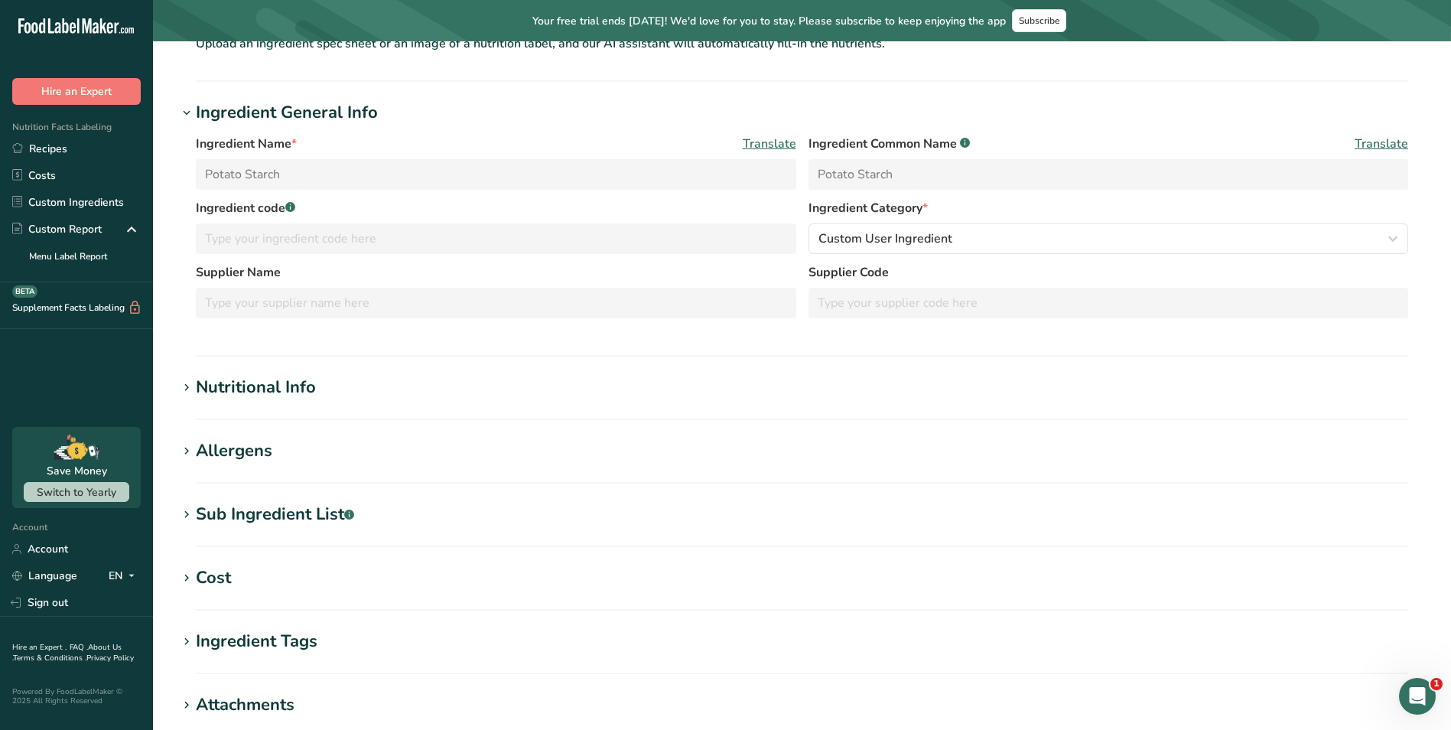
scroll to position [153, 0]
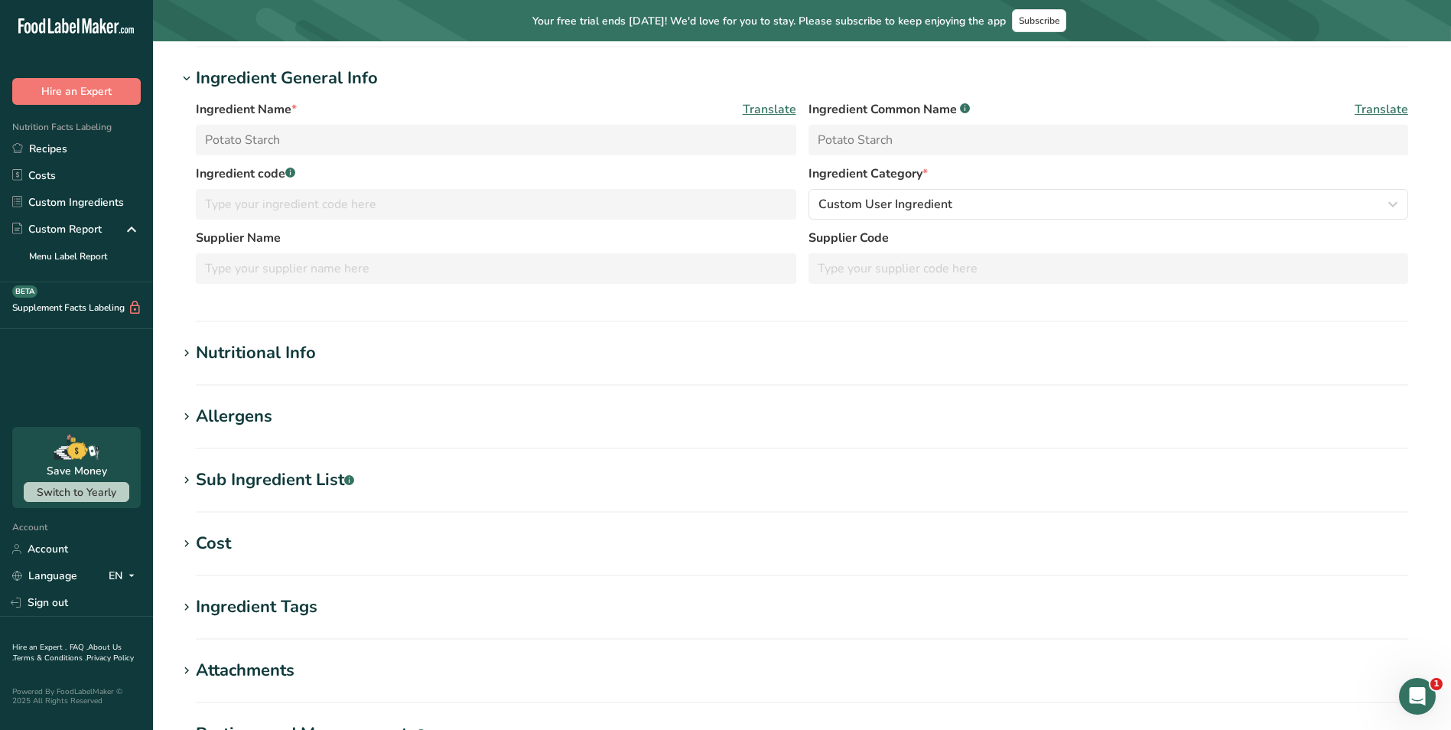
click at [189, 354] on icon at bounding box center [187, 353] width 14 height 21
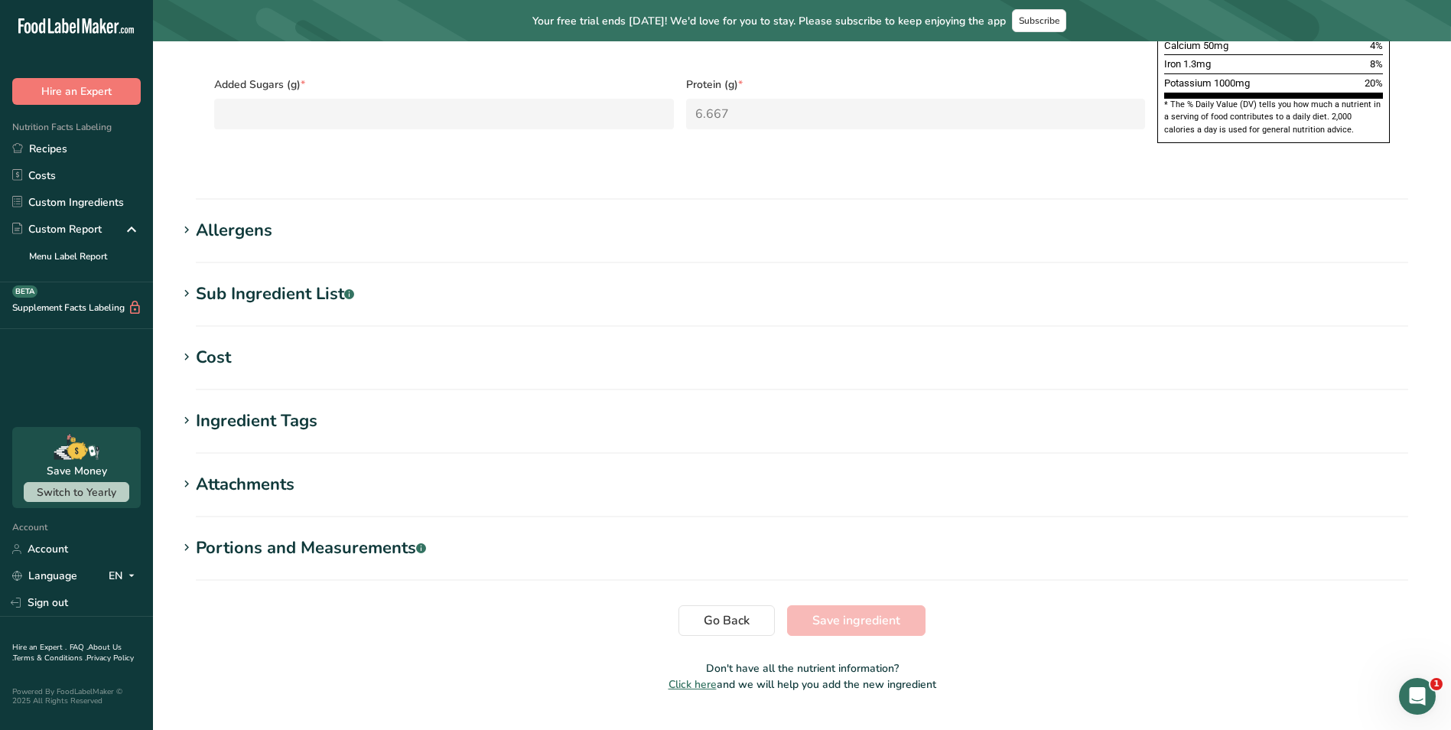
scroll to position [978, 0]
click at [724, 604] on button "Go Back" at bounding box center [727, 619] width 96 height 31
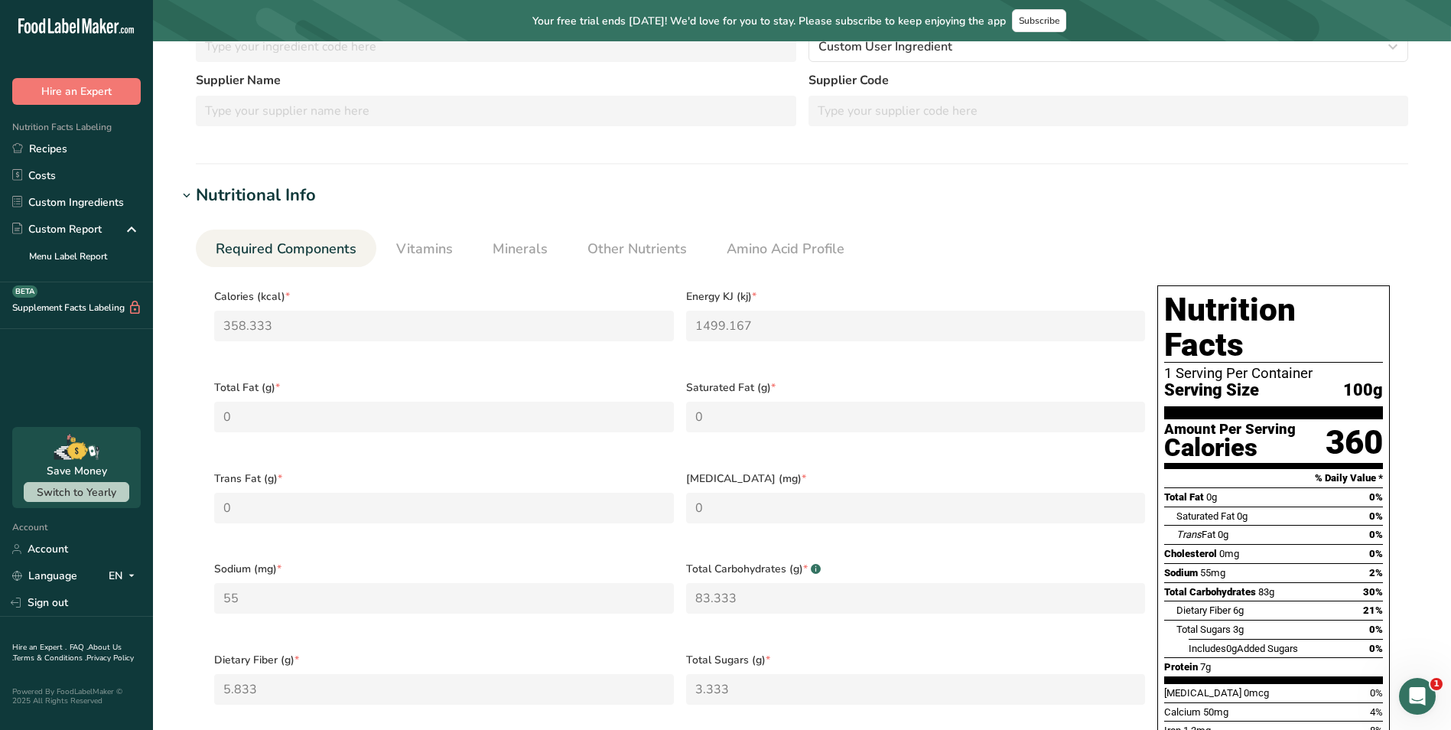
scroll to position [213, 0]
